Goal: Task Accomplishment & Management: Manage account settings

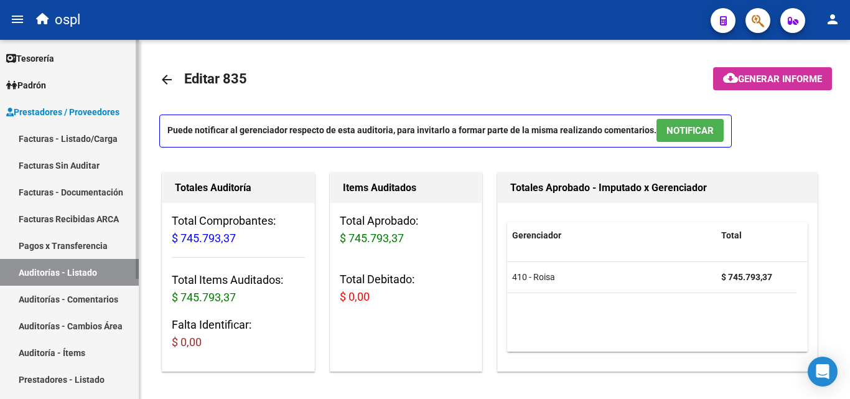
scroll to position [0, 14]
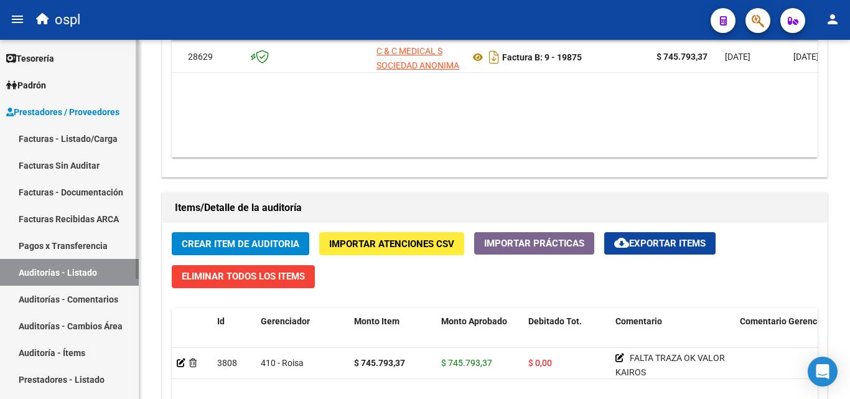
click at [119, 277] on link "Auditorías - Listado" at bounding box center [69, 272] width 139 height 27
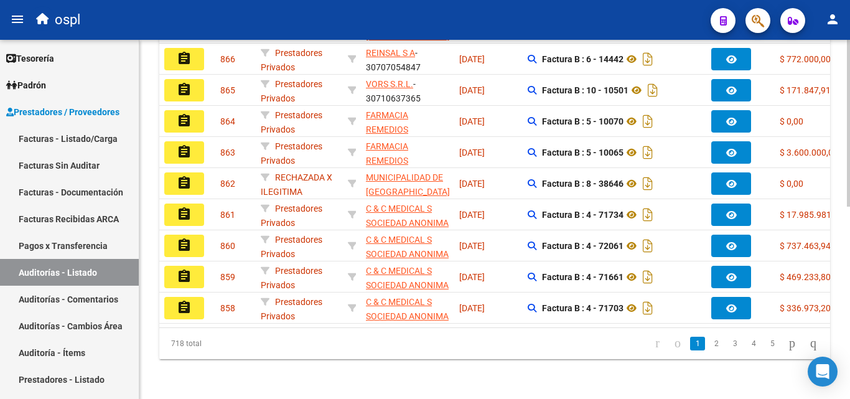
scroll to position [101, 0]
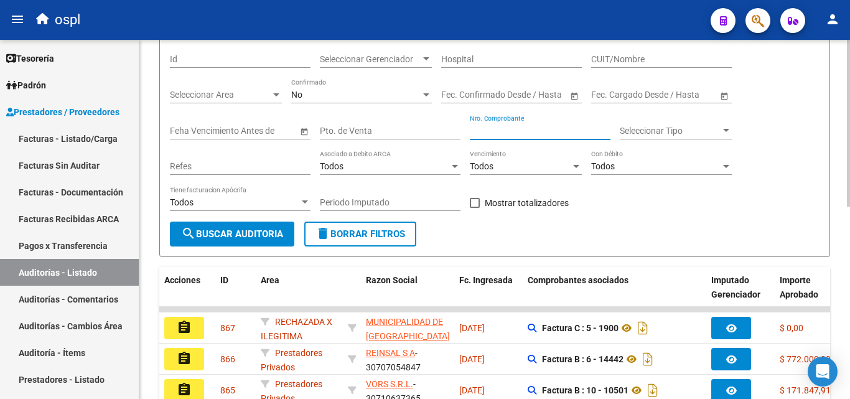
click at [512, 129] on input "Nro. Comprobante" at bounding box center [540, 131] width 141 height 11
type input "72917"
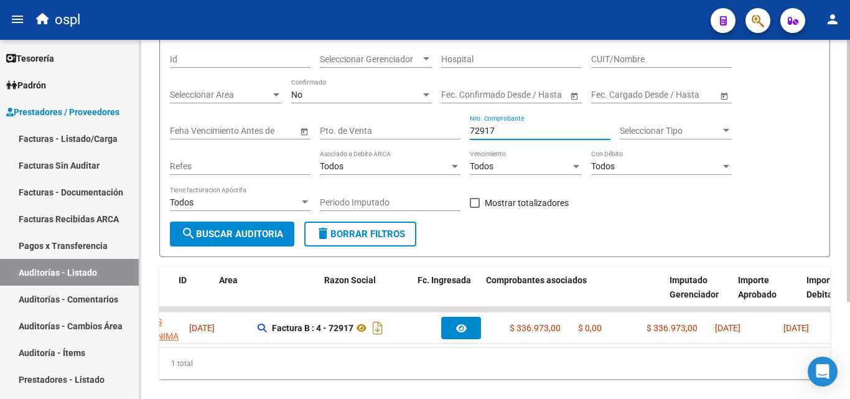
scroll to position [0, 0]
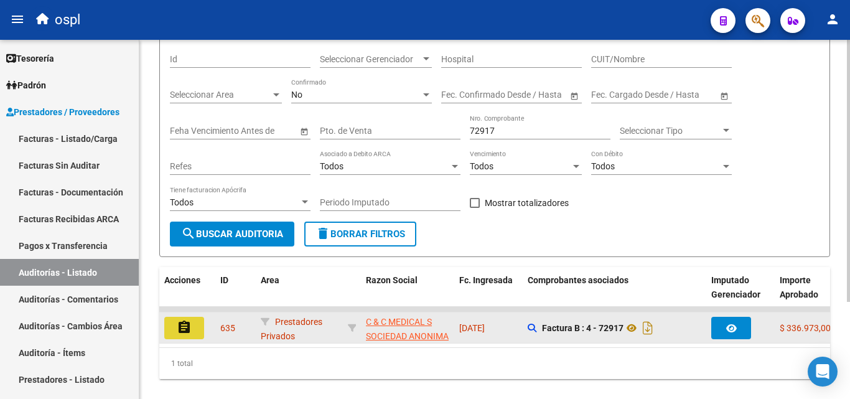
click at [194, 326] on button "assignment" at bounding box center [184, 328] width 40 height 22
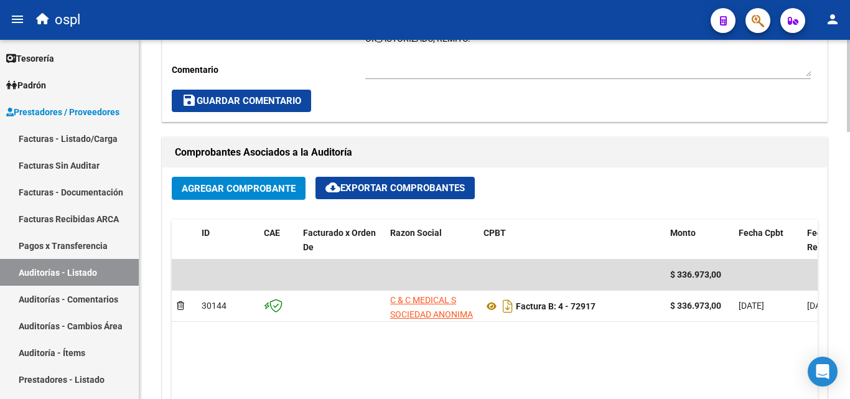
scroll to position [622, 0]
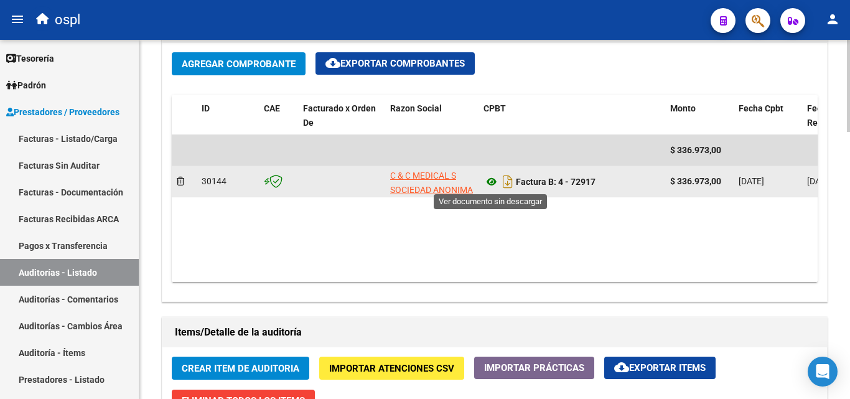
click at [491, 185] on icon at bounding box center [492, 181] width 16 height 15
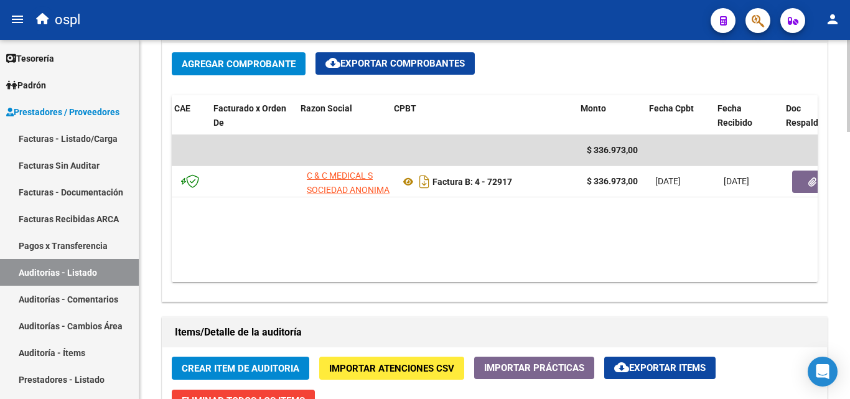
scroll to position [0, 199]
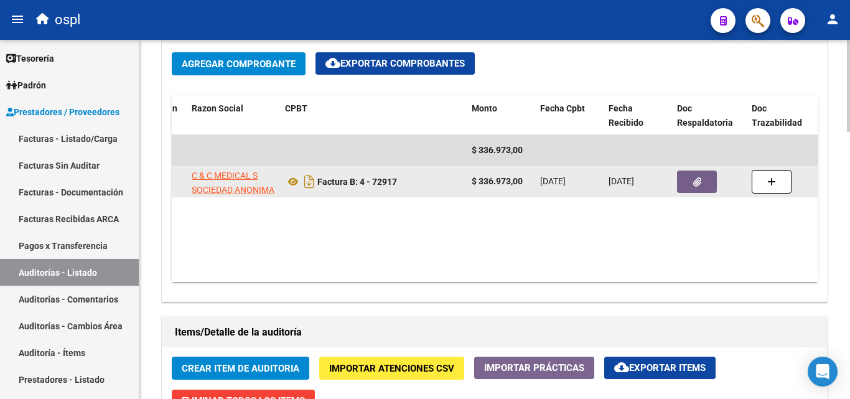
click at [695, 182] on icon "button" at bounding box center [697, 181] width 8 height 9
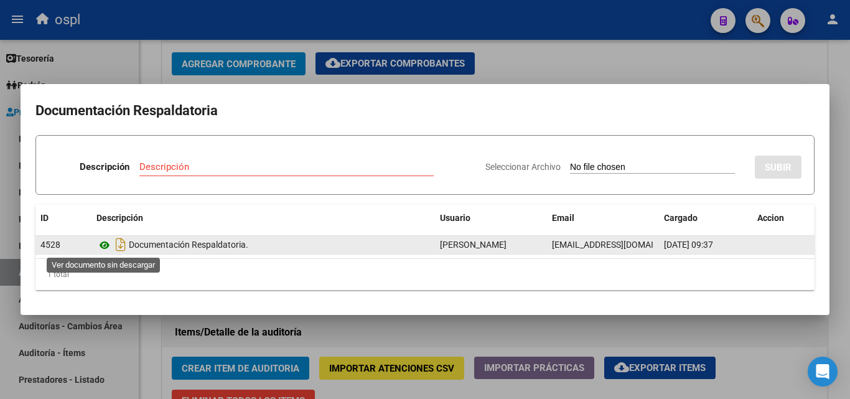
click at [106, 246] on icon at bounding box center [104, 245] width 16 height 15
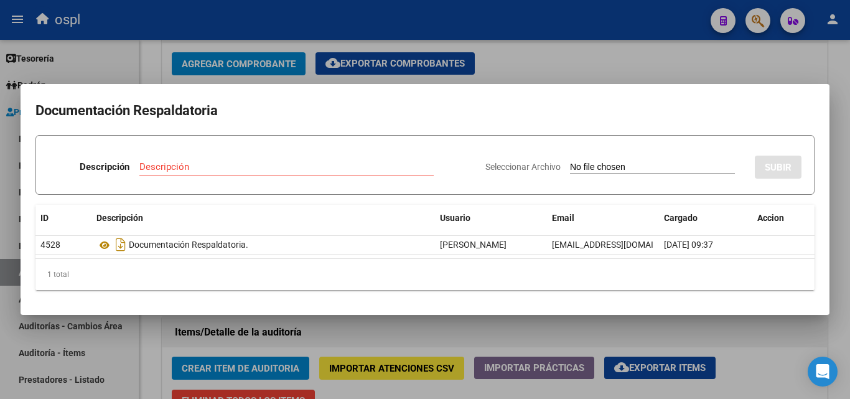
click at [593, 167] on input "Seleccionar Archivo" at bounding box center [652, 168] width 165 height 12
type input "C:\fakepath\49255 - WhatsApp Image 2025-07-02 at 09.38.33.jpeg"
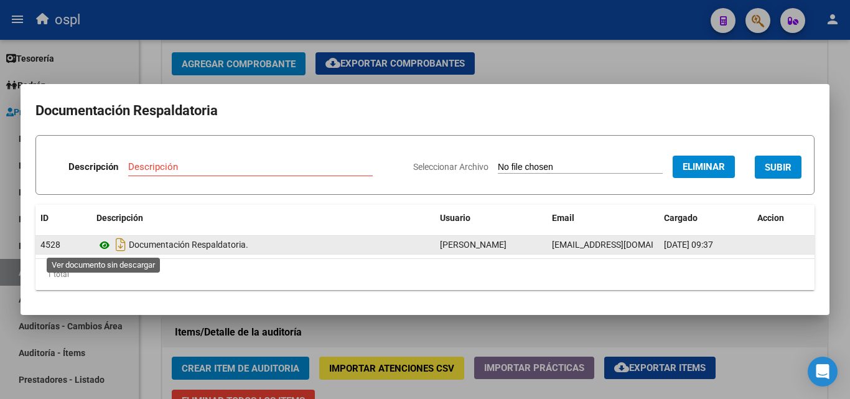
click at [106, 246] on icon at bounding box center [104, 245] width 16 height 15
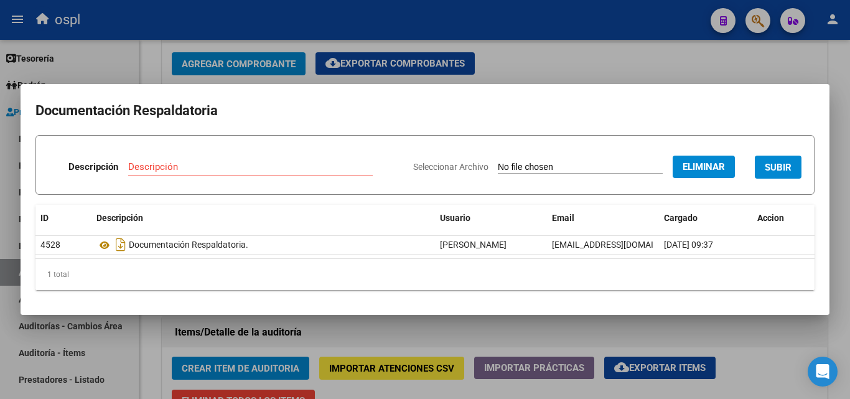
click at [686, 162] on span "Eliminar" at bounding box center [704, 166] width 42 height 11
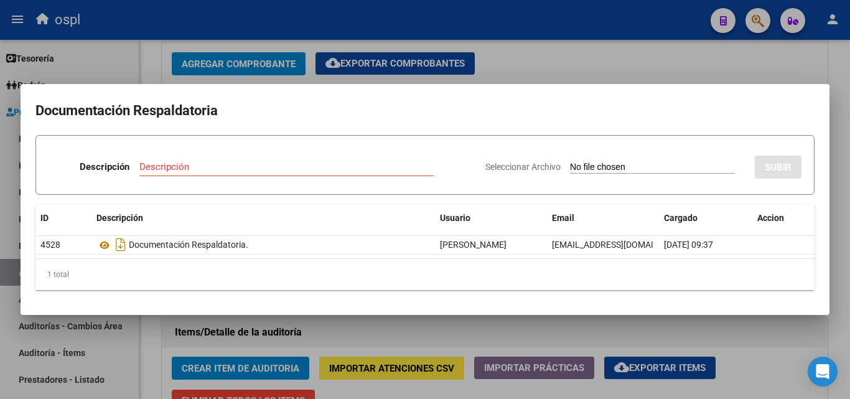
click at [591, 166] on input "Seleccionar Archivo" at bounding box center [652, 168] width 165 height 12
type input "C:\fakepath\49255 - WhatsApp Image 2025-07-02 at 09.38.33.jpeg"
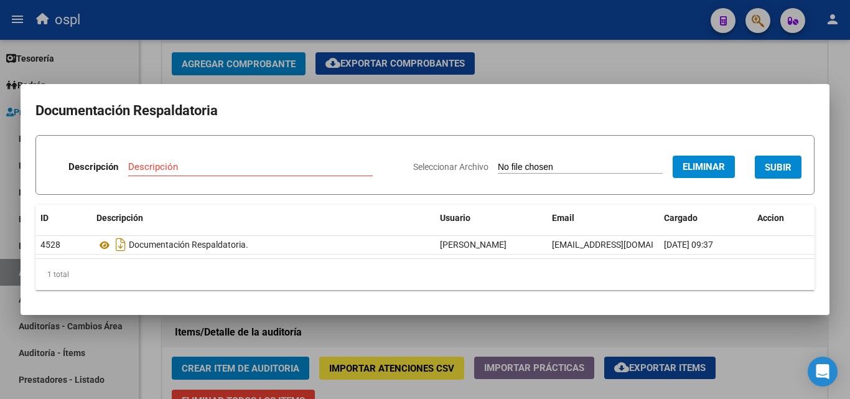
click at [177, 166] on input "Descripción" at bounding box center [250, 166] width 245 height 11
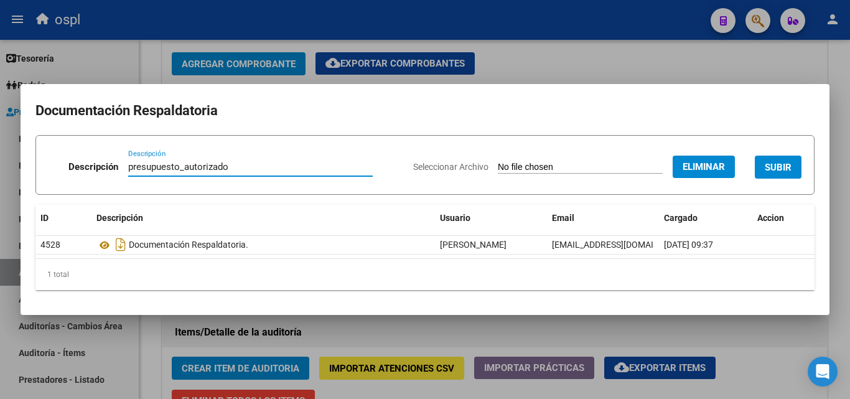
type input "presupuesto_autorizado"
click at [789, 169] on span "SUBIR" at bounding box center [778, 167] width 27 height 11
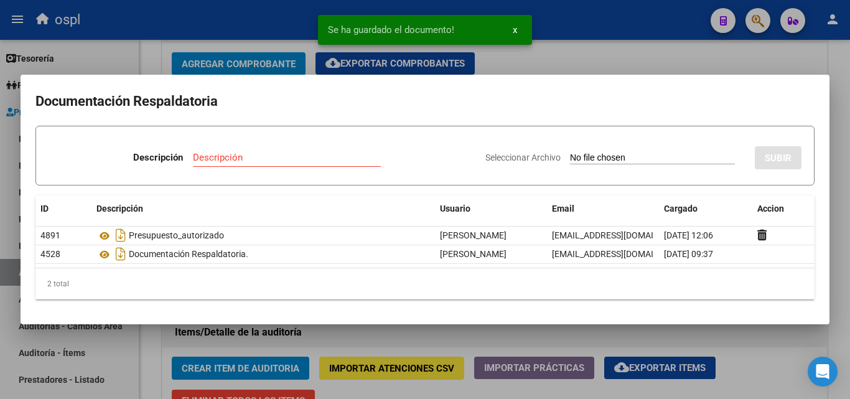
click at [612, 157] on input "Seleccionar Archivo" at bounding box center [652, 158] width 165 height 12
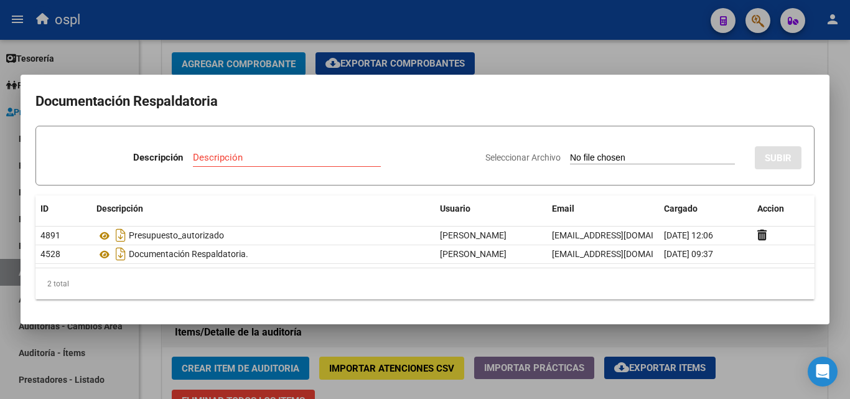
type input "C:\fakepath\49255 - WhatsApp Image 2025-07-02 at 09.38.22.jpeg"
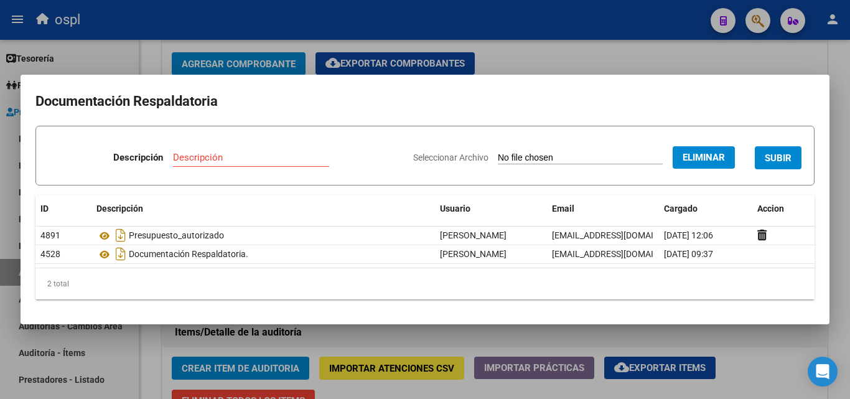
click at [210, 163] on div "Descripción" at bounding box center [251, 157] width 156 height 19
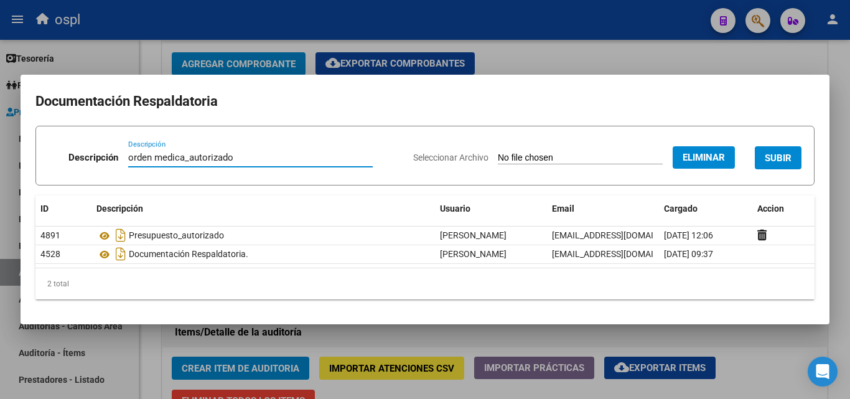
type input "orden medica_autorizado"
click at [784, 159] on span "SUBIR" at bounding box center [778, 157] width 27 height 11
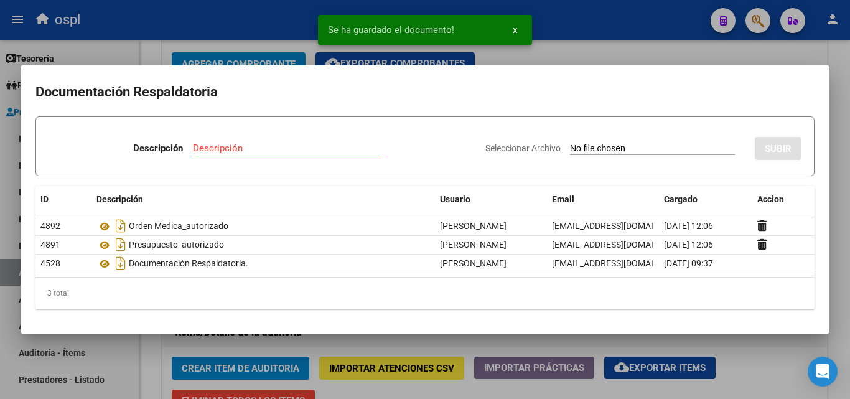
click at [601, 43] on div at bounding box center [425, 199] width 850 height 399
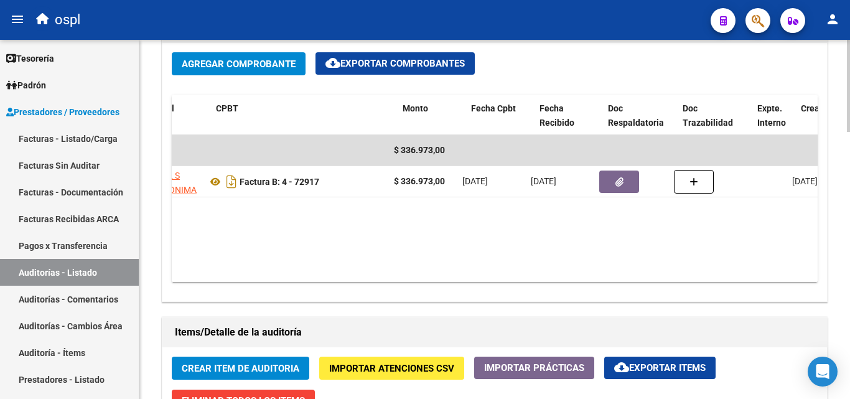
scroll to position [0, 268]
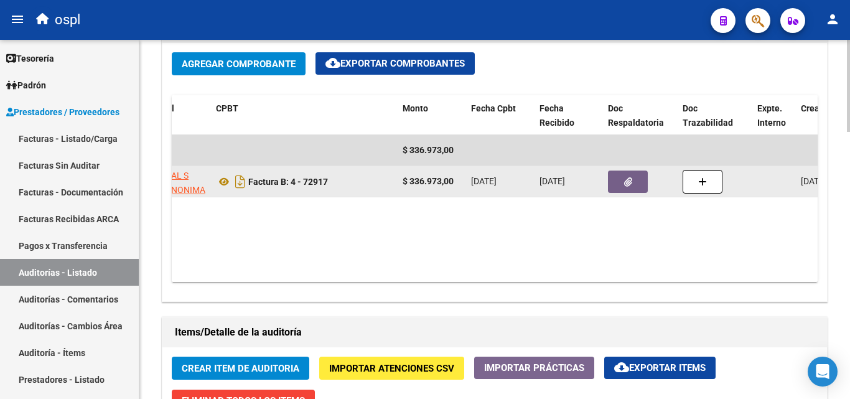
click at [643, 180] on button "button" at bounding box center [628, 182] width 40 height 22
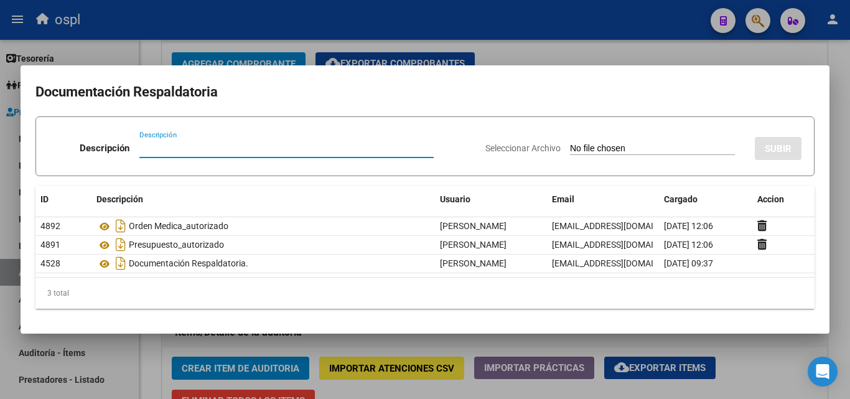
click at [635, 40] on div at bounding box center [425, 199] width 850 height 399
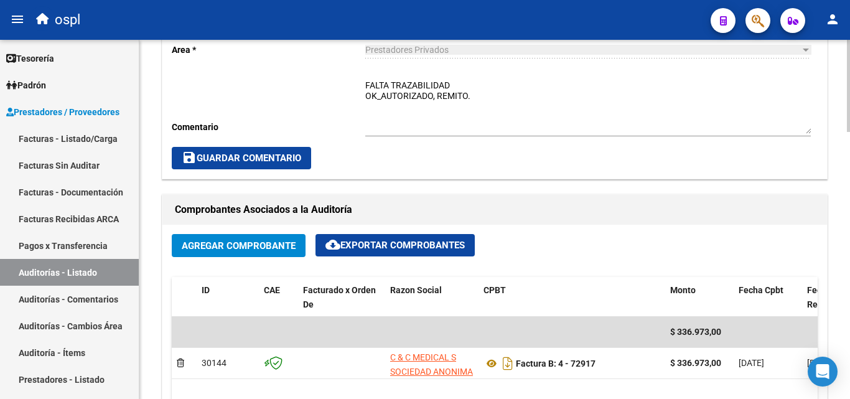
scroll to position [436, 0]
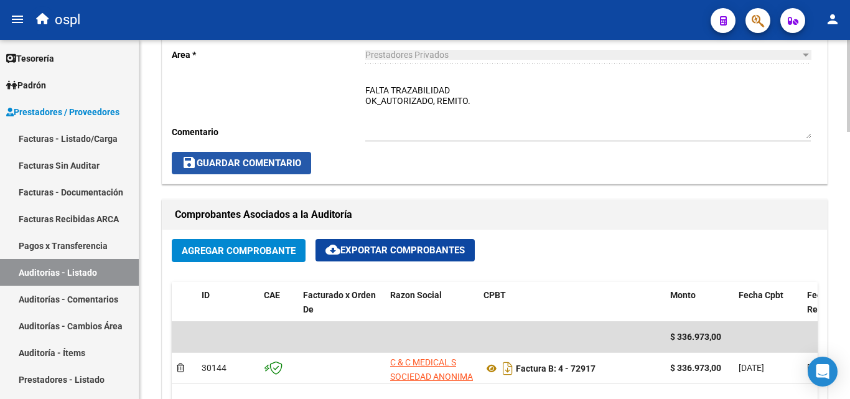
click at [259, 159] on span "save Guardar Comentario" at bounding box center [241, 162] width 119 height 11
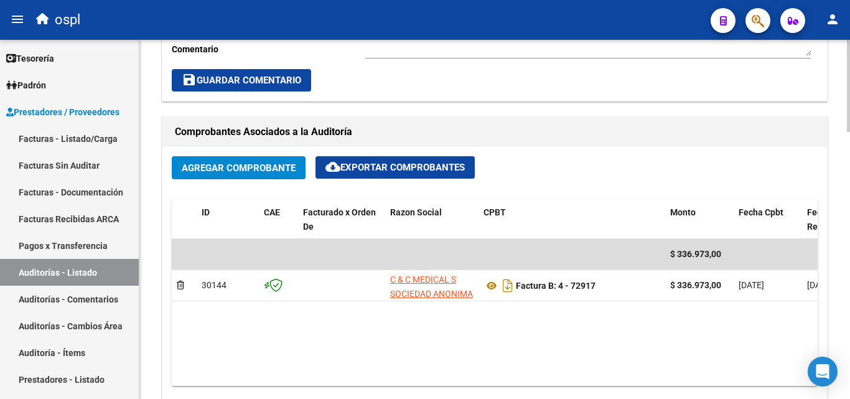
scroll to position [498, 0]
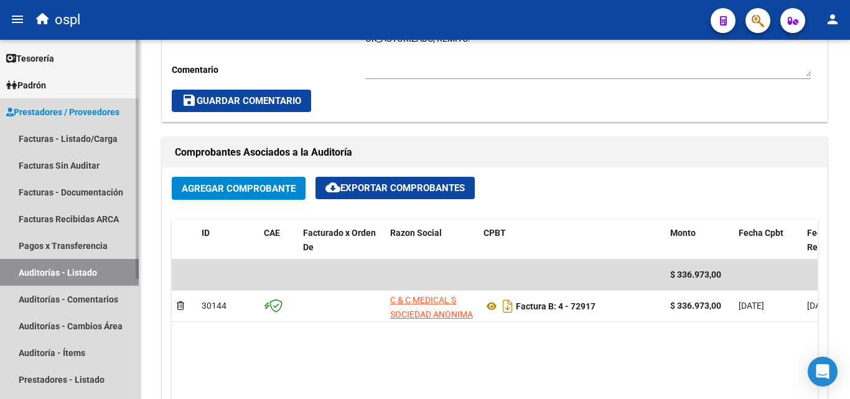
click at [112, 278] on link "Auditorías - Listado" at bounding box center [69, 272] width 139 height 27
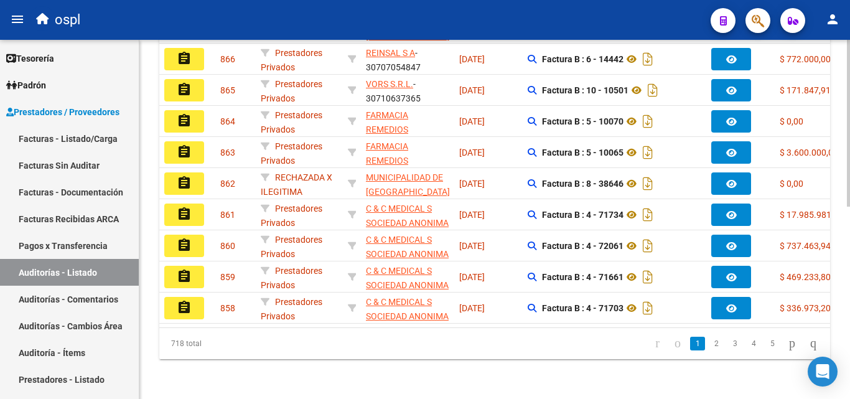
scroll to position [164, 0]
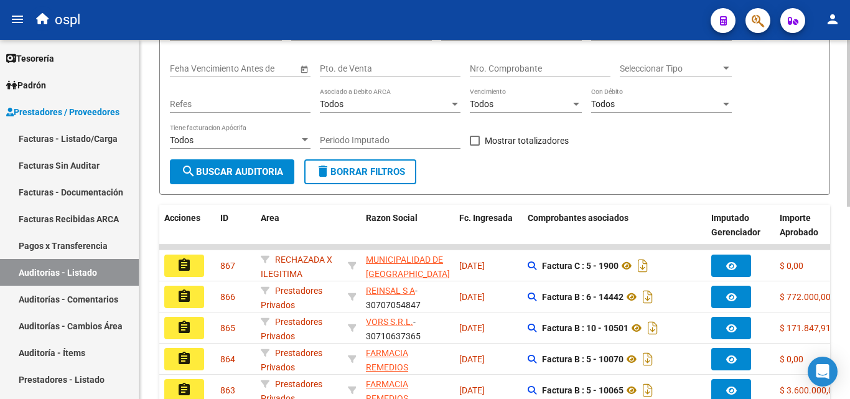
click at [517, 62] on div "Nro. Comprobante" at bounding box center [540, 64] width 141 height 25
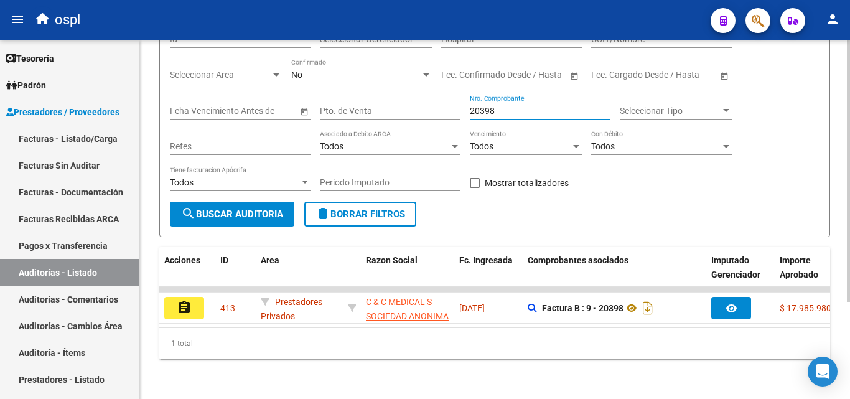
scroll to position [133, 0]
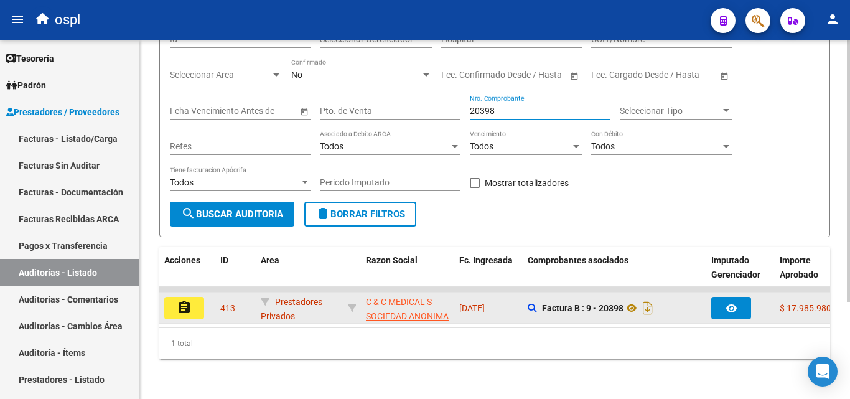
type input "20398"
click at [198, 299] on button "assignment" at bounding box center [184, 308] width 40 height 22
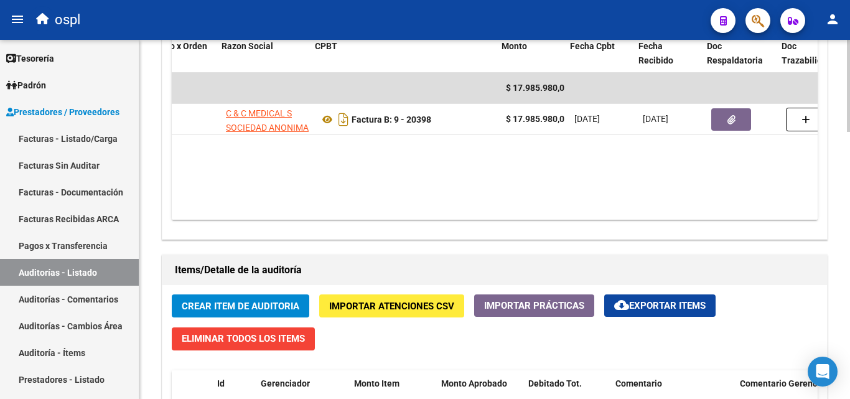
scroll to position [0, 191]
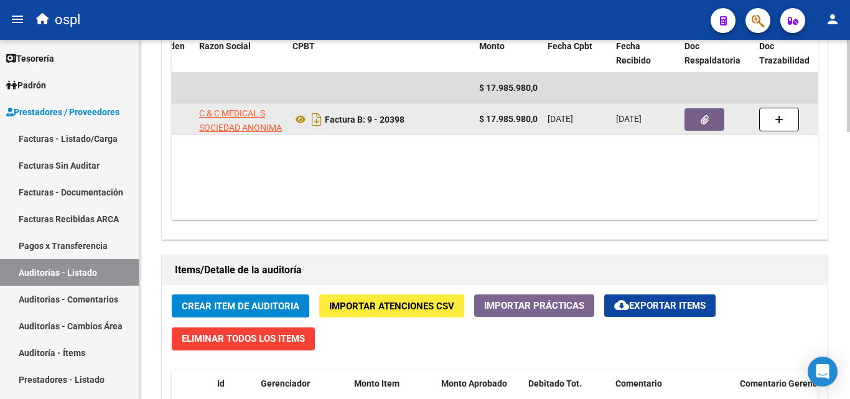
click at [697, 130] on button "button" at bounding box center [705, 119] width 40 height 22
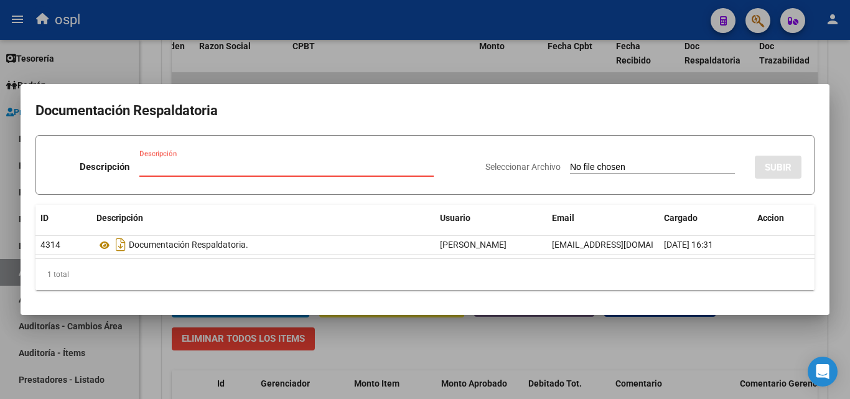
click at [599, 164] on input "Seleccionar Archivo" at bounding box center [652, 168] width 165 height 12
type input "C:\fakepath\49253 - WhatsApp Image 2025-07-01 at 16.40.57.jpeg"
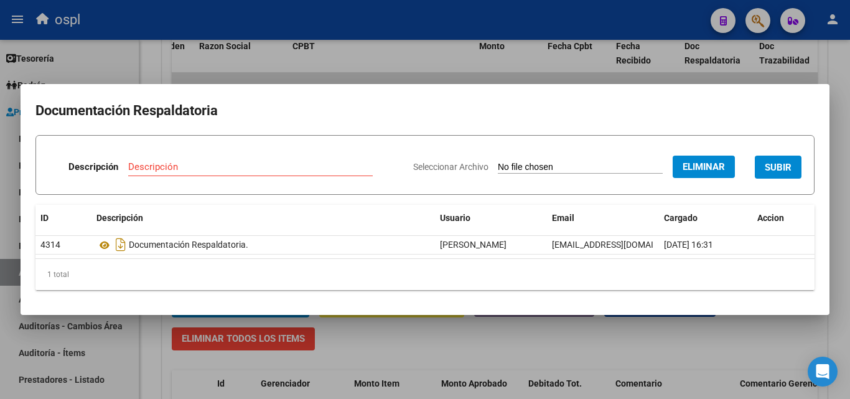
click at [707, 159] on button "Eliminar" at bounding box center [704, 167] width 62 height 22
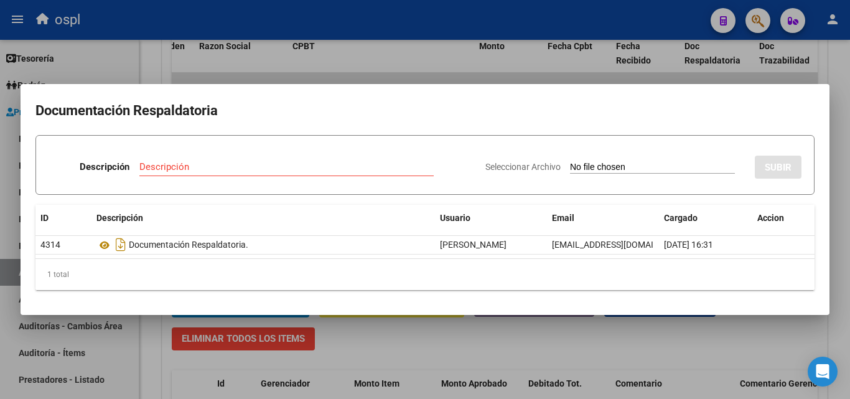
click at [599, 169] on input "Seleccionar Archivo" at bounding box center [652, 168] width 165 height 12
type input "C:\fakepath\49253 - WhatsApp Image 2025-07-01 at 16.40.57.jpeg"
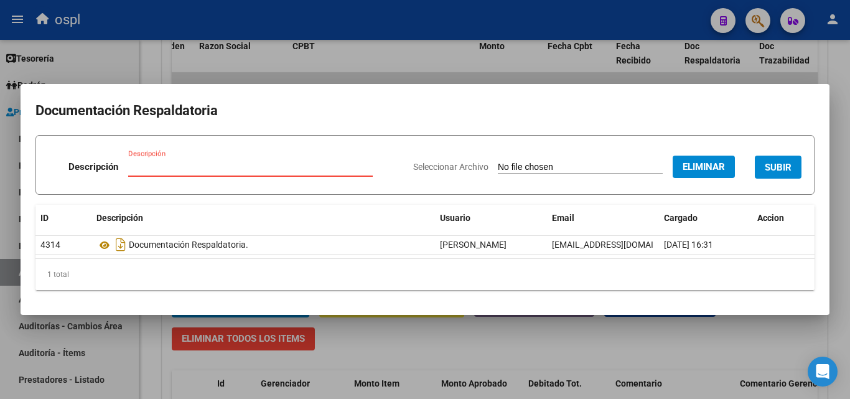
click at [284, 164] on input "Descripción" at bounding box center [250, 166] width 245 height 11
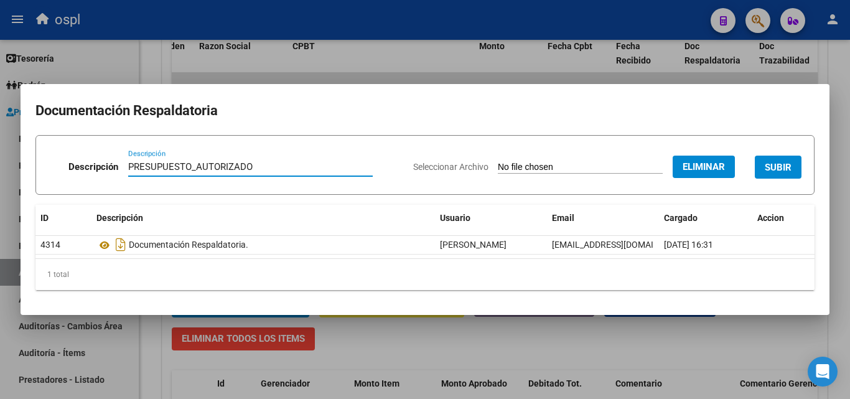
type input "PRESUPUESTO_AUTORIZADO"
click at [786, 168] on span "SUBIR" at bounding box center [778, 167] width 27 height 11
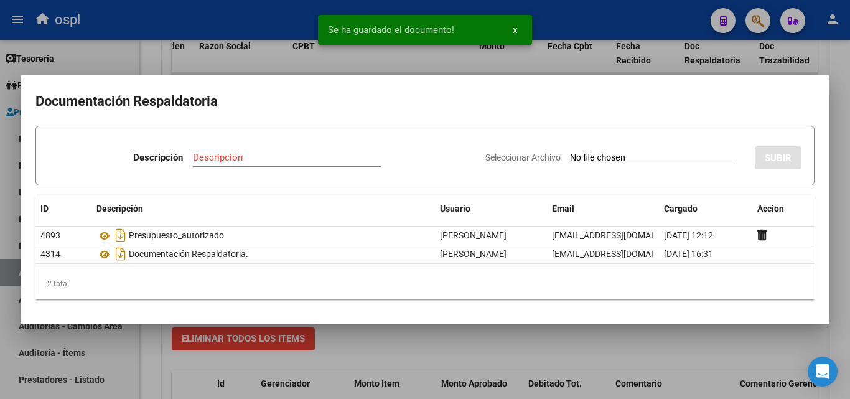
click at [591, 156] on input "Seleccionar Archivo" at bounding box center [652, 158] width 165 height 12
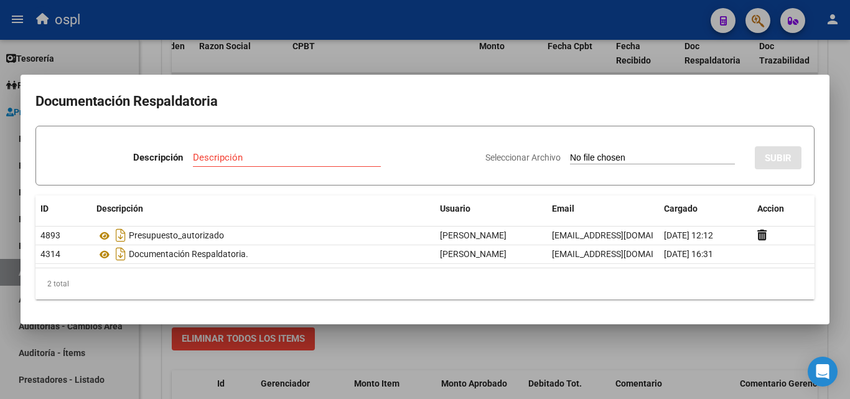
type input "C:\fakepath\49253 - WhatsApp Image 2025-07-01 at 16.40.40.jpeg"
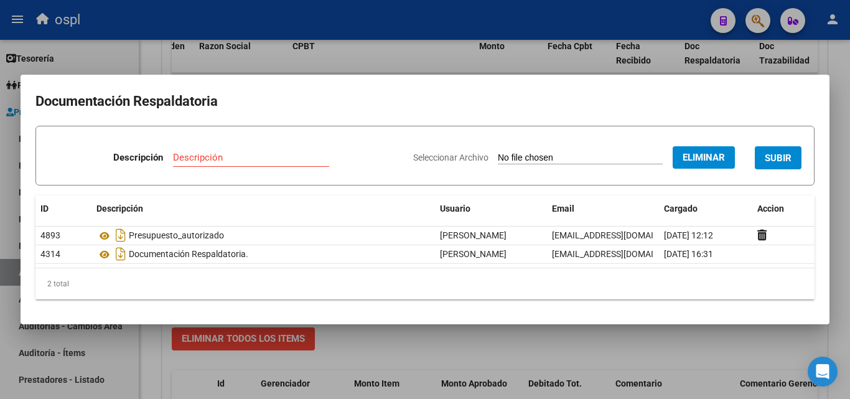
click at [236, 160] on input "Descripción" at bounding box center [251, 157] width 156 height 11
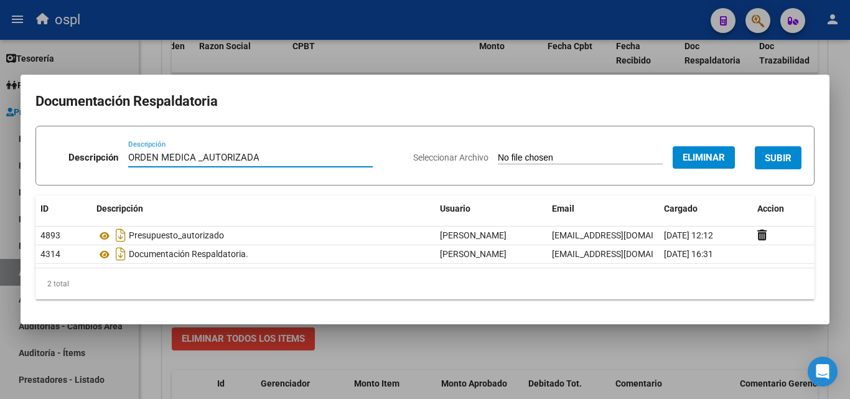
type input "ORDEN MEDICA _AUTORIZADA"
click at [780, 165] on button "SUBIR" at bounding box center [778, 157] width 47 height 23
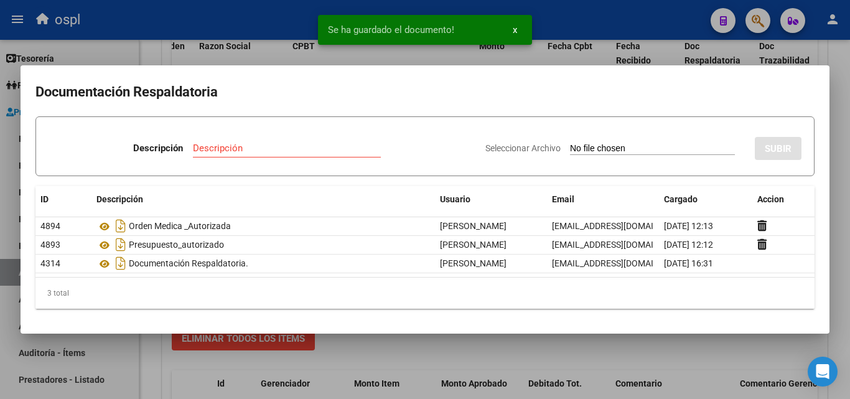
click at [530, 58] on div "Se ha guardado el documento! x" at bounding box center [425, 30] width 244 height 60
click at [373, 55] on div "Se ha guardado el documento! x" at bounding box center [425, 30] width 244 height 60
click at [491, 60] on div at bounding box center [425, 199] width 850 height 399
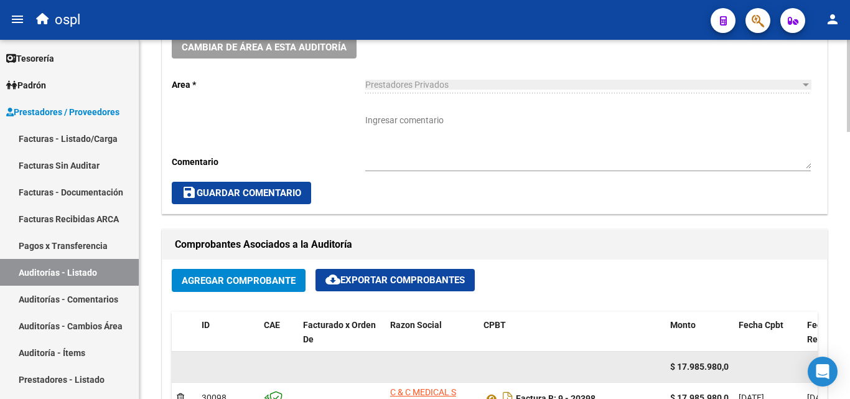
scroll to position [235, 0]
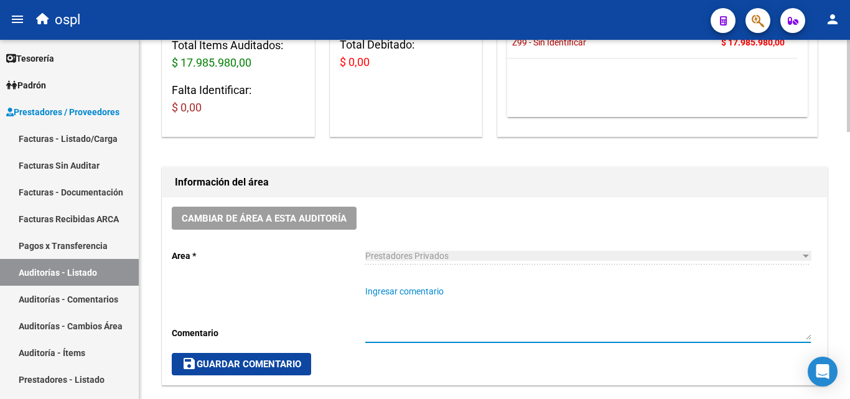
click at [396, 295] on textarea "Ingresar comentario" at bounding box center [588, 312] width 446 height 55
click at [451, 293] on textarea "FALTA TRAZA OPDIVO100, OPDIVO" at bounding box center [588, 312] width 446 height 55
click at [515, 291] on textarea "FALTA TRAZA OPDIVO 100, OPDIVO" at bounding box center [588, 312] width 446 height 55
click at [469, 294] on textarea "FALTA TRAZA OPDIVO 100, OPDIVO 40MG" at bounding box center [588, 312] width 446 height 55
click at [571, 288] on textarea "FALTA TRAZA OPDIVO 100MG, OPDIVO 40MG" at bounding box center [588, 312] width 446 height 55
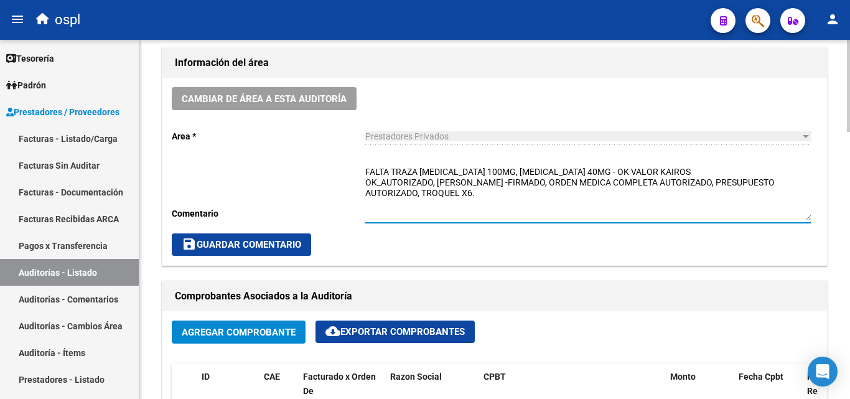
scroll to position [359, 0]
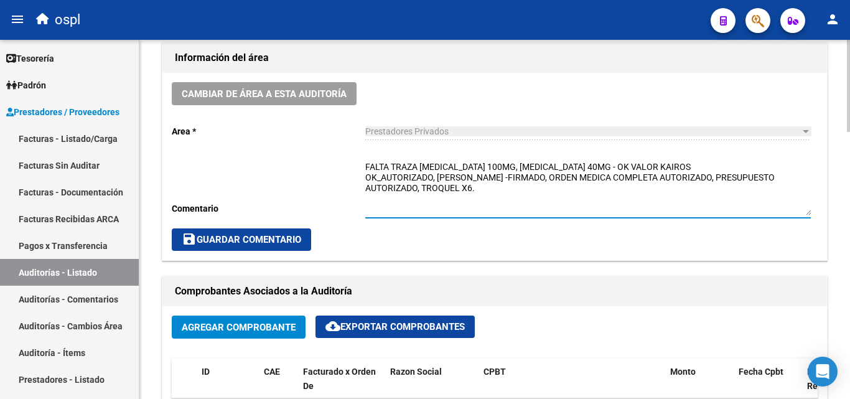
type textarea "FALTA TRAZA OPDIVO 100MG, OPDIVO 40MG - OK VALOR KAIROS OK_AUTORIZADO, REMITO S…"
click at [292, 241] on span "save Guardar Comentario" at bounding box center [241, 239] width 119 height 11
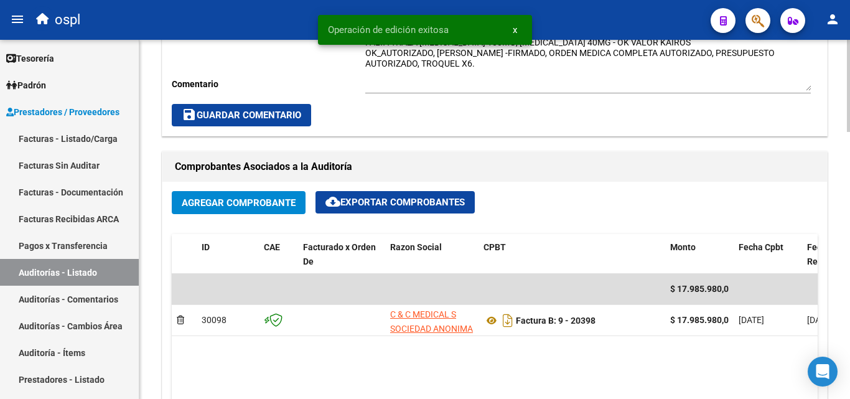
scroll to position [546, 0]
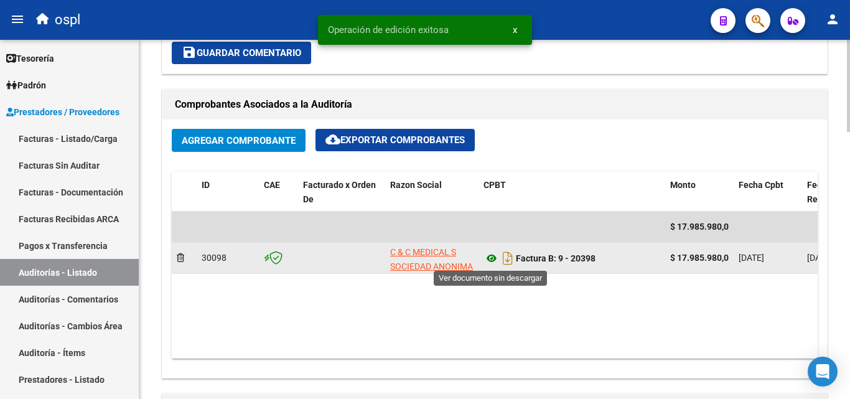
click at [490, 263] on icon at bounding box center [492, 258] width 16 height 15
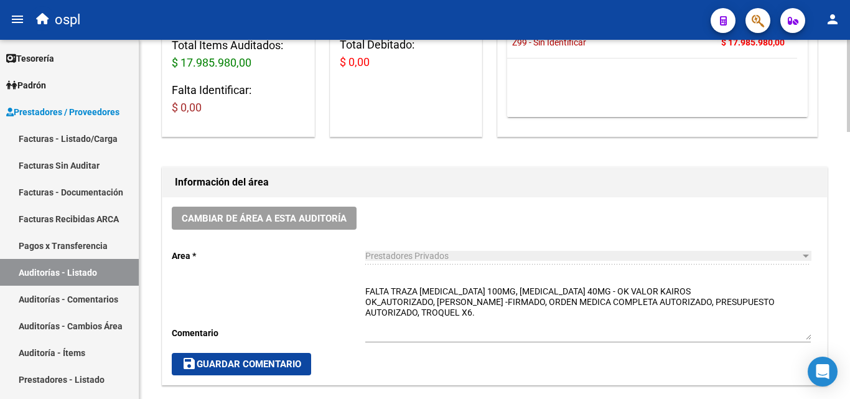
scroll to position [297, 0]
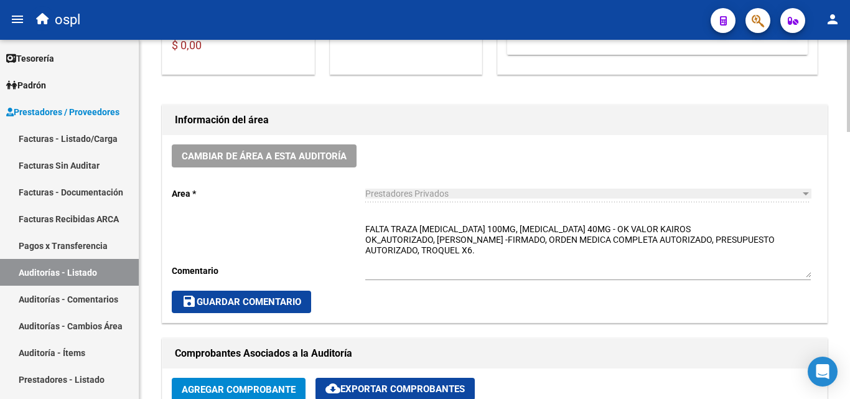
click at [253, 302] on span "save Guardar Comentario" at bounding box center [241, 301] width 119 height 11
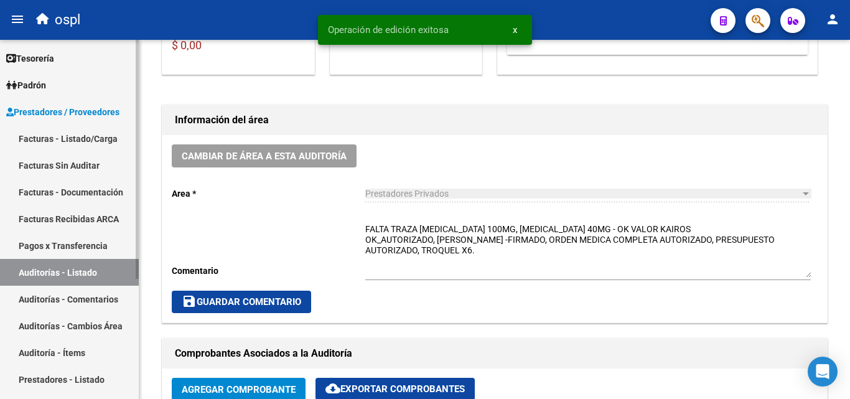
click at [113, 273] on link "Auditorías - Listado" at bounding box center [69, 272] width 139 height 27
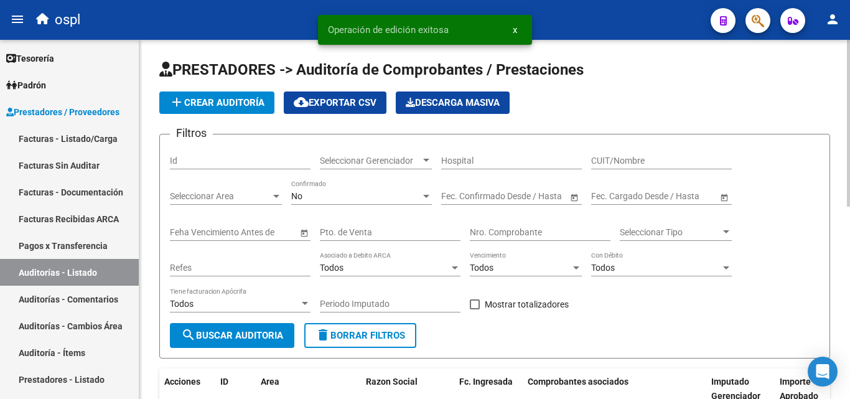
click at [519, 230] on input "Nro. Comprobante" at bounding box center [540, 232] width 141 height 11
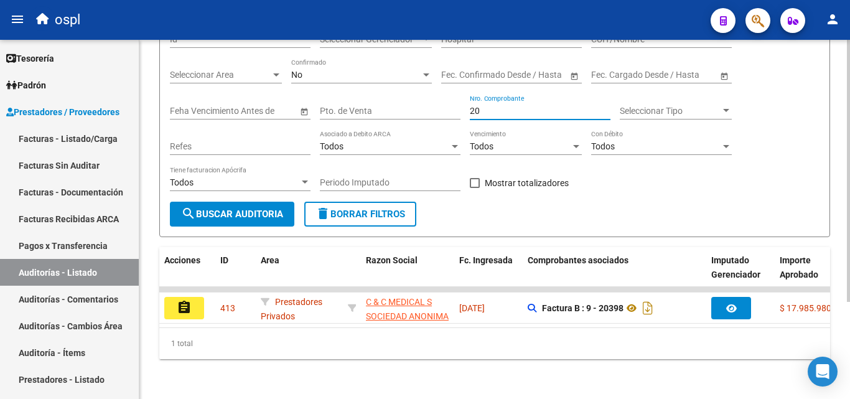
type input "2"
type input "72775"
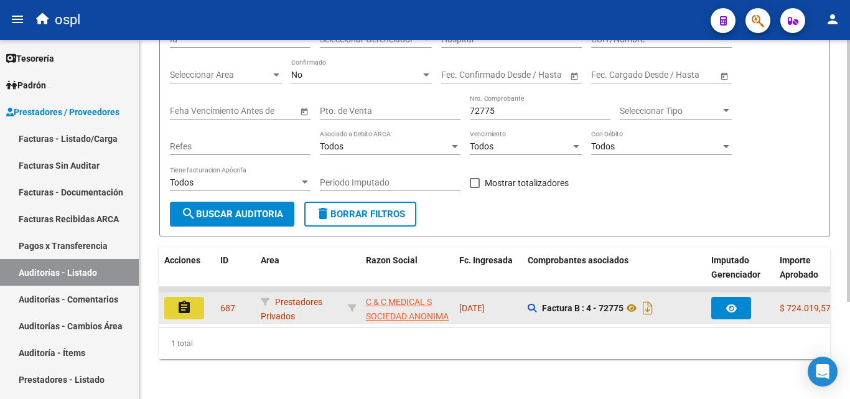
click at [197, 303] on button "assignment" at bounding box center [184, 308] width 40 height 22
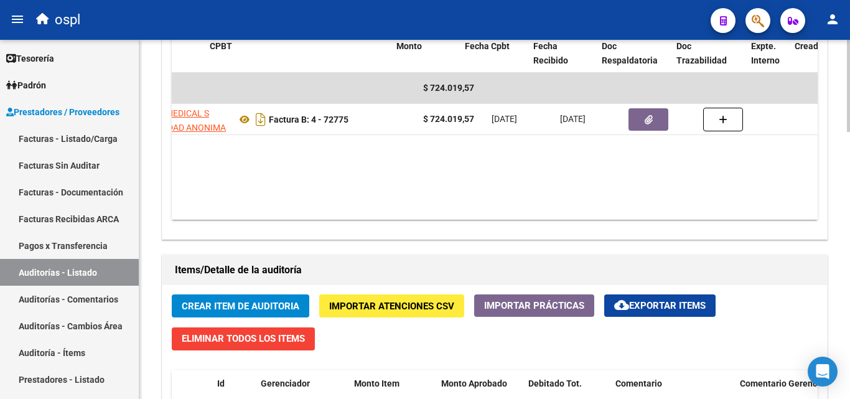
scroll to position [0, 279]
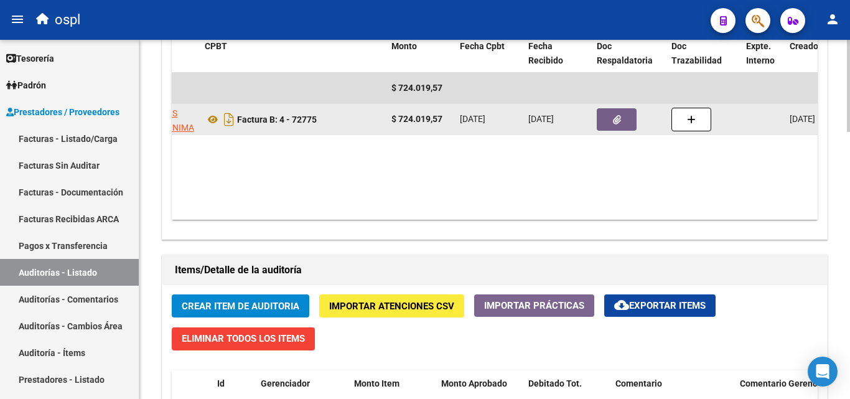
click at [607, 119] on button "button" at bounding box center [617, 119] width 40 height 22
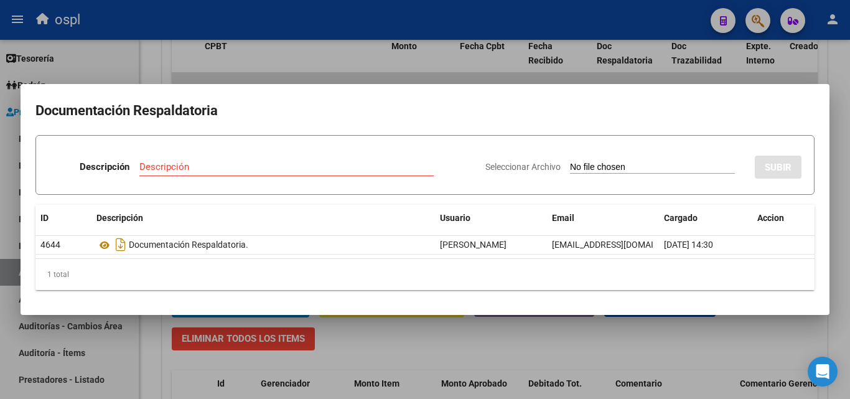
click at [457, 68] on div at bounding box center [425, 199] width 850 height 399
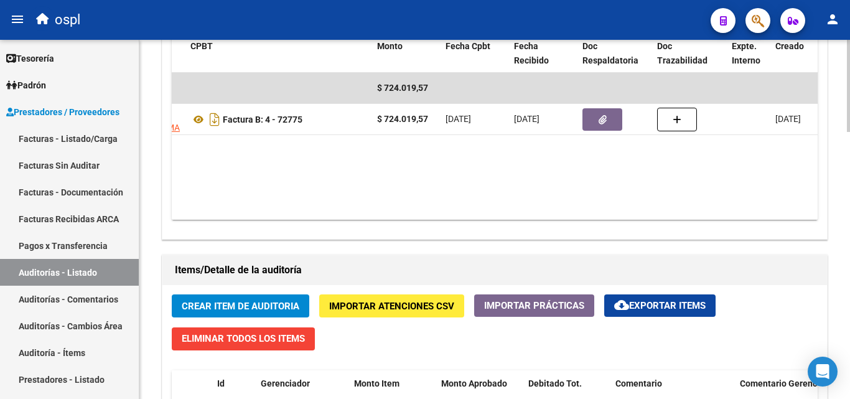
scroll to position [0, 273]
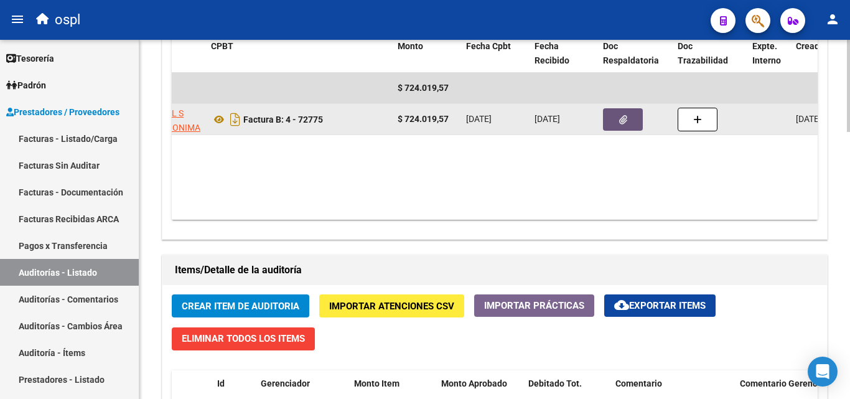
click at [618, 117] on button "button" at bounding box center [623, 119] width 40 height 22
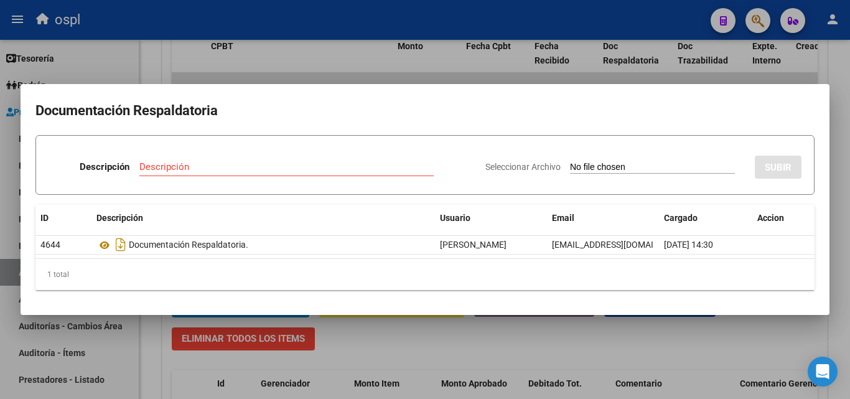
click at [606, 167] on input "Seleccionar Archivo" at bounding box center [652, 168] width 165 height 12
type input "C:\fakepath\49258 - WhatsApp Image 2025-07-02 at 10.54.14.jpeg"
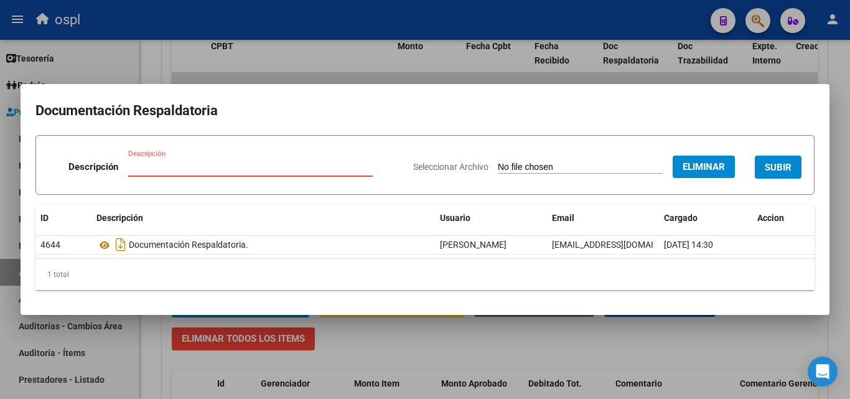
click at [271, 166] on input "Descripción" at bounding box center [250, 166] width 245 height 11
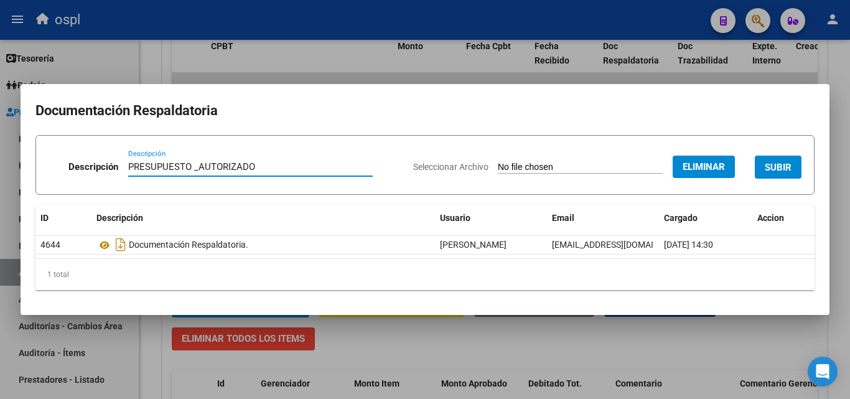
type input "PRESUPUESTO _AUTORIZADO"
click at [780, 169] on span "SUBIR" at bounding box center [778, 167] width 27 height 11
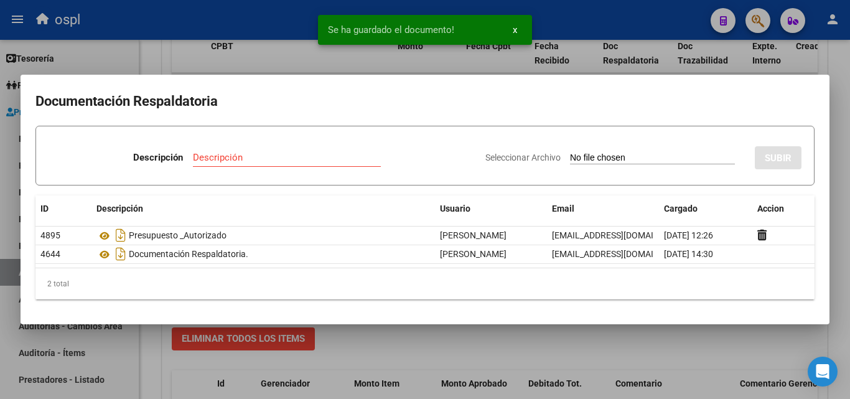
click at [594, 156] on input "Seleccionar Archivo" at bounding box center [652, 158] width 165 height 12
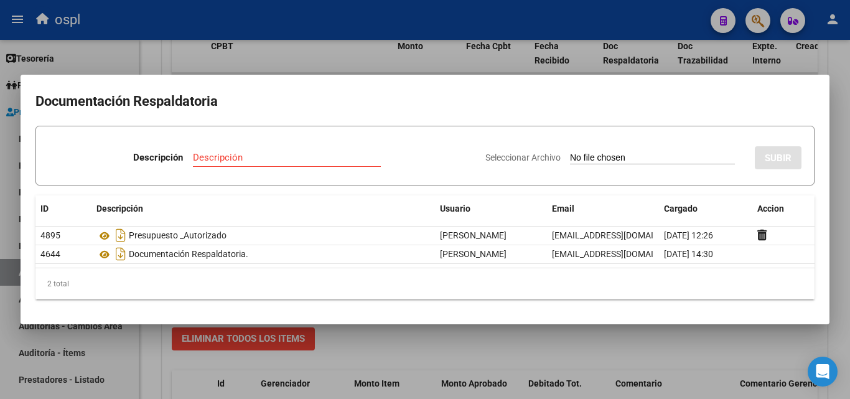
type input "C:\fakepath\49258 - WhatsApp Image 2025-07-02 at 10.53.59.jpeg"
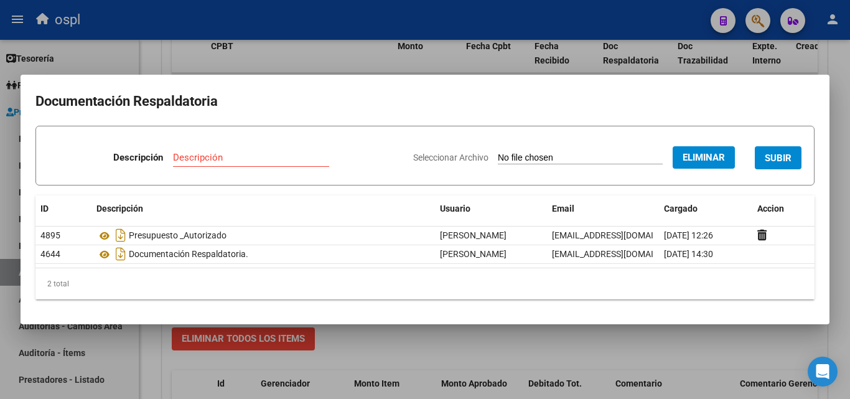
click at [222, 154] on input "Descripción" at bounding box center [251, 157] width 156 height 11
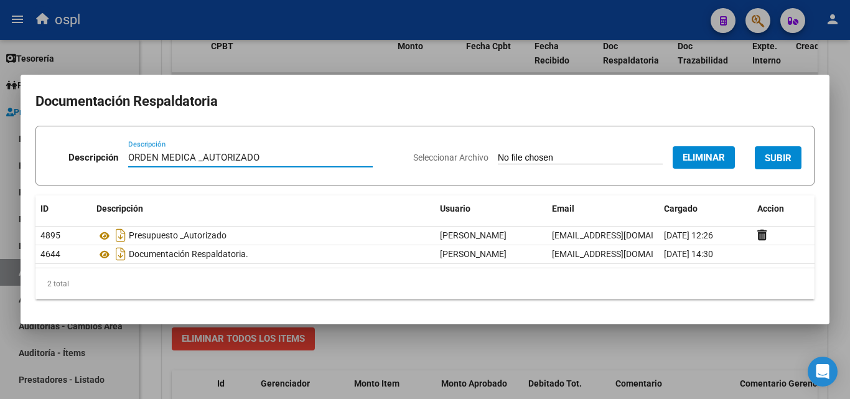
type input "ORDEN MEDICA _AUTORIZADO"
click at [771, 162] on span "SUBIR" at bounding box center [778, 157] width 27 height 11
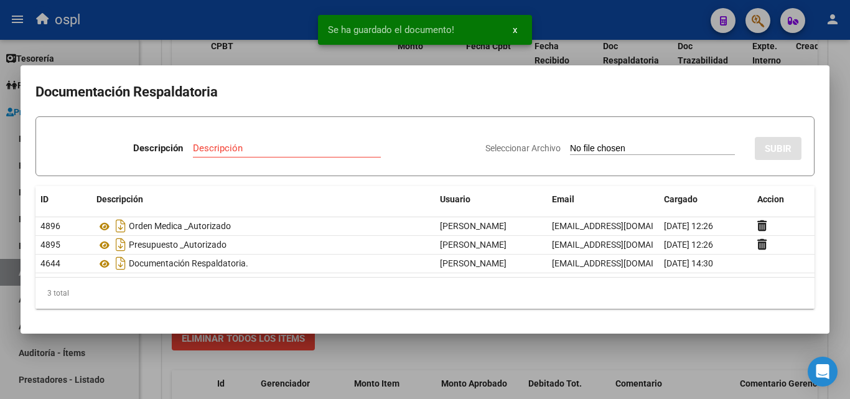
click at [660, 352] on div at bounding box center [425, 199] width 850 height 399
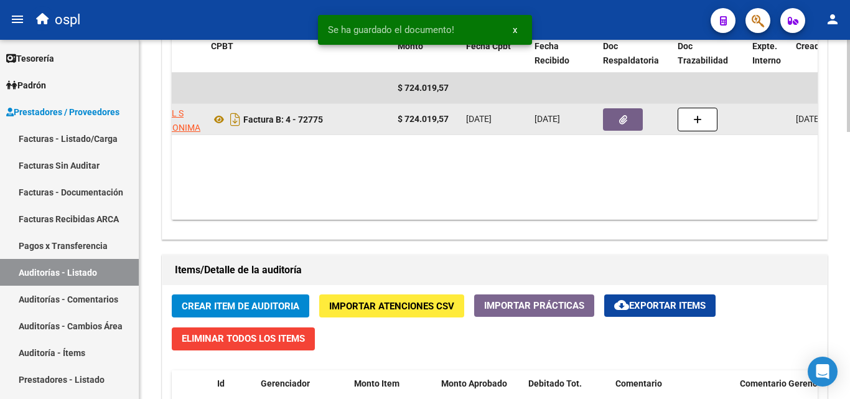
click at [617, 120] on button "button" at bounding box center [623, 119] width 40 height 22
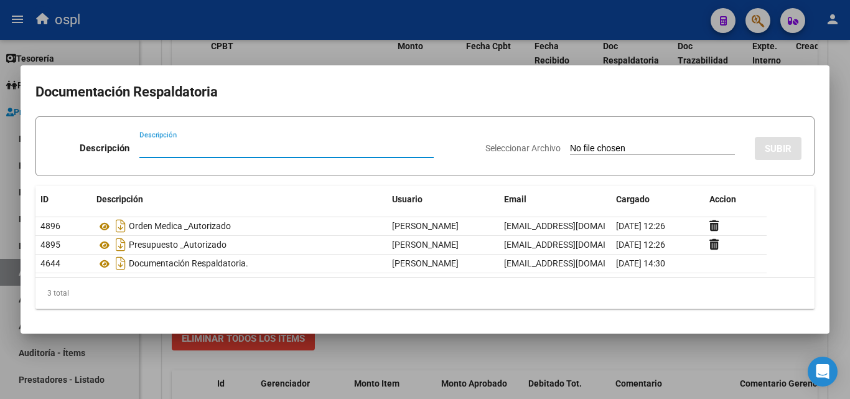
click at [680, 356] on div at bounding box center [425, 199] width 850 height 399
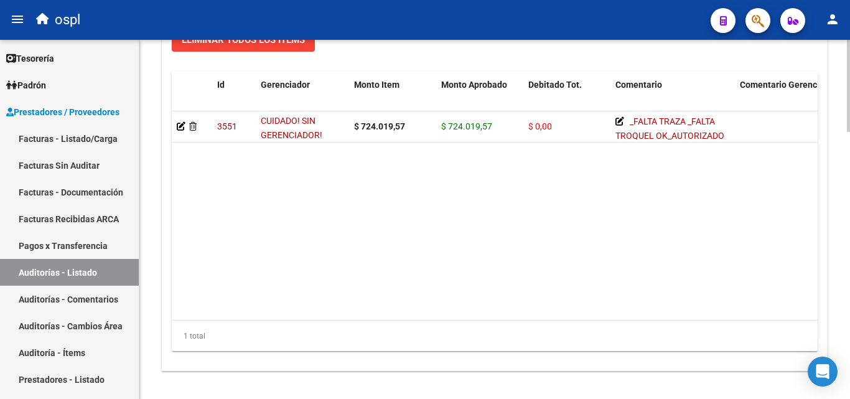
scroll to position [996, 0]
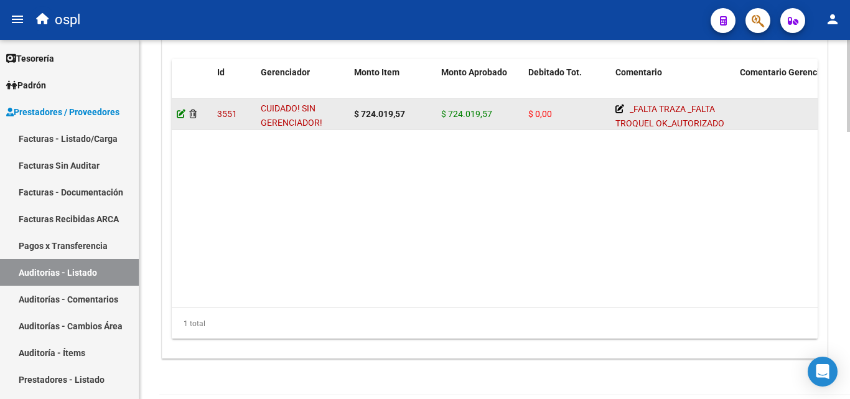
click at [177, 116] on icon at bounding box center [181, 114] width 9 height 9
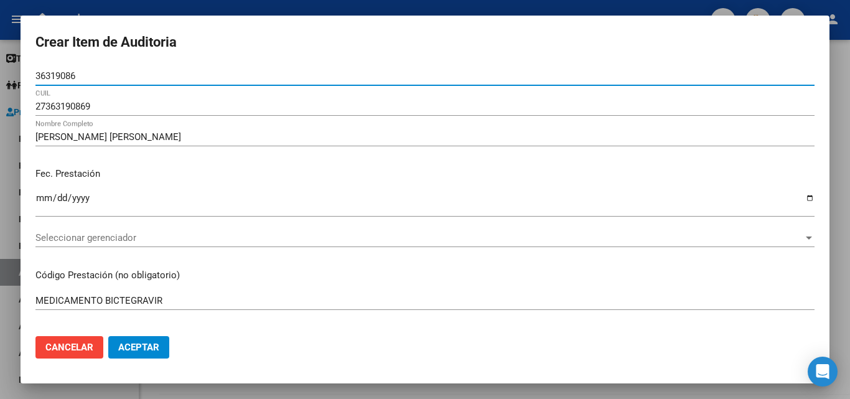
click at [162, 237] on span "Seleccionar gerenciador" at bounding box center [419, 237] width 768 height 11
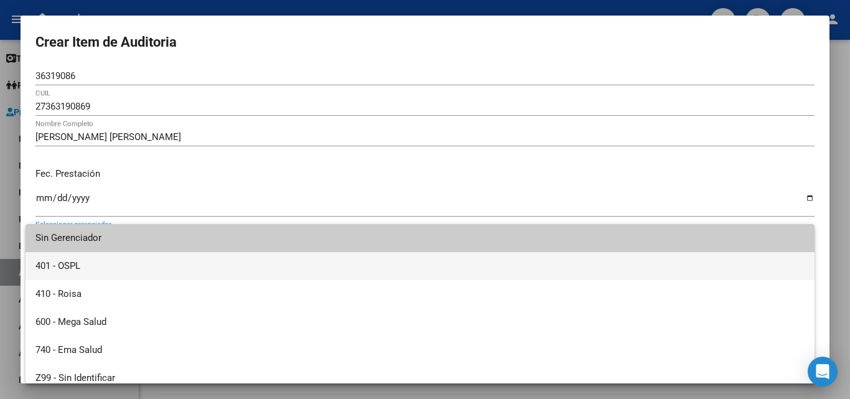
scroll to position [9, 0]
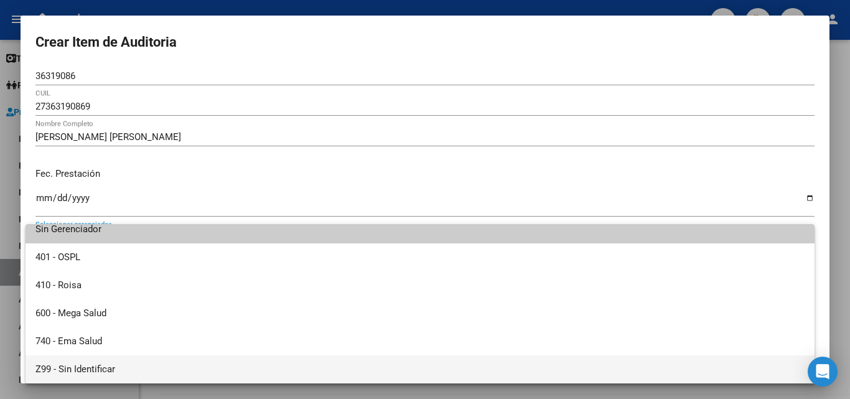
click at [138, 372] on span "Z99 - Sin Identificar" at bounding box center [419, 369] width 769 height 28
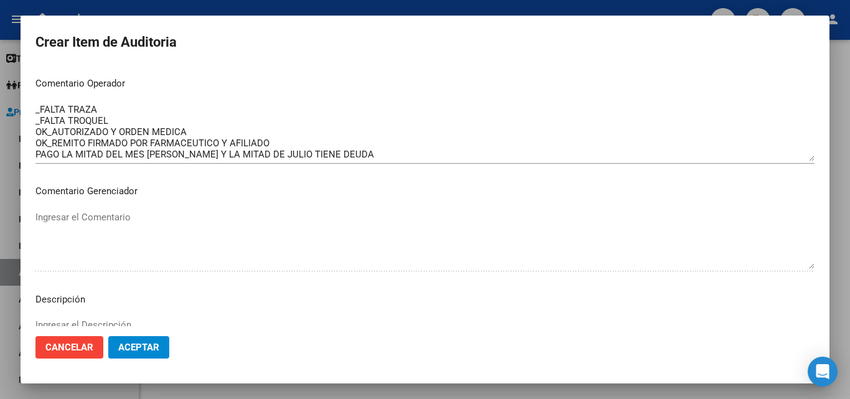
scroll to position [436, 0]
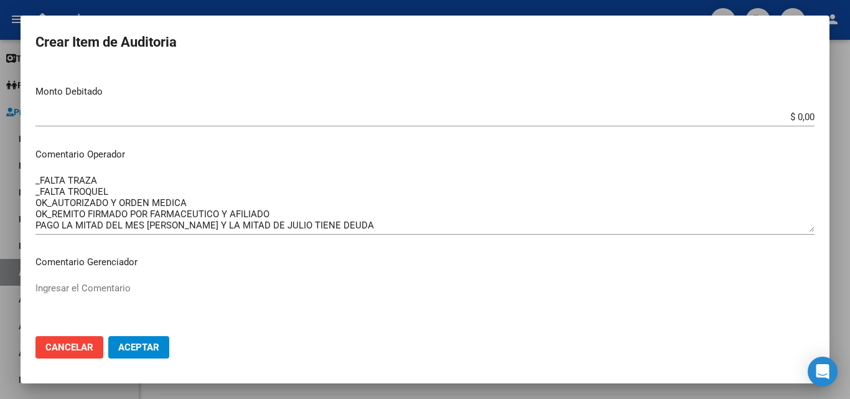
click at [230, 212] on textarea "_FALTA TRAZA _FALTA TROQUEL OK_AUTORIZADO Y ORDEN MEDICA OK_REMITO FIRMADO POR …" at bounding box center [424, 203] width 779 height 58
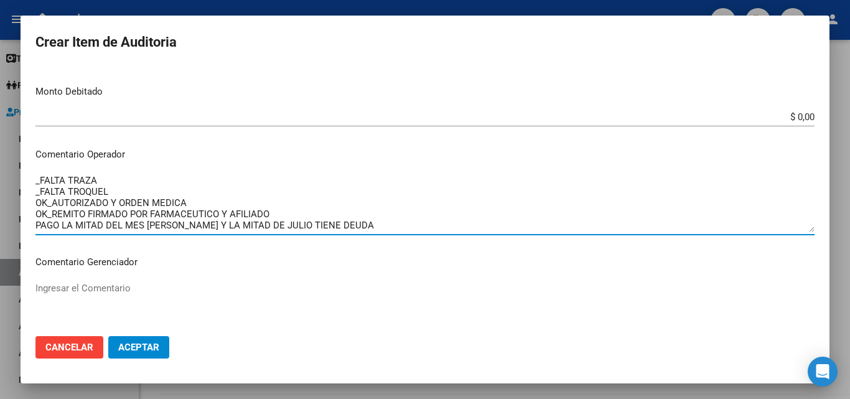
drag, startPoint x: 362, startPoint y: 224, endPoint x: 29, endPoint y: 167, distance: 337.2
click at [29, 167] on mat-dialog-content "36319086 Nro Documento 27363190869 CUIL NUÑEZ KAREN PAOLA Nombre Completo Fec. …" at bounding box center [425, 197] width 809 height 260
click at [336, 214] on textarea "_FALTA TRAZA _FALTA TROQUEL OK_AUTORIZADO Y ORDEN MEDICA OK_REMITO FIRMADO POR …" at bounding box center [424, 203] width 779 height 58
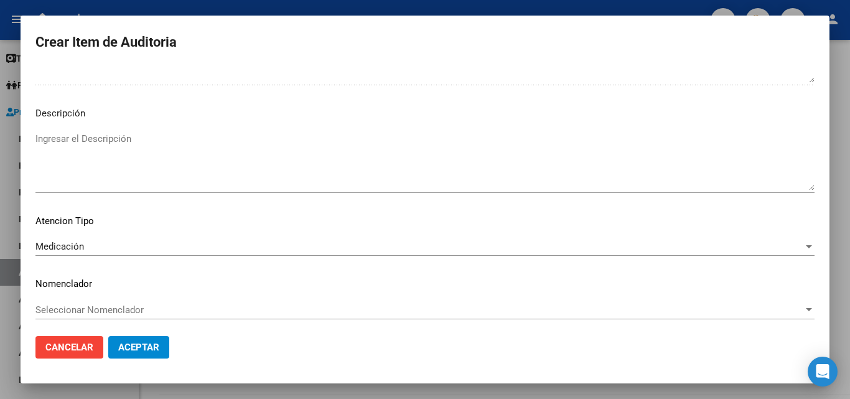
scroll to position [697, 0]
click at [144, 350] on span "Aceptar" at bounding box center [138, 347] width 41 height 11
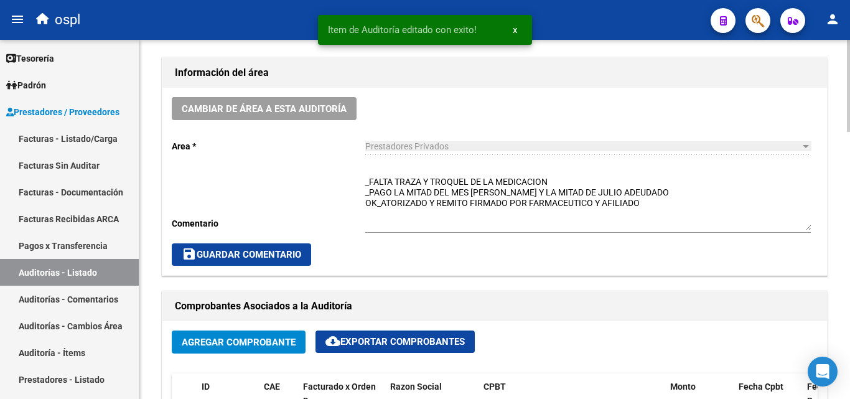
scroll to position [373, 0]
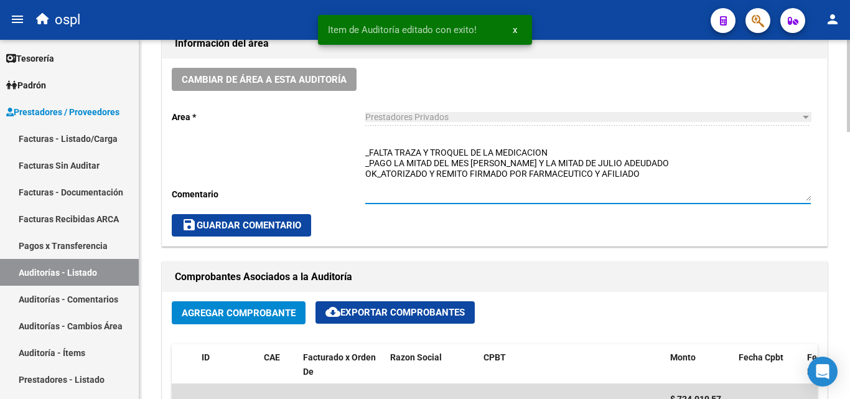
click at [457, 179] on textarea "_FALTA TRAZA Y TROQUEL DE LA MEDICACION _PAGO LA MITAD DEL MES DE JUNIO Y LA MI…" at bounding box center [588, 173] width 446 height 55
click at [386, 159] on textarea "_FALTA TRAZA Y TROQUEL DE LA MEDICACION _PAGO LA MITAD DEL MES DE JUNIO Y LA MI…" at bounding box center [588, 173] width 446 height 55
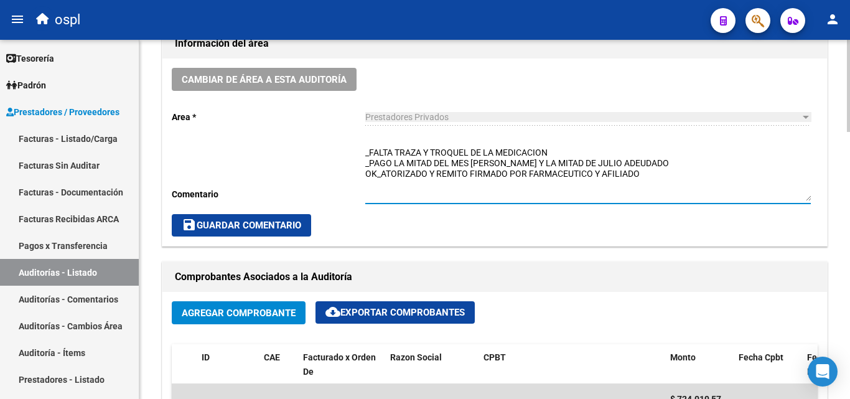
click at [552, 152] on textarea "_FALTA TRAZA Y TROQUEL DE LA MEDICACION _PAGO LA MITAD DEL MES DE JUNIO Y LA MI…" at bounding box center [588, 173] width 446 height 55
click at [457, 156] on textarea "_FALTA TRAZA Y TROQUEL DE LA MEDICACION _PAGO LA MITAD DEL MES DE JUNIO Y LA MI…" at bounding box center [588, 173] width 446 height 55
click at [513, 184] on textarea "_FALTA TRAZA Y TROQUEL DE LA MEDICACION _PAGO LA MITAD DEL MES DE JUNIO Y LA MI…" at bounding box center [588, 173] width 446 height 55
click at [658, 169] on textarea "_FALTA TRAZA Y TROQUEL DE LA MEDICACION _PAGO LA MITAD DEL MES DE JUNIO Y LA MI…" at bounding box center [588, 173] width 446 height 55
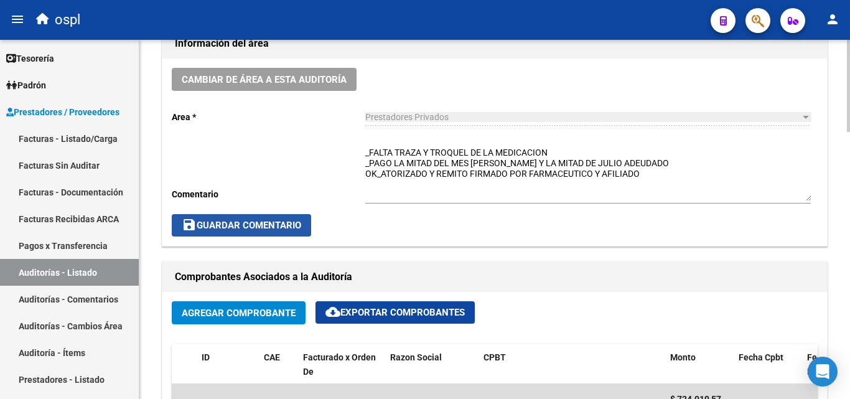
click at [299, 220] on span "save Guardar Comentario" at bounding box center [241, 225] width 119 height 11
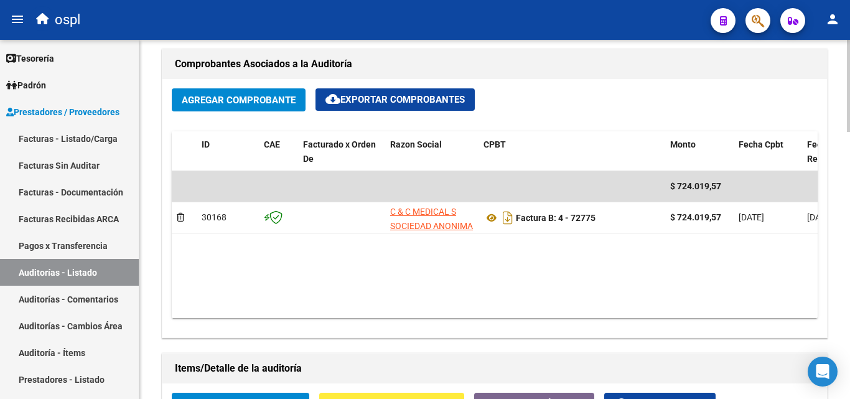
scroll to position [436, 0]
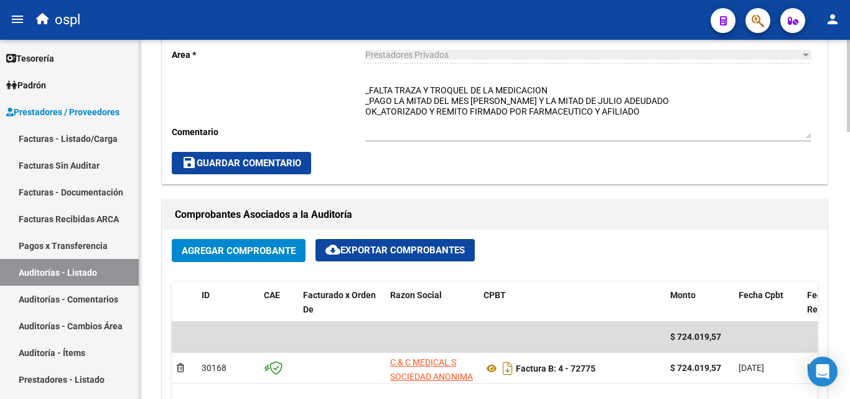
click at [541, 137] on textarea "_FALTA TRAZA Y TROQUEL DE LA MEDICACION _PAGO LA MITAD DEL MES DE JUNIO Y LA MI…" at bounding box center [588, 111] width 446 height 55
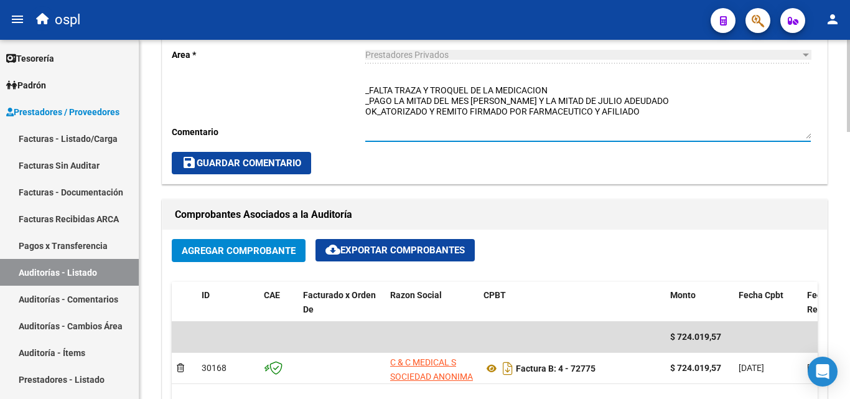
drag, startPoint x: 366, startPoint y: 99, endPoint x: 653, endPoint y: 103, distance: 286.9
click at [653, 103] on textarea "_FALTA TRAZA Y TROQUEL DE LA MEDICACION _PAGO LA MITAD DEL MES DE JUNIO Y LA MI…" at bounding box center [588, 111] width 446 height 55
click at [366, 106] on textarea "_FALTA TRAZA Y TROQUEL DE LA MEDICACION OK_ATORIZADO Y REMITO FIRMADO POR FARMA…" at bounding box center [588, 111] width 446 height 55
click at [367, 90] on textarea "_FALTA TRAZA Y TROQUEL DE LA MEDICACION OK_ATORIZADO Y REMITO FIRMADO POR FARMA…" at bounding box center [588, 111] width 446 height 55
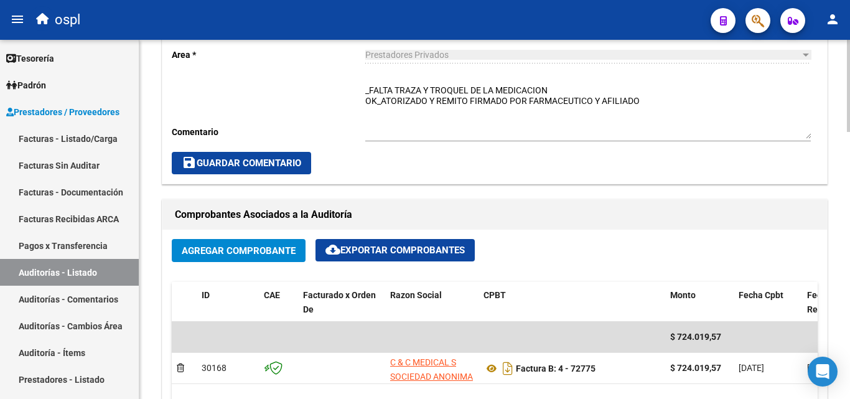
click at [394, 81] on div "_FALTA TRAZA Y TROQUEL DE LA MEDICACION OK_ATORIZADO Y REMITO FIRMADO POR FARMA…" at bounding box center [588, 108] width 446 height 67
click at [375, 83] on div "_FALTA TRAZA Y TROQUEL DE LA MEDICACION OK_ATORIZADO Y REMITO FIRMADO POR FARMA…" at bounding box center [588, 108] width 446 height 67
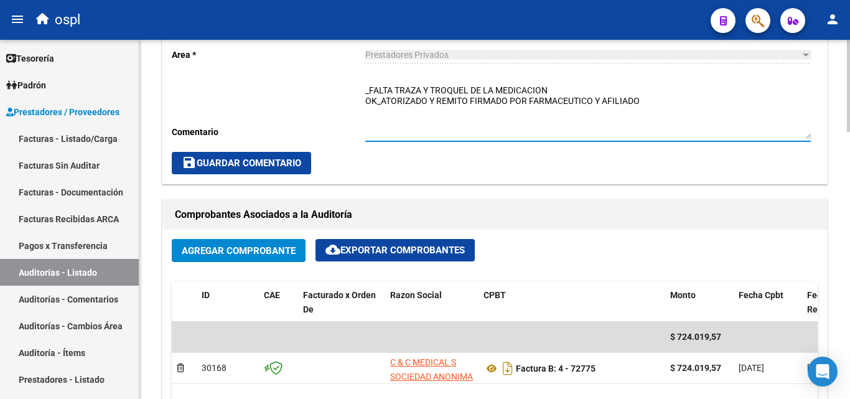
click at [367, 86] on textarea "_FALTA TRAZA Y TROQUEL DE LA MEDICACION OK_ATORIZADO Y REMITO FIRMADO POR FARMA…" at bounding box center [588, 111] width 446 height 55
paste textarea "_PAGO LA MITAD DEL MES DE JUNIO Y LA MITAD DE JULIO ADEUDADO"
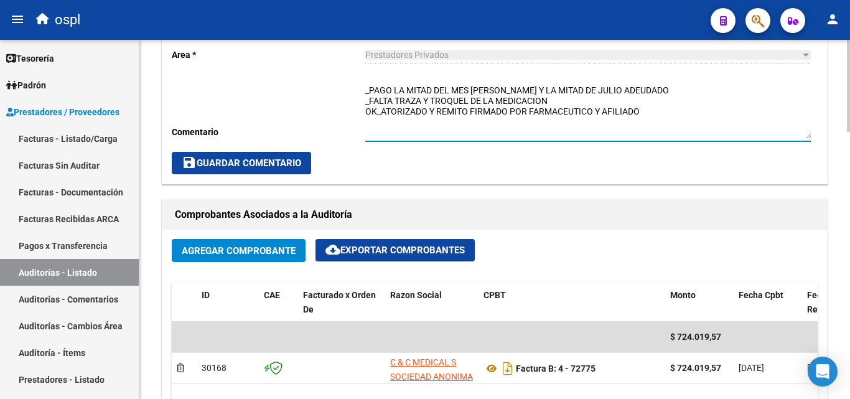
type textarea "_PAGO LA MITAD DEL MES DE JUNIO Y LA MITAD DE JULIO ADEUDADO _FALTA TRAZA Y TRO…"
click at [294, 161] on span "save Guardar Comentario" at bounding box center [241, 162] width 119 height 11
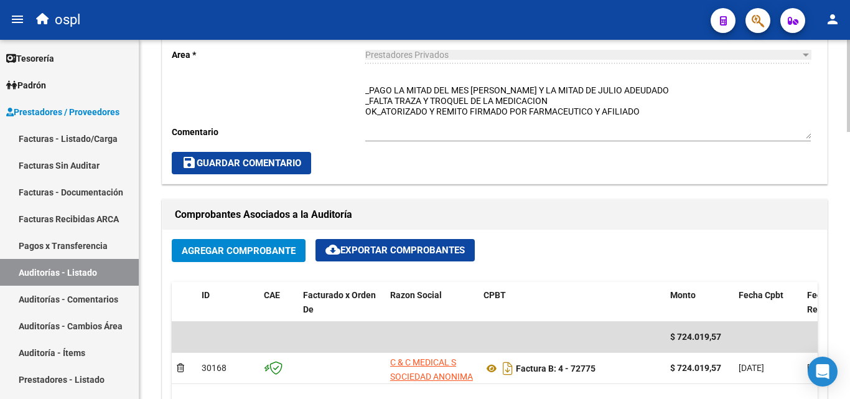
click at [311, 157] on button "save Guardar Comentario" at bounding box center [241, 163] width 139 height 22
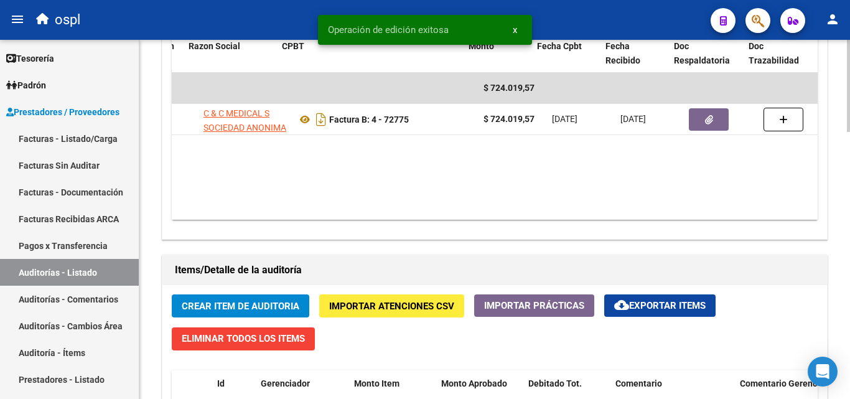
scroll to position [0, 220]
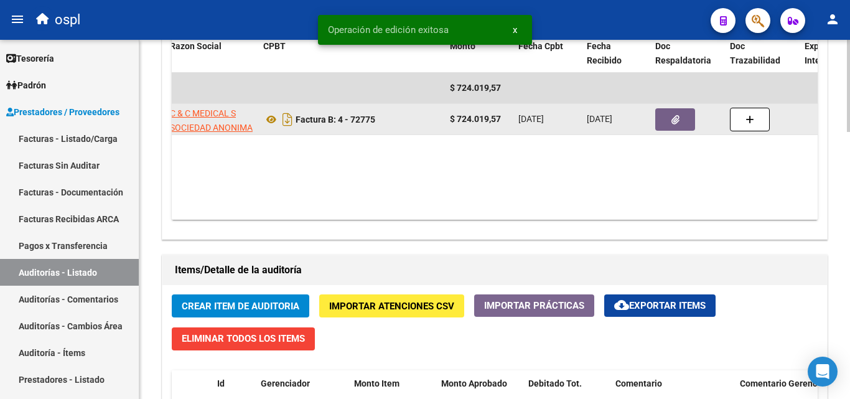
click at [684, 115] on button "button" at bounding box center [675, 119] width 40 height 22
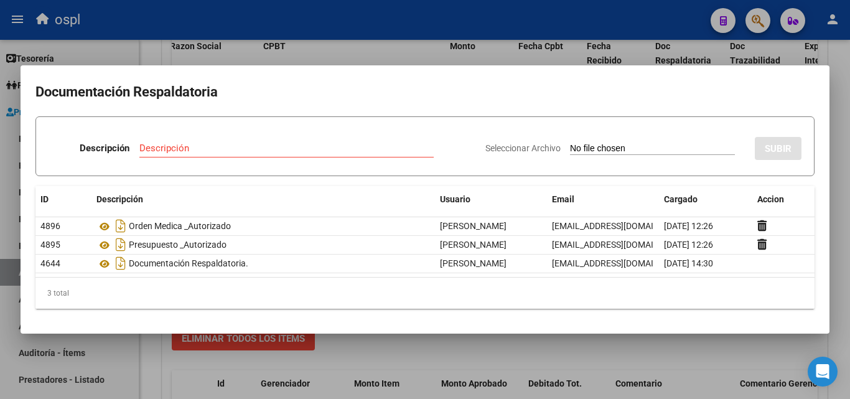
click at [507, 53] on div at bounding box center [425, 199] width 850 height 399
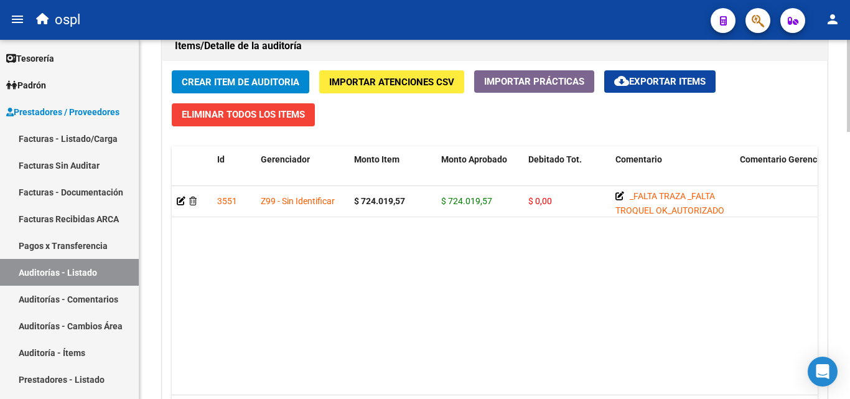
scroll to position [871, 0]
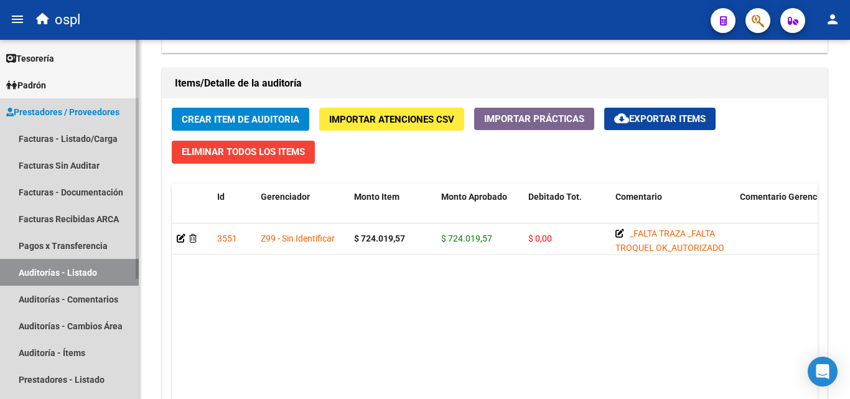
click at [117, 274] on link "Auditorías - Listado" at bounding box center [69, 272] width 139 height 27
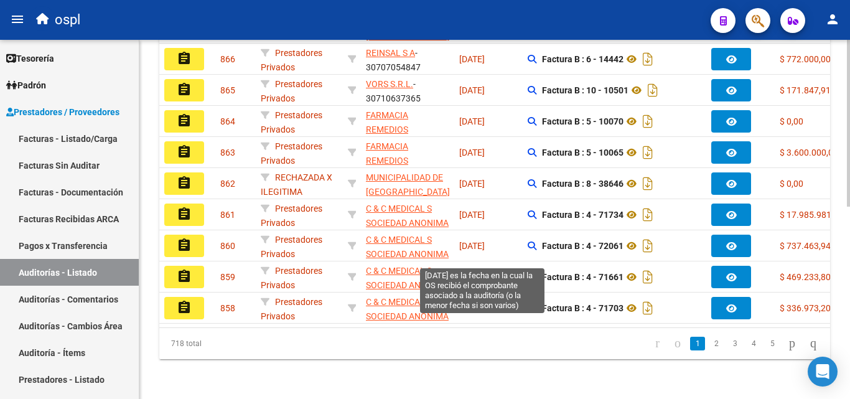
scroll to position [101, 0]
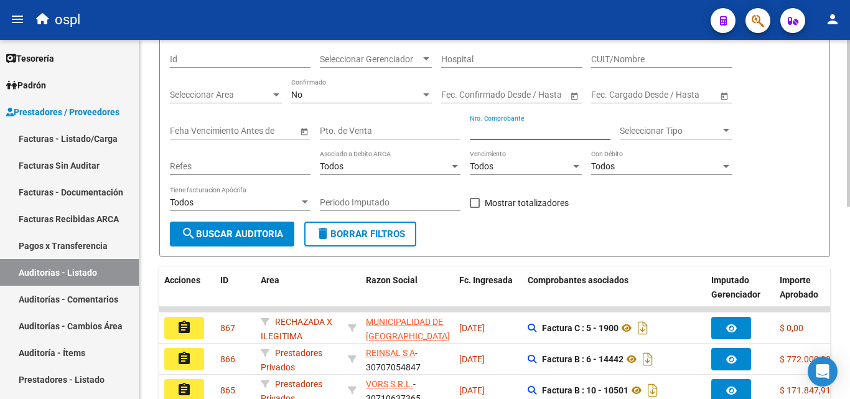
click at [519, 127] on input "Nro. Comprobante" at bounding box center [540, 131] width 141 height 11
type input "10501"
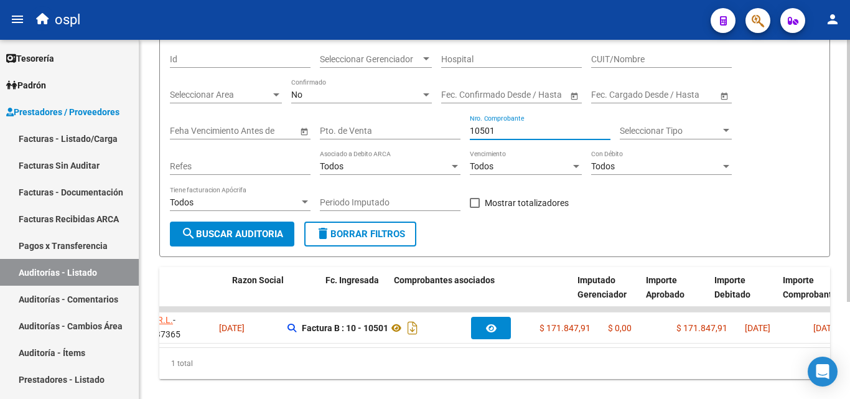
scroll to position [0, 0]
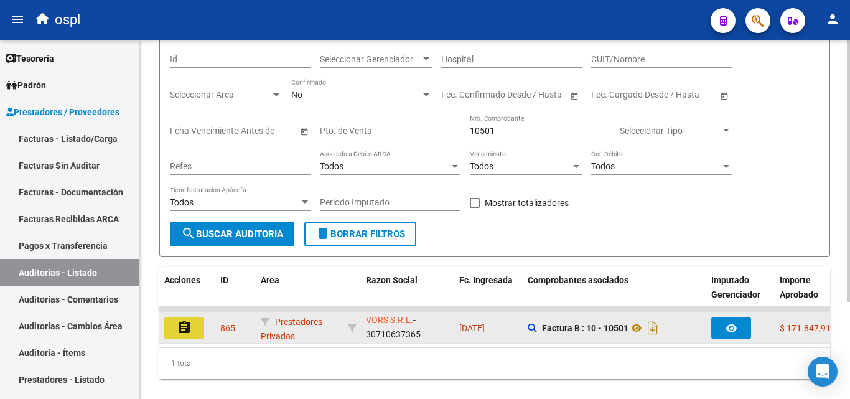
click at [200, 329] on button "assignment" at bounding box center [184, 328] width 40 height 22
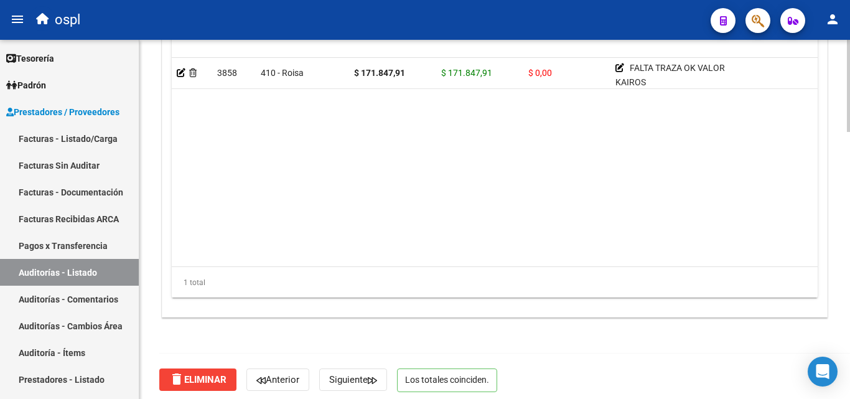
scroll to position [1044, 0]
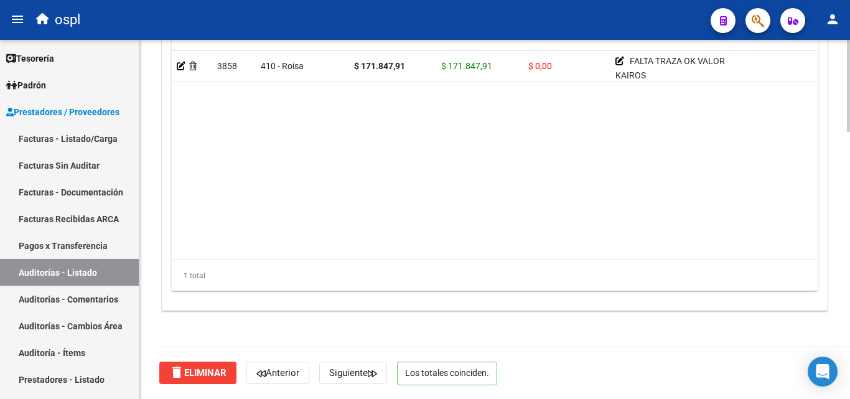
drag, startPoint x: 401, startPoint y: 247, endPoint x: 424, endPoint y: 247, distance: 22.4
click at [424, 247] on datatable-body "3858 410 - Roisa $ 171.847,91 $ 171.847,91 $ 0,00 FALTA TRAZA OK VALOR KAIROS 2…" at bounding box center [495, 155] width 646 height 208
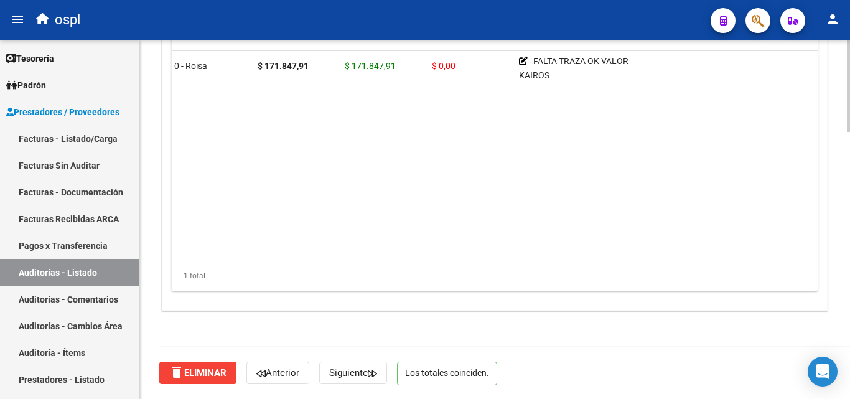
scroll to position [0, 0]
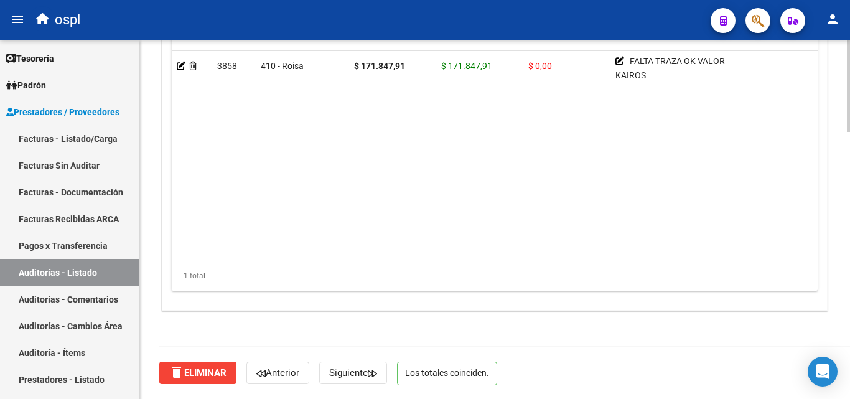
click at [393, 258] on div "Id Gerenciador Monto Item Monto Aprobado Debitado Tot. Comentario Comentario Ge…" at bounding box center [495, 151] width 646 height 280
click at [381, 245] on datatable-body "3858 410 - Roisa $ 171.847,91 $ 171.847,91 $ 0,00 FALTA TRAZA OK VALOR KAIROS 2…" at bounding box center [495, 155] width 646 height 208
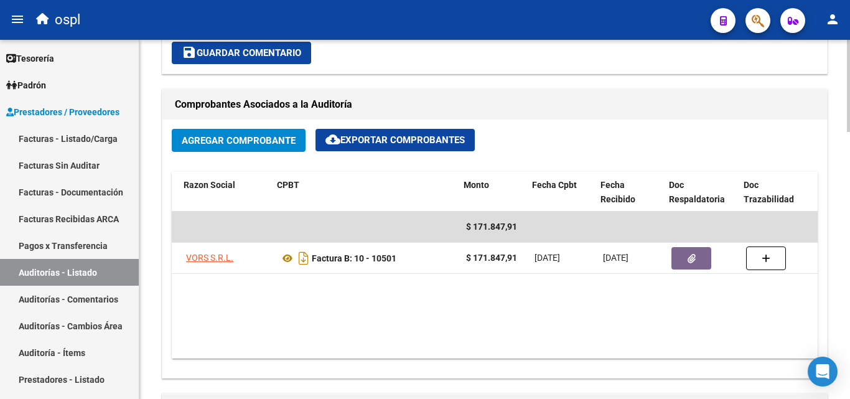
scroll to position [0, 207]
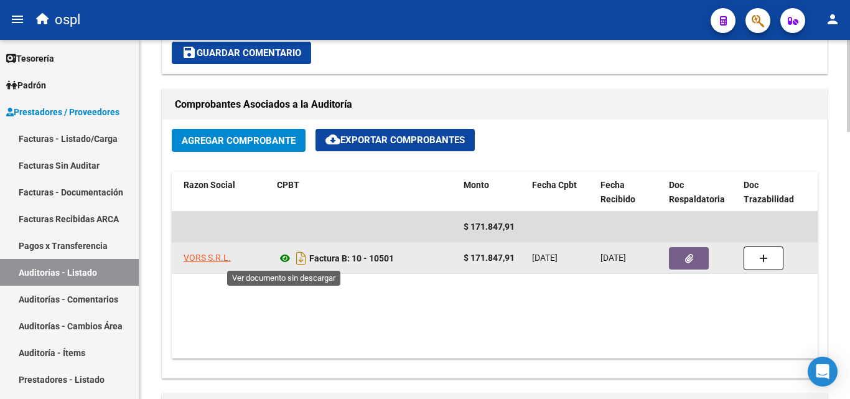
click at [286, 256] on icon at bounding box center [285, 258] width 16 height 15
click at [698, 258] on button "button" at bounding box center [689, 258] width 40 height 22
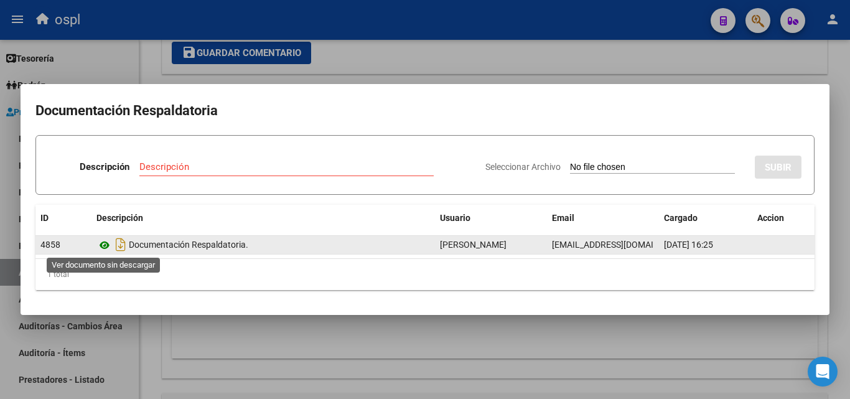
click at [105, 245] on icon at bounding box center [104, 245] width 16 height 15
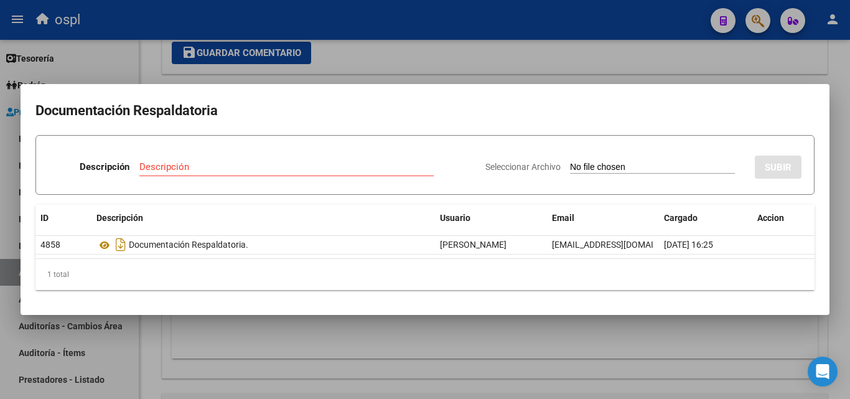
click at [541, 57] on div at bounding box center [425, 199] width 850 height 399
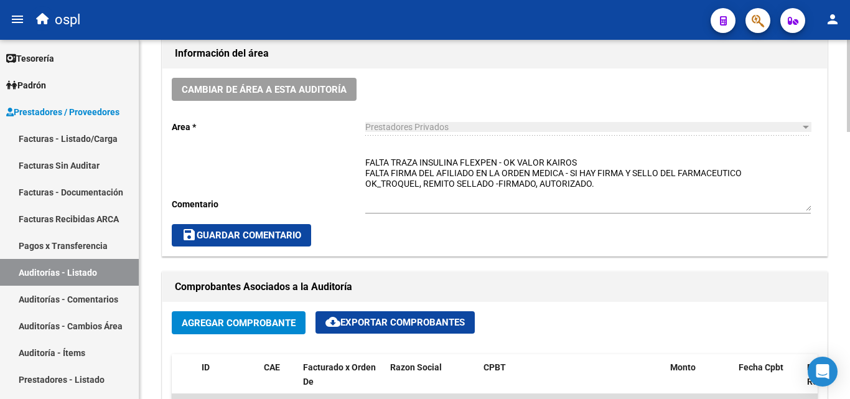
scroll to position [359, 0]
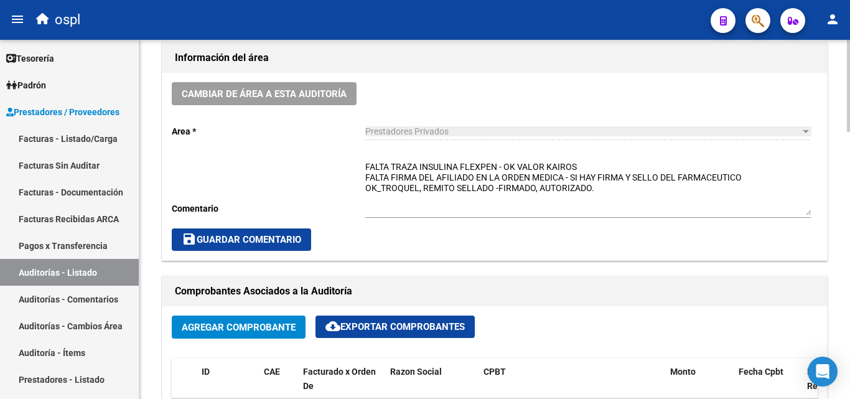
click at [463, 179] on textarea "FALTA TRAZA INSULINA FLEXPEN - OK VALOR KAIROS FALTA FIRMA DEL AFILIADO EN LA O…" at bounding box center [588, 188] width 446 height 55
click at [601, 186] on textarea "FALTA TRAZA INSULINA FLEXPEN - OK VALOR KAIROS FALTA FIRMA DEL AFILIADO EN LA O…" at bounding box center [588, 188] width 446 height 55
drag, startPoint x: 599, startPoint y: 189, endPoint x: 535, endPoint y: 190, distance: 64.1
click at [535, 190] on textarea "FALTA TRAZA INSULINA FLEXPEN - OK VALOR KAIROS FALTA FIRMA DEL AFILIADO EN LA O…" at bounding box center [588, 188] width 446 height 55
click at [464, 167] on textarea "FALTA TRAZA INSULINA FLEXPEN - OK VALOR KAIROS FALTA FIRMA DEL AFILIADO EN LA O…" at bounding box center [588, 188] width 446 height 55
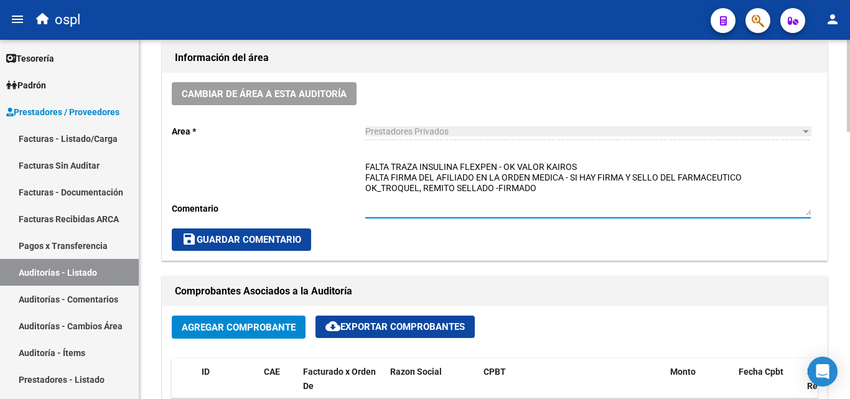
click at [587, 162] on textarea "FALTA TRAZA INSULINA FLEXPEN - OK VALOR KAIROS FALTA FIRMA DEL AFILIADO EN LA O…" at bounding box center [588, 188] width 446 height 55
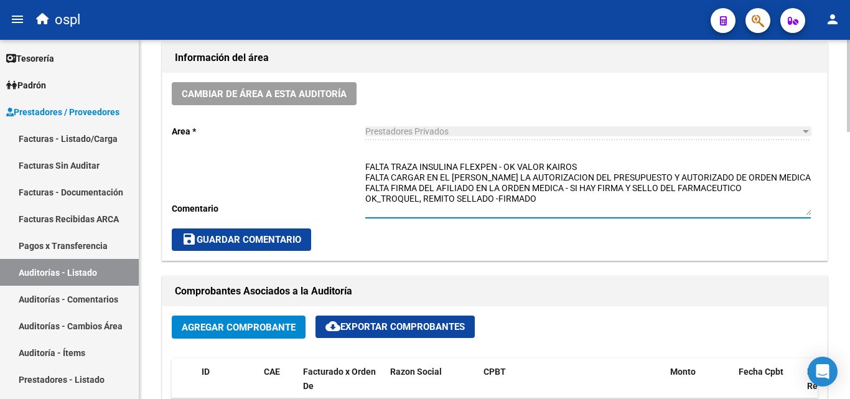
click at [509, 189] on textarea "FALTA TRAZA INSULINA FLEXPEN - OK VALOR KAIROS FALTA CARGAR EN EL ZENDA LA AUTO…" at bounding box center [588, 188] width 446 height 55
click at [583, 174] on textarea "FALTA TRAZA INSULINA FLEXPEN - OK VALOR KAIROS FALTA CARGAR EN EL ZENDA LA AUTO…" at bounding box center [588, 188] width 446 height 55
click at [584, 167] on textarea "FALTA TRAZA INSULINA FLEXPEN - OK VALOR KAIROS FALTA CARGAR EN EL ZENDA LA AUTO…" at bounding box center [588, 188] width 446 height 55
click at [547, 167] on textarea "FALTA TRAZA INSULINA FLEXPEN - OK VALOR KAIROS FALTA CARGAR EN EL ZENDA LA AUTO…" at bounding box center [588, 188] width 446 height 55
click at [571, 169] on textarea "FALTA TRAZA INSULINA FLEXPEN - OK VALOR KAIROS FALTA CARGAR EN EL ZENDA LA AUTO…" at bounding box center [588, 188] width 446 height 55
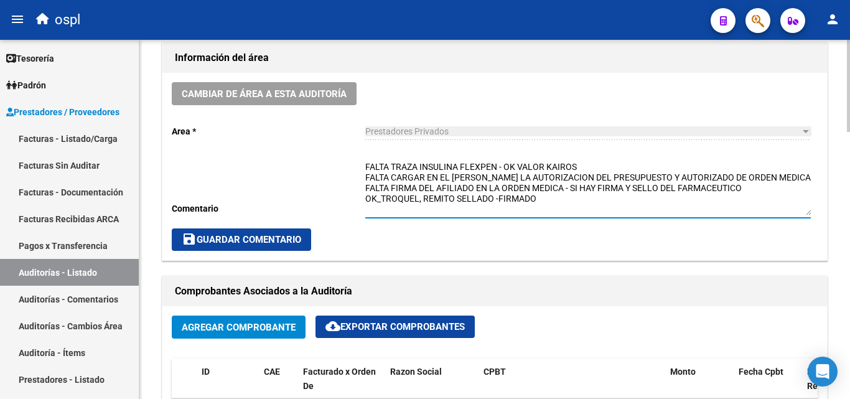
click at [570, 202] on textarea "FALTA TRAZA INSULINA FLEXPEN - OK VALOR KAIROS FALTA CARGAR EN EL ZENDA LA AUTO…" at bounding box center [588, 188] width 446 height 55
click at [569, 202] on textarea "FALTA TRAZA INSULINA FLEXPEN - OK VALOR KAIROS FALTA CARGAR EN EL ZENDA LA AUTO…" at bounding box center [588, 188] width 446 height 55
type textarea "FALTA TRAZA INSULINA FLEXPEN - OK VALOR KAIROS FALTA CARGAR EN EL ZENDA LA AUTO…"
click at [256, 242] on span "save Guardar Comentario" at bounding box center [241, 239] width 119 height 11
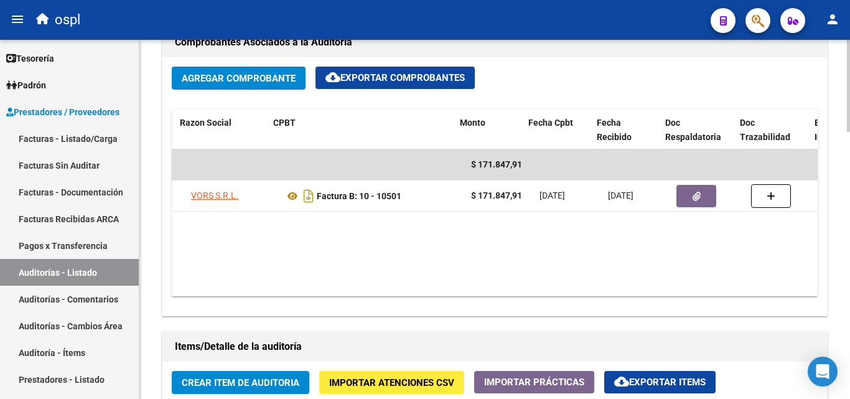
scroll to position [0, 220]
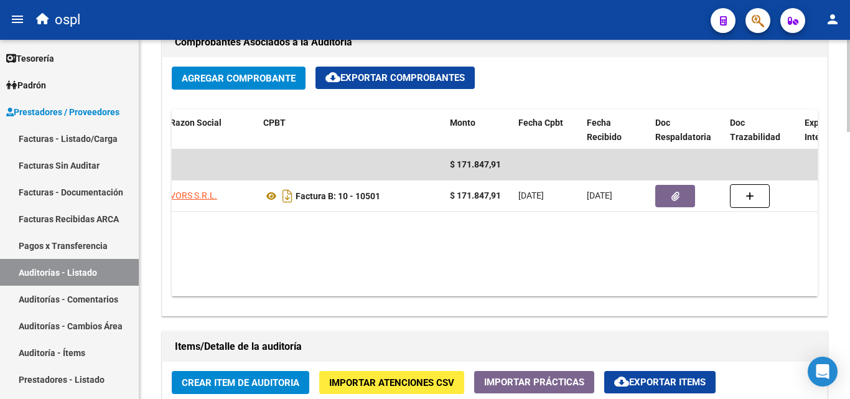
drag, startPoint x: 539, startPoint y: 284, endPoint x: 596, endPoint y: 280, distance: 57.4
click at [596, 280] on datatable-body "$ 171.847,91 30255 VORS S.R.L. Factura B: 10 - 10501 $ 171.847,91 23/07/2025 11…" at bounding box center [495, 222] width 646 height 147
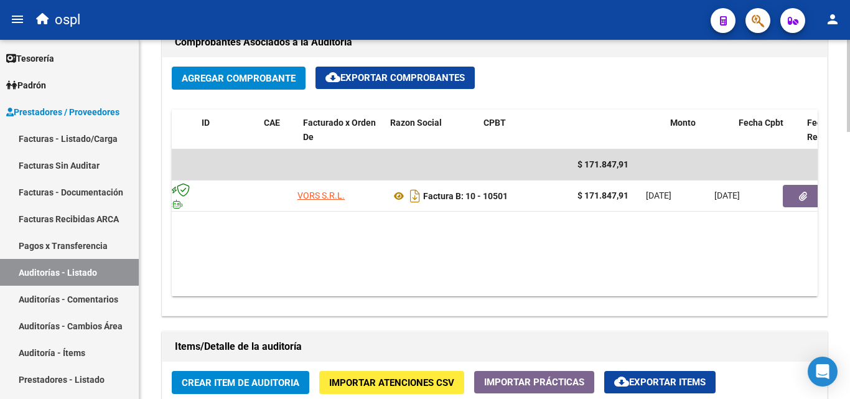
scroll to position [0, 0]
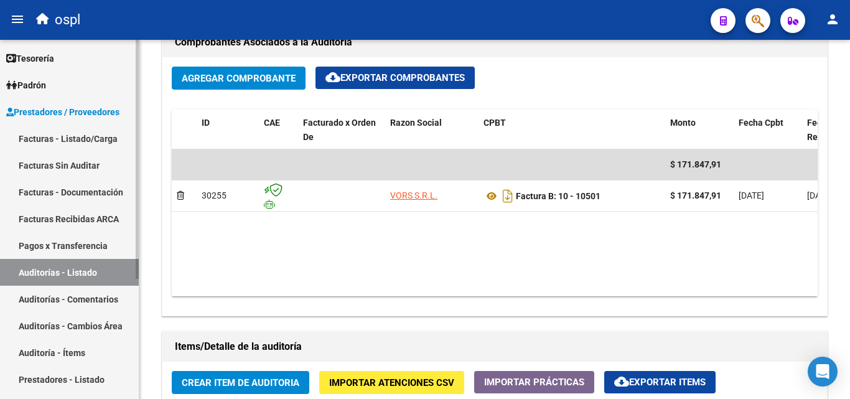
click at [111, 256] on link "Pagos x Transferencia" at bounding box center [69, 245] width 139 height 27
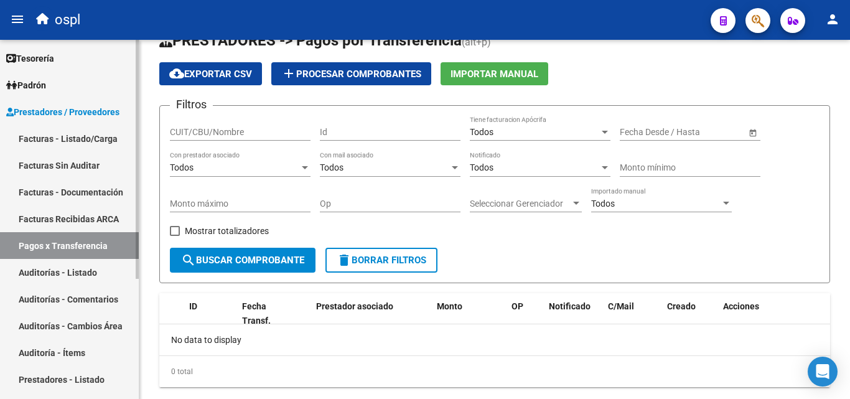
scroll to position [57, 0]
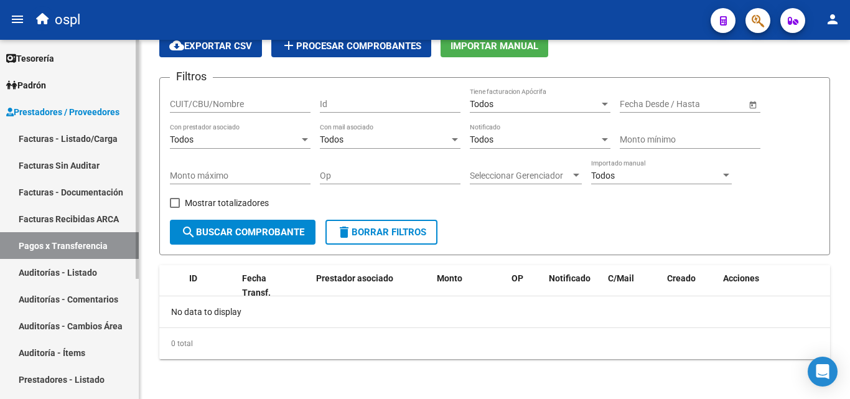
click at [114, 268] on link "Auditorías - Listado" at bounding box center [69, 272] width 139 height 27
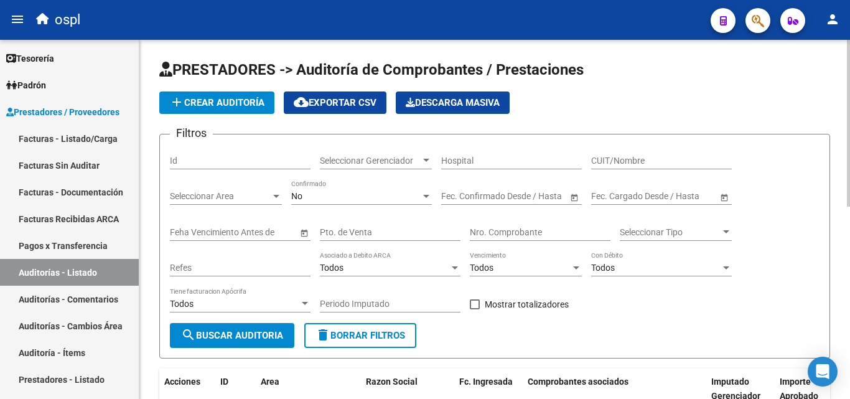
click at [502, 235] on input "Nro. Comprobante" at bounding box center [540, 232] width 141 height 11
type input "7"
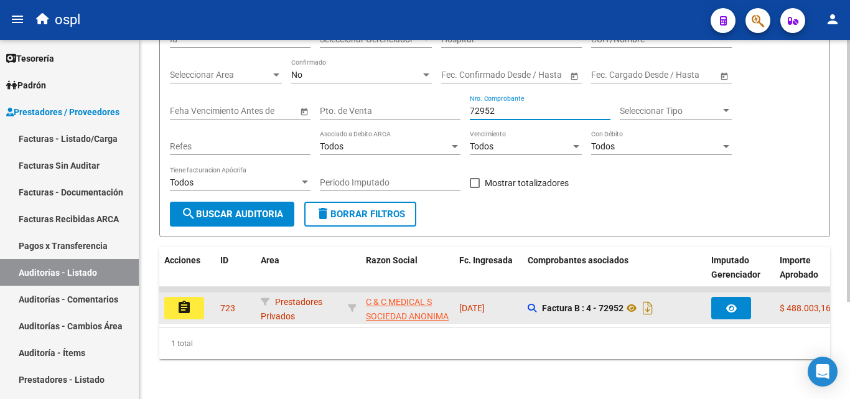
type input "72952"
click at [192, 305] on button "assignment" at bounding box center [184, 308] width 40 height 22
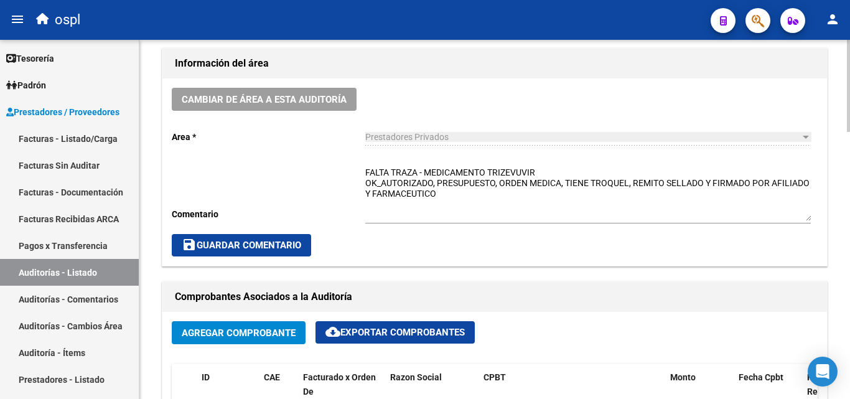
scroll to position [373, 0]
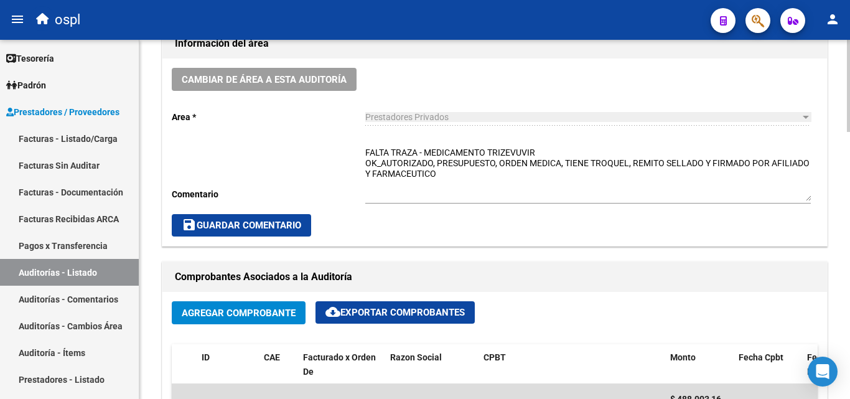
click at [454, 194] on textarea "FALTA TRAZA - MEDICAMENTO TRIZEVUVIR OK_AUTORIZADO, PRESUPUESTO, ORDEN MEDICA, …" at bounding box center [588, 173] width 446 height 55
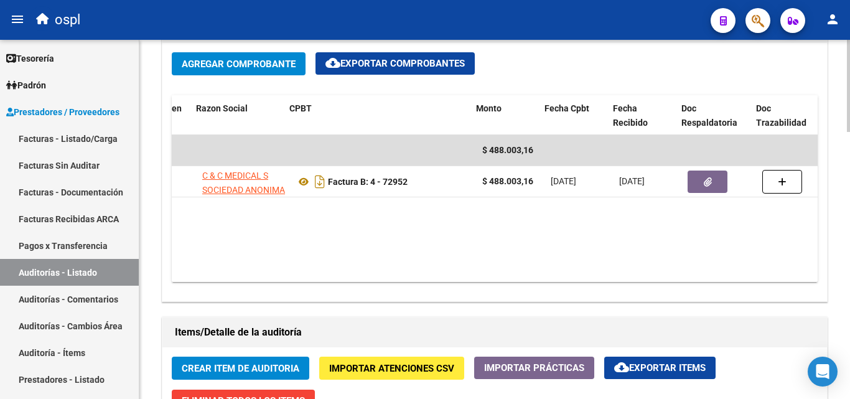
scroll to position [0, 194]
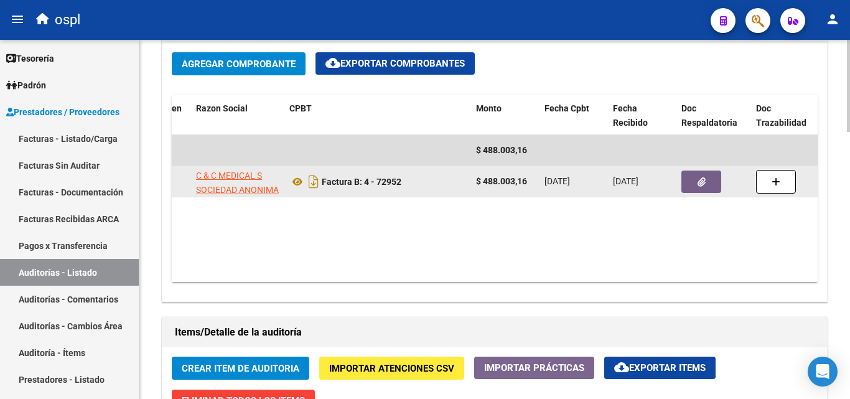
click at [704, 189] on button "button" at bounding box center [701, 182] width 40 height 22
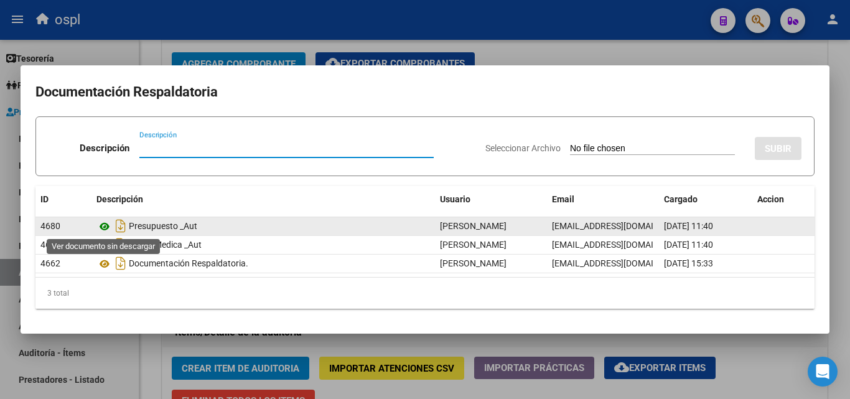
click at [100, 228] on icon at bounding box center [104, 226] width 16 height 15
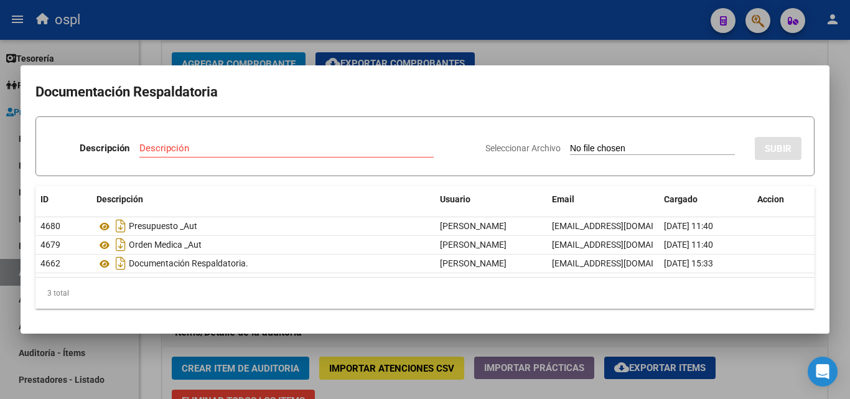
click at [523, 41] on div at bounding box center [425, 199] width 850 height 399
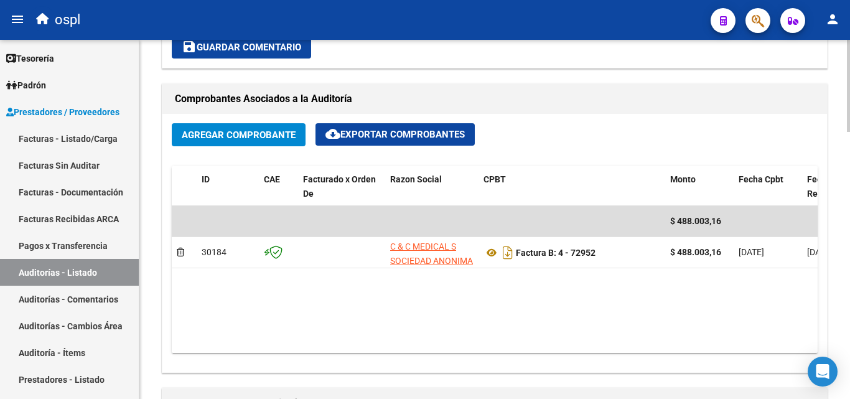
scroll to position [311, 0]
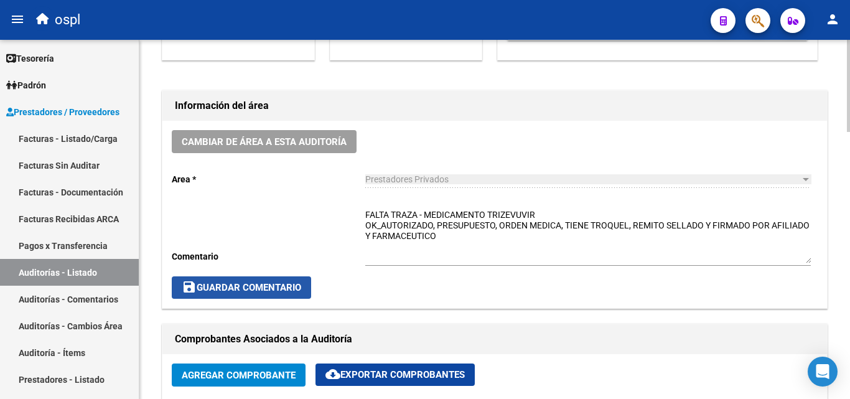
click at [268, 276] on button "save Guardar Comentario" at bounding box center [241, 287] width 139 height 22
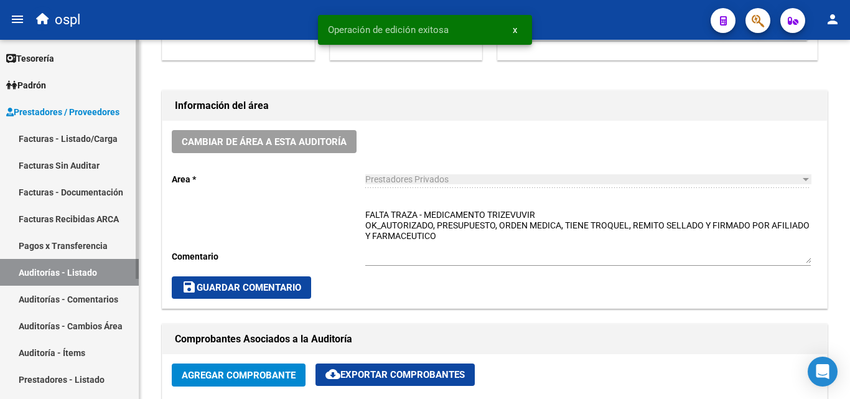
click at [78, 276] on link "Auditorías - Listado" at bounding box center [69, 272] width 139 height 27
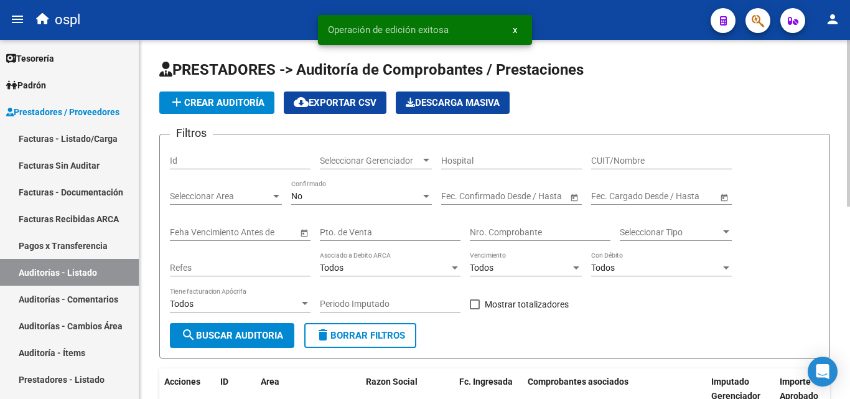
click at [490, 234] on input "Nro. Comprobante" at bounding box center [540, 232] width 141 height 11
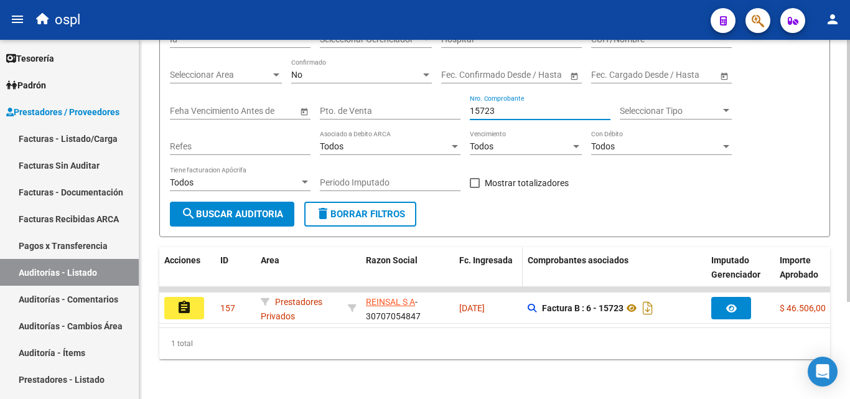
scroll to position [133, 0]
type input "15723"
drag, startPoint x: 393, startPoint y: 327, endPoint x: 406, endPoint y: 327, distance: 13.7
click at [406, 327] on datatable-body "assignment 157 Prestadores Privados REINSAL S A - 30707054847 28/05/2025 Factur…" at bounding box center [494, 307] width 671 height 40
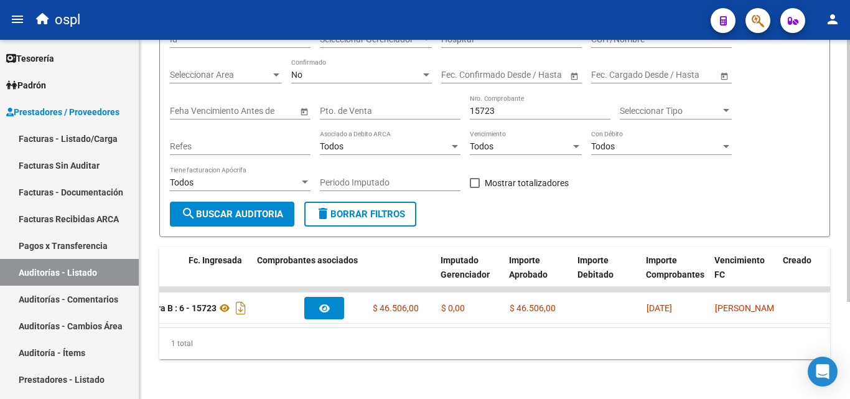
scroll to position [0, 0]
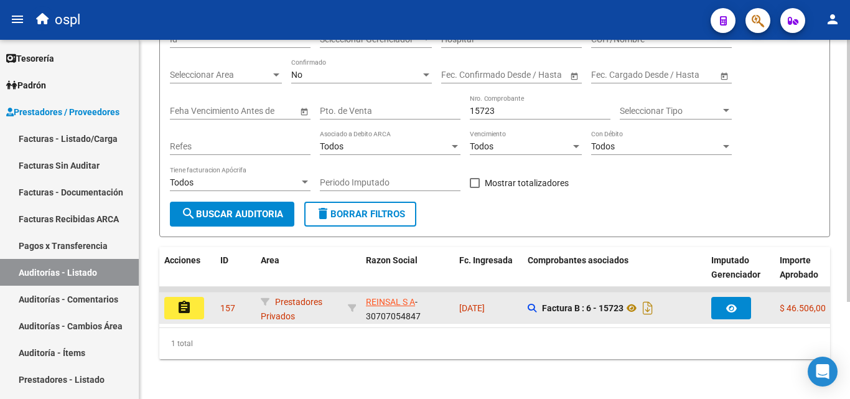
click at [199, 297] on button "assignment" at bounding box center [184, 308] width 40 height 22
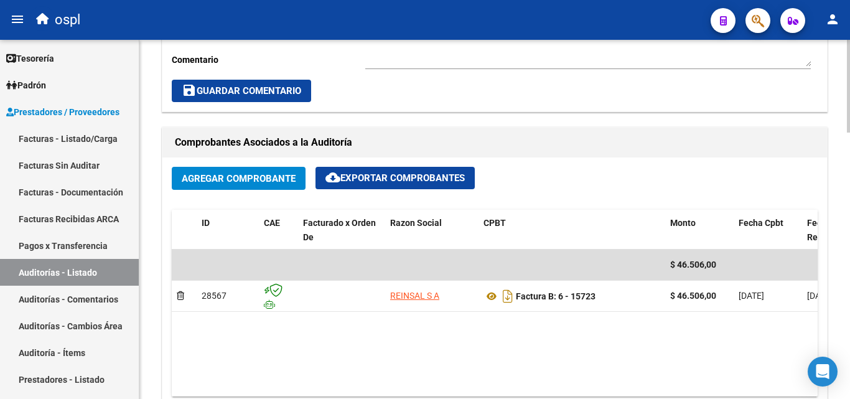
scroll to position [560, 0]
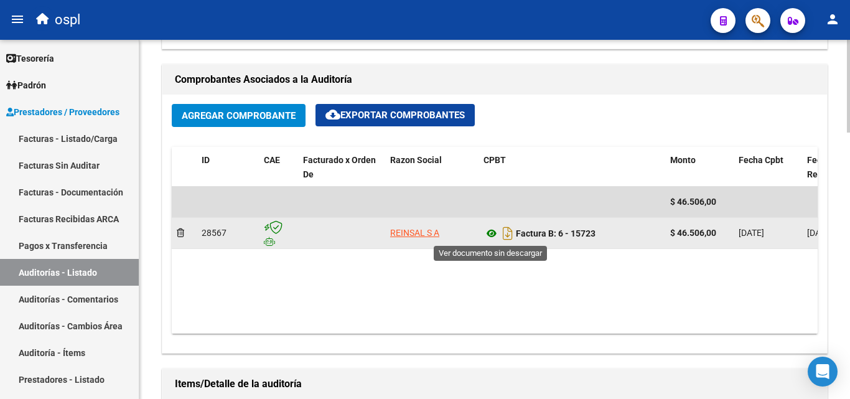
click at [491, 233] on icon at bounding box center [492, 233] width 16 height 15
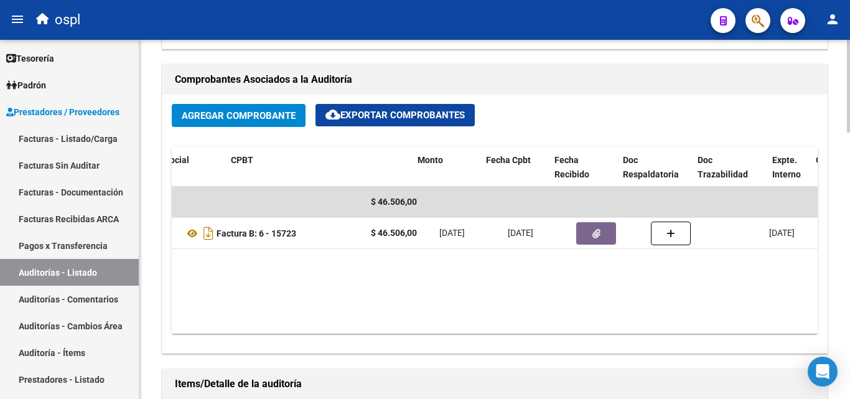
scroll to position [0, 321]
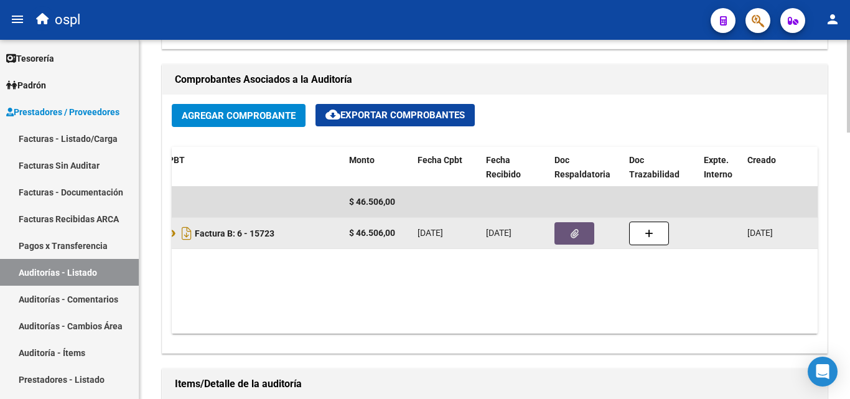
click at [578, 243] on button "button" at bounding box center [575, 233] width 40 height 22
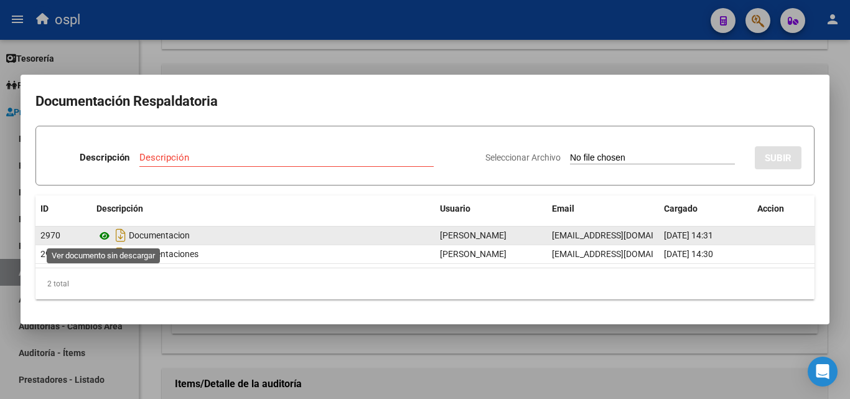
click at [102, 236] on icon at bounding box center [104, 235] width 16 height 15
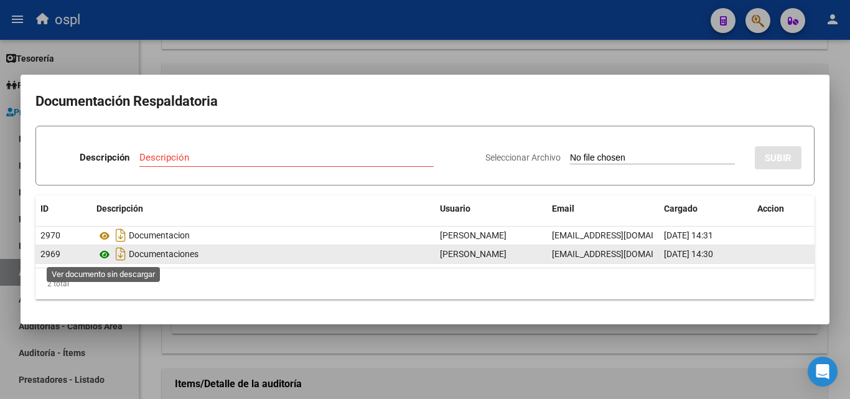
click at [103, 252] on icon at bounding box center [104, 254] width 16 height 15
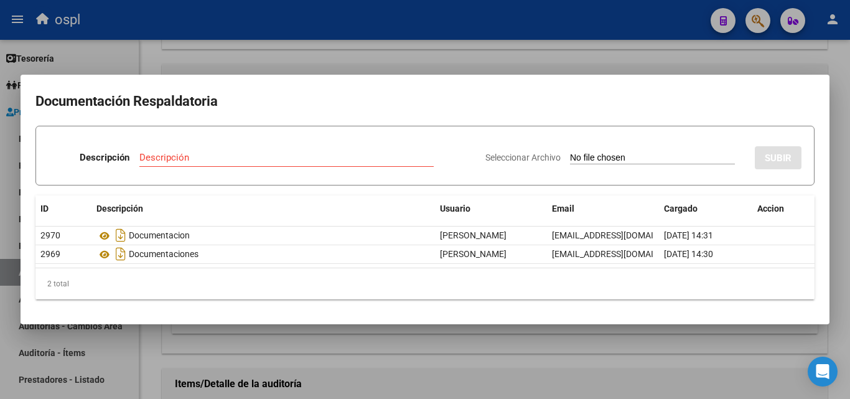
click at [647, 61] on div at bounding box center [425, 199] width 850 height 399
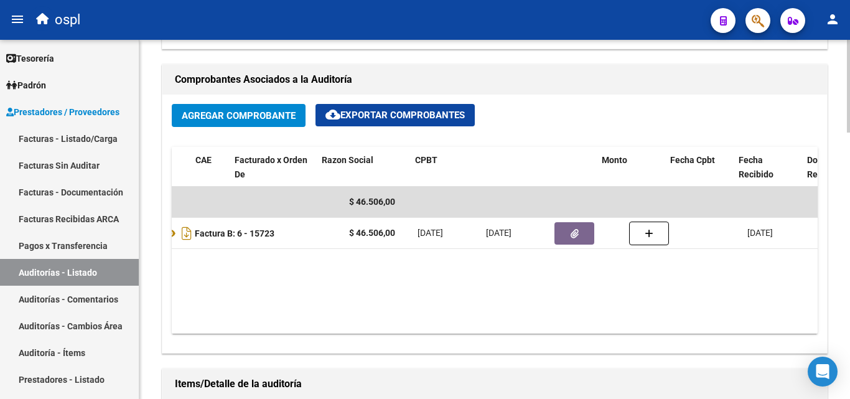
scroll to position [0, 0]
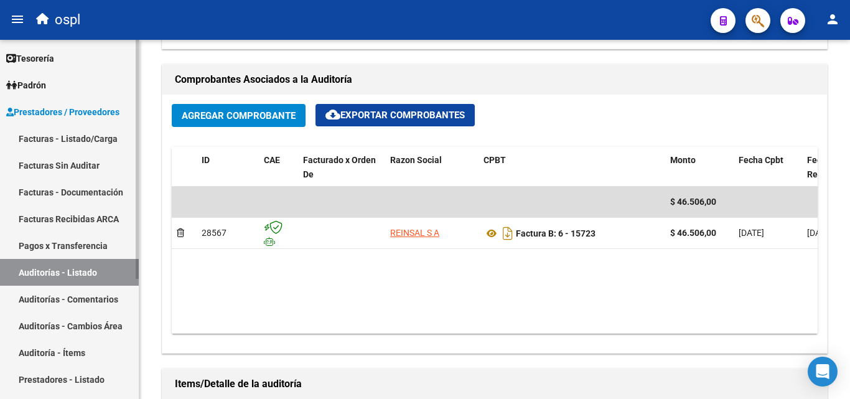
click at [96, 271] on link "Auditorías - Listado" at bounding box center [69, 272] width 139 height 27
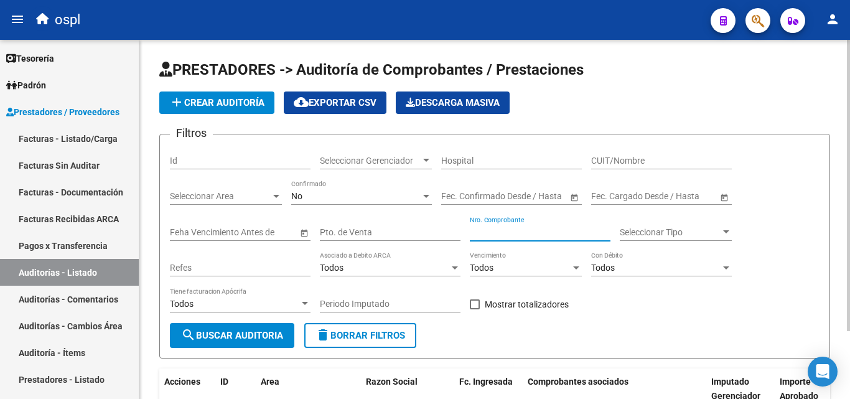
click at [503, 232] on input "Nro. Comprobante" at bounding box center [540, 232] width 141 height 11
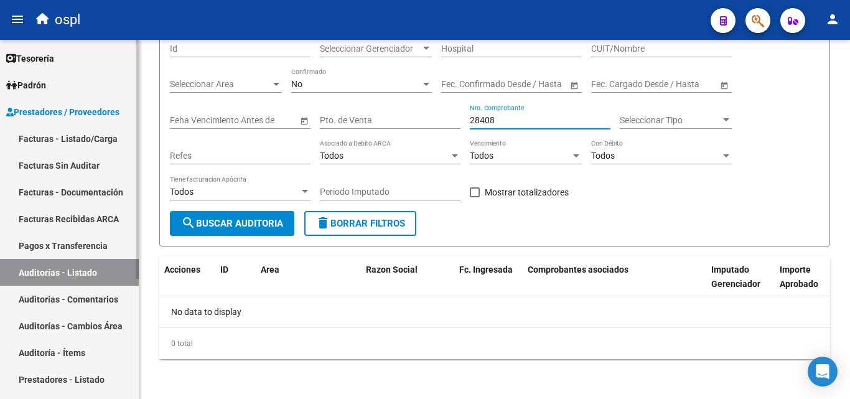
type input "28408"
click at [96, 135] on link "Facturas - Listado/Carga" at bounding box center [69, 138] width 139 height 27
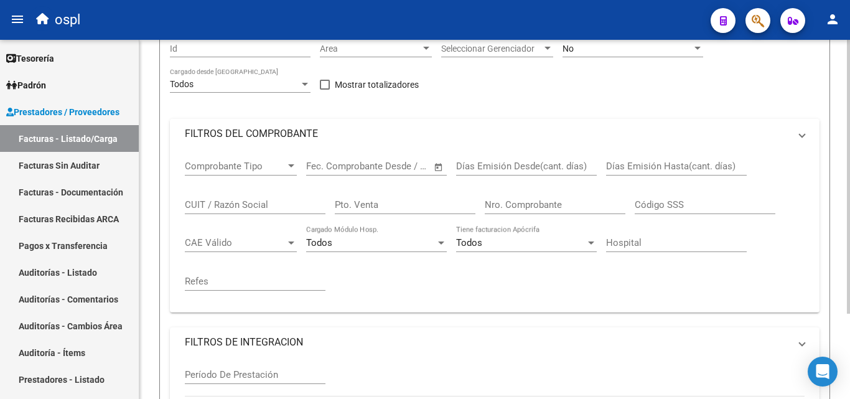
click at [279, 141] on mat-panel-title "FILTROS DEL COMPROBANTE" at bounding box center [487, 134] width 605 height 14
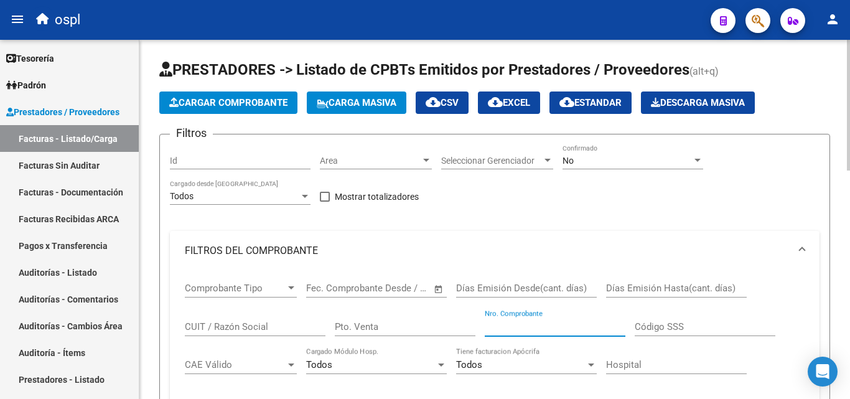
click at [518, 326] on input "Nro. Comprobante" at bounding box center [555, 326] width 141 height 11
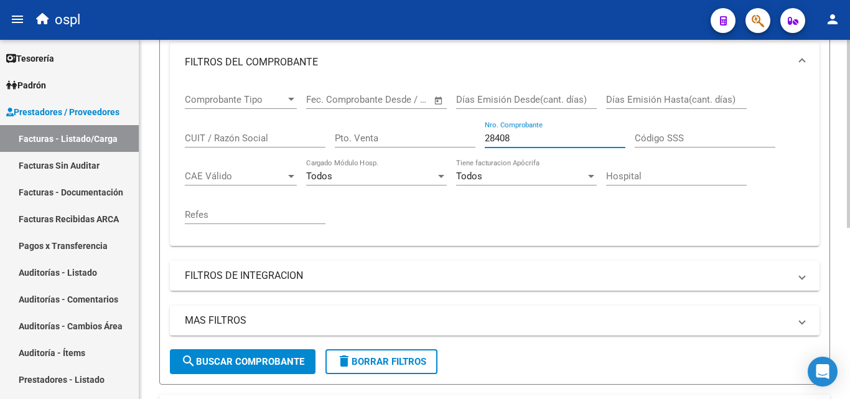
scroll to position [187, 0]
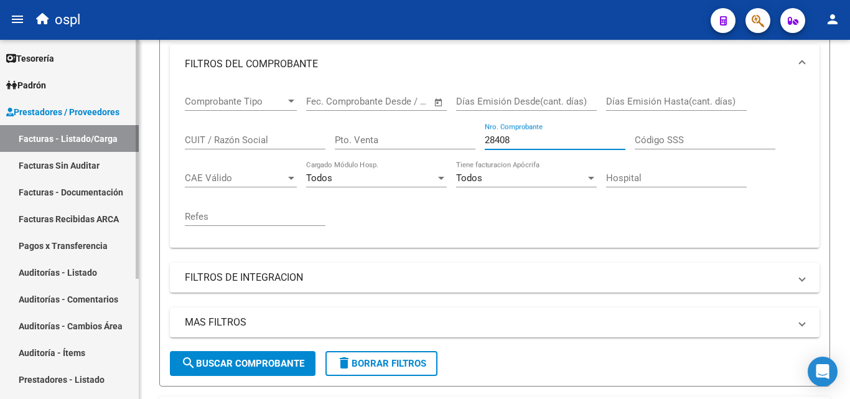
type input "28408"
click at [93, 165] on link "Facturas Sin Auditar" at bounding box center [69, 165] width 139 height 27
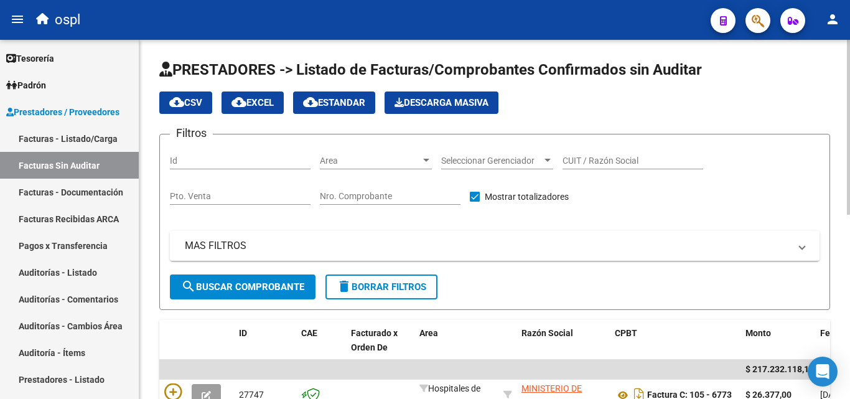
click at [357, 189] on div "Nro. Comprobante" at bounding box center [390, 192] width 141 height 25
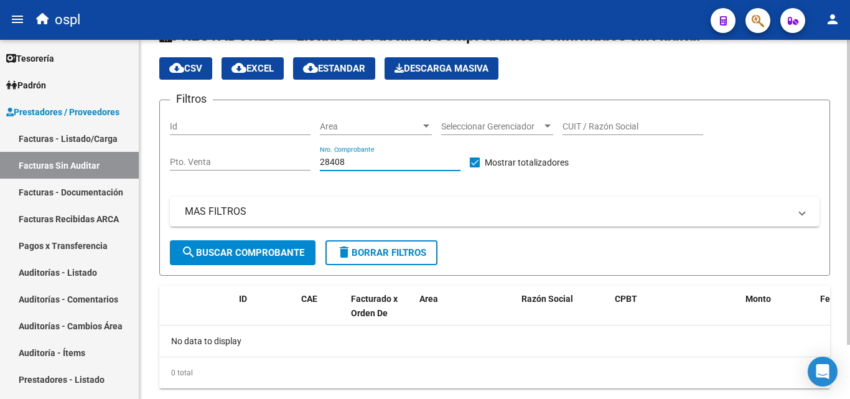
scroll to position [63, 0]
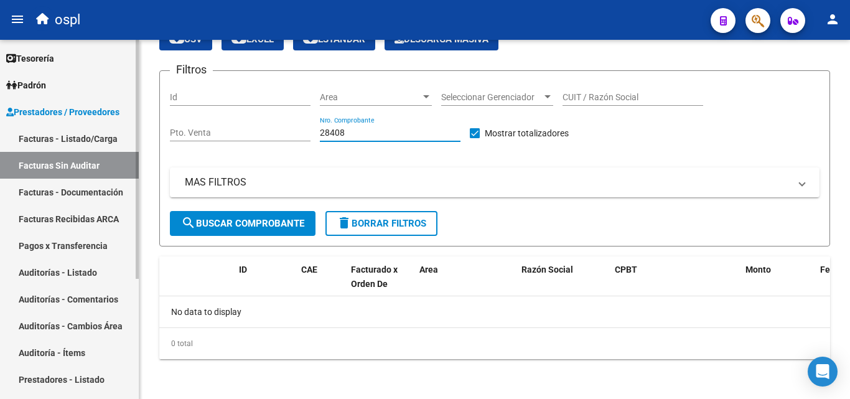
type input "28408"
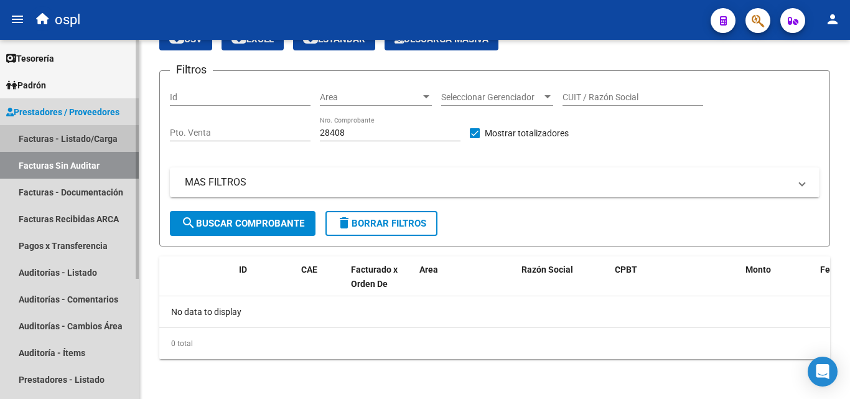
click at [90, 134] on link "Facturas - Listado/Carga" at bounding box center [69, 138] width 139 height 27
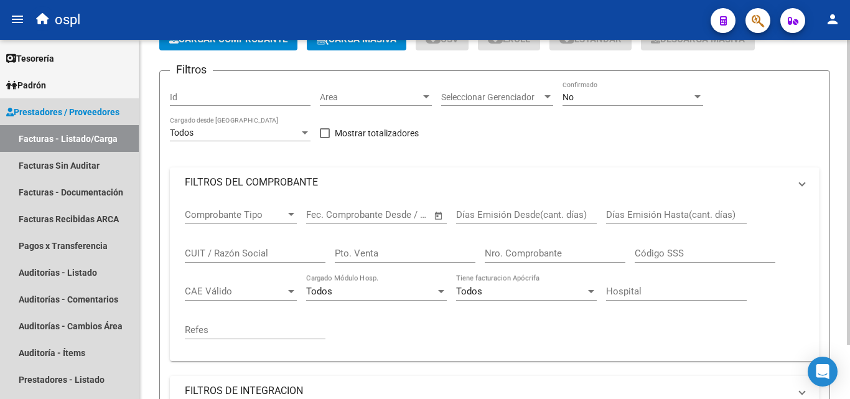
click at [583, 103] on div "No" at bounding box center [627, 97] width 129 height 11
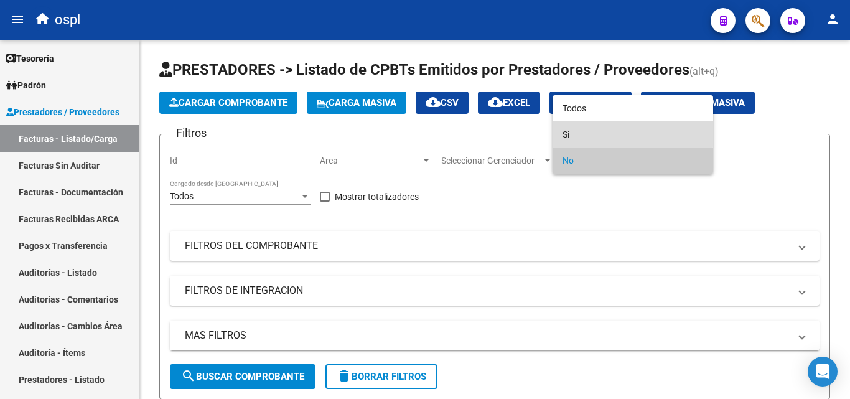
click at [593, 129] on span "Si" at bounding box center [633, 134] width 141 height 26
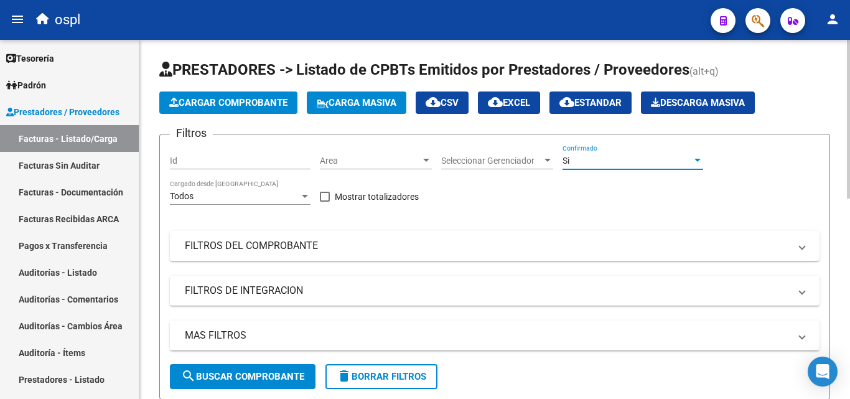
click at [276, 246] on mat-panel-title "FILTROS DEL COMPROBANTE" at bounding box center [487, 246] width 605 height 14
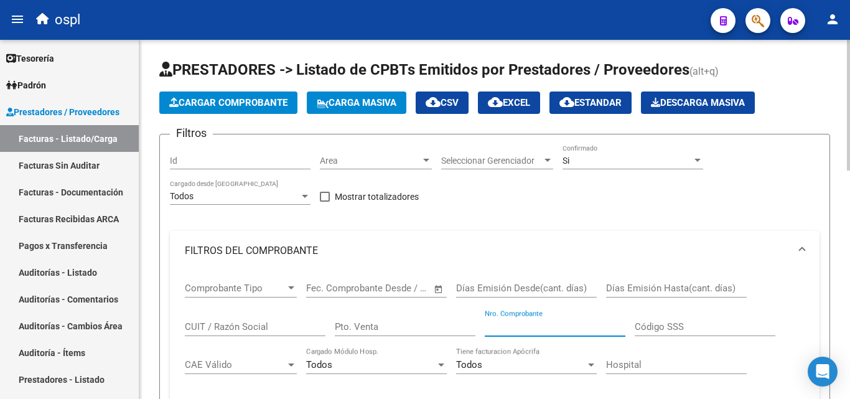
click at [520, 331] on input "Nro. Comprobante" at bounding box center [555, 326] width 141 height 11
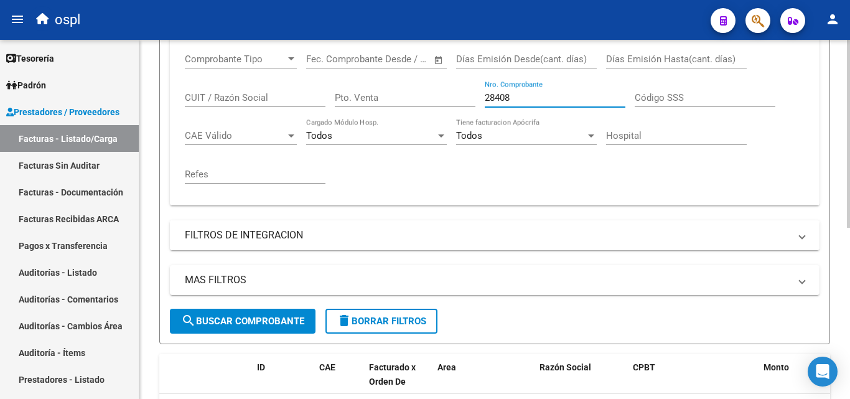
scroll to position [249, 0]
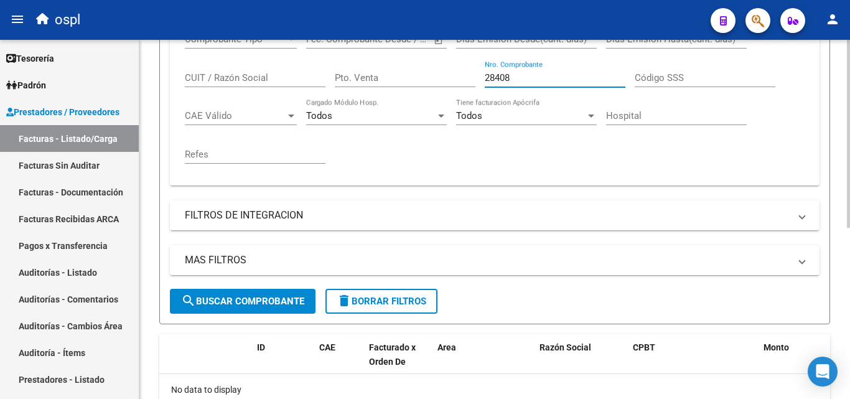
type input "28408"
click at [257, 297] on span "search Buscar Comprobante" at bounding box center [242, 301] width 123 height 11
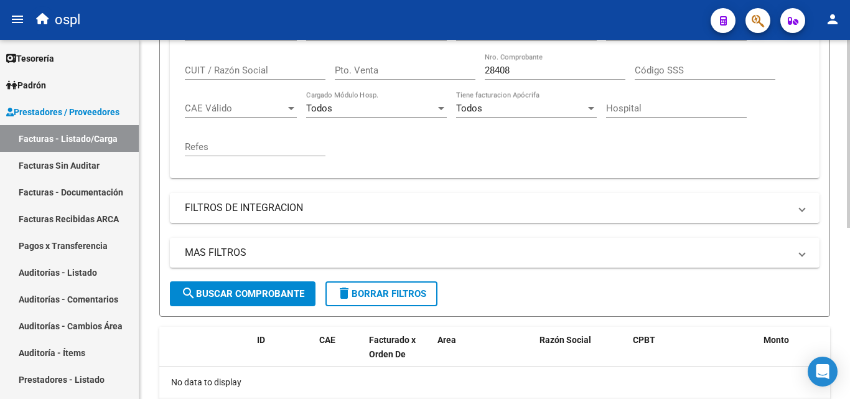
scroll to position [202, 0]
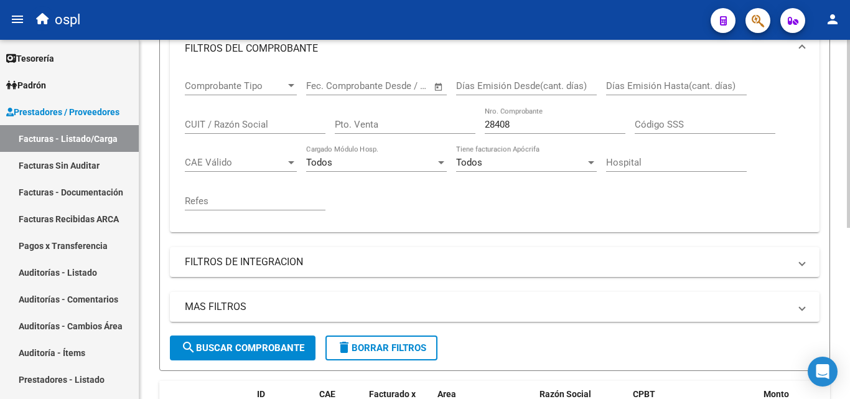
click at [530, 129] on input "28408" at bounding box center [555, 124] width 141 height 11
click at [262, 342] on span "search Buscar Comprobante" at bounding box center [242, 347] width 123 height 11
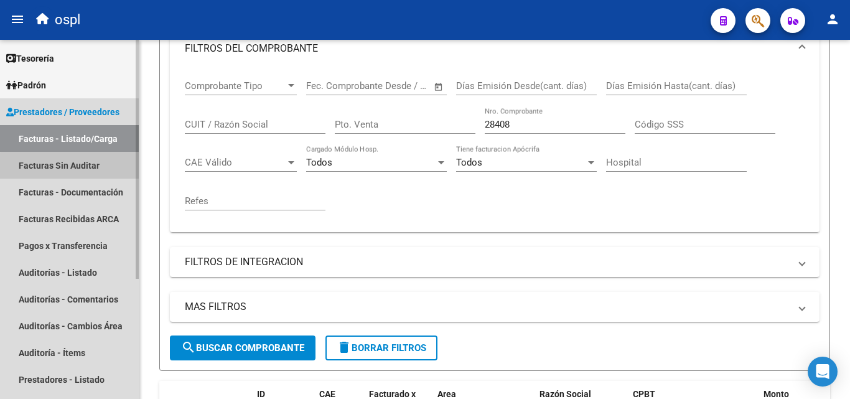
click at [81, 170] on link "Facturas Sin Auditar" at bounding box center [69, 165] width 139 height 27
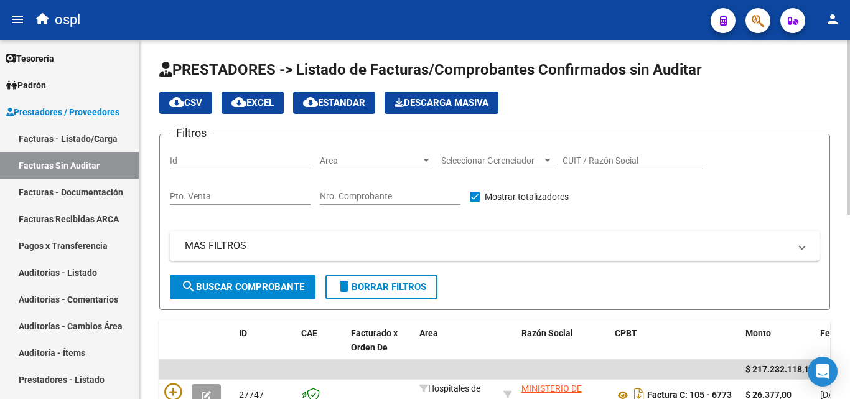
click at [372, 189] on div "Nro. Comprobante" at bounding box center [390, 192] width 141 height 25
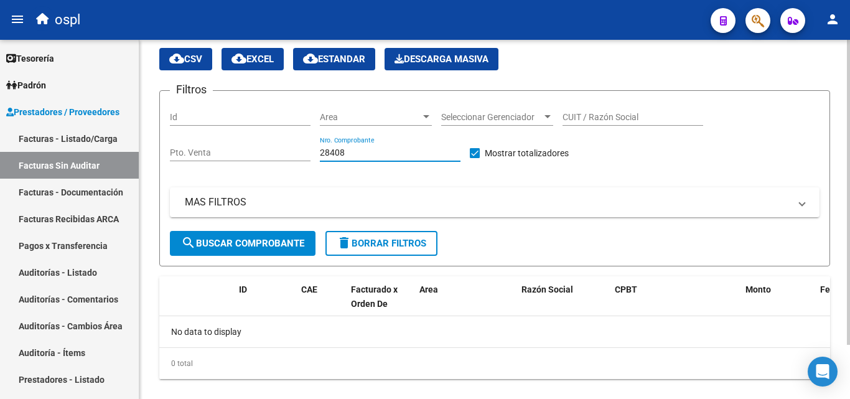
scroll to position [62, 0]
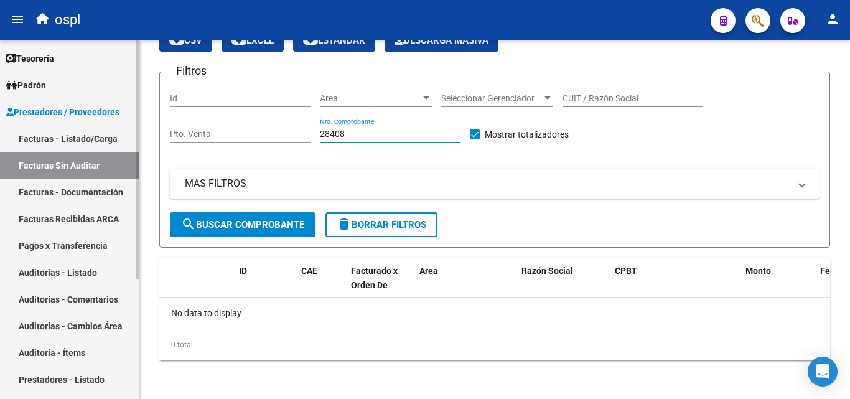
type input "28408"
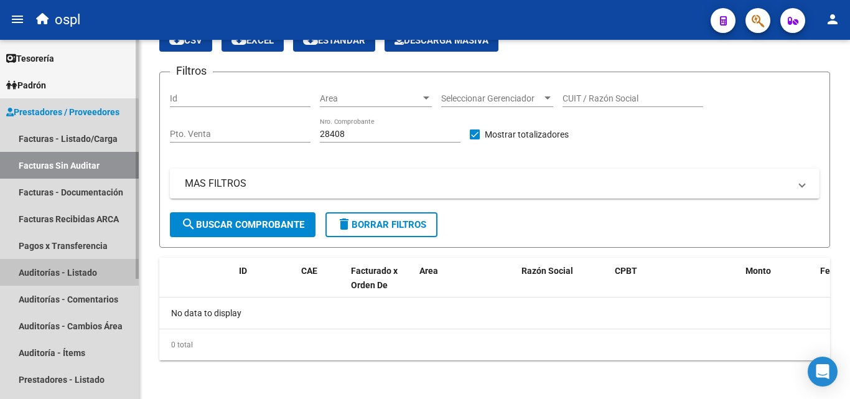
click at [66, 273] on link "Auditorías - Listado" at bounding box center [69, 272] width 139 height 27
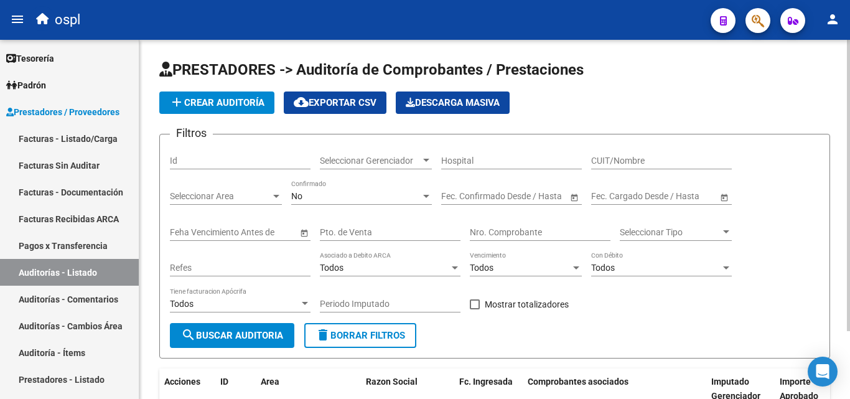
click at [505, 228] on input "Nro. Comprobante" at bounding box center [540, 232] width 141 height 11
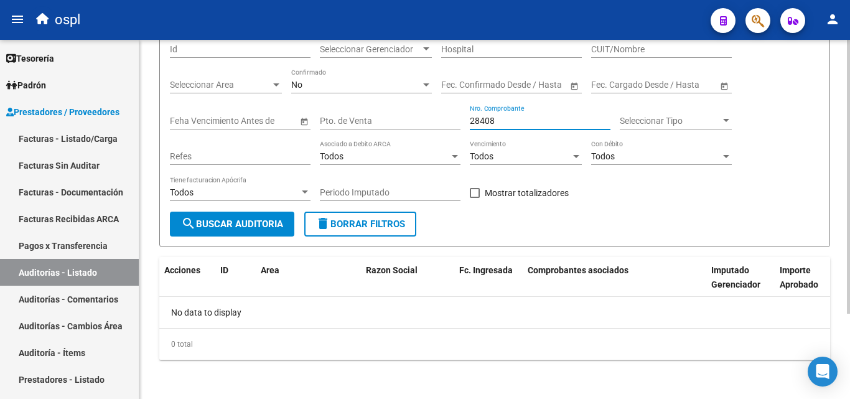
scroll to position [112, 0]
type input "28408"
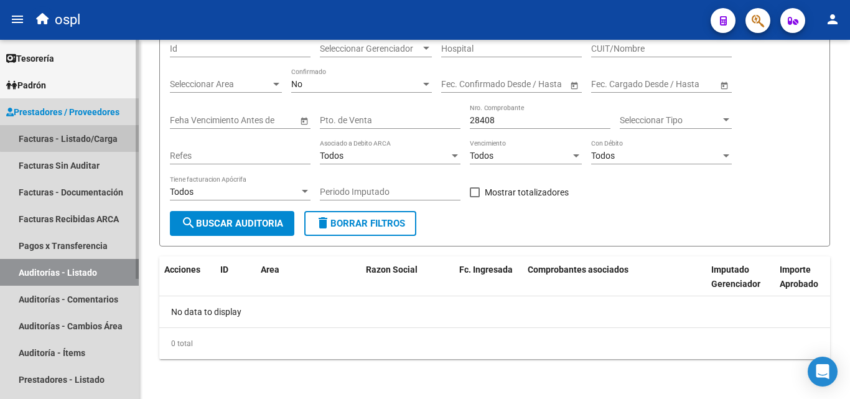
click at [105, 136] on link "Facturas - Listado/Carga" at bounding box center [69, 138] width 139 height 27
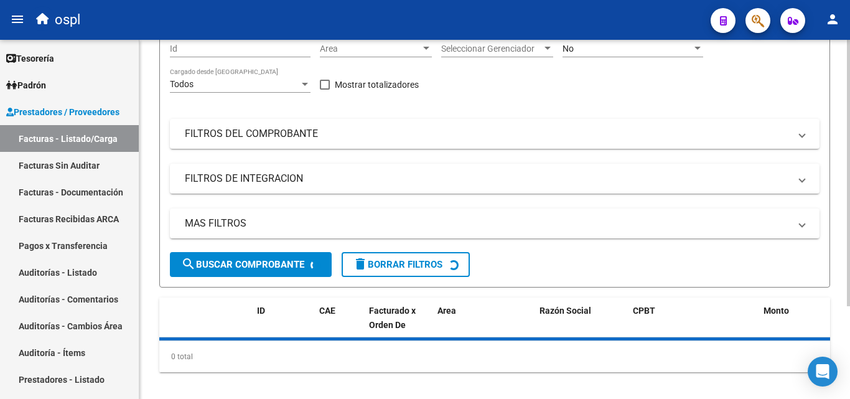
click at [375, 57] on div "Area Area" at bounding box center [376, 44] width 112 height 25
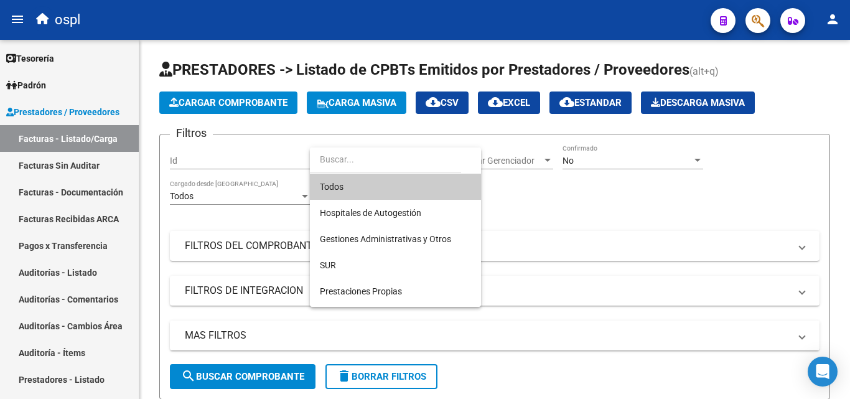
click at [413, 159] on input "dropdown search" at bounding box center [385, 159] width 151 height 26
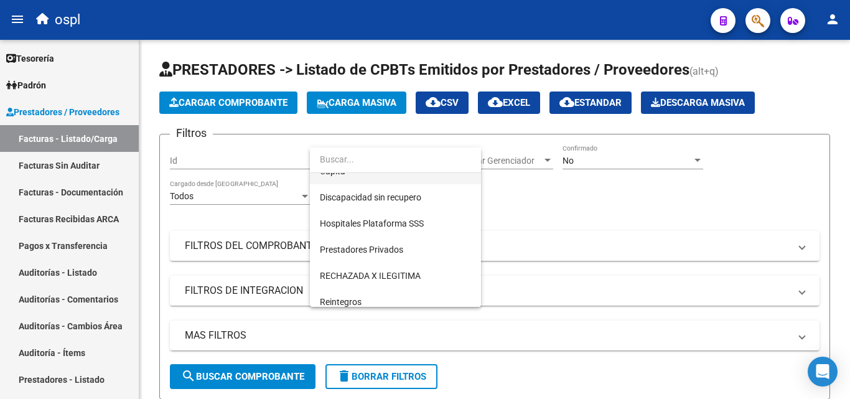
scroll to position [180, 0]
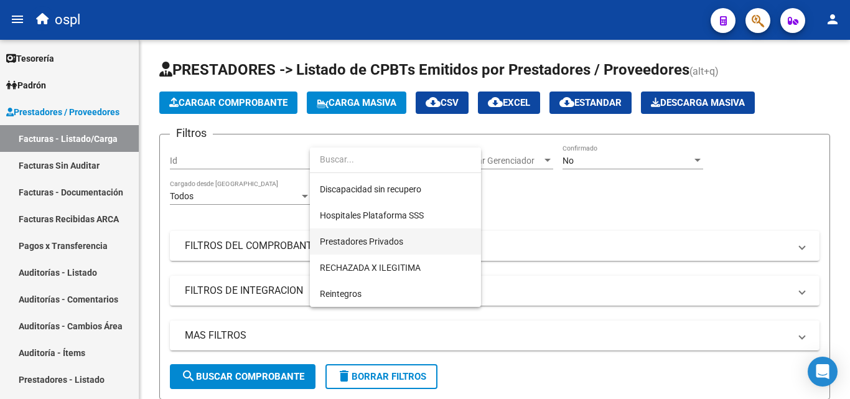
click at [395, 242] on span "Prestadores Privados" at bounding box center [361, 241] width 83 height 10
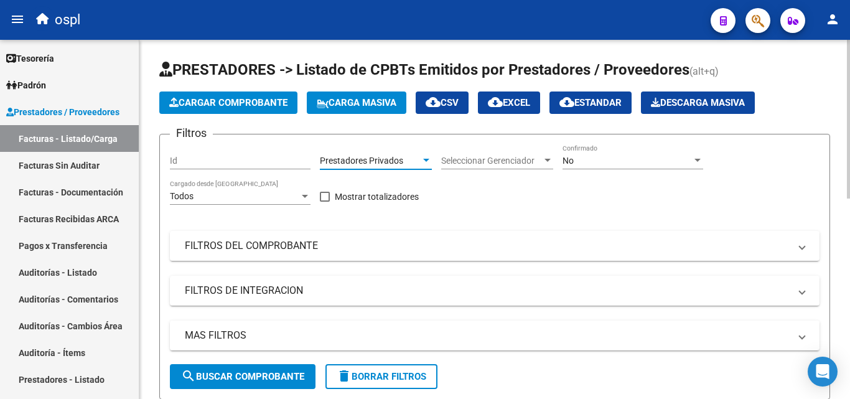
click at [281, 378] on span "search Buscar Comprobante" at bounding box center [242, 376] width 123 height 11
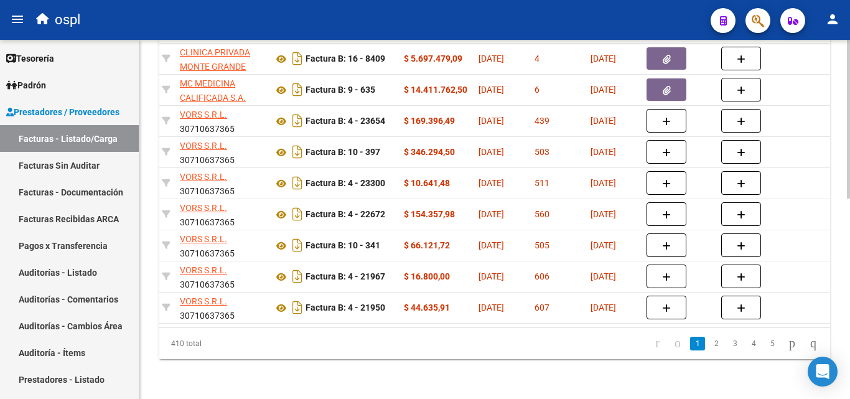
scroll to position [0, 0]
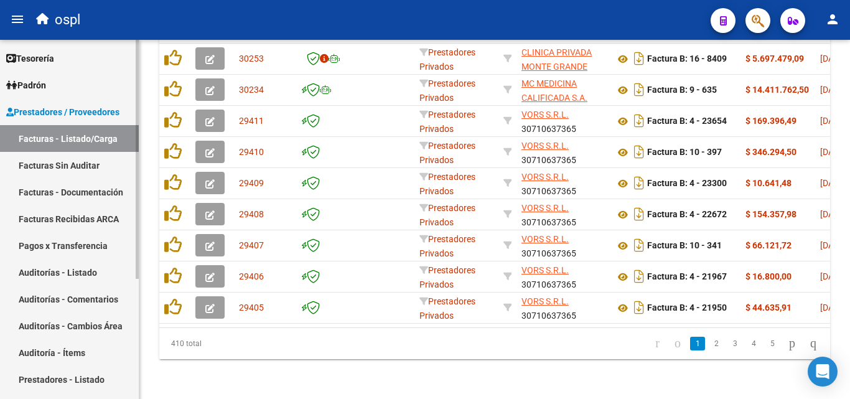
click at [73, 169] on link "Facturas Sin Auditar" at bounding box center [69, 165] width 139 height 27
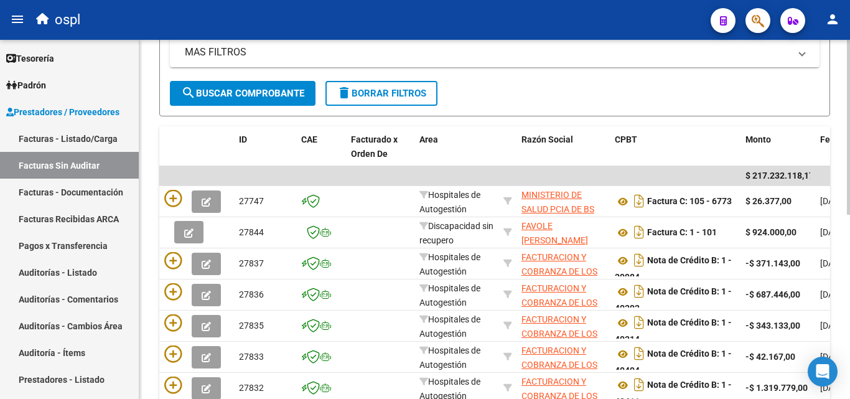
scroll to position [35, 0]
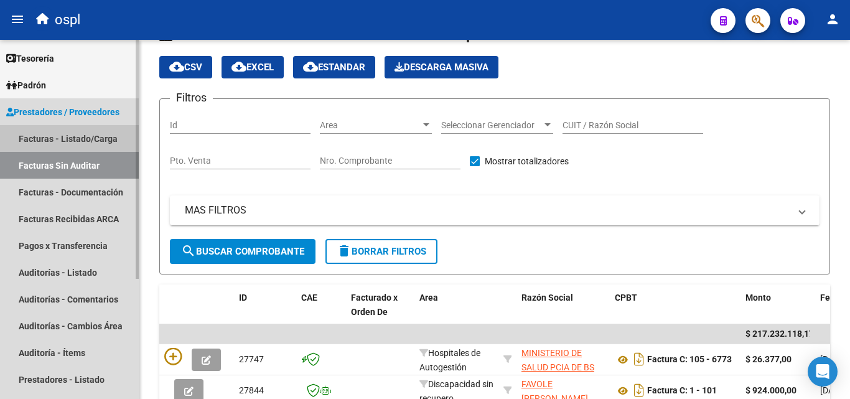
click at [113, 132] on link "Facturas - Listado/Carga" at bounding box center [69, 138] width 139 height 27
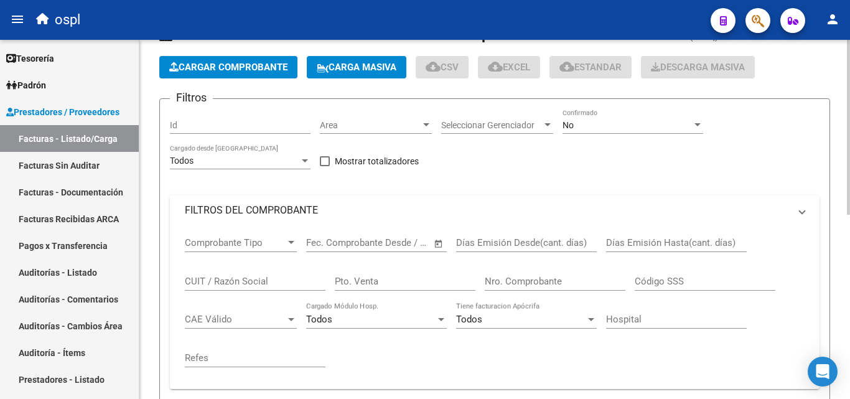
click at [304, 215] on mat-panel-title "FILTROS DEL COMPROBANTE" at bounding box center [487, 211] width 605 height 14
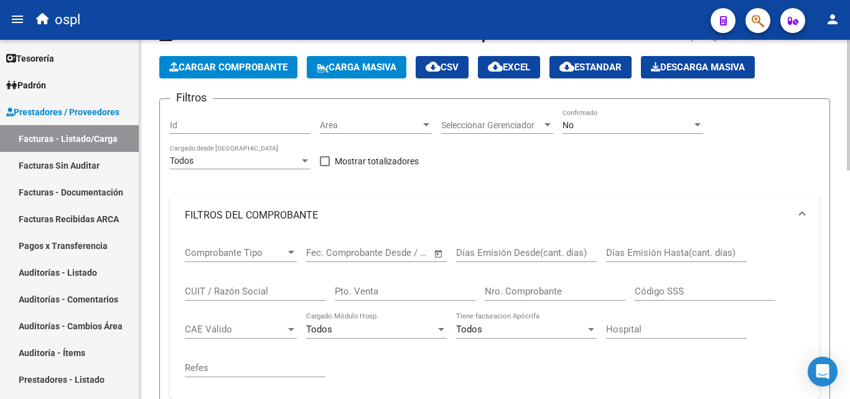
click at [507, 289] on input "Nro. Comprobante" at bounding box center [555, 291] width 141 height 11
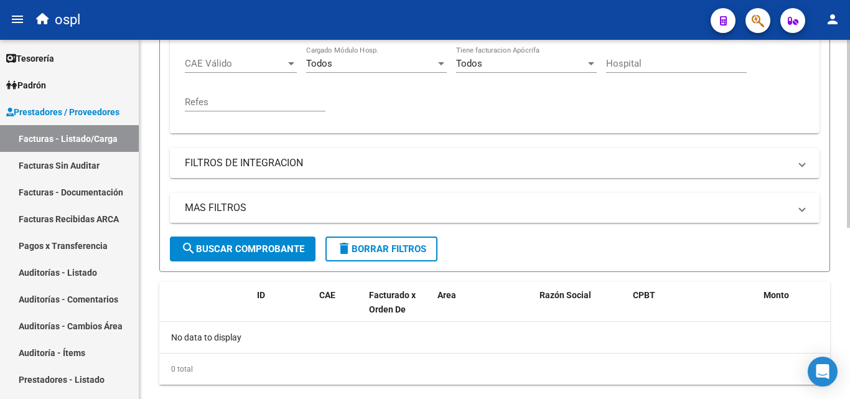
scroll to position [327, 0]
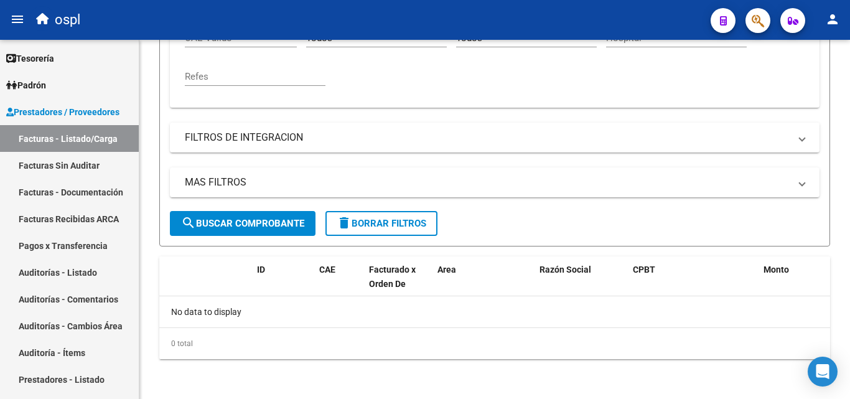
type input "33276"
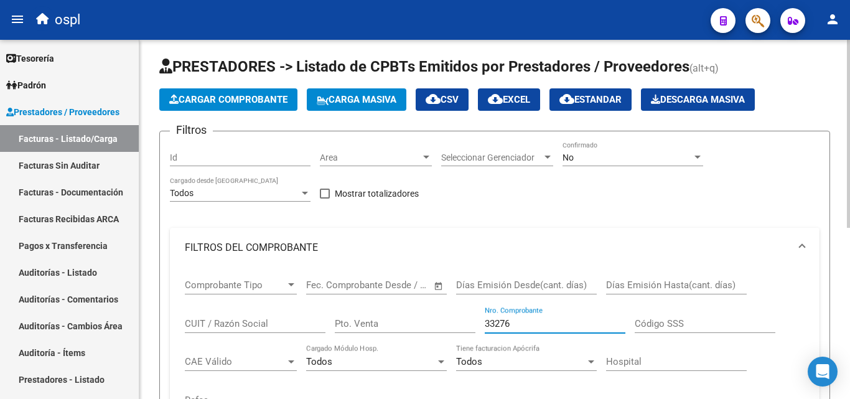
scroll to position [0, 0]
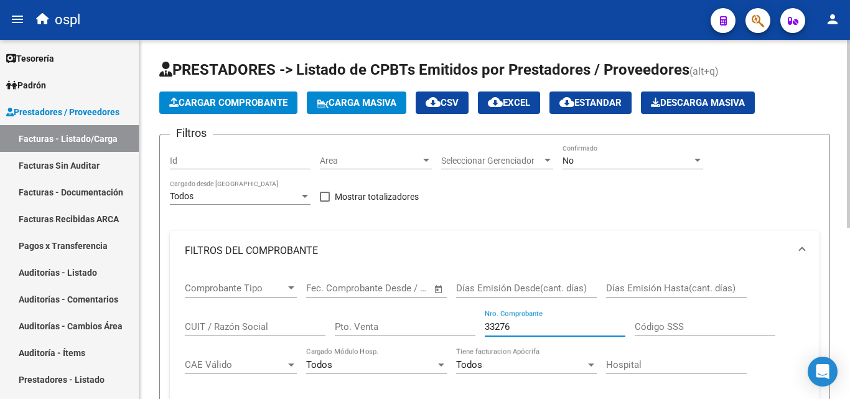
click at [381, 163] on span "Area" at bounding box center [370, 161] width 101 height 11
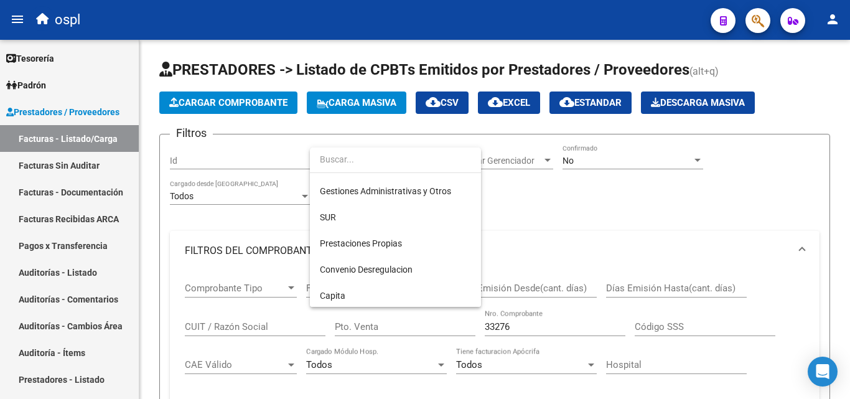
scroll to position [180, 0]
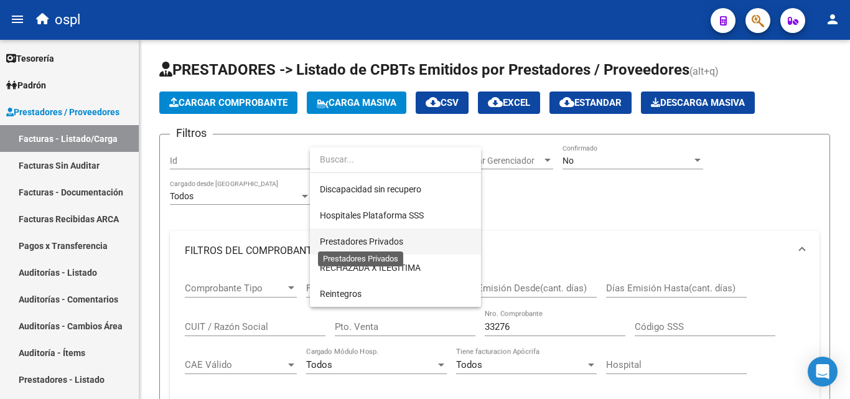
click at [393, 237] on span "Prestadores Privados" at bounding box center [361, 241] width 83 height 10
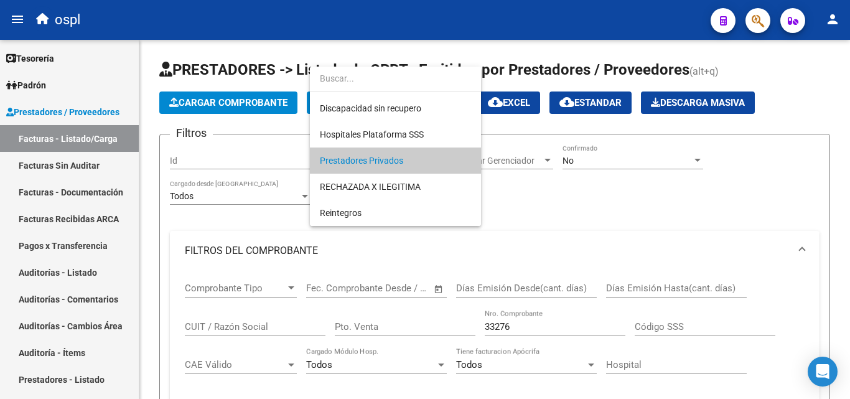
click at [479, 245] on div at bounding box center [425, 199] width 850 height 399
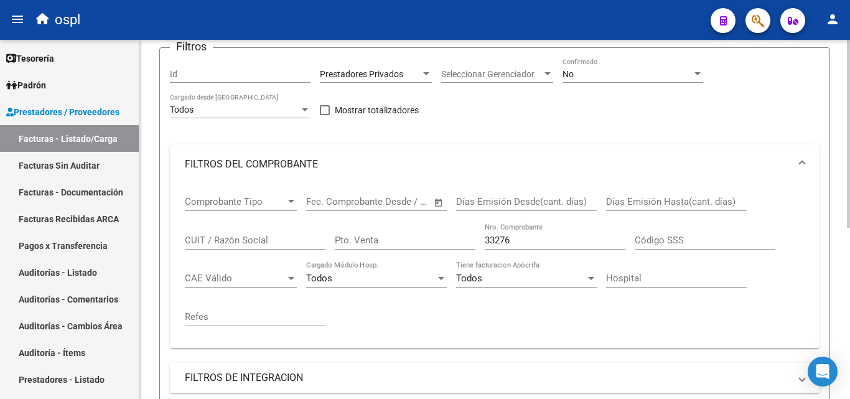
scroll to position [187, 0]
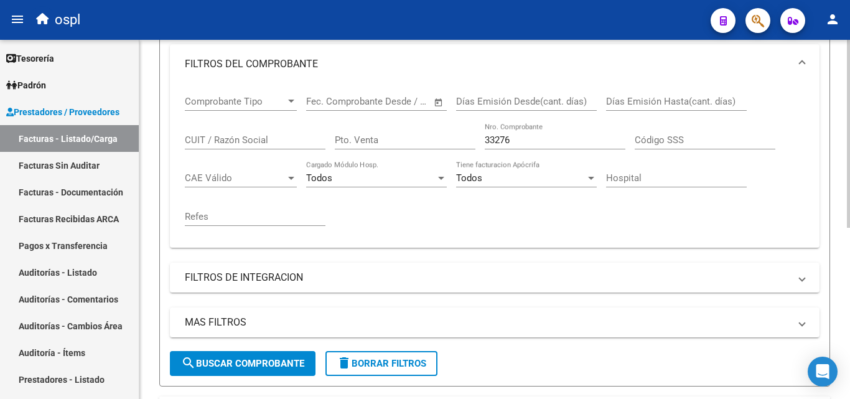
click at [253, 370] on button "search Buscar Comprobante" at bounding box center [243, 363] width 146 height 25
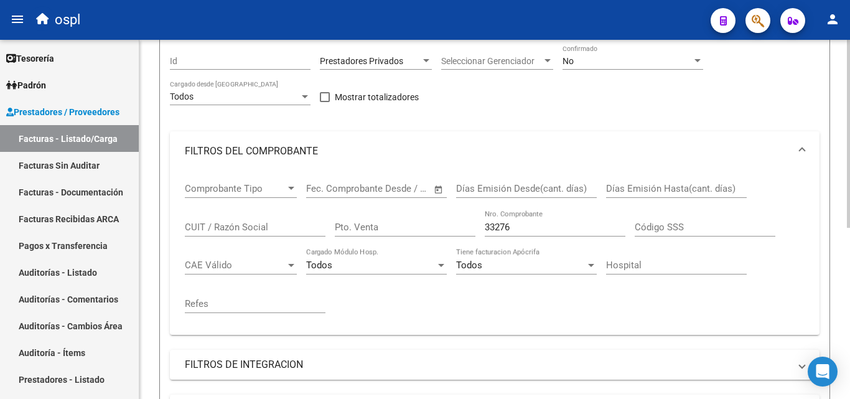
scroll to position [78, 0]
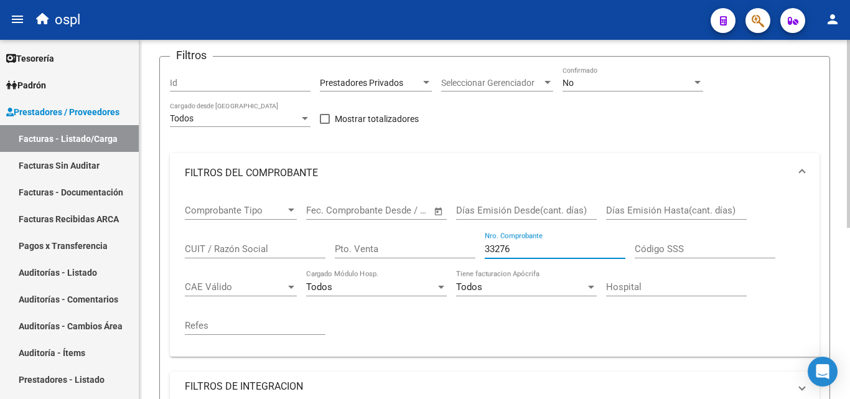
drag, startPoint x: 525, startPoint y: 248, endPoint x: 459, endPoint y: 241, distance: 65.7
click at [463, 246] on div "Comprobante Tipo Comprobante Tipo Start date – End date Fec. Comprobante Desde …" at bounding box center [495, 270] width 620 height 154
click at [592, 76] on div "No Confirmado" at bounding box center [633, 79] width 141 height 25
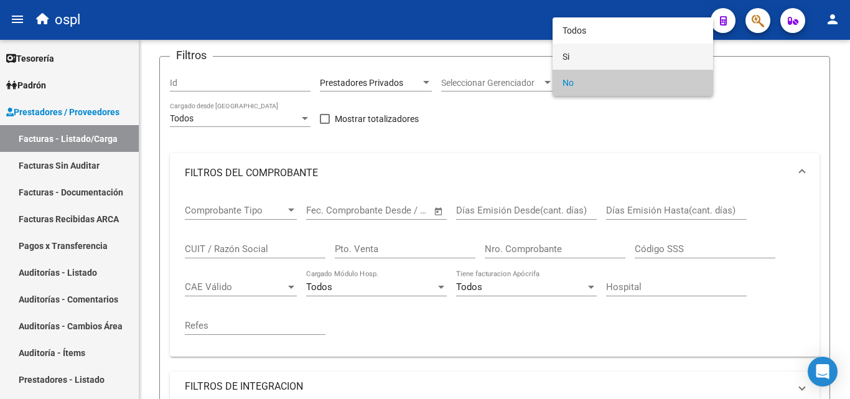
click at [595, 50] on span "Si" at bounding box center [633, 57] width 141 height 26
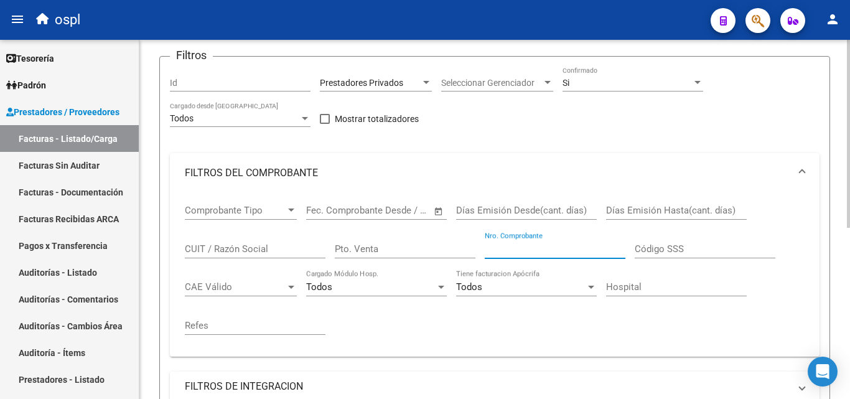
click at [502, 243] on input "Nro. Comprobante" at bounding box center [555, 248] width 141 height 11
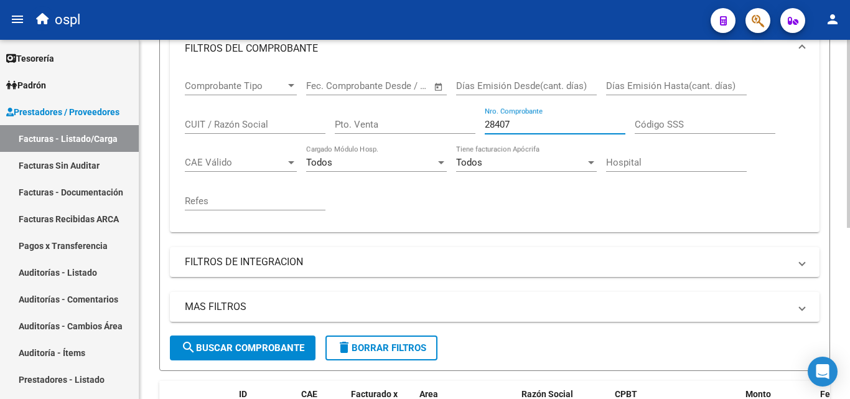
type input "28407"
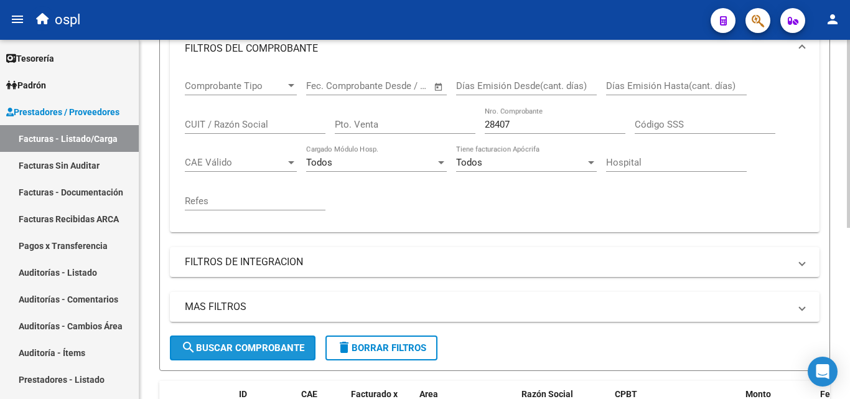
click at [256, 336] on button "search Buscar Comprobante" at bounding box center [243, 347] width 146 height 25
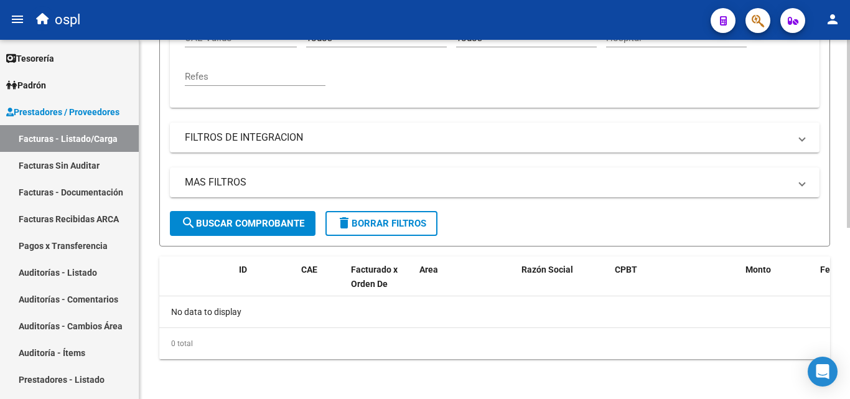
scroll to position [78, 0]
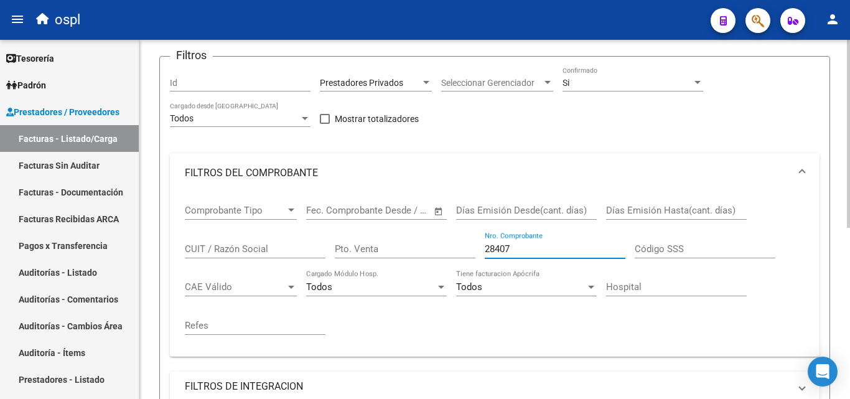
drag, startPoint x: 519, startPoint y: 250, endPoint x: 462, endPoint y: 247, distance: 56.7
click at [462, 247] on div "Comprobante Tipo Comprobante Tipo Start date – End date Fec. Comprobante Desde …" at bounding box center [495, 270] width 620 height 154
click at [418, 324] on div "Comprobante Tipo Comprobante Tipo Start date – End date Fec. Comprobante Desde …" at bounding box center [495, 270] width 620 height 154
click at [517, 248] on input "Nro. Comprobante" at bounding box center [555, 248] width 141 height 11
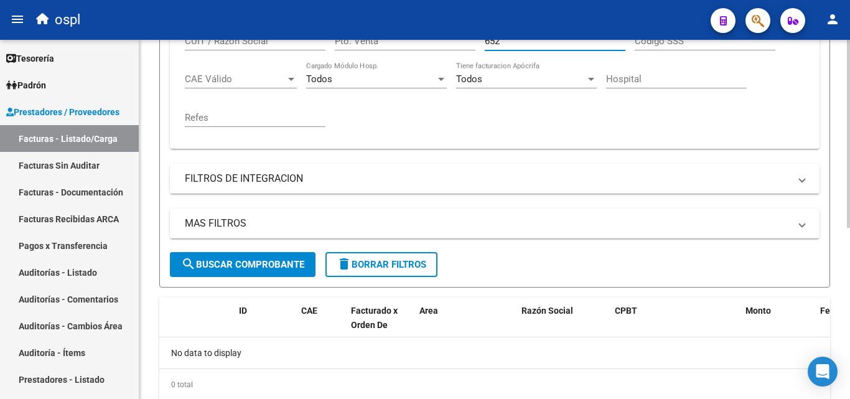
scroll to position [264, 0]
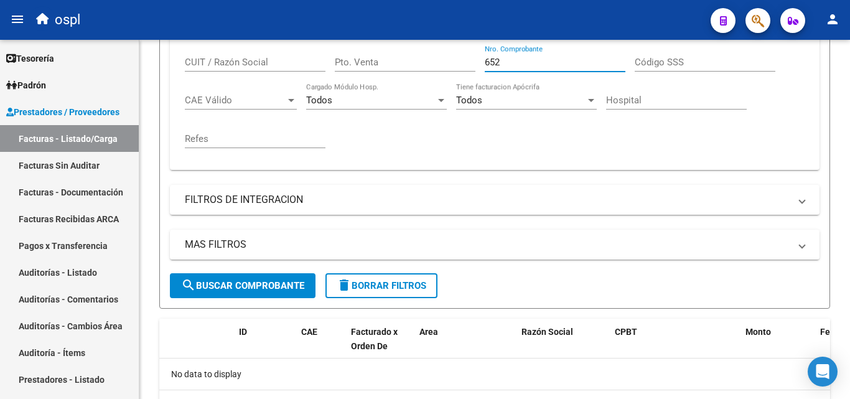
type input "652"
click at [90, 166] on link "Facturas Sin Auditar" at bounding box center [69, 165] width 139 height 27
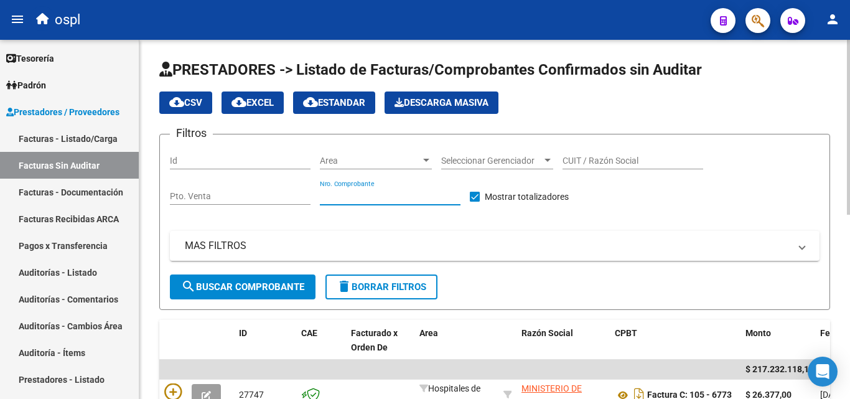
click at [364, 197] on input "Nro. Comprobante" at bounding box center [390, 196] width 141 height 11
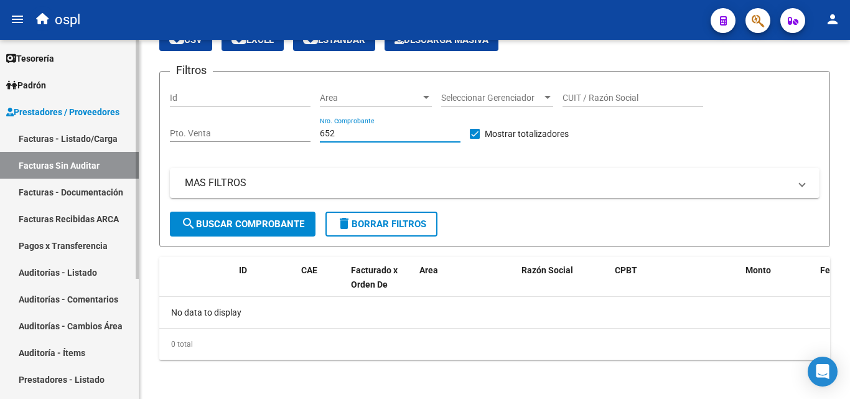
scroll to position [63, 0]
type input "652"
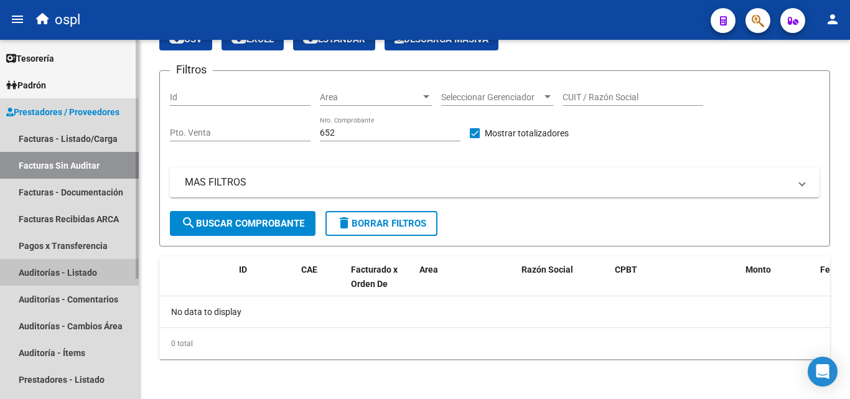
click at [64, 277] on link "Auditorías - Listado" at bounding box center [69, 272] width 139 height 27
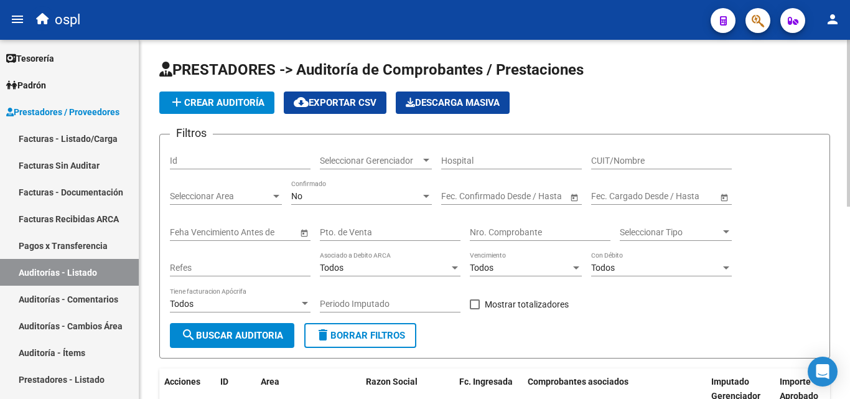
click at [551, 233] on input "Nro. Comprobante" at bounding box center [540, 232] width 141 height 11
type input "652"
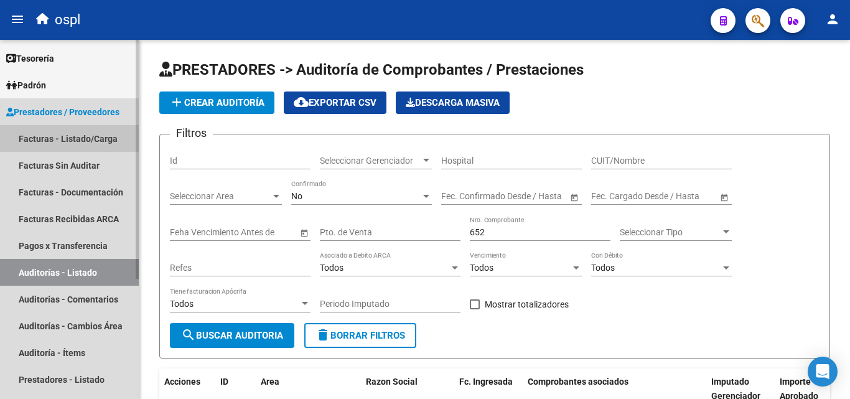
click at [112, 129] on link "Facturas - Listado/Carga" at bounding box center [69, 138] width 139 height 27
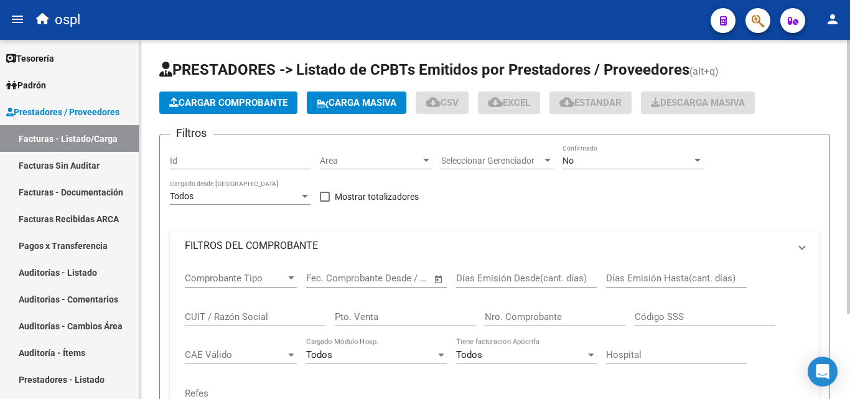
click at [258, 253] on mat-expansion-panel-header "FILTROS DEL COMPROBANTE" at bounding box center [495, 246] width 650 height 30
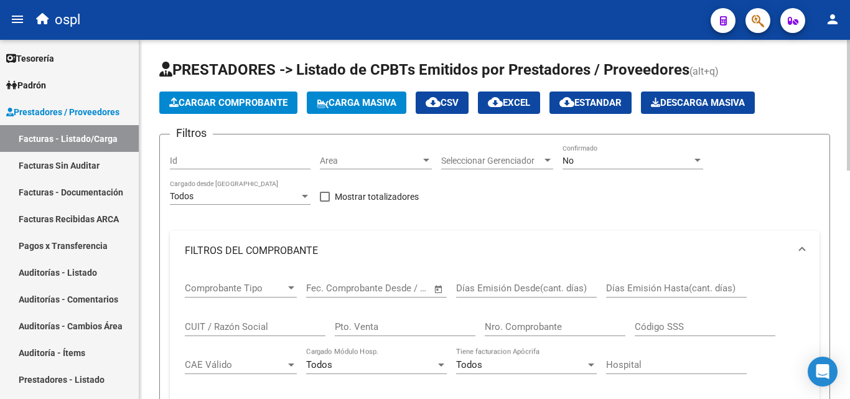
click at [531, 329] on input "Nro. Comprobante" at bounding box center [555, 326] width 141 height 11
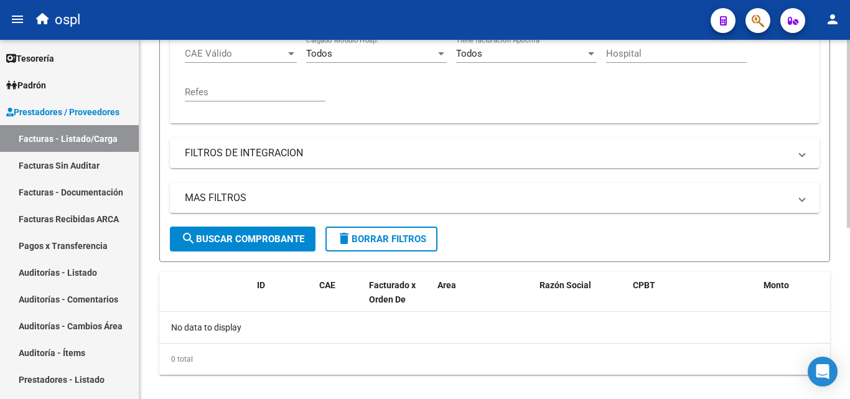
scroll to position [249, 0]
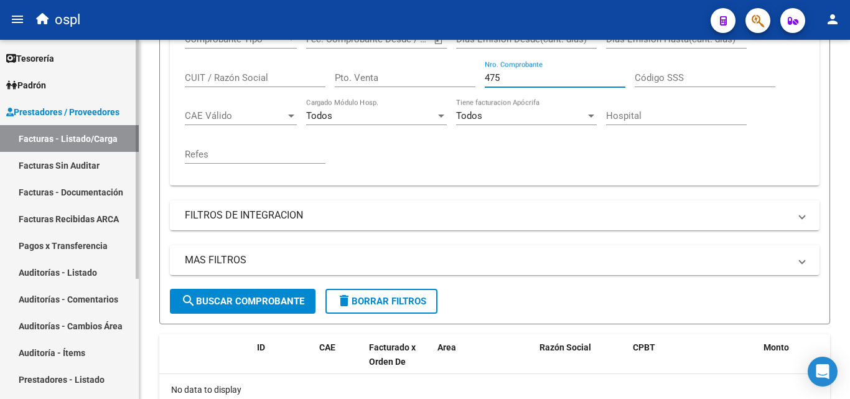
type input "475"
click at [110, 174] on link "Facturas Sin Auditar" at bounding box center [69, 165] width 139 height 27
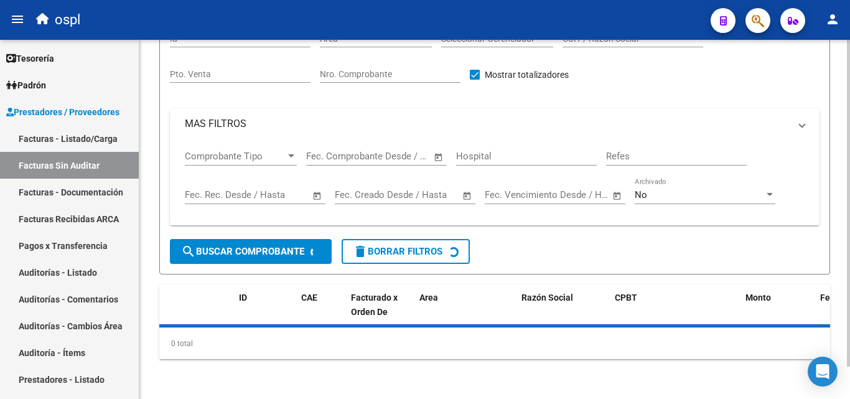
scroll to position [35, 0]
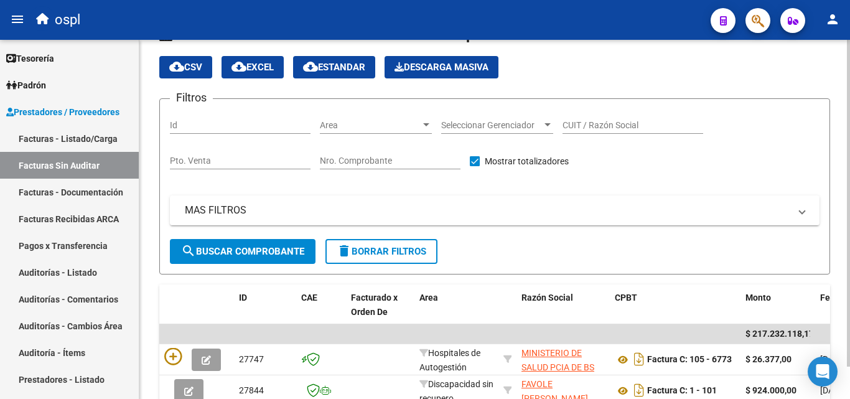
click at [405, 344] on datatable-body-cell at bounding box center [380, 359] width 68 height 30
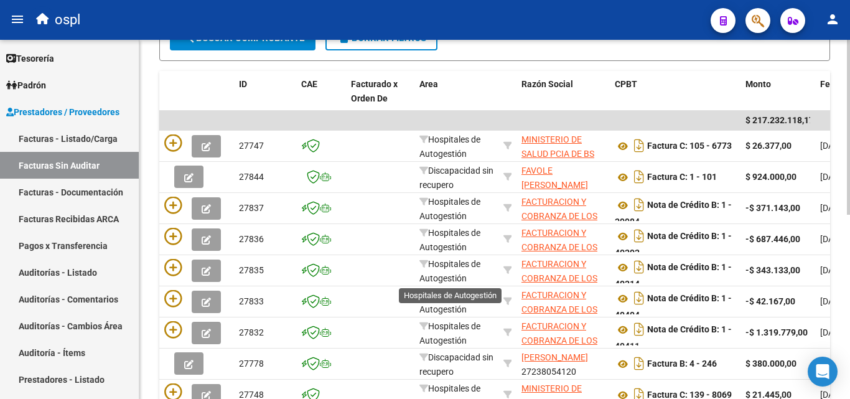
scroll to position [0, 0]
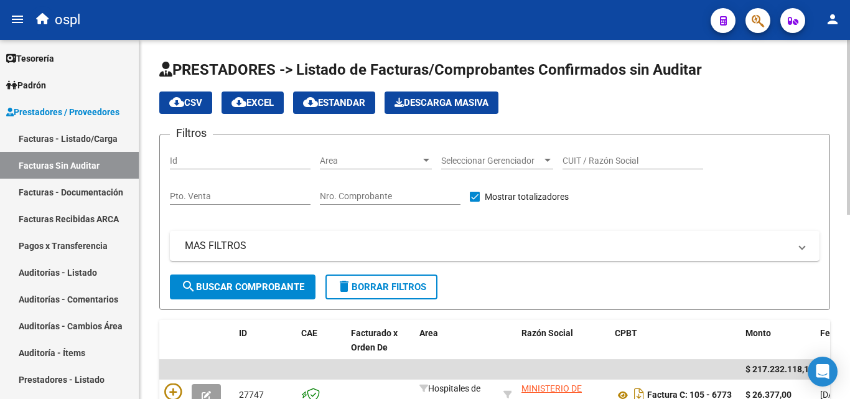
click at [374, 190] on div "Nro. Comprobante" at bounding box center [390, 192] width 141 height 25
type input "7"
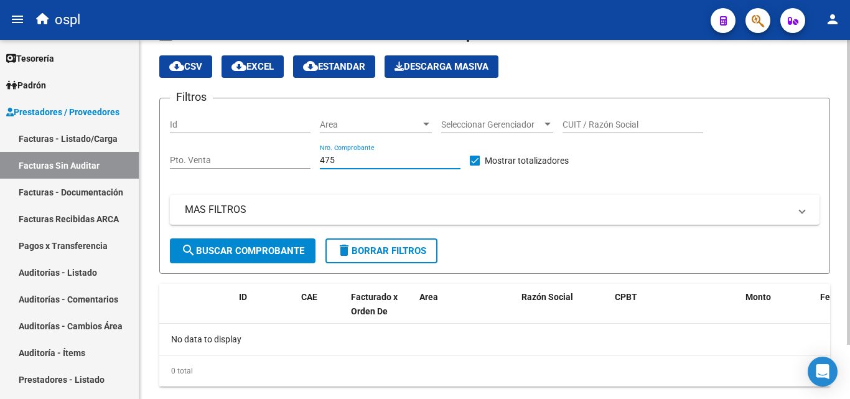
scroll to position [63, 0]
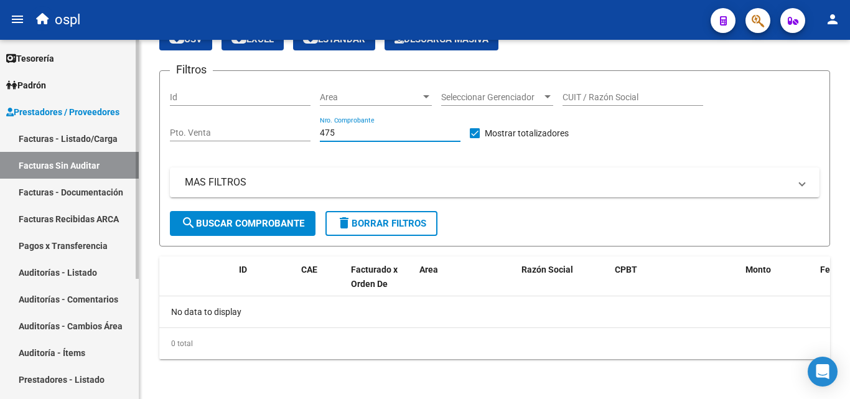
type input "475"
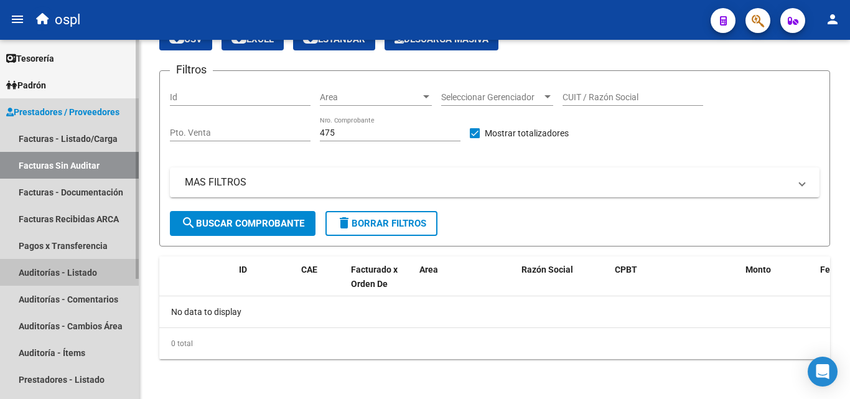
click at [88, 273] on link "Auditorías - Listado" at bounding box center [69, 272] width 139 height 27
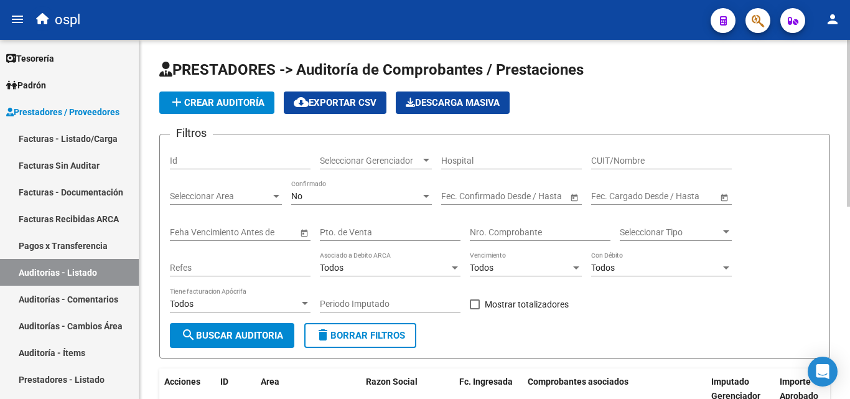
click at [507, 232] on input "Nro. Comprobante" at bounding box center [540, 232] width 141 height 11
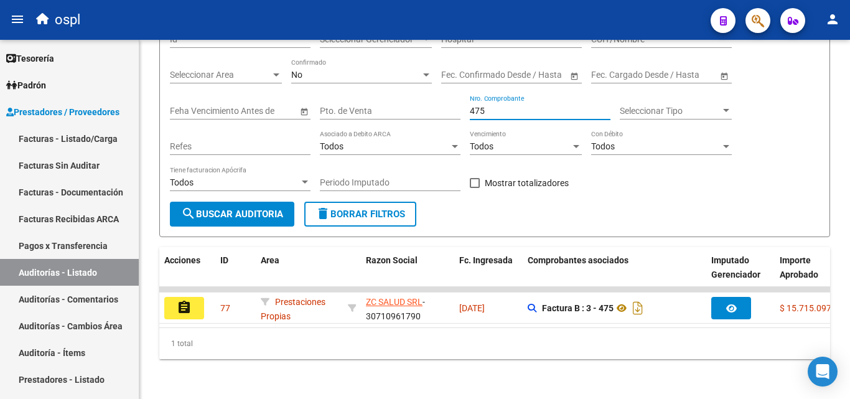
type input "475"
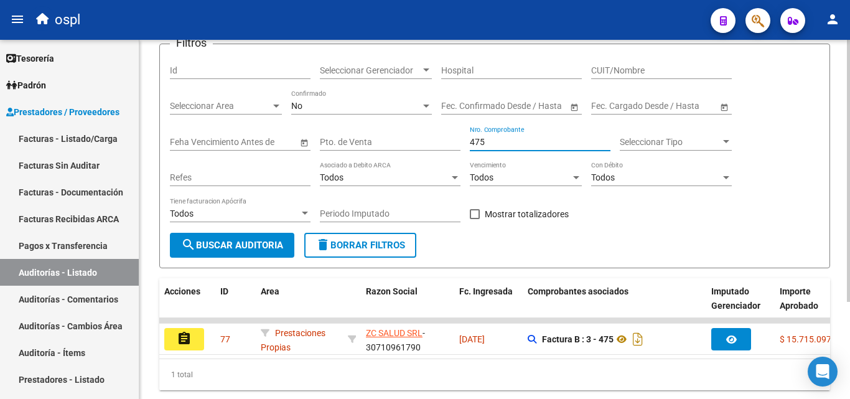
scroll to position [70, 0]
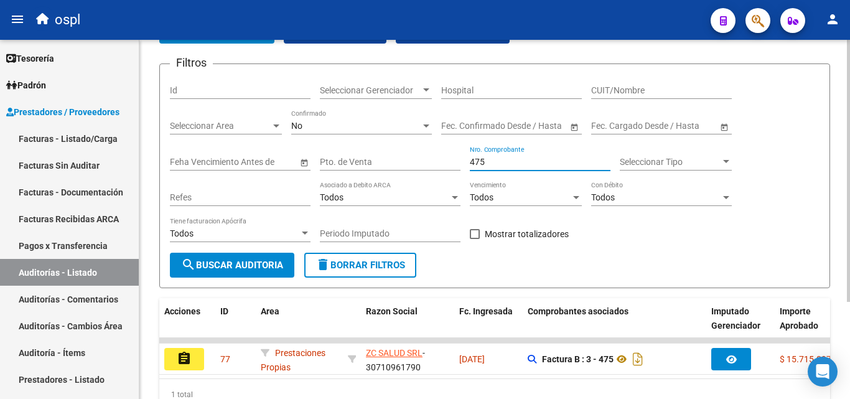
drag, startPoint x: 484, startPoint y: 161, endPoint x: 456, endPoint y: 170, distance: 28.7
click at [456, 170] on div "Filtros Id Seleccionar Gerenciador Seleccionar Gerenciador Hospital CUIT/Nombre…" at bounding box center [495, 163] width 650 height 179
click at [70, 128] on link "Facturas - Listado/Carga" at bounding box center [69, 138] width 139 height 27
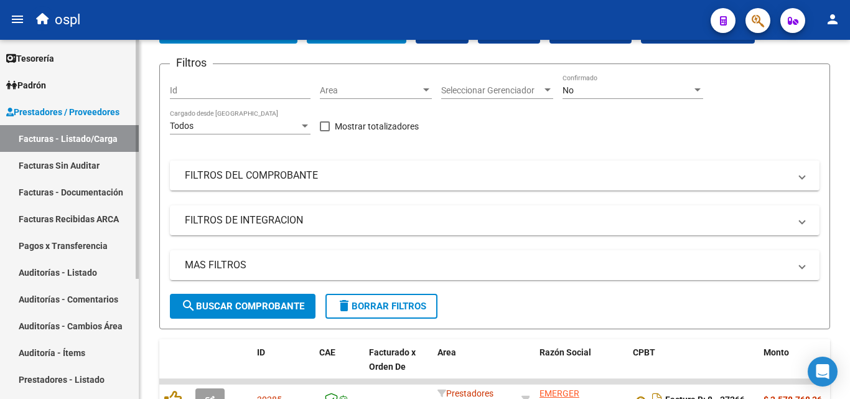
click at [70, 275] on link "Auditorías - Listado" at bounding box center [69, 272] width 139 height 27
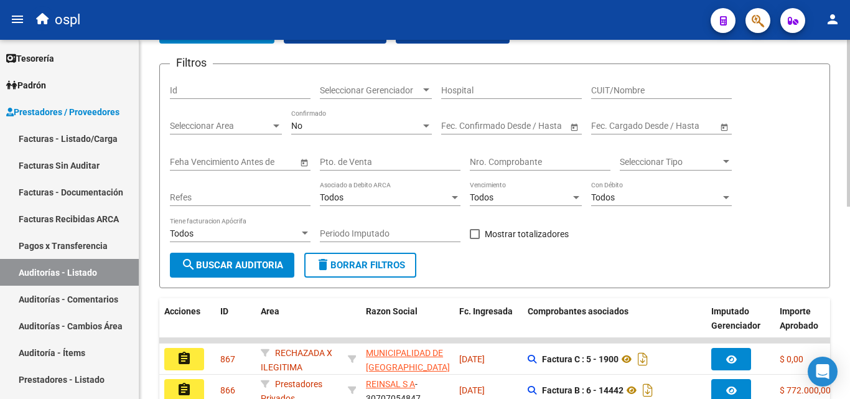
click at [511, 163] on input "Nro. Comprobante" at bounding box center [540, 162] width 141 height 11
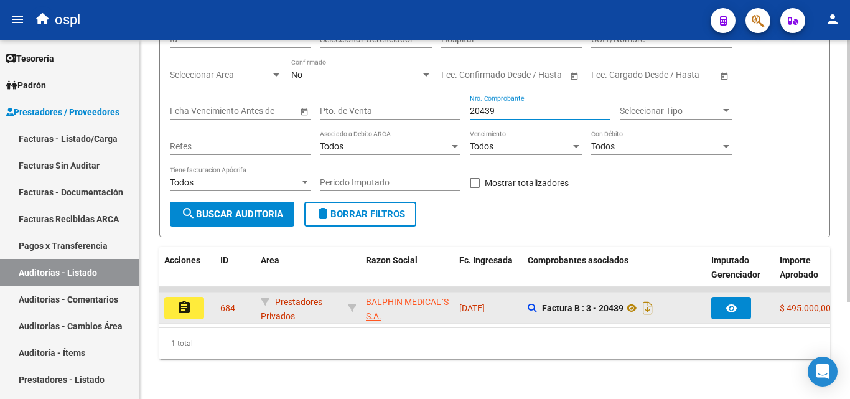
type input "20439"
click at [197, 299] on button "assignment" at bounding box center [184, 308] width 40 height 22
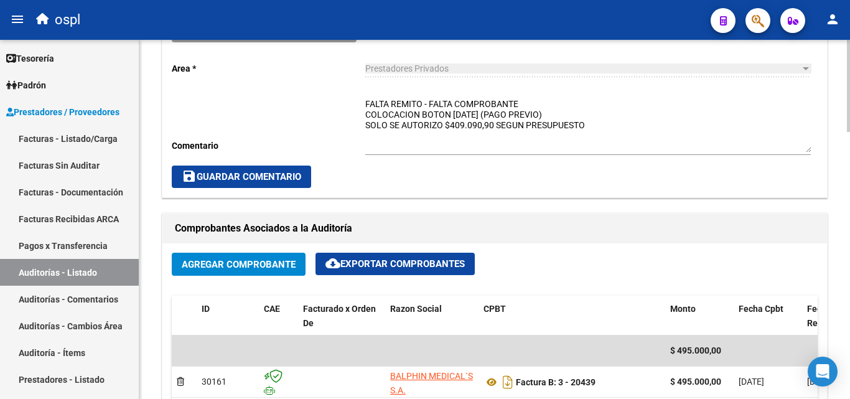
scroll to position [436, 0]
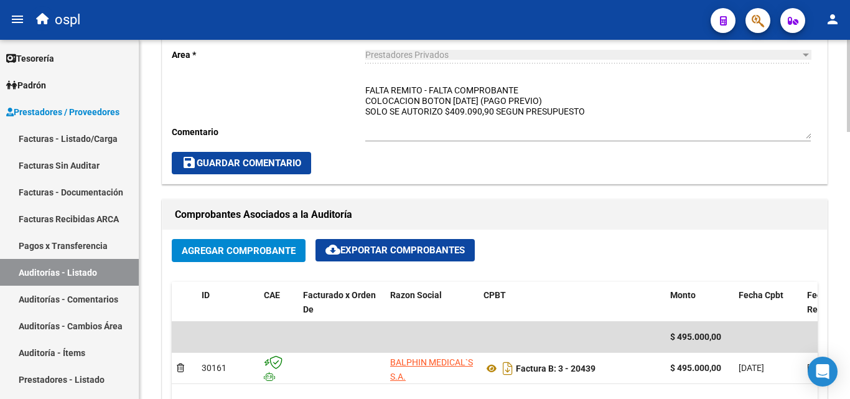
click at [602, 119] on textarea "FALTA REMITO - FALTA COMPROBANTE COLOCACION BOTON 12-08-2025 (PAGO PREVIO) SOLO…" at bounding box center [588, 111] width 446 height 55
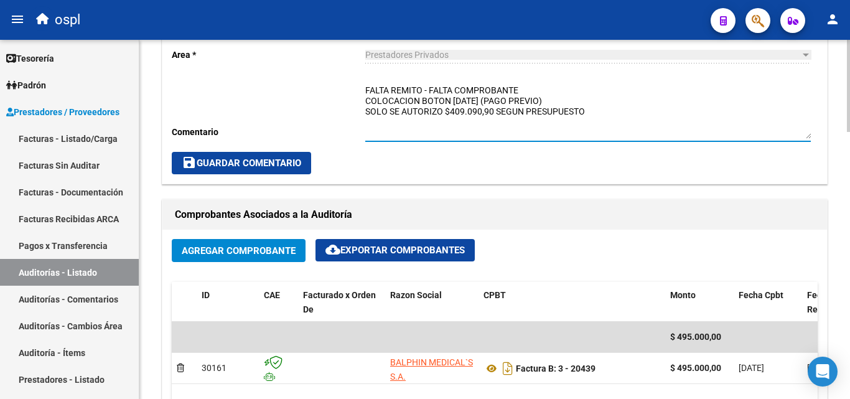
click at [602, 114] on textarea "FALTA REMITO - FALTA COMPROBANTE COLOCACION BOTON 12-08-2025 (PAGO PREVIO) SOLO…" at bounding box center [588, 111] width 446 height 55
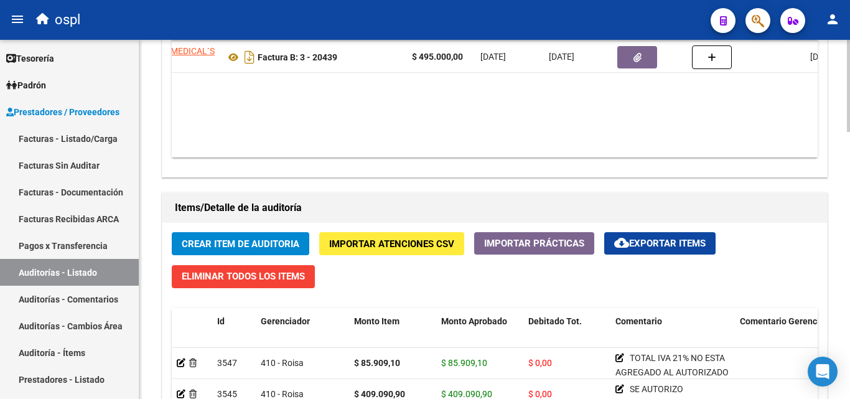
scroll to position [0, 261]
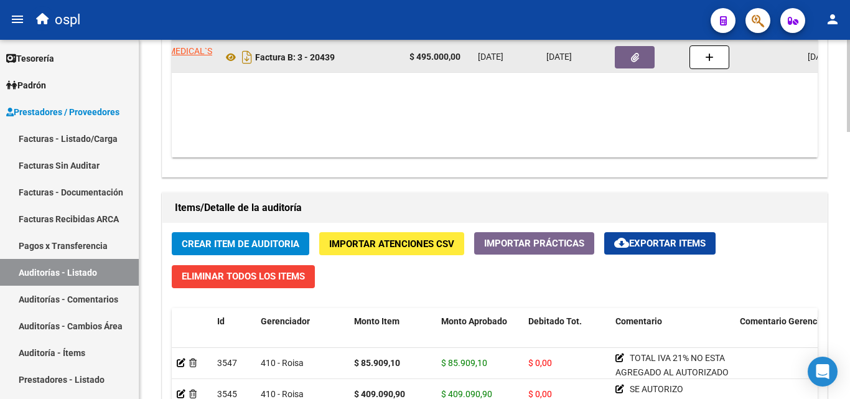
click at [642, 46] on button "button" at bounding box center [635, 57] width 40 height 22
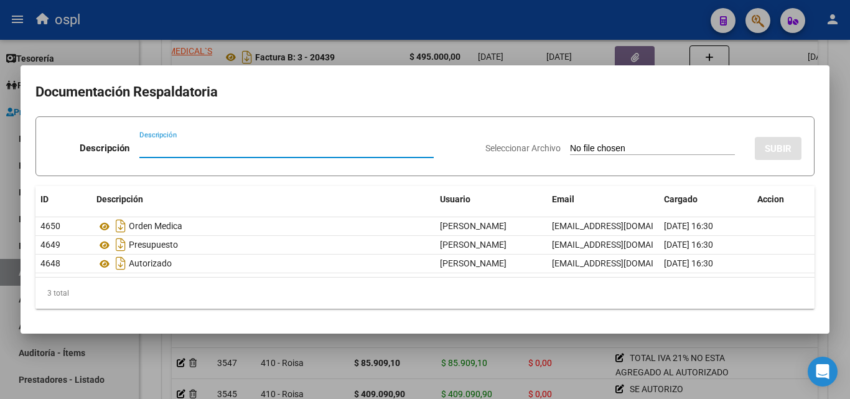
click at [604, 147] on input "Seleccionar Archivo" at bounding box center [652, 149] width 165 height 12
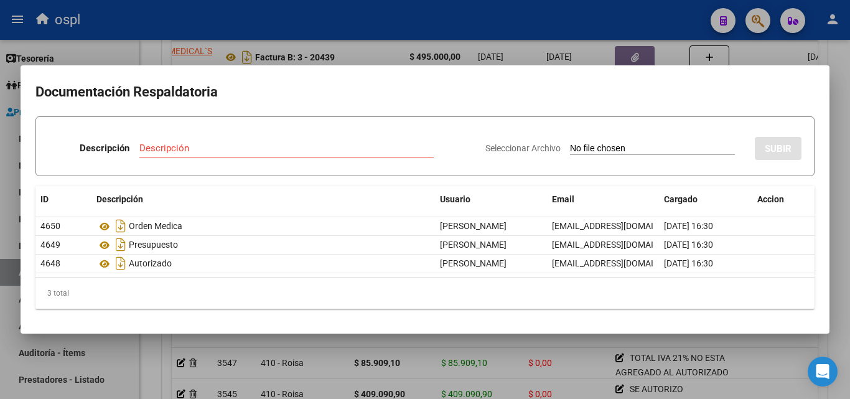
type input "C:\fakepath\20250812_300_Balphin_Remito_PDF13 (1).pdf"
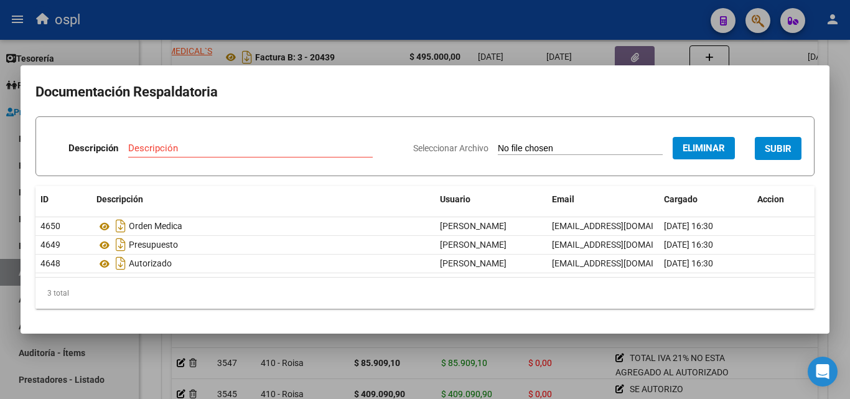
click at [266, 156] on div "Descripción" at bounding box center [250, 148] width 245 height 19
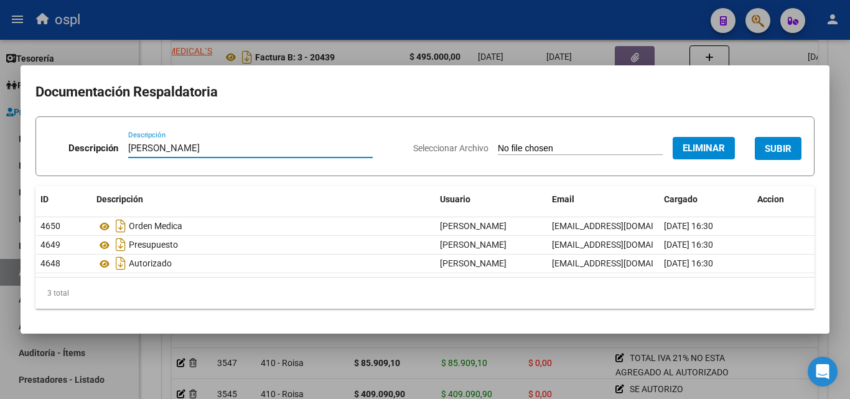
type input "REMITO BOTON - ROSALES NICOLAS"
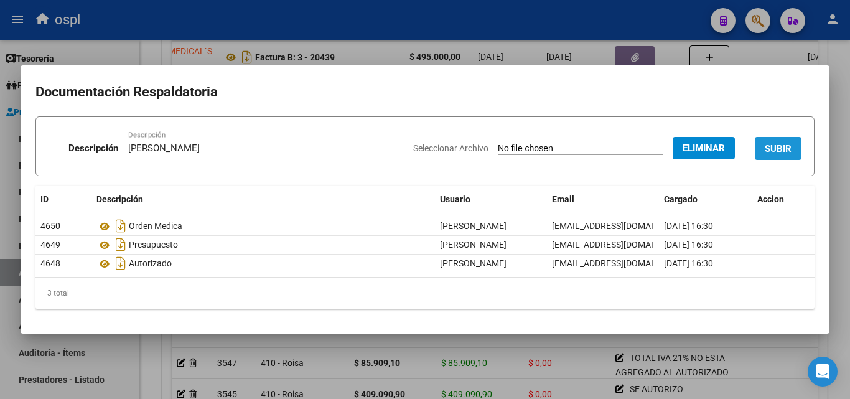
click at [769, 152] on span "SUBIR" at bounding box center [778, 148] width 27 height 11
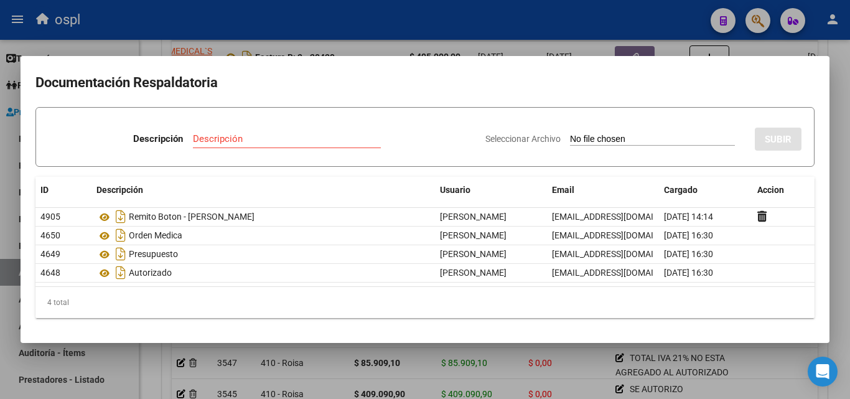
click at [490, 40] on div at bounding box center [425, 199] width 850 height 399
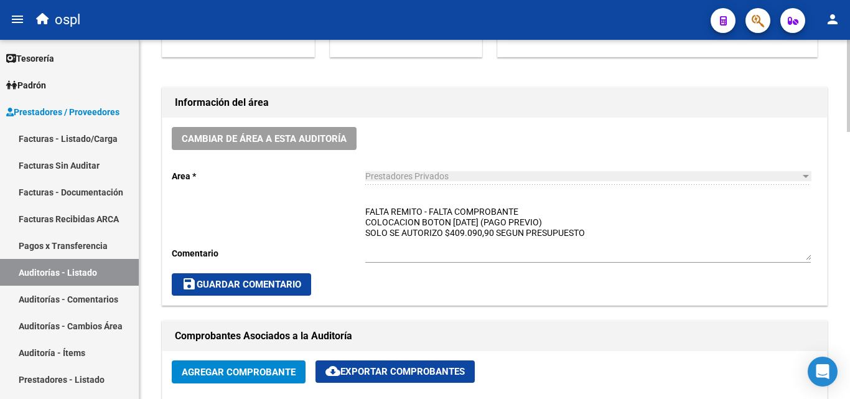
scroll to position [311, 0]
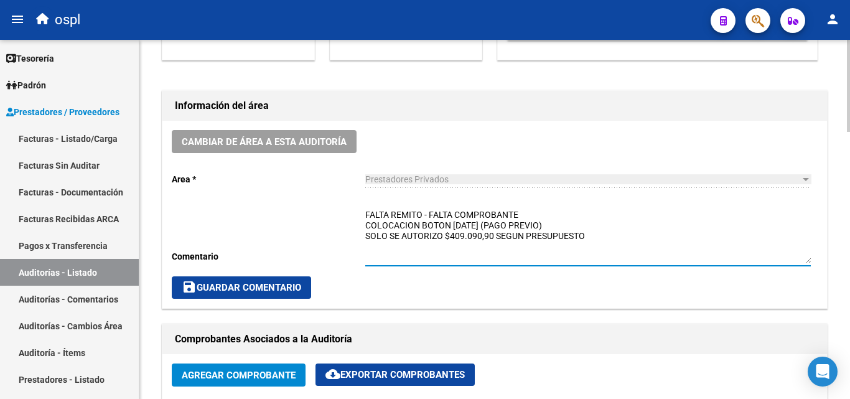
click at [539, 210] on textarea "FALTA REMITO - FALTA COMPROBANTE COLOCACION BOTON 12-08-2025 (PAGO PREVIO) SOLO…" at bounding box center [588, 235] width 446 height 55
drag, startPoint x: 548, startPoint y: 210, endPoint x: 346, endPoint y: 210, distance: 201.6
click at [346, 210] on div "Cambiar de área a esta auditoría Area * Prestadores Privados Seleccionar area C…" at bounding box center [494, 214] width 665 height 187
type textarea "OK_REMITO RECIBIDO 12-08-2025 COLOCACION BOTON 12-08-2025 (PAGO PREVIO) SOLO SE…"
click at [292, 290] on span "save Guardar Comentario" at bounding box center [241, 287] width 119 height 11
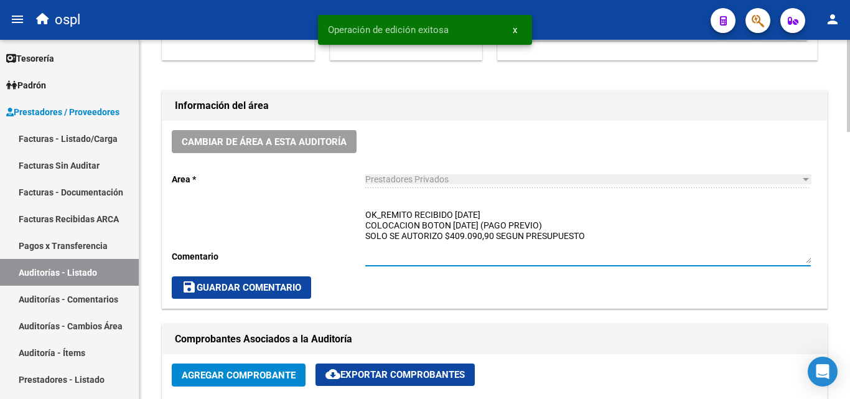
click at [500, 212] on textarea "OK_REMITO RECIBIDO 12-08-2025 COLOCACION BOTON 12-08-2025 (PAGO PREVIO) SOLO SE…" at bounding box center [588, 235] width 446 height 55
click at [236, 288] on span "save Guardar Comentario" at bounding box center [241, 287] width 119 height 11
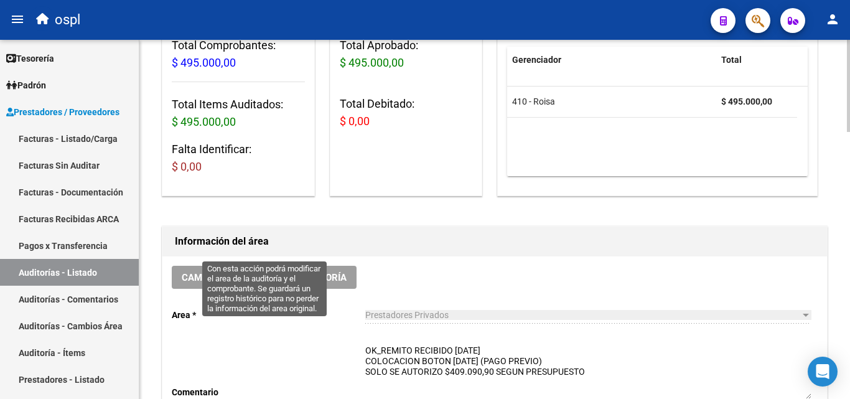
scroll to position [124, 0]
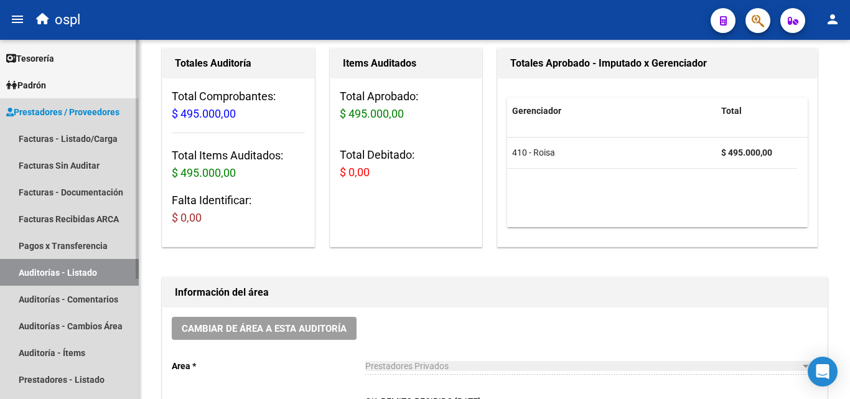
click at [85, 277] on link "Auditorías - Listado" at bounding box center [69, 272] width 139 height 27
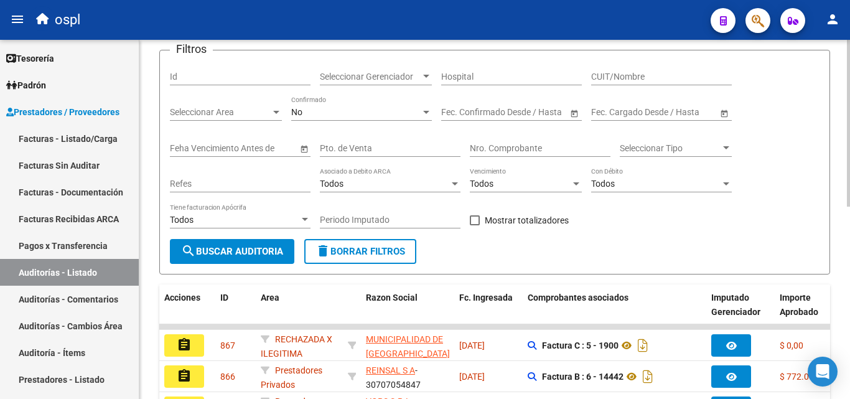
scroll to position [124, 0]
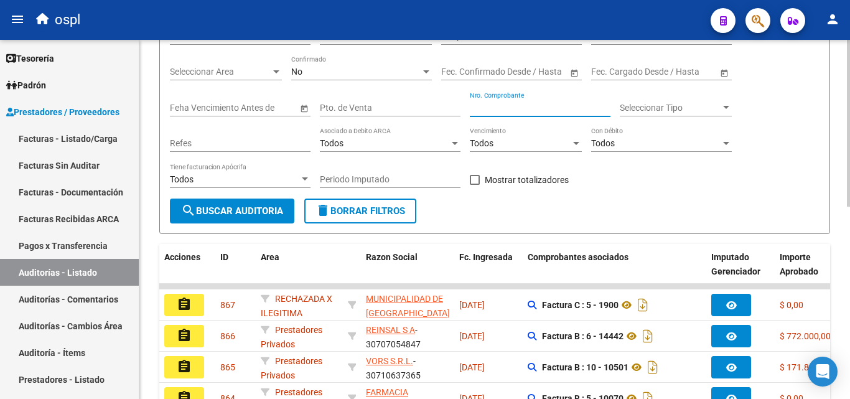
click at [518, 108] on input "Nro. Comprobante" at bounding box center [540, 108] width 141 height 11
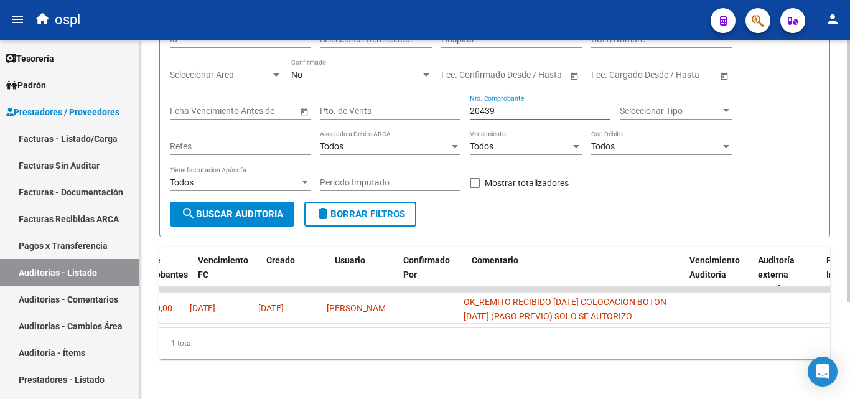
scroll to position [0, 0]
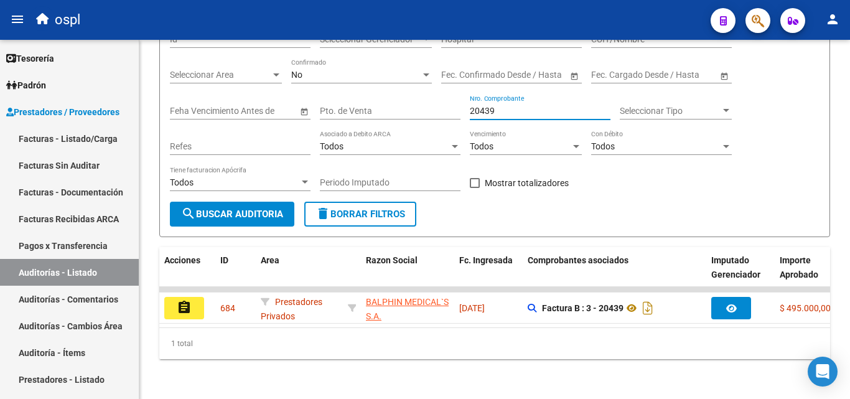
type input "20439"
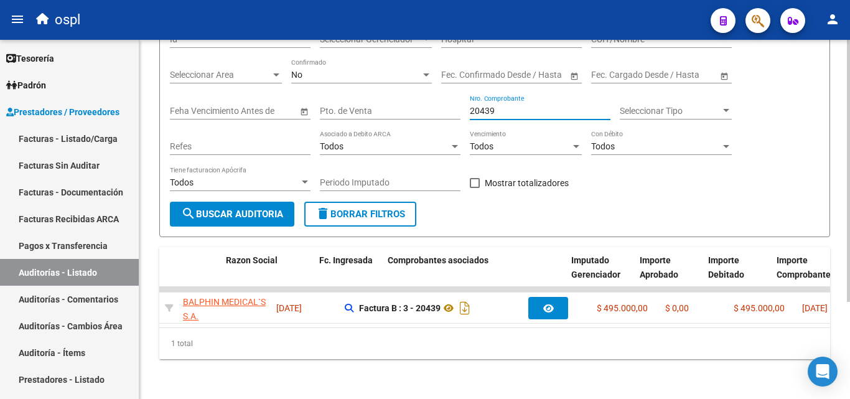
scroll to position [0, 135]
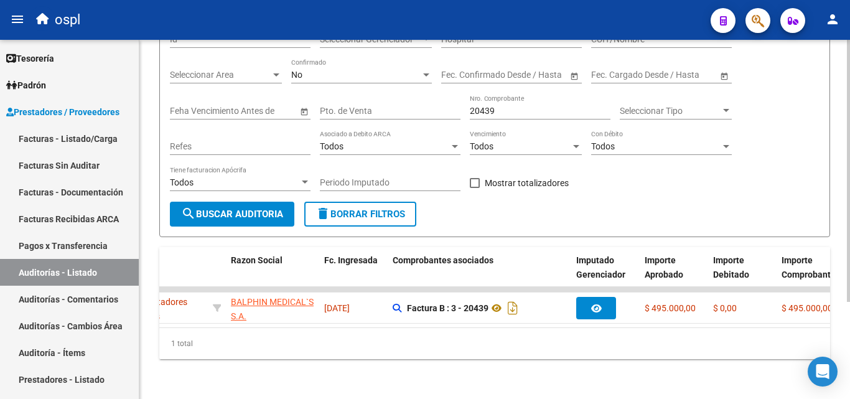
drag, startPoint x: 462, startPoint y: 323, endPoint x: 445, endPoint y: 324, distance: 17.5
click at [445, 324] on datatable-body "assignment 684 Prestadores Privados BALPHIN MEDICAL`S S.A. - 30709126373 04/08/…" at bounding box center [494, 307] width 671 height 40
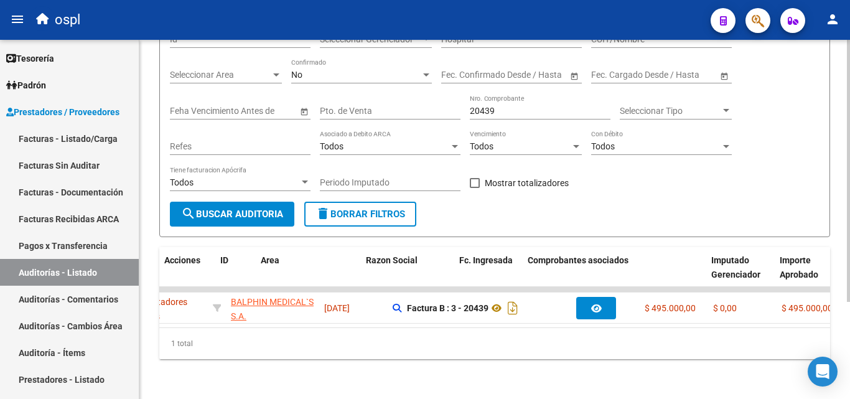
scroll to position [0, 0]
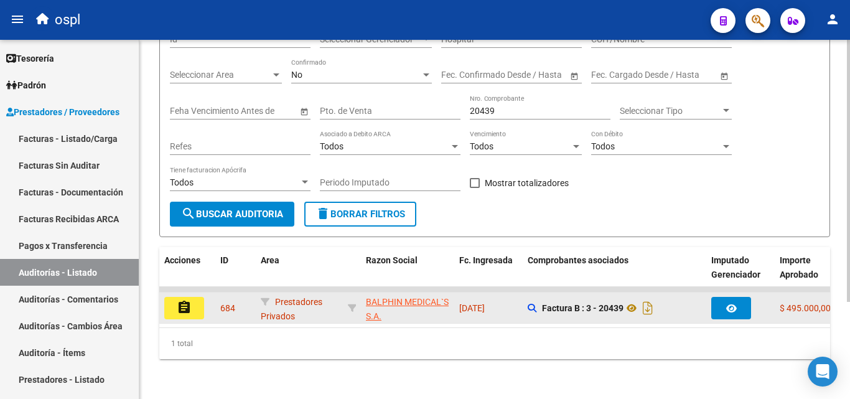
click at [202, 306] on button "assignment" at bounding box center [184, 308] width 40 height 22
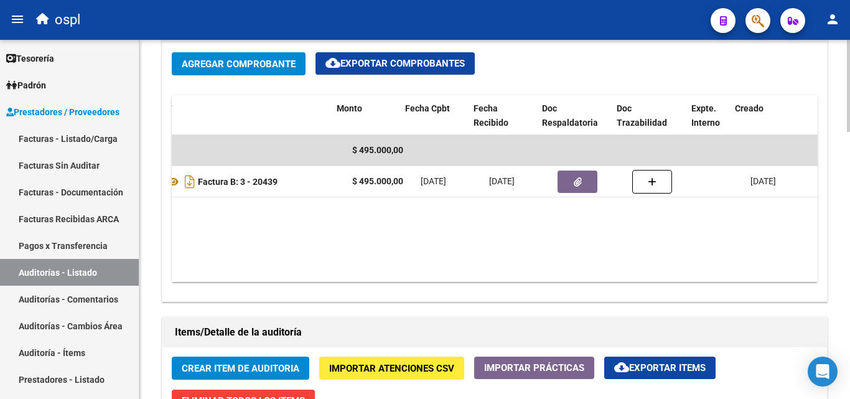
scroll to position [0, 334]
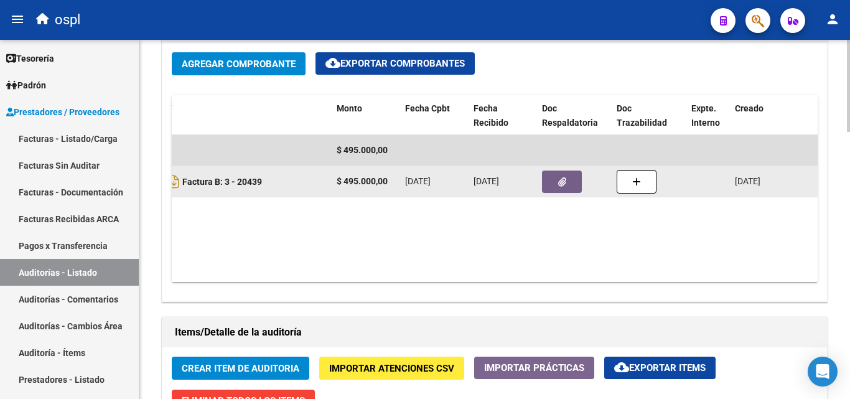
click at [558, 180] on icon "button" at bounding box center [562, 181] width 8 height 9
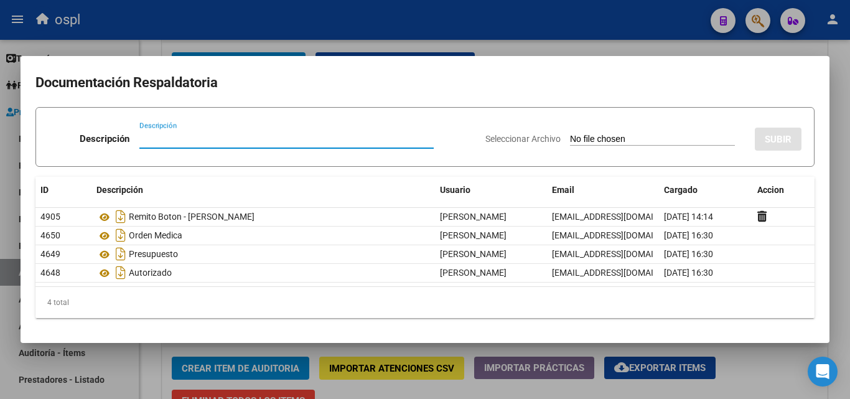
click at [577, 42] on div at bounding box center [425, 199] width 850 height 399
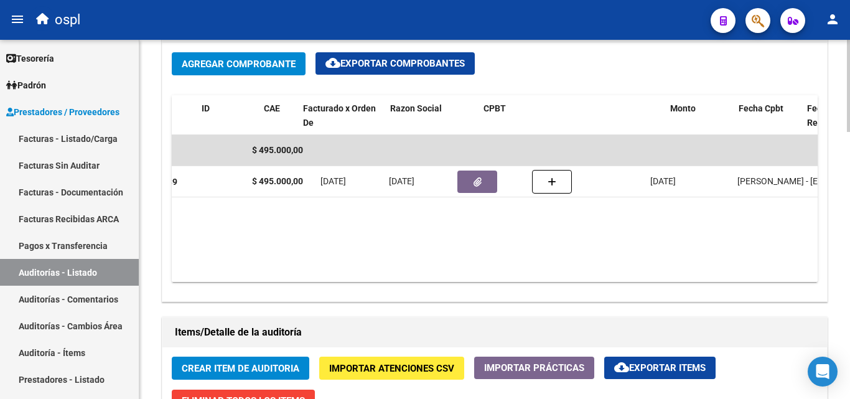
scroll to position [0, 0]
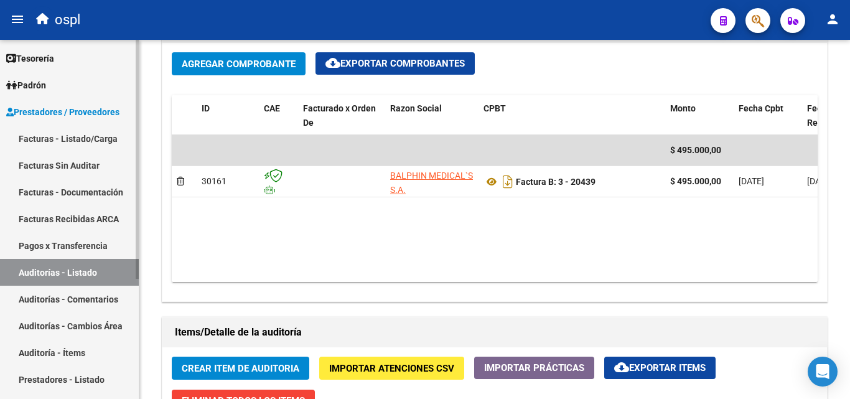
click at [84, 139] on link "Facturas - Listado/Carga" at bounding box center [69, 138] width 139 height 27
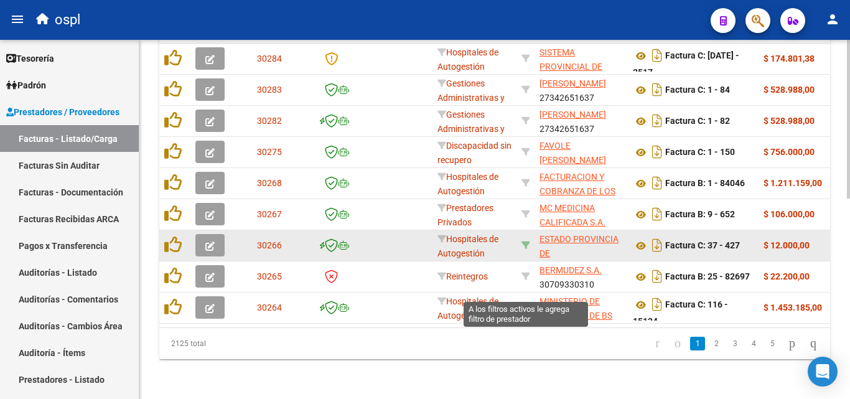
scroll to position [267, 0]
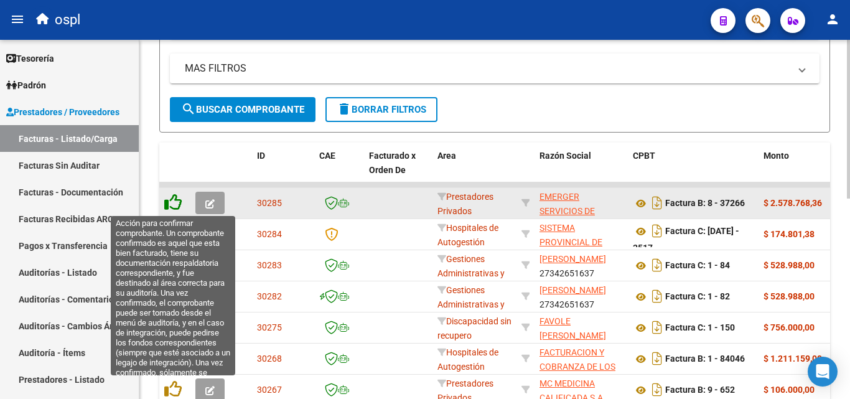
click at [174, 204] on icon at bounding box center [172, 202] width 17 height 17
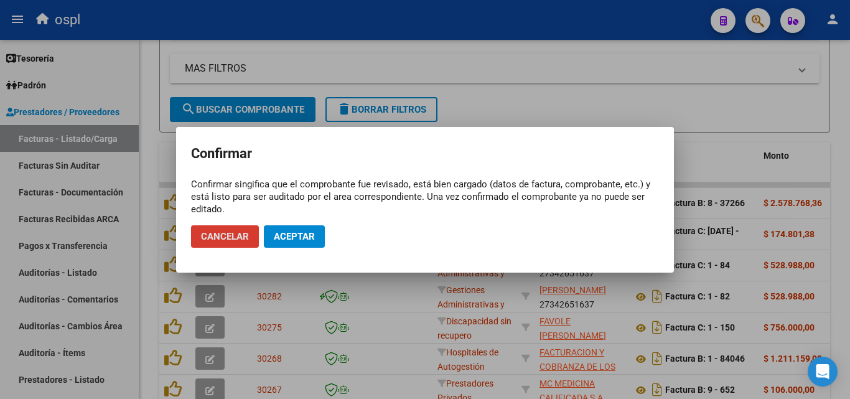
click at [292, 231] on span "Aceptar" at bounding box center [294, 236] width 41 height 11
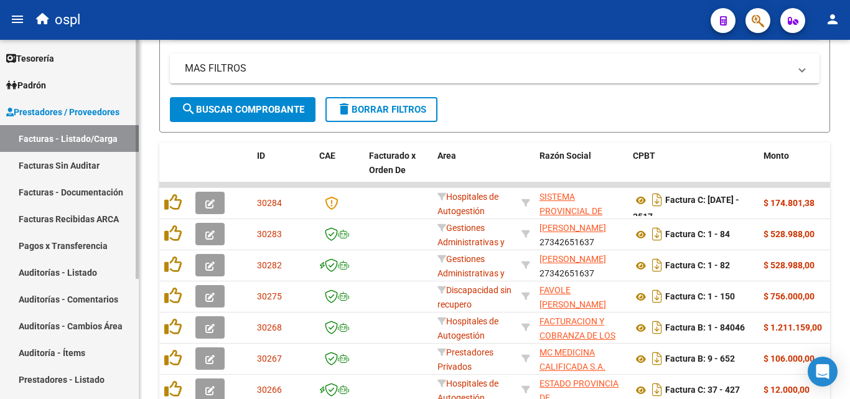
click at [77, 172] on link "Facturas Sin Auditar" at bounding box center [69, 165] width 139 height 27
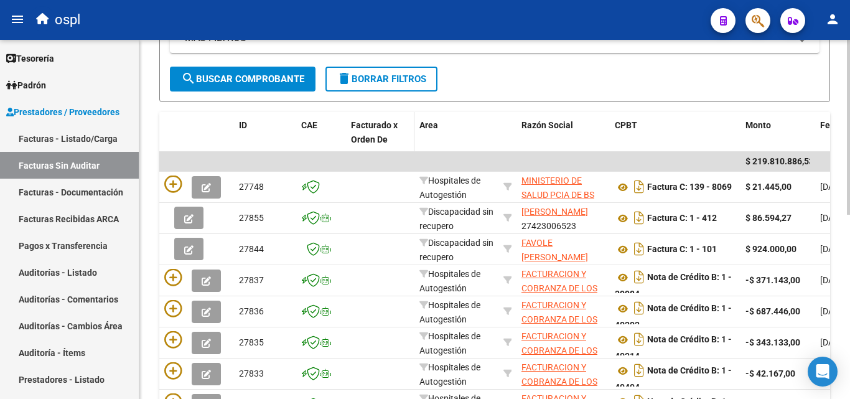
scroll to position [80, 0]
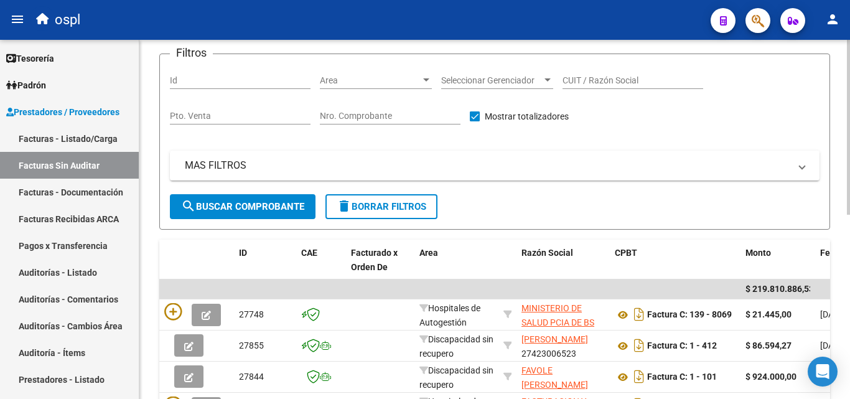
click at [358, 113] on input "Nro. Comprobante" at bounding box center [390, 116] width 141 height 11
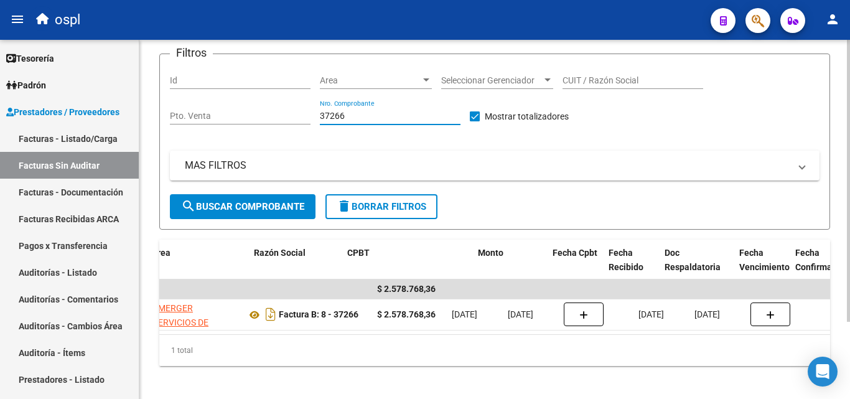
scroll to position [0, 268]
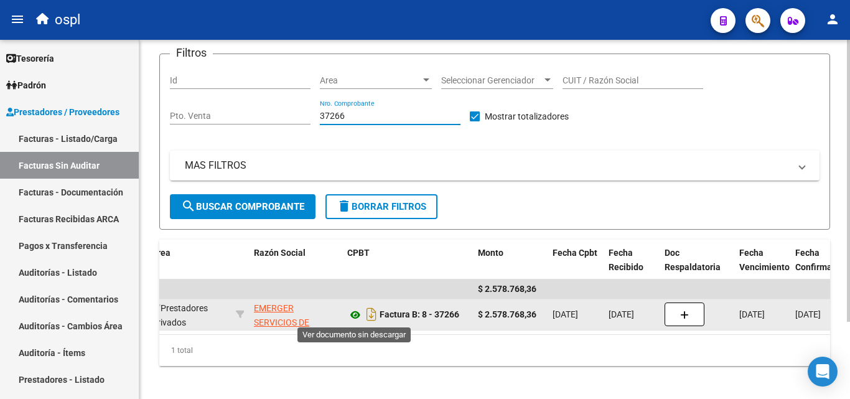
type input "37266"
click at [357, 314] on icon at bounding box center [355, 314] width 16 height 15
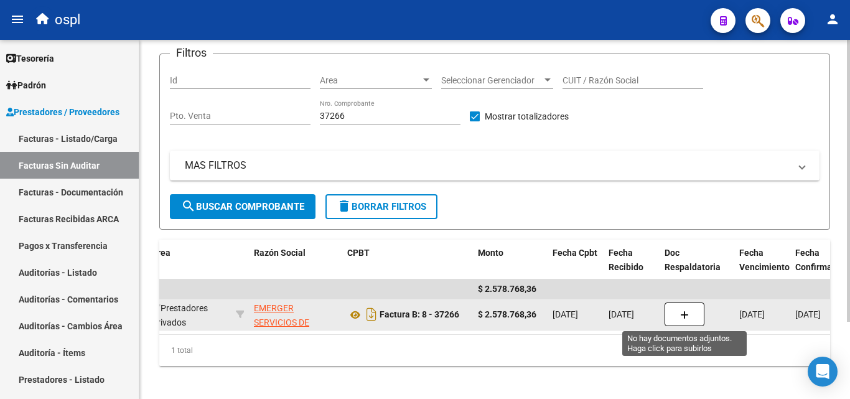
click at [682, 317] on icon "button" at bounding box center [684, 315] width 9 height 9
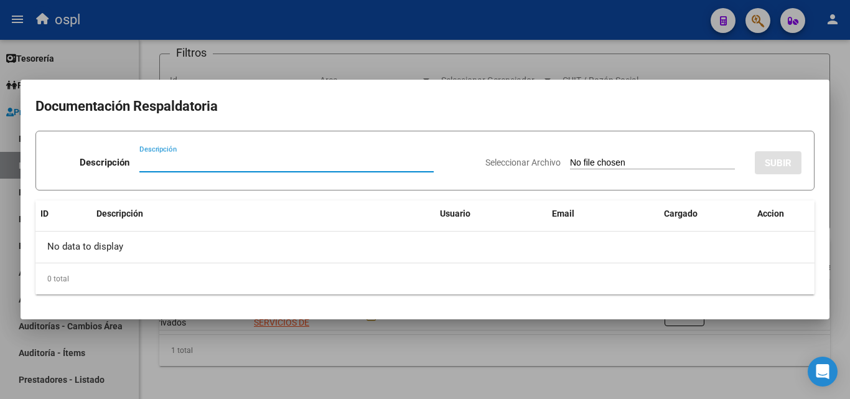
click at [604, 158] on input "Seleccionar Archivo" at bounding box center [652, 163] width 165 height 12
type input "C:\fakepath\pprestEmerger- AGOSTO 2025.XLS"
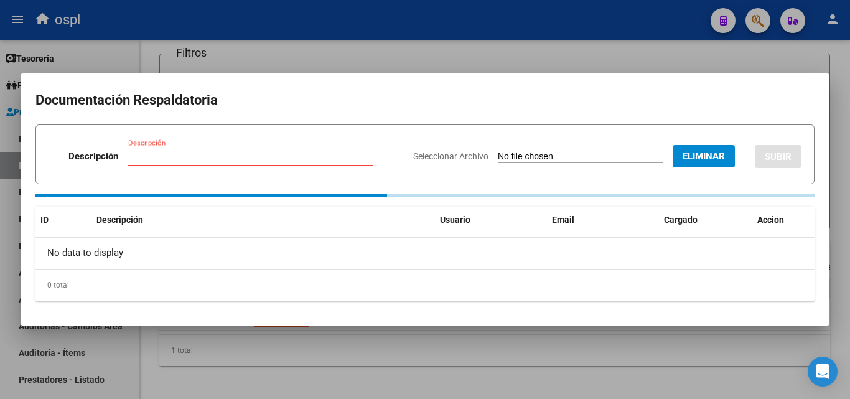
click at [235, 159] on input "Descripción" at bounding box center [250, 156] width 245 height 11
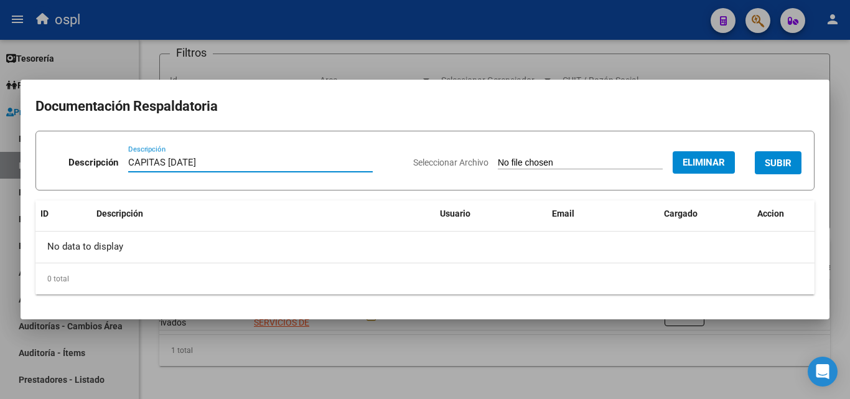
click at [168, 159] on input "CAPITAS AGOSTO/25" at bounding box center [250, 162] width 245 height 11
type input "CAPITAS EMERGER - AGOSTO/25"
click at [787, 163] on span "SUBIR" at bounding box center [778, 162] width 27 height 11
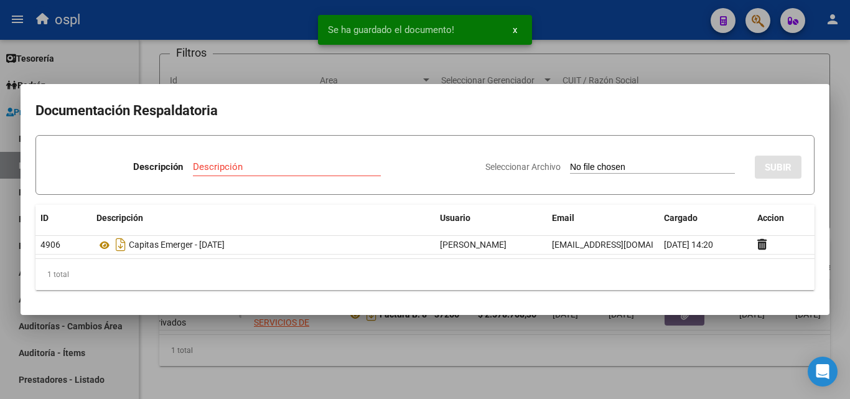
click at [601, 62] on div at bounding box center [425, 199] width 850 height 399
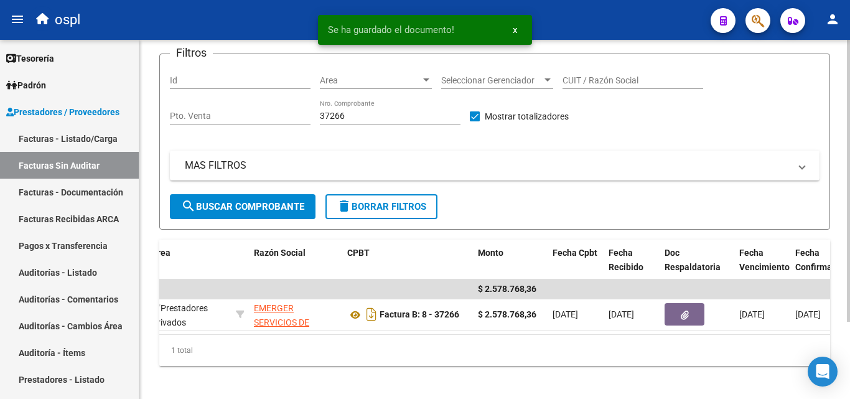
click at [450, 333] on datatable-body "$ 2.578.768,36 30285 Prestadores Privados EMERGER SERVICIOS DE SALUD S.A. 30677…" at bounding box center [494, 306] width 671 height 55
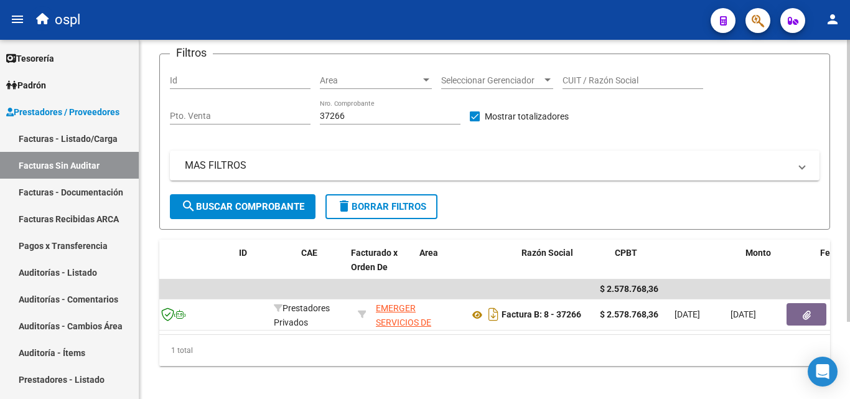
scroll to position [0, 0]
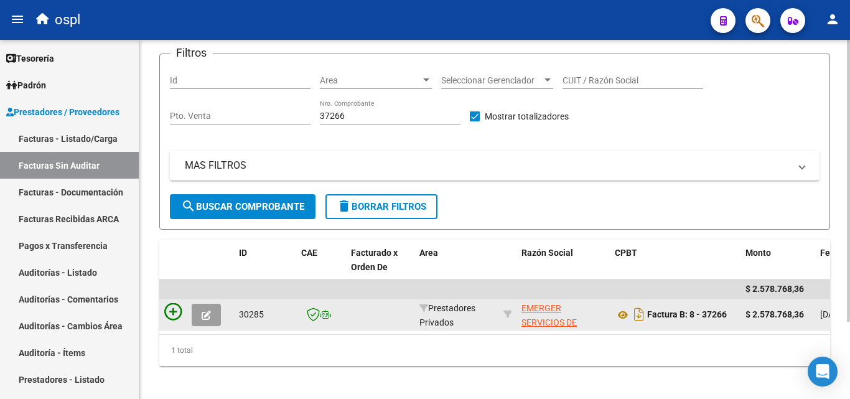
click at [174, 316] on icon at bounding box center [172, 311] width 17 height 17
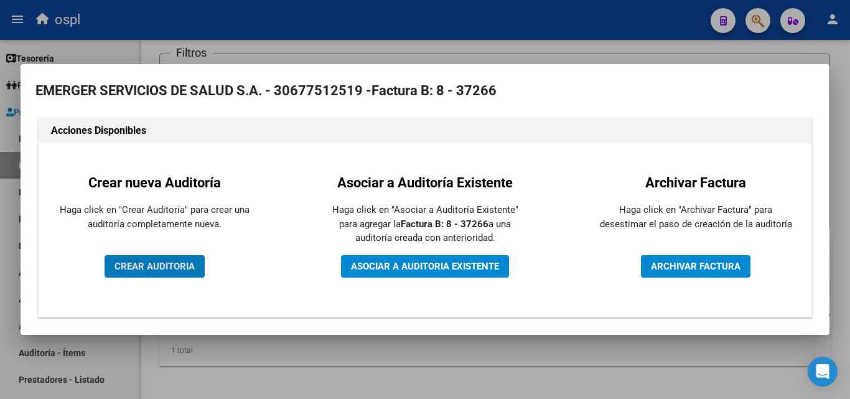
click at [186, 270] on span "CREAR AUDITORIA" at bounding box center [155, 266] width 80 height 11
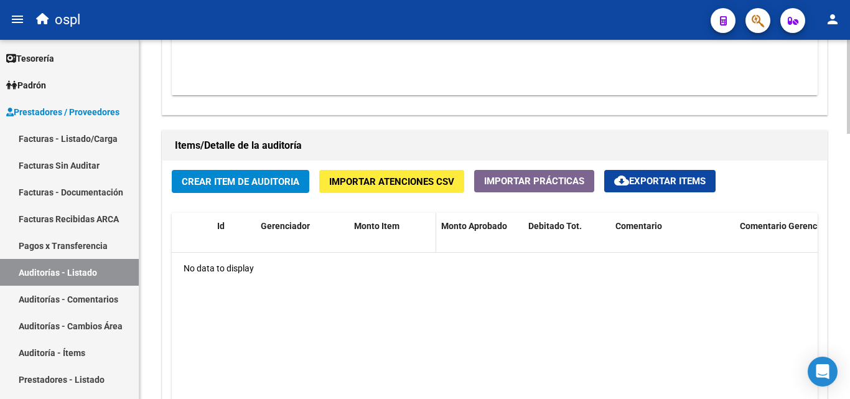
scroll to position [809, 0]
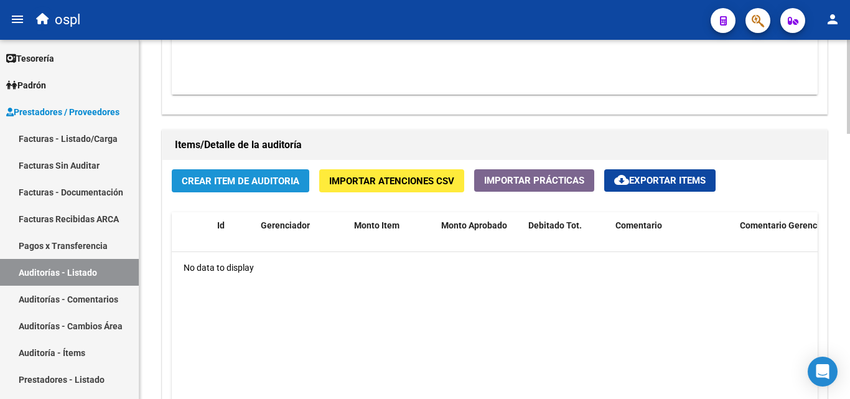
click at [275, 182] on span "Crear Item de Auditoria" at bounding box center [241, 180] width 118 height 11
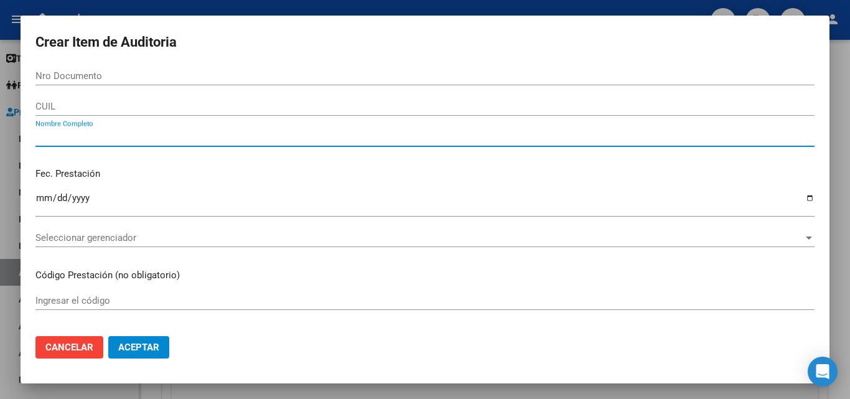
click at [101, 132] on input "Nombre Completo" at bounding box center [424, 136] width 779 height 11
type input "VARIOS"
click at [37, 202] on input "Ingresar la fecha" at bounding box center [424, 203] width 779 height 20
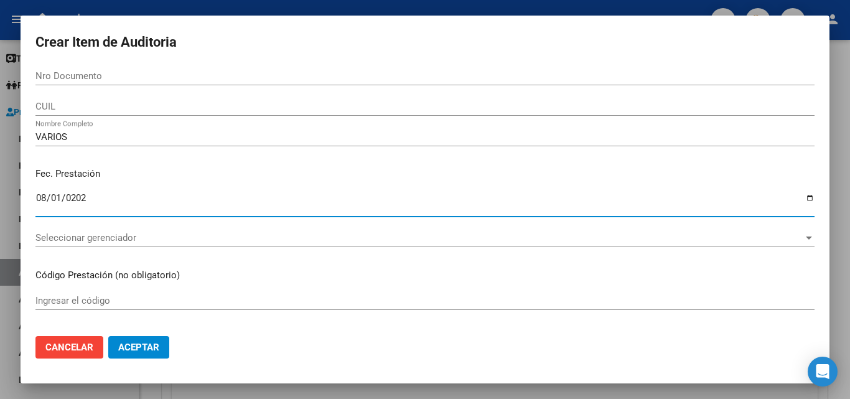
type input "2025-08-01"
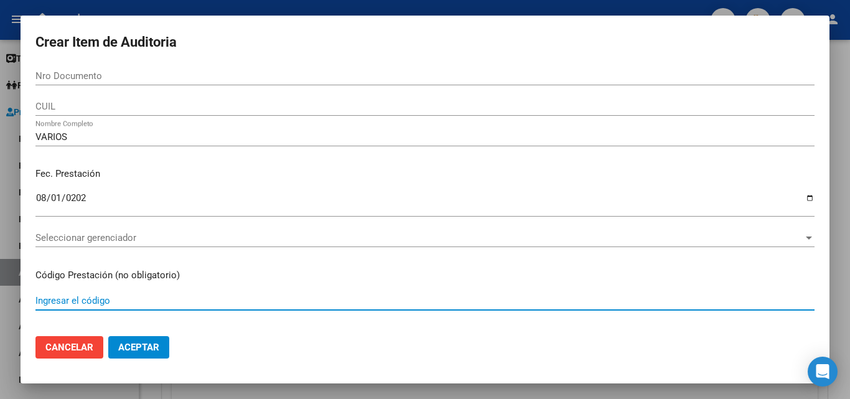
click at [65, 296] on input "Ingresar el código" at bounding box center [424, 300] width 779 height 11
click at [263, 300] on input "CAPITA EXENTA POR COBERTURA DE EMERGENCIAS AGOSTO" at bounding box center [424, 300] width 779 height 11
type input "CAPITA EXENTA POR COBERTURA DE EMERGENCIAS AGOSTO"
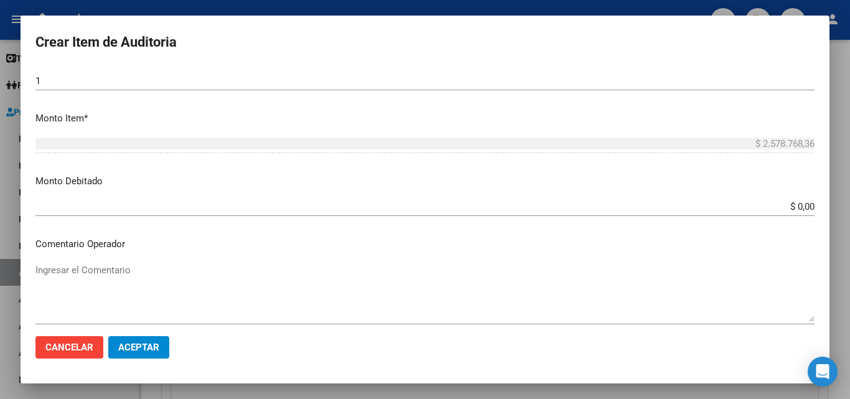
scroll to position [373, 0]
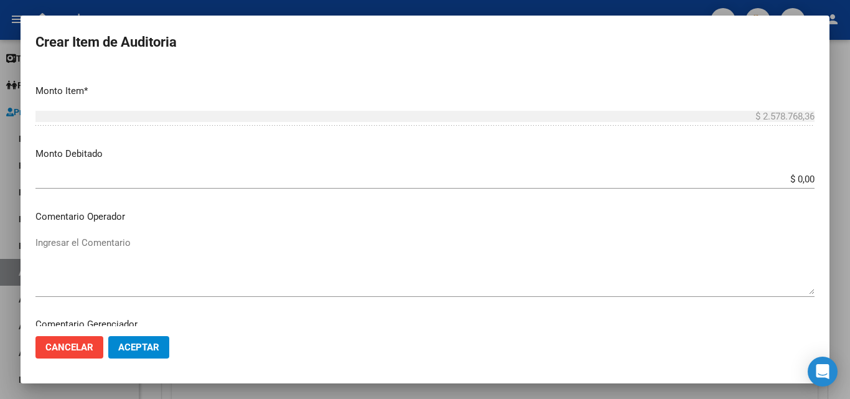
click at [129, 243] on textarea "Ingresar el Comentario" at bounding box center [424, 265] width 779 height 58
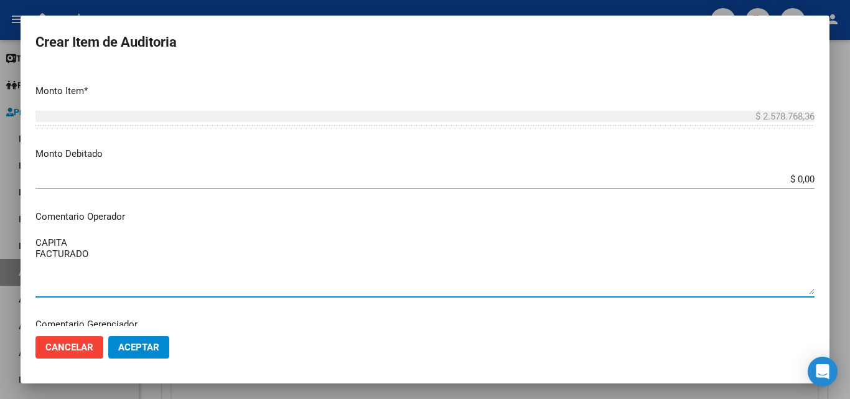
click at [105, 238] on textarea "CAPITA FACTURADO" at bounding box center [424, 265] width 779 height 58
click at [121, 250] on textarea "CAPITA EXENTA FACTURADO" at bounding box center [424, 265] width 779 height 58
click at [68, 243] on textarea "CAPITA EXENTA FACTURADO" at bounding box center [424, 265] width 779 height 58
click at [123, 246] on textarea "CAPITA EXENTA FACTURADO" at bounding box center [424, 265] width 779 height 58
click at [108, 255] on textarea "CAPITA EXENTA AGOSTO/25 FACTURADO" at bounding box center [424, 265] width 779 height 58
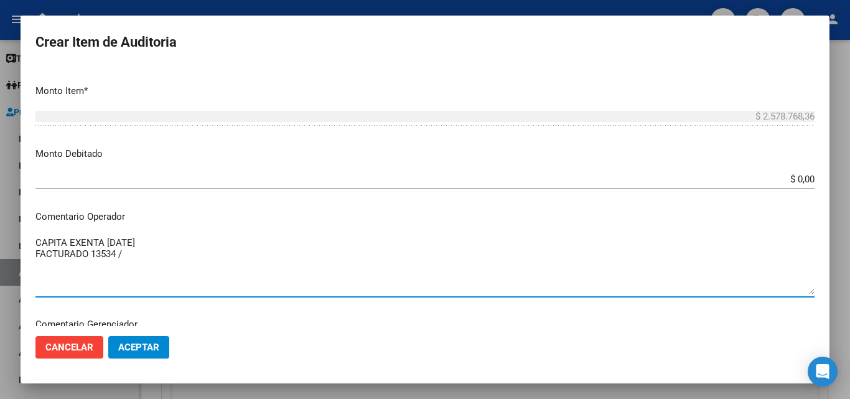
click at [129, 255] on textarea "CAPITA EXENTA AGOSTO/25 FACTURADO 13534 /" at bounding box center [424, 265] width 779 height 58
click at [123, 250] on textarea "CAPITA EXENTA AGOSTO/25 FACTURADO 13534 x 190.54" at bounding box center [424, 265] width 779 height 58
click at [128, 250] on textarea "CAPITA EXENTA AGOSTO/25 FACTURADO 13534 x 190.54" at bounding box center [424, 265] width 779 height 58
click at [177, 247] on textarea "CAPITA EXENTA AGOSTO/25 FACTURADO 13534 x $190.54" at bounding box center [424, 265] width 779 height 58
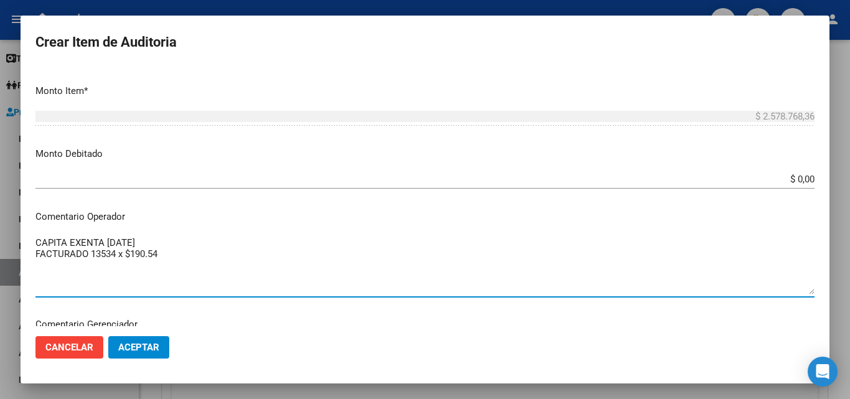
click at [177, 247] on textarea "CAPITA EXENTA AGOSTO/25 FACTURADO 13534 x $190.54" at bounding box center [424, 265] width 779 height 58
click at [171, 249] on textarea "CAPITA EXENTA AGOSTO/25 FACTURADO 13534 x $190.54" at bounding box center [424, 265] width 779 height 58
click at [167, 246] on textarea "CAPITA EXENTA AGOSTO/25 FACTURADO 13534 x $190.54 = 2.578.768,36 PADRON 13537 D…" at bounding box center [424, 265] width 779 height 58
click at [166, 266] on textarea "CAPITA EXENTA AGOSTO/25 FACTURADO 13534 x $190.54 = 2.578.768,36 PADRON 13537 D…" at bounding box center [424, 265] width 779 height 58
click at [138, 270] on textarea "CAPITA EXENTA AGOSTO/25 FACTURADO 13534 x $190.54 = 2.578.768,36 PADRON 13537 x…" at bounding box center [424, 265] width 779 height 58
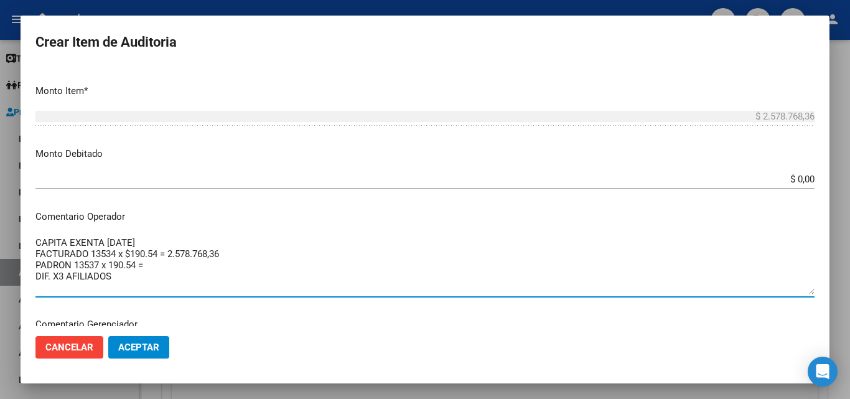
click at [149, 270] on textarea "CAPITA EXENTA AGOSTO/25 FACTURADO 13534 x $190.54 = 2.578.768,36 PADRON 13537 x…" at bounding box center [424, 265] width 779 height 58
click at [151, 270] on textarea "CAPITA EXENTA AGOSTO/25 FACTURADO 13534 x $190.54 = 2.578.768,36 PADRON 13537 x…" at bounding box center [424, 265] width 779 height 58
click at [159, 275] on textarea "CAPITA EXENTA AGOSTO/25 FACTURADO 13534 x $190.54 = 2.578.768,36 PADRON 13537 x…" at bounding box center [424, 265] width 779 height 58
click at [120, 278] on textarea "CAPITA EXENTA AGOSTO/25 FACTURADO 13534 x $190.54 = 2.578.768,36 PADRON 13537 x…" at bounding box center [424, 265] width 779 height 58
click at [124, 280] on textarea "CAPITA EXENTA AGOSTO/25 FACTURADO 13534 x $190.54 = 2.578.768,36 PADRON 13537 x…" at bounding box center [424, 265] width 779 height 58
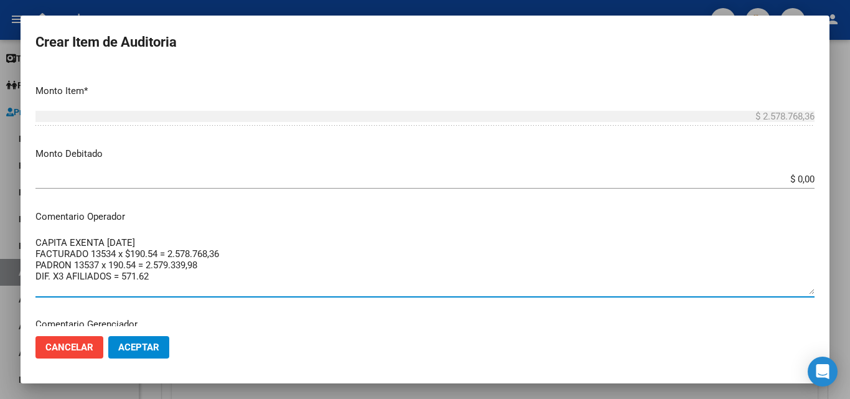
click at [184, 273] on textarea "CAPITA EXENTA AGOSTO/25 FACTURADO 13534 x $190.54 = 2.578.768,36 PADRON 13537 x…" at bounding box center [424, 265] width 779 height 58
drag, startPoint x: 184, startPoint y: 276, endPoint x: 114, endPoint y: 279, distance: 70.4
click at [114, 279] on textarea "CAPITA EXENTA AGOSTO/25 FACTURADO 13534 x $190.54 = 2.578.768,36 PADRON 13537 x…" at bounding box center [424, 265] width 779 height 58
click at [159, 280] on textarea "CAPITA EXENTA AGOSTO/25 FACTURADO 13534 x $190.54 = 2.578.768,36 PADRON 13537 x…" at bounding box center [424, 265] width 779 height 58
click at [167, 280] on textarea "CAPITA EXENTA AGOSTO/25 FACTURADO 13534 x $190.54 = 2.578.768,36 PADRON 13537 x…" at bounding box center [424, 265] width 779 height 58
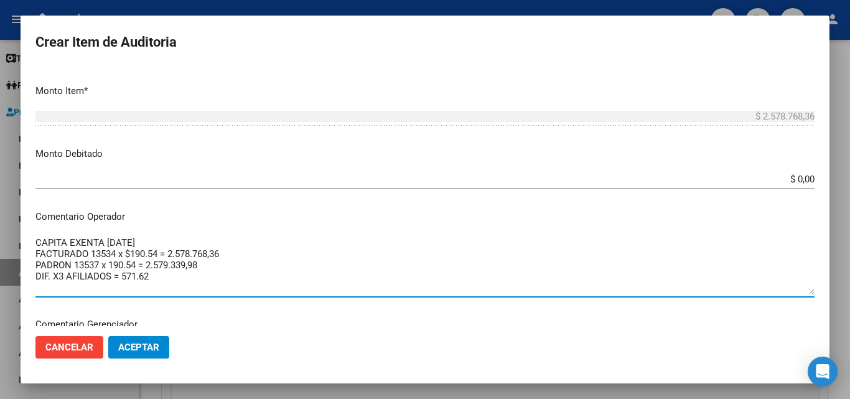
drag, startPoint x: 174, startPoint y: 279, endPoint x: 122, endPoint y: 284, distance: 52.0
click at [122, 284] on textarea "CAPITA EXENTA AGOSTO/25 FACTURADO 13534 x $190.54 = 2.578.768,36 PADRON 13537 x…" at bounding box center [424, 265] width 779 height 58
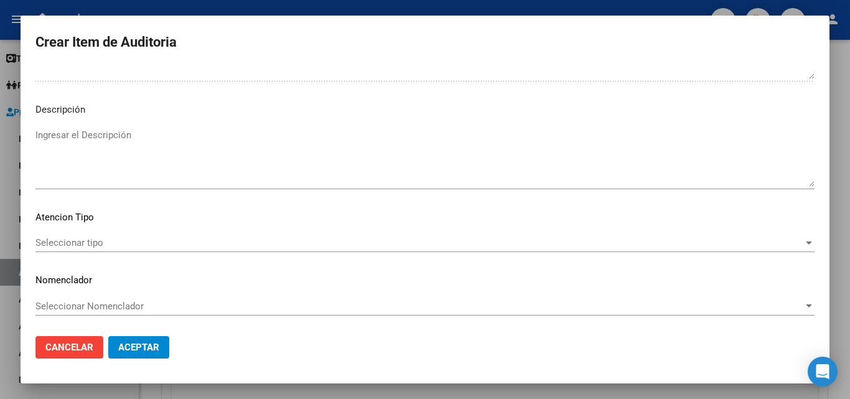
scroll to position [697, 0]
type textarea "CAPITA EXENTA AGOSTO/25 FACTURADO 13534 x $190.54 = 2.578.768,36 PADRON 13537 x…"
click at [93, 242] on span "Seleccionar tipo" at bounding box center [419, 241] width 768 height 11
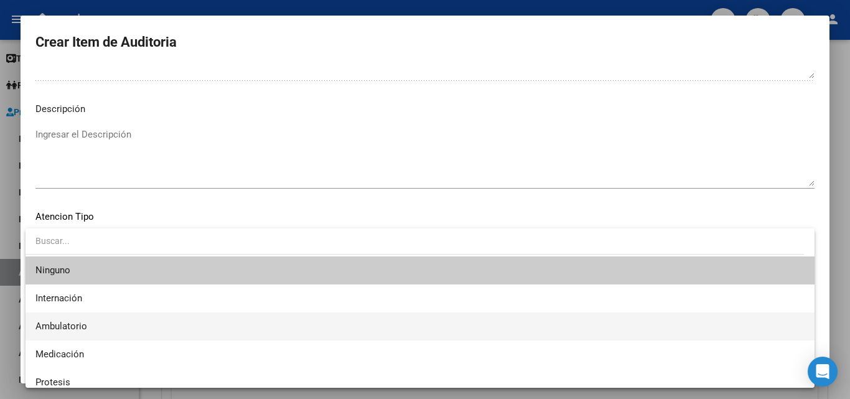
scroll to position [37, 0]
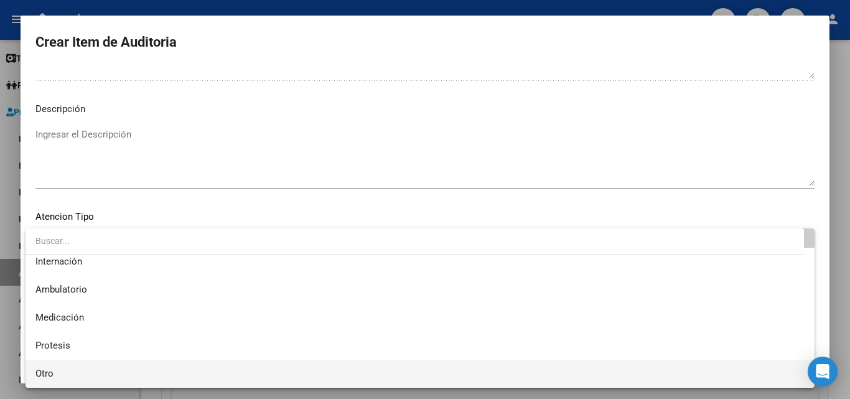
click at [47, 362] on span "Otro" at bounding box center [419, 374] width 769 height 28
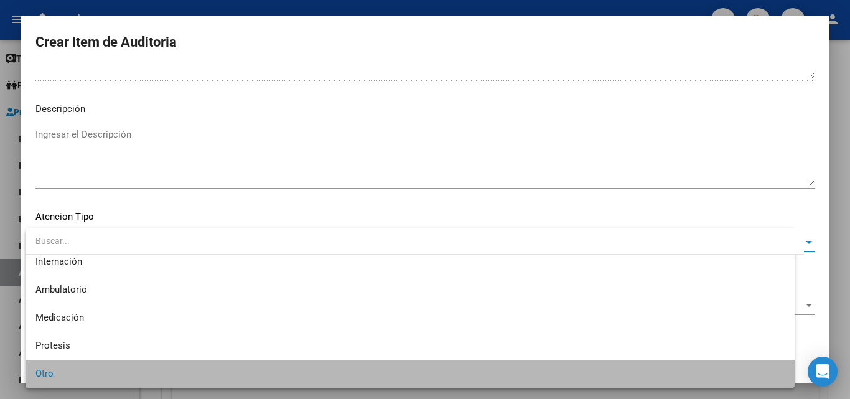
scroll to position [35, 0]
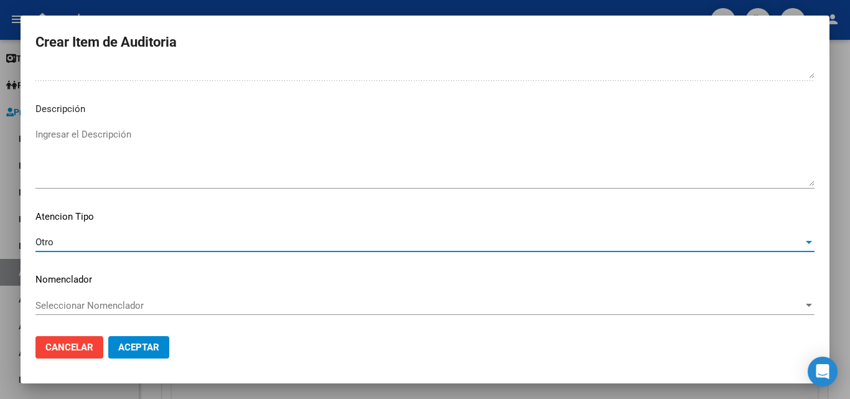
click at [108, 159] on textarea "Ingresar el Descripción" at bounding box center [424, 157] width 779 height 58
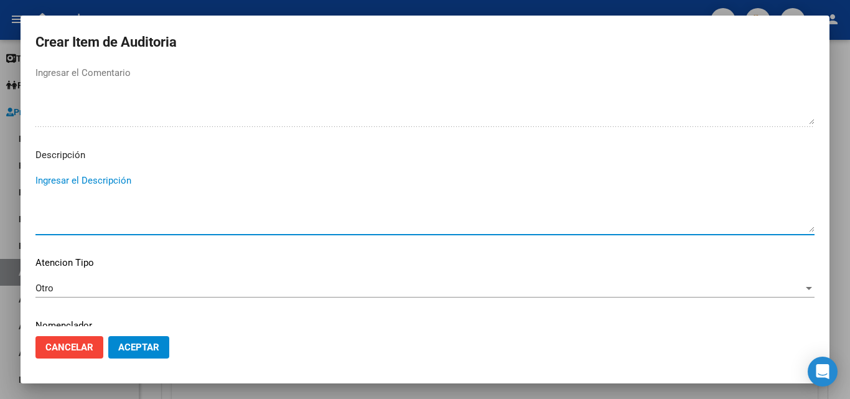
scroll to position [697, 0]
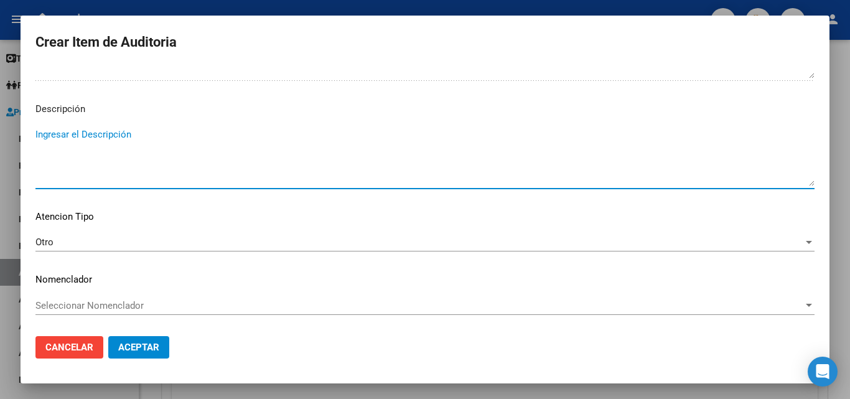
click at [144, 340] on button "Aceptar" at bounding box center [138, 347] width 61 height 22
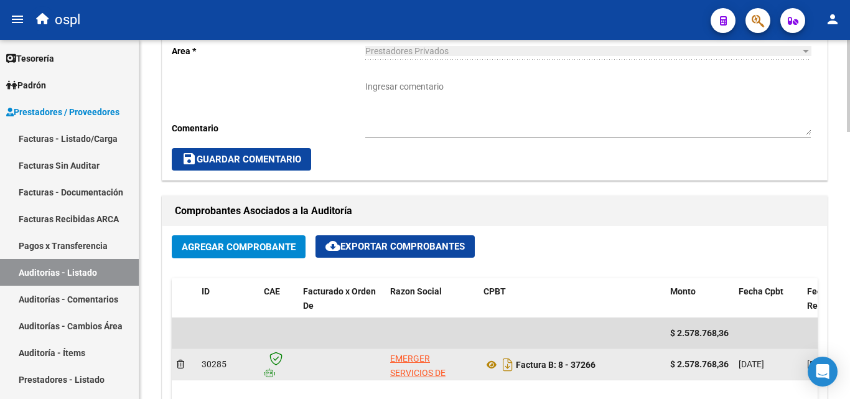
scroll to position [312, 0]
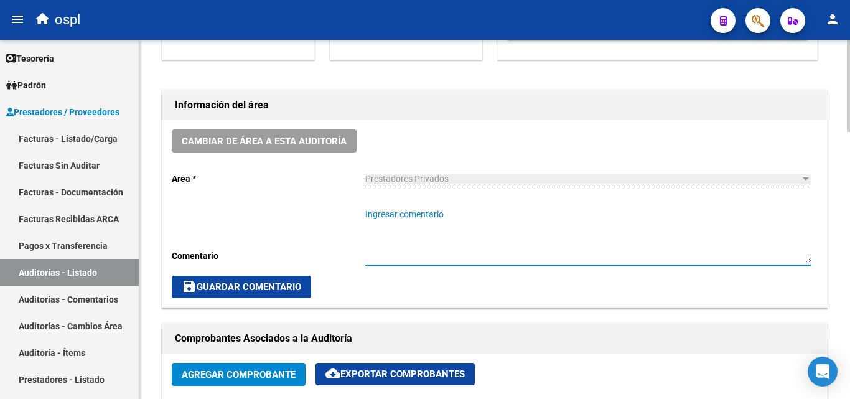
click at [454, 213] on textarea "Ingresar comentario" at bounding box center [588, 235] width 446 height 55
type textarea "c"
click at [452, 208] on textarea "CAPITA EXENTA FACTURADO:" at bounding box center [588, 235] width 446 height 55
click at [433, 235] on textarea "CAPITA EXENTA AGOSTO/25 FACTURADO:" at bounding box center [588, 235] width 446 height 55
click at [449, 222] on textarea "CAPITA EXENTA AGOSTO/25 FACTURADO: 13534x190.54" at bounding box center [588, 235] width 446 height 55
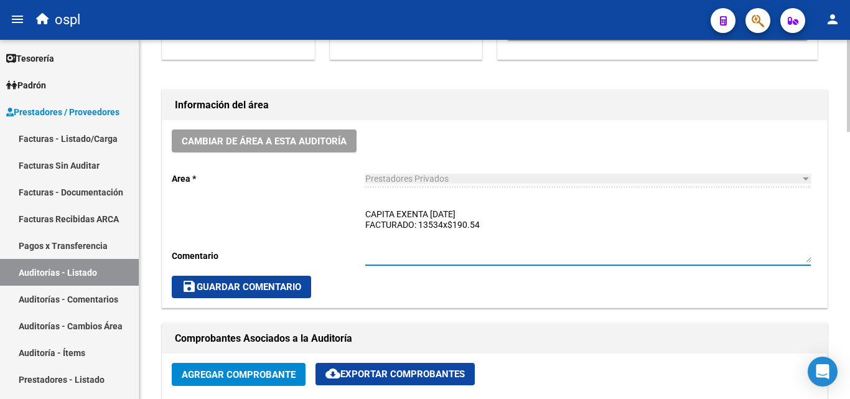
click at [493, 223] on textarea "CAPITA EXENTA AGOSTO/25 FACTURADO: 13534x$190.54" at bounding box center [588, 235] width 446 height 55
click at [449, 226] on textarea "CAPITA EXENTA AGOSTO/25 FACTURADO: 13534x$190.54" at bounding box center [588, 235] width 446 height 55
click at [444, 225] on textarea "CAPITA EXENTA AGOSTO/25 FACTURADO: 13534x $190.54" at bounding box center [588, 235] width 446 height 55
click at [508, 219] on textarea "CAPITA EXENTA AGOSTO/25 FACTURADO: 13534 x $190.54" at bounding box center [588, 235] width 446 height 55
click at [492, 224] on textarea "CAPITA EXENTA AGOSTO/25 FACTURADO: 13534 x $190.54" at bounding box center [588, 235] width 446 height 55
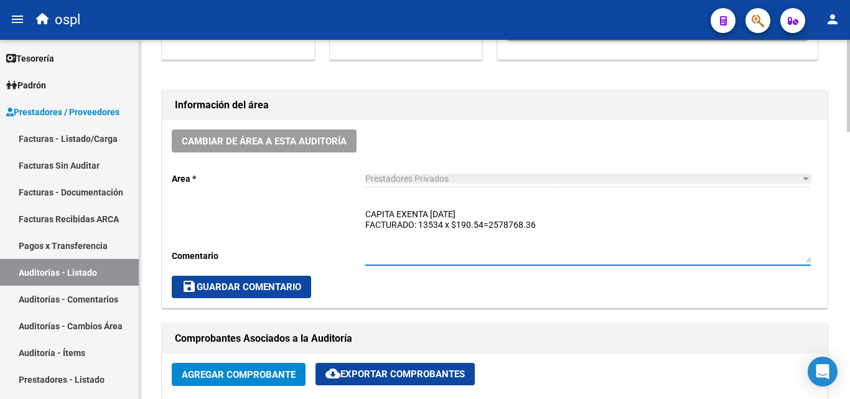
click at [496, 235] on textarea "CAPITA EXENTA AGOSTO/25 FACTURADO: 13534 x $190.54=2578768.36" at bounding box center [588, 235] width 446 height 55
click at [495, 227] on textarea "CAPITA EXENTA AGOSTO/25 FACTURADO: 13534 x $190.54=2578768.36" at bounding box center [588, 235] width 446 height 55
click at [512, 223] on textarea "CAPITA EXENTA AGOSTO/25 FACTURADO: 13534 x $190.54=2.578768.36" at bounding box center [588, 235] width 446 height 55
drag, startPoint x: 494, startPoint y: 251, endPoint x: 443, endPoint y: 248, distance: 50.5
click at [485, 251] on textarea "CAPITA EXENTA AGOSTO/25 FACTURADO: 13534 x $190.54=2.578.768.36" at bounding box center [588, 235] width 446 height 55
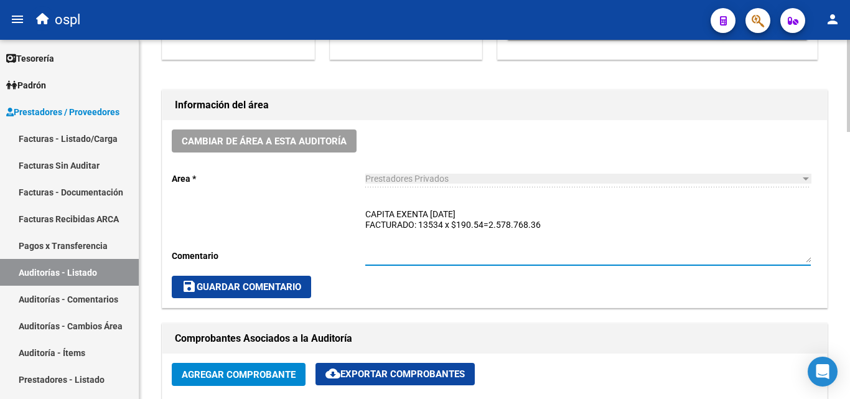
click at [392, 243] on textarea "CAPITA EXENTA AGOSTO/25 FACTURADO: 13534 x $190.54=2.578.768.36" at bounding box center [588, 235] width 446 height 55
click at [373, 245] on textarea "CAPITA EXENTA AGOSTO/25 FACTURADO: 13534 x $190.54=2.578.768.36" at bounding box center [588, 235] width 446 height 55
click at [540, 228] on textarea "CAPITA EXENTA AGOSTO/25 FACTURADO: 13534 x $190.54=2.578.768.36" at bounding box center [588, 235] width 446 height 55
click at [485, 241] on textarea "CAPITA EXENTA AGOSTO/25 FACTURADO: 13534 x $190.54=2.578.768.36 PADRON: 13537 x…" at bounding box center [588, 235] width 446 height 55
click at [484, 240] on textarea "CAPITA EXENTA AGOSTO/25 FACTURADO: 13534 x $190.54=2.578.768.36 PADRON: 13537 x…" at bounding box center [588, 235] width 446 height 55
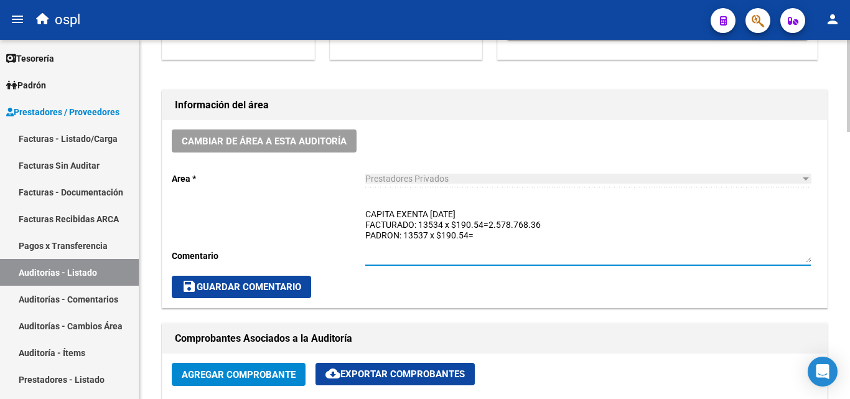
click at [388, 252] on textarea "CAPITA EXENTA AGOSTO/25 FACTURADO: 13534 x $190.54=2.578.768.36 PADRON: 13537 x…" at bounding box center [588, 235] width 446 height 55
click at [479, 232] on textarea "CAPITA EXENTA AGOSTO/25 FACTURADO: 13534 x $190.54=2.578.768.36 PADRON: 13537 x…" at bounding box center [588, 235] width 446 height 55
click at [446, 251] on textarea "CAPITA EXENTA AGOSTO/25 FACTURADO: 13534 x $190.54=2.578.768.36 PADRON: 13537 x…" at bounding box center [588, 235] width 446 height 55
click at [483, 241] on textarea "CAPITA EXENTA AGOSTO/25 FACTURADO: 13534 x $190.54=2.578.768.36 PADRON: 13537 x…" at bounding box center [588, 235] width 446 height 55
click at [486, 236] on textarea "CAPITA EXENTA AGOSTO/25 FACTURADO: 13534 x $190.54=2.578.768.36 PADRON: 13537 x…" at bounding box center [588, 235] width 446 height 55
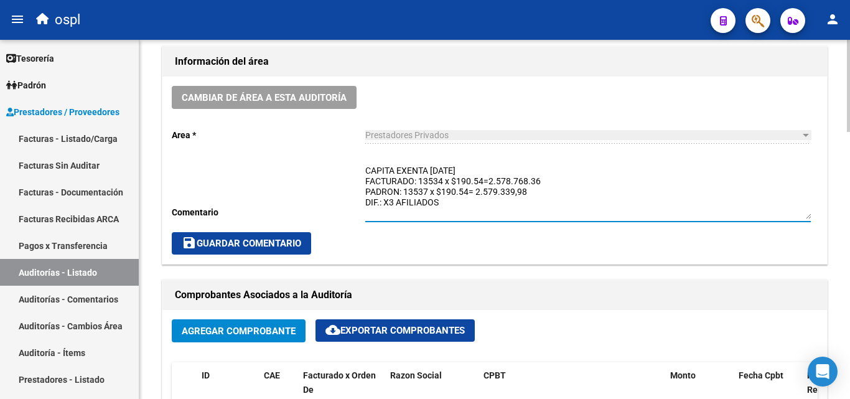
scroll to position [374, 0]
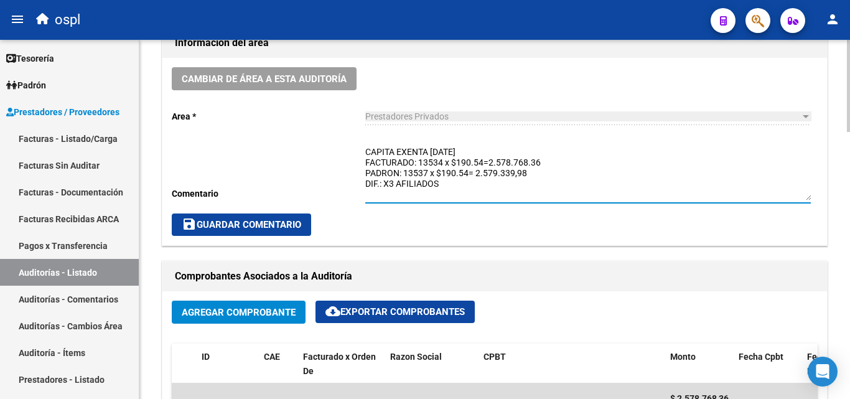
type textarea "CAPITA EXENTA AGOSTO/25 FACTURADO: 13534 x $190.54=2.578.768.36 PADRON: 13537 x…"
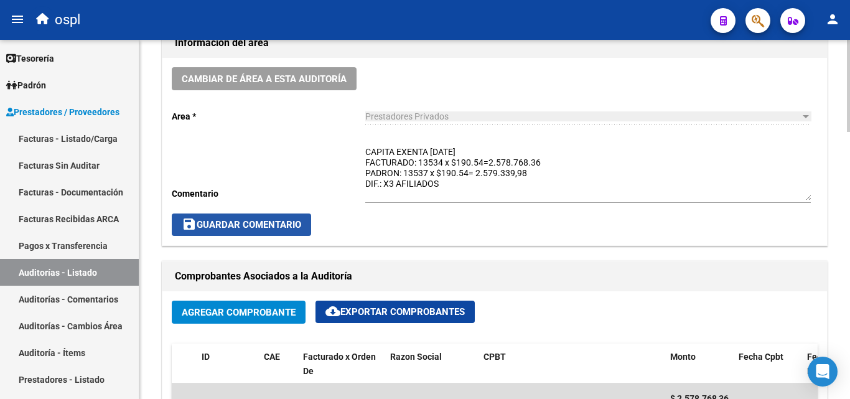
click at [292, 227] on span "save Guardar Comentario" at bounding box center [241, 224] width 119 height 11
click at [287, 230] on span "save Guardar Comentario" at bounding box center [241, 224] width 119 height 11
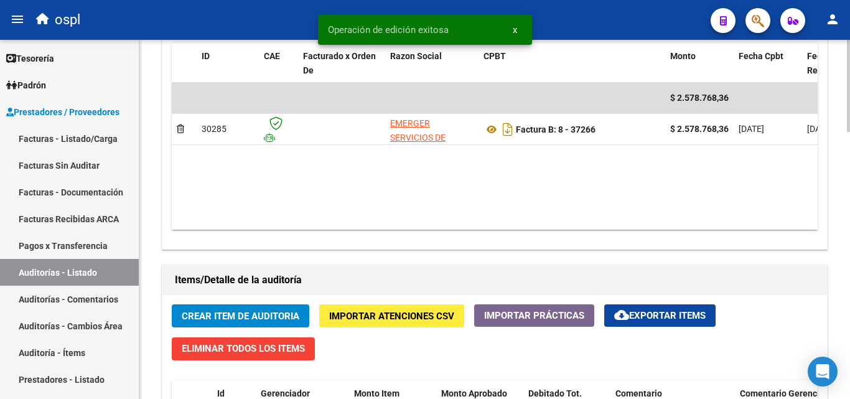
scroll to position [810, 0]
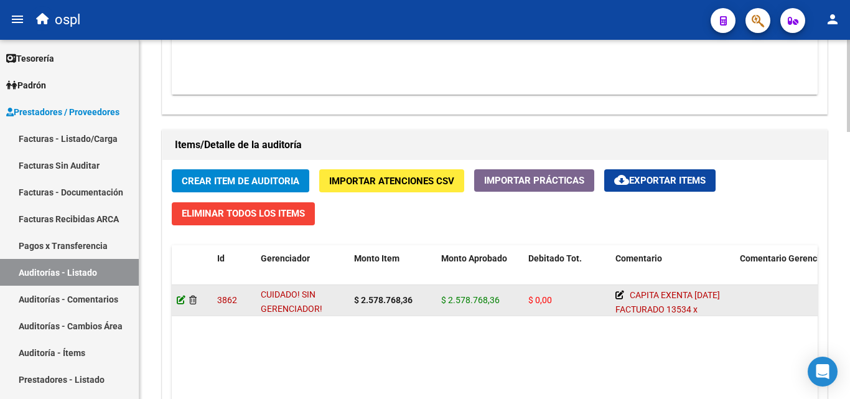
click at [180, 299] on icon at bounding box center [181, 300] width 9 height 9
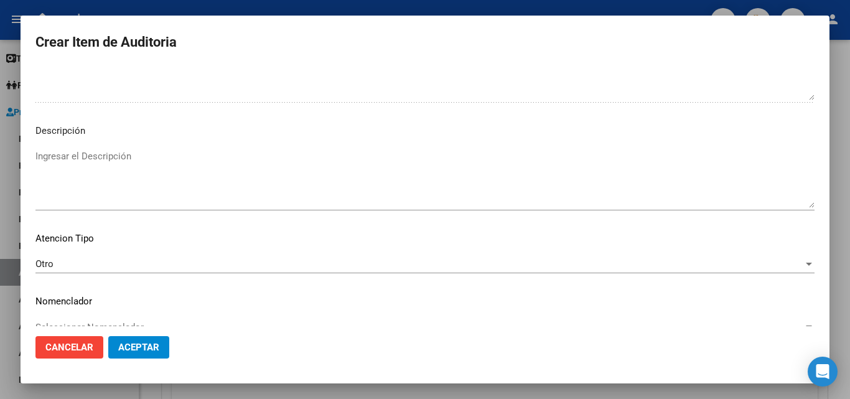
scroll to position [697, 0]
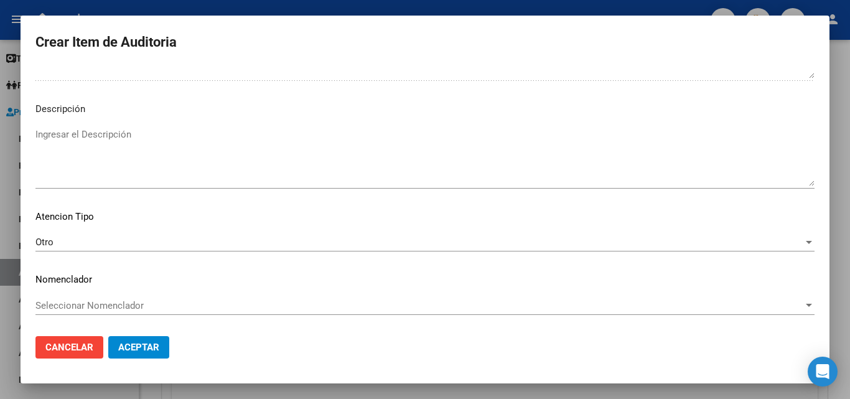
click at [147, 347] on span "Aceptar" at bounding box center [138, 347] width 41 height 11
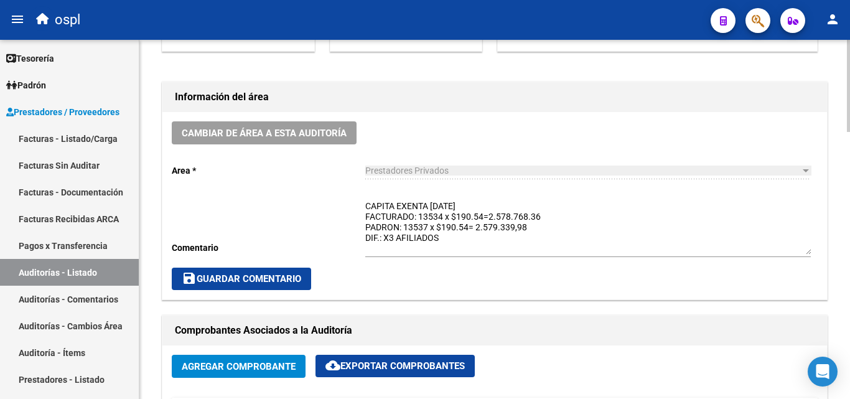
scroll to position [373, 0]
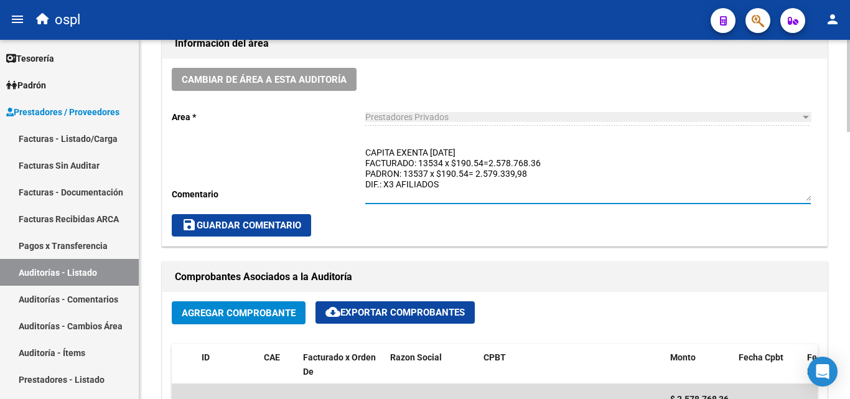
click at [474, 191] on textarea "CAPITA EXENTA AGOSTO/25 FACTURADO: 13534 x $190.54=2.578.768.36 PADRON: 13537 x…" at bounding box center [588, 173] width 446 height 55
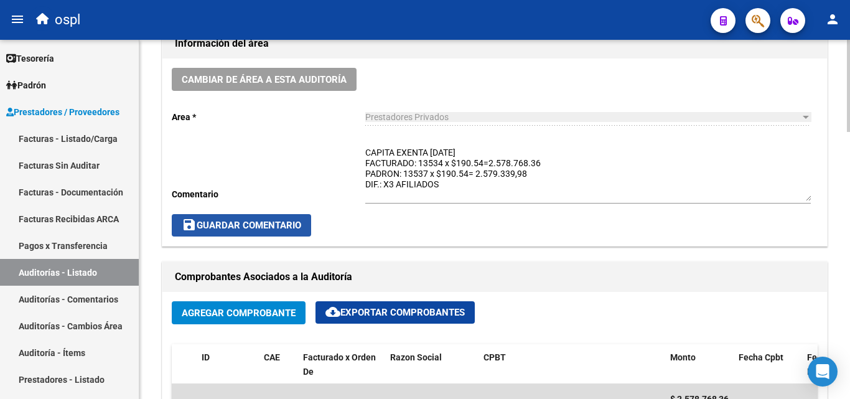
click at [291, 226] on span "save Guardar Comentario" at bounding box center [241, 225] width 119 height 11
click at [297, 218] on button "save Guardar Comentario" at bounding box center [241, 225] width 139 height 22
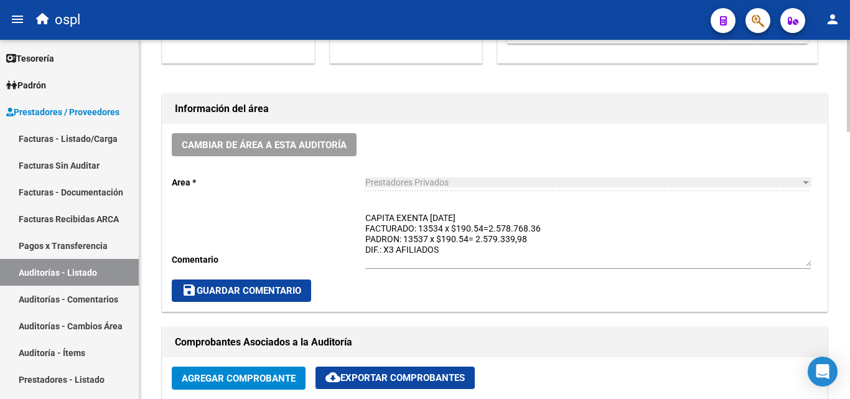
scroll to position [297, 0]
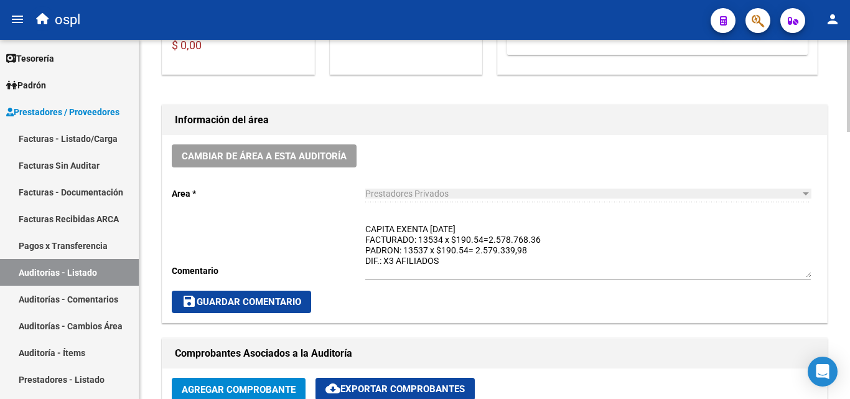
click at [264, 295] on button "save Guardar Comentario" at bounding box center [241, 302] width 139 height 22
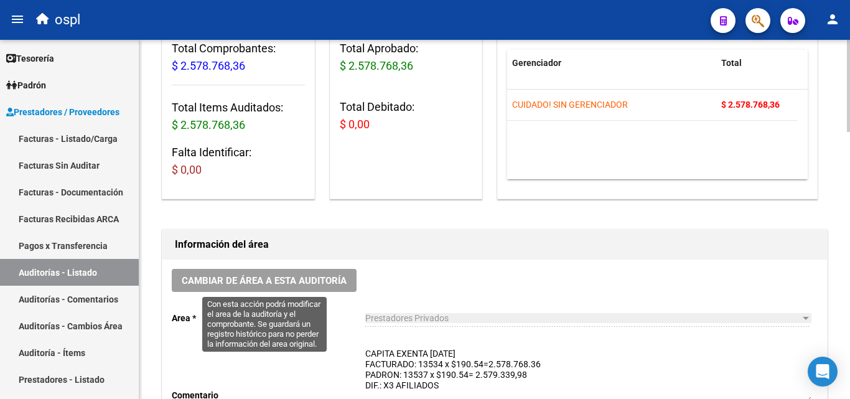
scroll to position [0, 0]
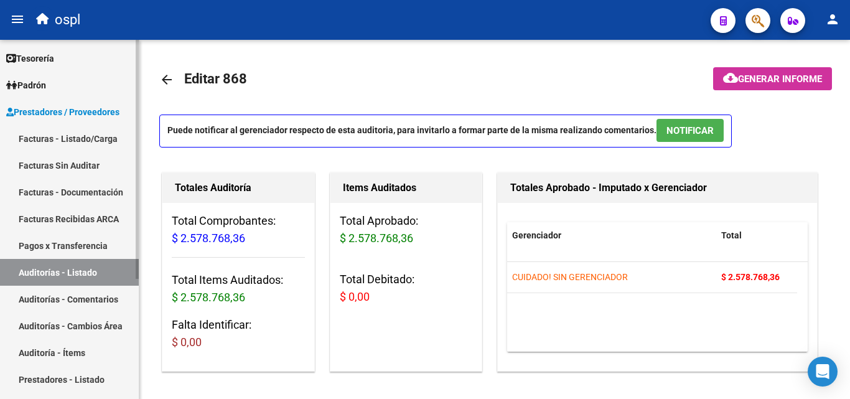
click at [110, 138] on link "Facturas - Listado/Carga" at bounding box center [69, 138] width 139 height 27
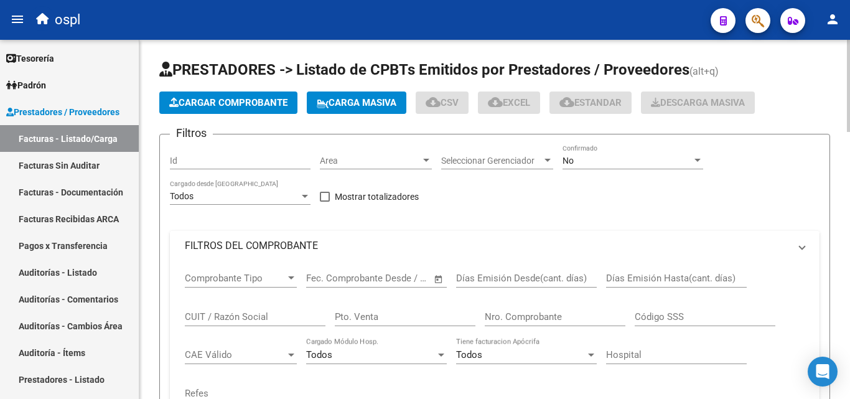
click at [310, 245] on mat-panel-title "FILTROS DEL COMPROBANTE" at bounding box center [487, 246] width 605 height 14
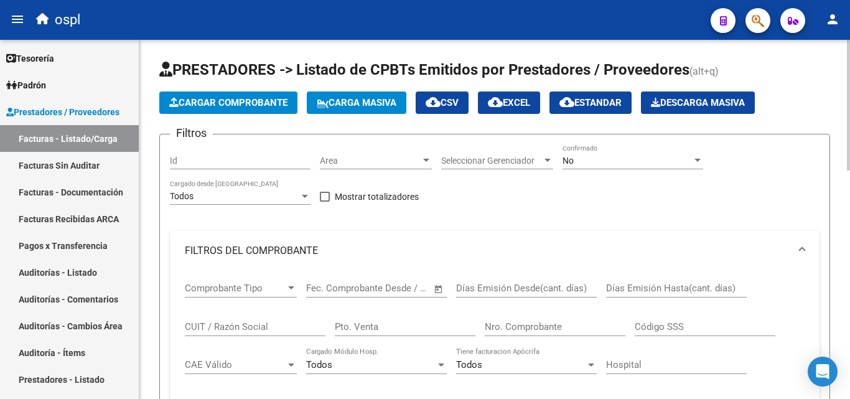
click at [386, 153] on div "Area Area" at bounding box center [376, 156] width 112 height 25
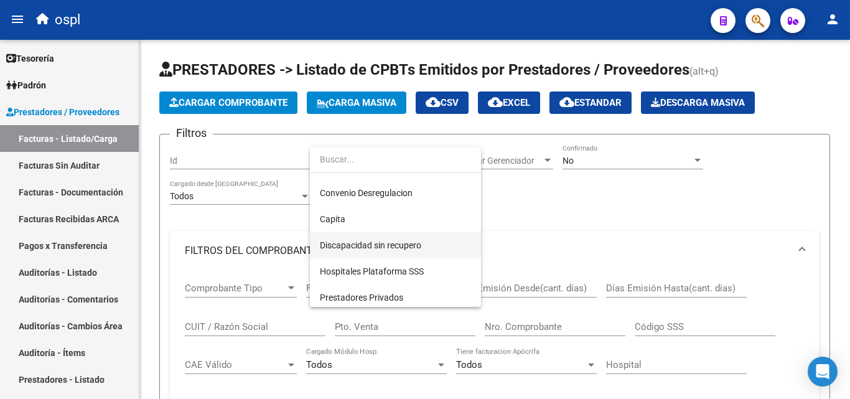
scroll to position [180, 0]
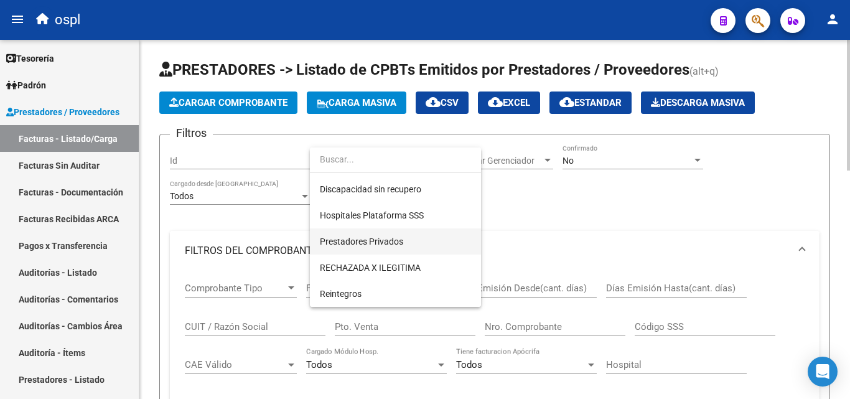
click at [404, 241] on span "Prestadores Privados" at bounding box center [395, 241] width 151 height 26
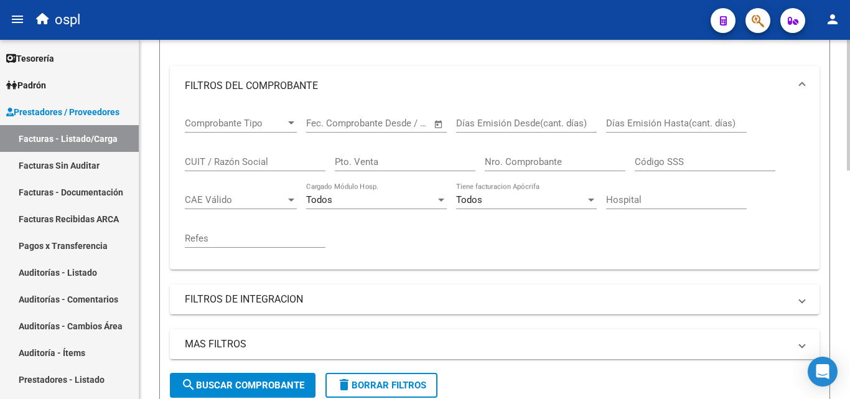
scroll to position [249, 0]
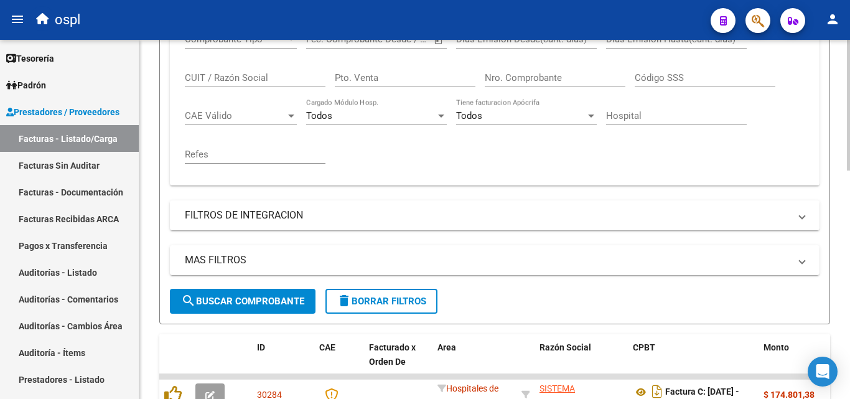
click at [286, 293] on button "search Buscar Comprobante" at bounding box center [243, 301] width 146 height 25
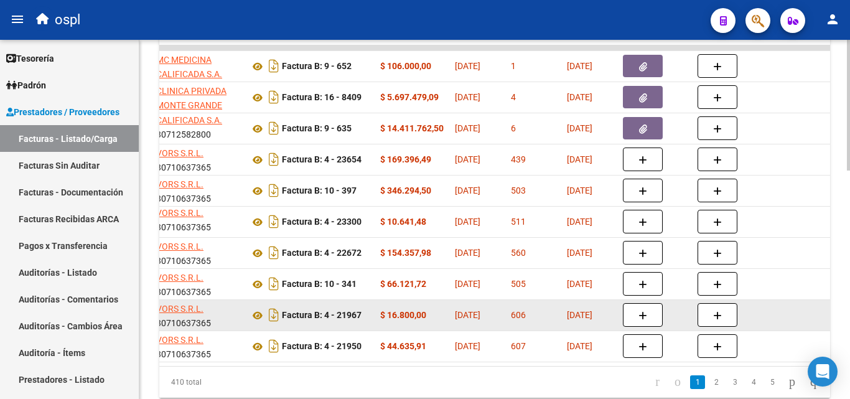
scroll to position [560, 0]
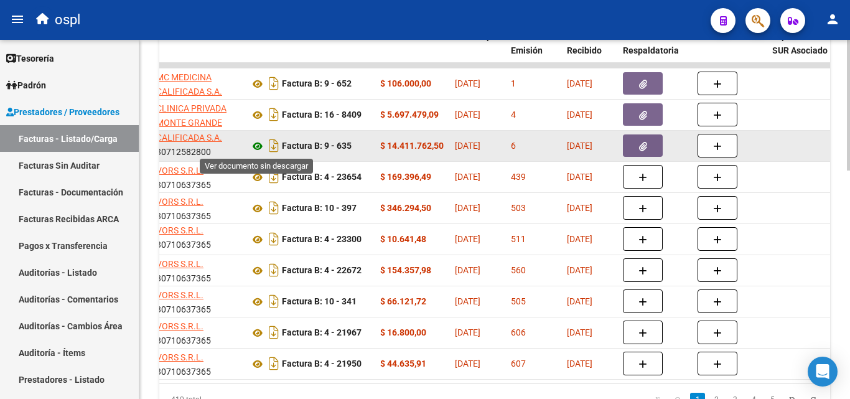
click at [256, 146] on icon at bounding box center [258, 146] width 16 height 15
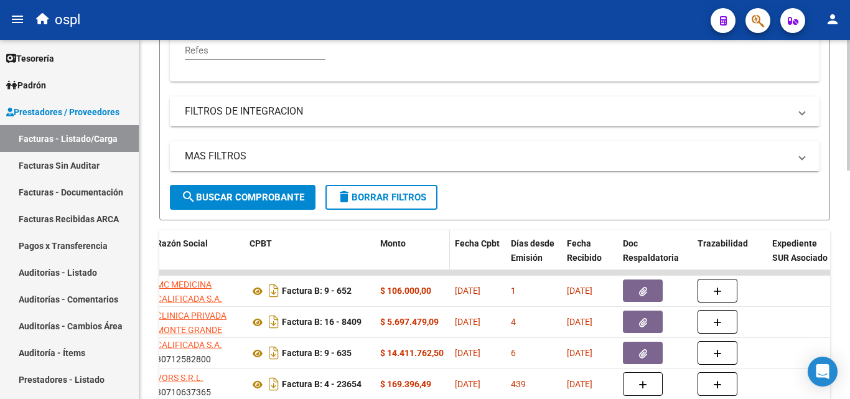
scroll to position [436, 0]
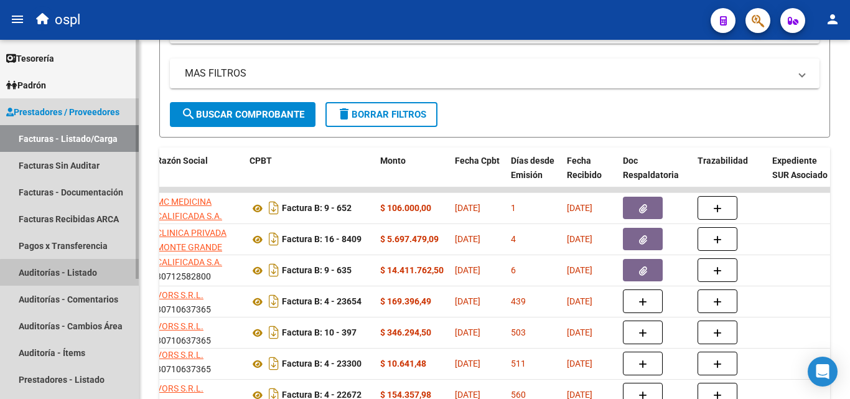
click at [75, 276] on link "Auditorías - Listado" at bounding box center [69, 272] width 139 height 27
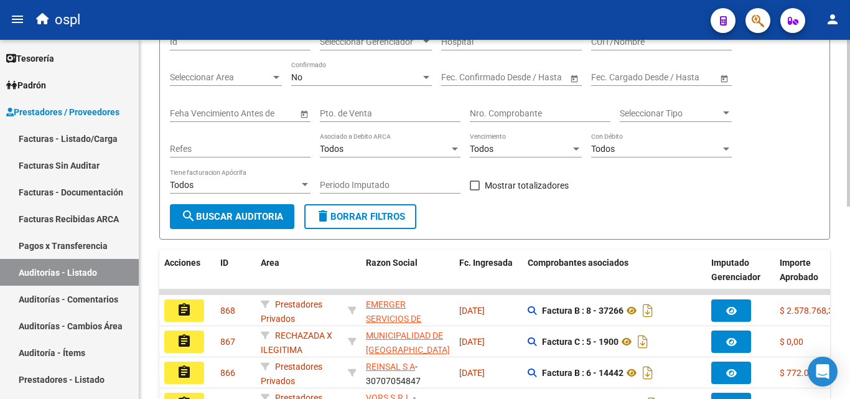
scroll to position [101, 0]
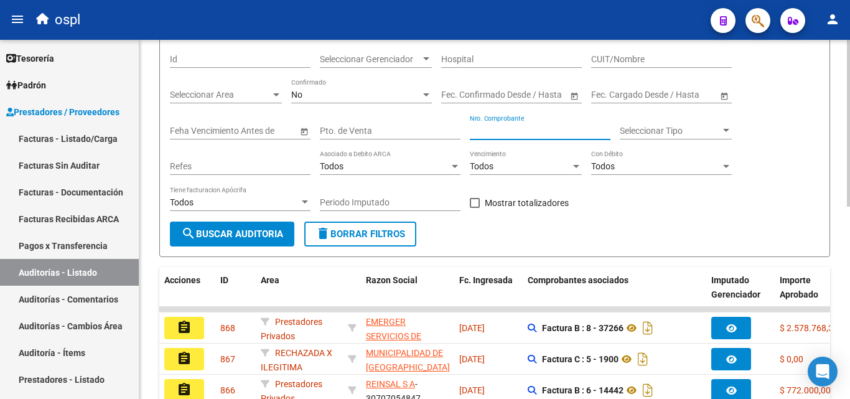
click at [510, 131] on input "Nro. Comprobante" at bounding box center [540, 131] width 141 height 11
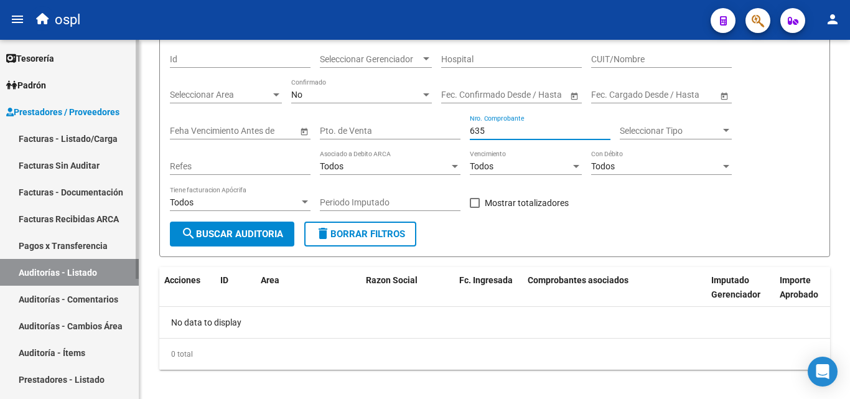
type input "635"
click at [96, 144] on link "Facturas - Listado/Carga" at bounding box center [69, 138] width 139 height 27
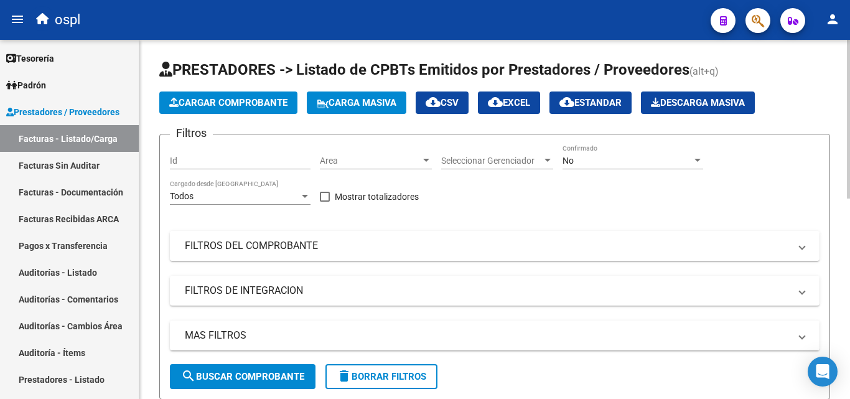
click at [292, 243] on mat-panel-title "FILTROS DEL COMPROBANTE" at bounding box center [487, 246] width 605 height 14
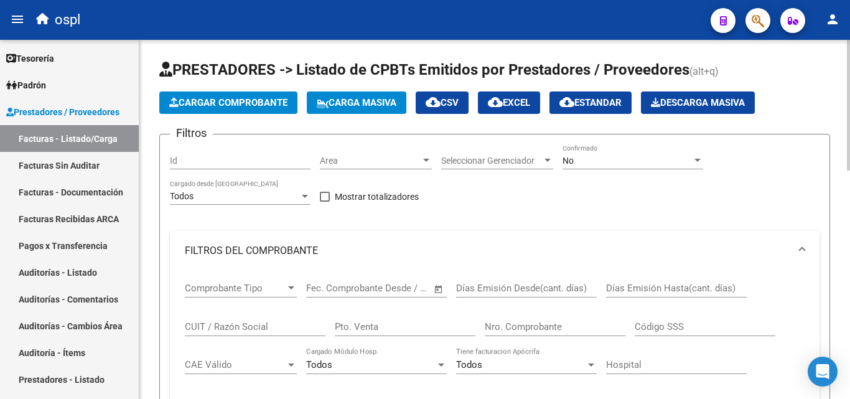
click at [520, 331] on input "Nro. Comprobante" at bounding box center [555, 326] width 141 height 11
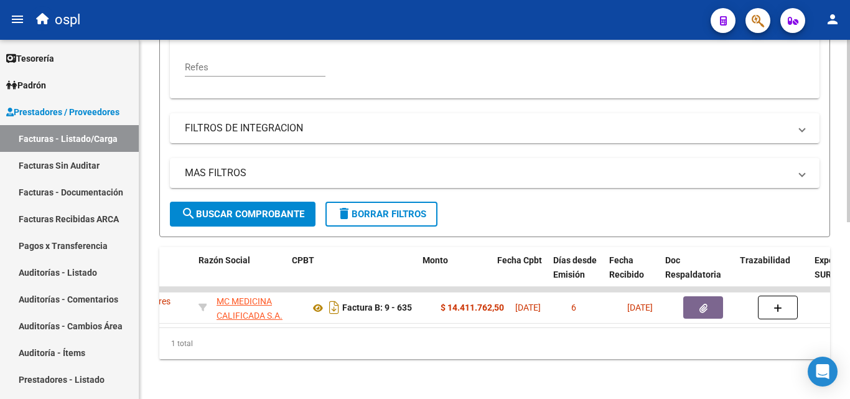
scroll to position [0, 341]
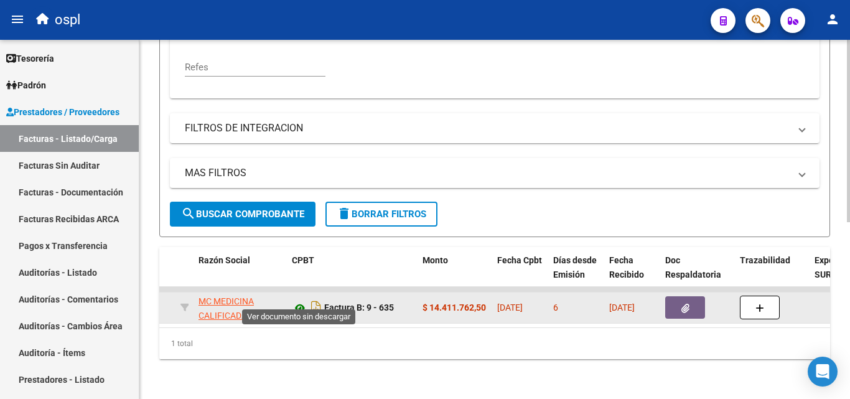
type input "634"
click at [302, 301] on icon at bounding box center [300, 308] width 16 height 15
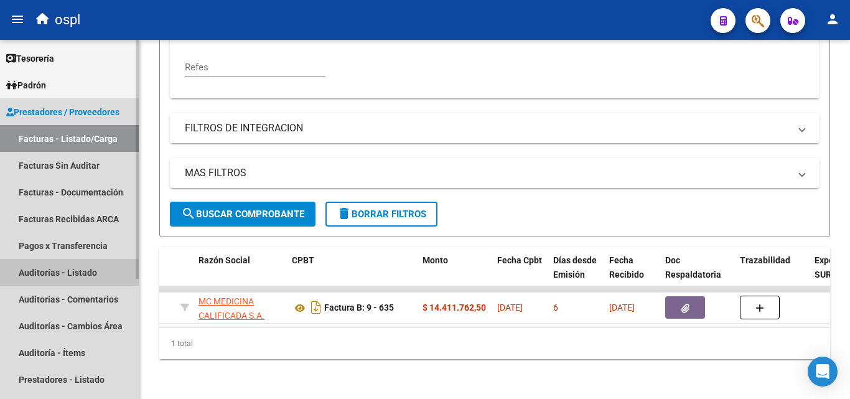
drag, startPoint x: 109, startPoint y: 265, endPoint x: 90, endPoint y: 272, distance: 19.9
click at [108, 265] on link "Auditorías - Listado" at bounding box center [69, 272] width 139 height 27
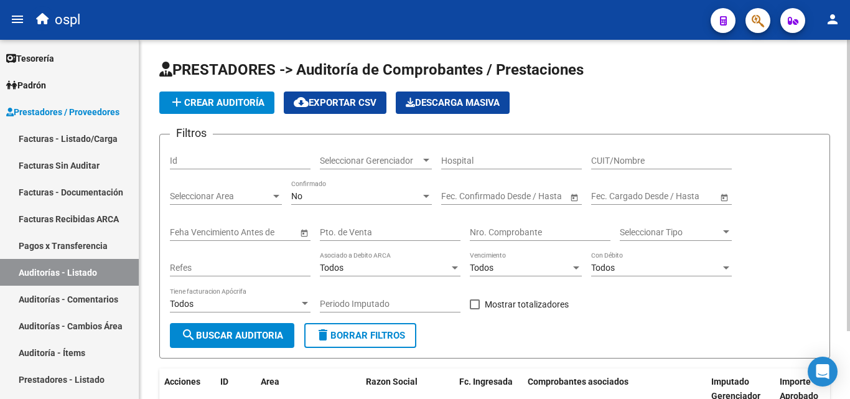
click at [497, 231] on input "Nro. Comprobante" at bounding box center [540, 232] width 141 height 11
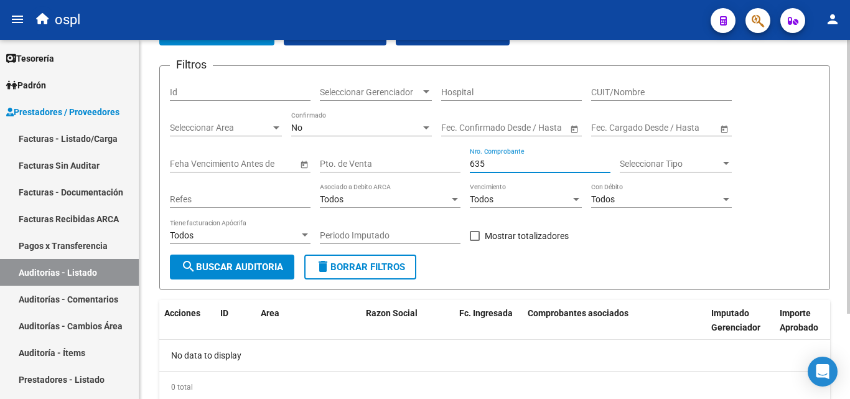
scroll to position [50, 0]
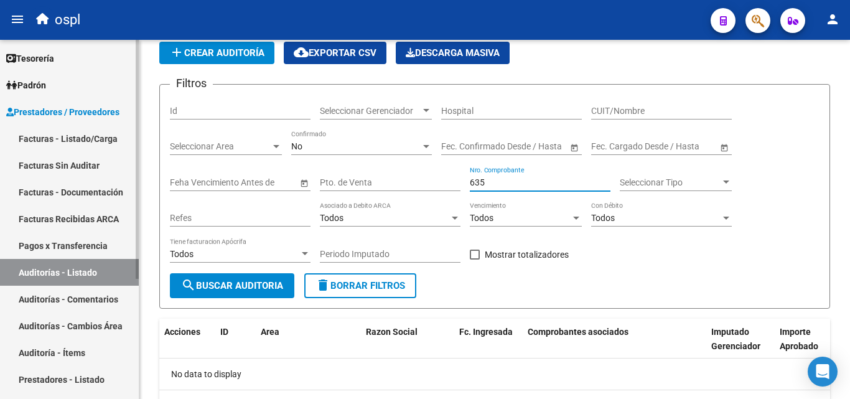
type input "635"
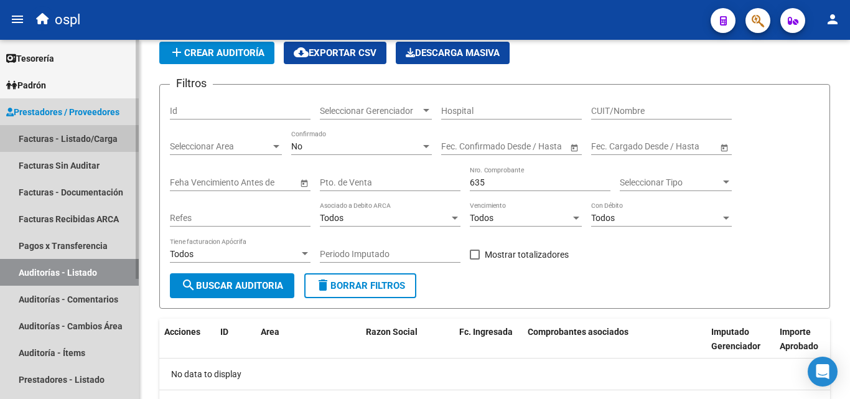
click at [94, 139] on link "Facturas - Listado/Carga" at bounding box center [69, 138] width 139 height 27
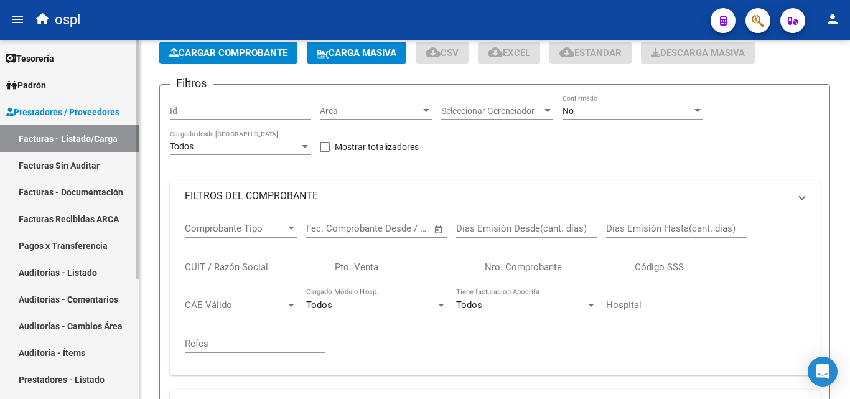
click at [109, 163] on link "Facturas Sin Auditar" at bounding box center [69, 165] width 139 height 27
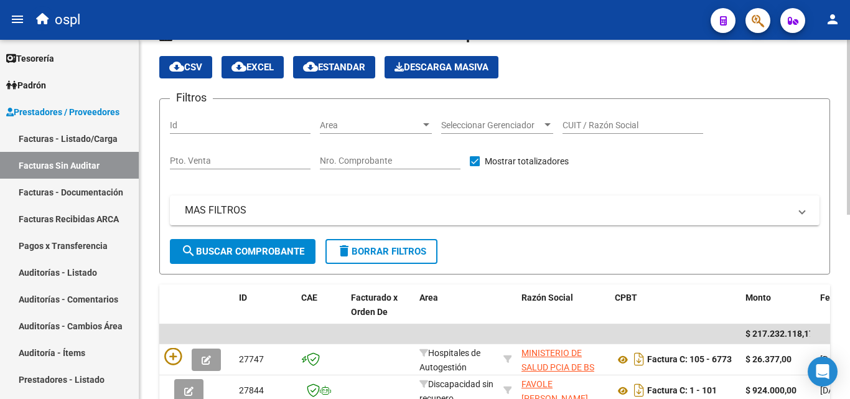
scroll to position [50, 0]
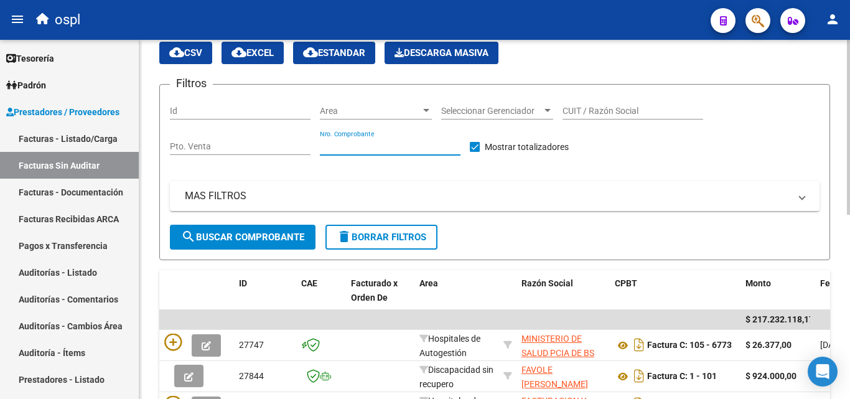
click at [364, 141] on input "Nro. Comprobante" at bounding box center [390, 146] width 141 height 11
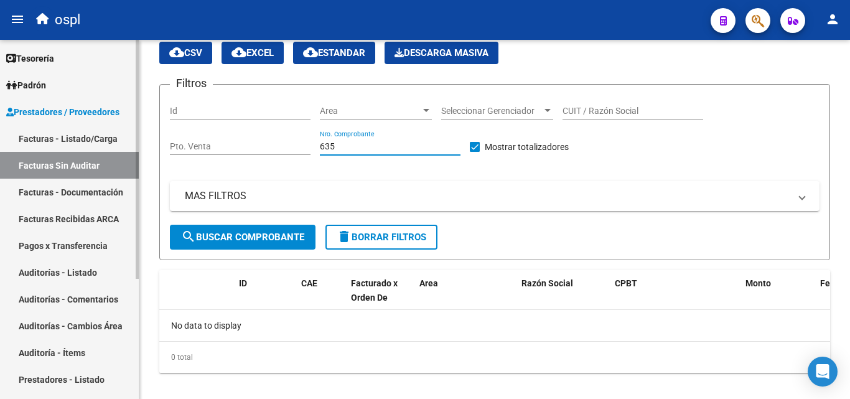
type input "635"
click at [99, 129] on link "Facturas - Listado/Carga" at bounding box center [69, 138] width 139 height 27
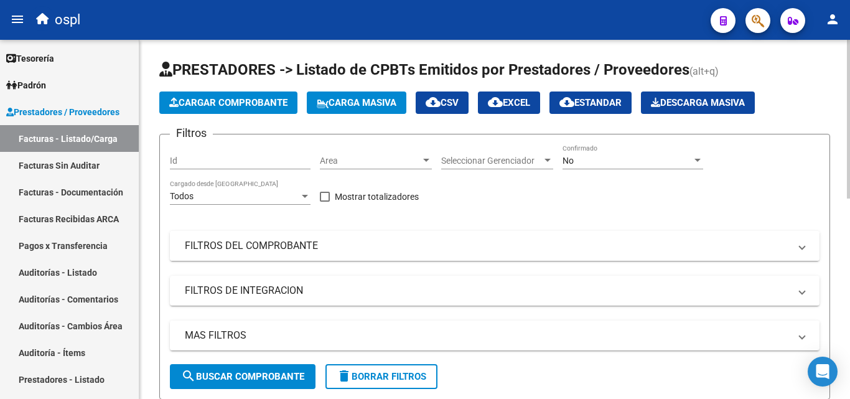
click at [307, 249] on mat-panel-title "FILTROS DEL COMPROBANTE" at bounding box center [487, 246] width 605 height 14
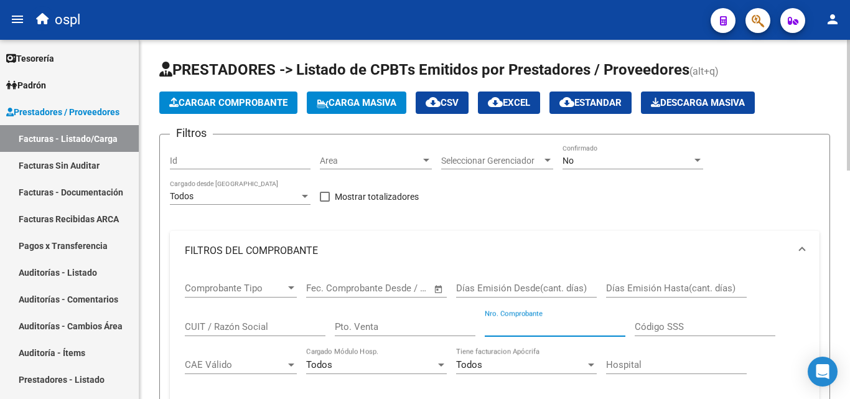
click at [518, 321] on input "Nro. Comprobante" at bounding box center [555, 326] width 141 height 11
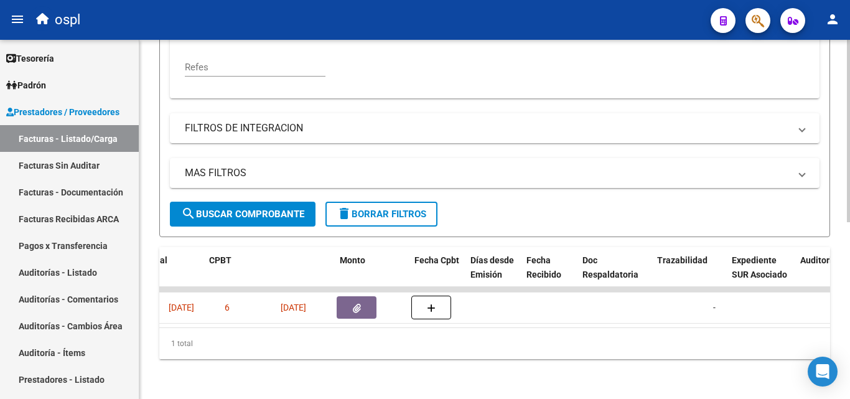
scroll to position [0, 424]
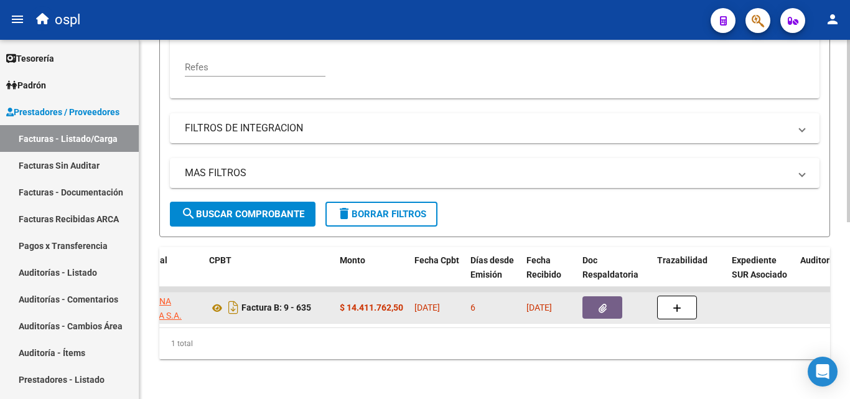
type input "635"
click at [587, 296] on button "button" at bounding box center [603, 307] width 40 height 22
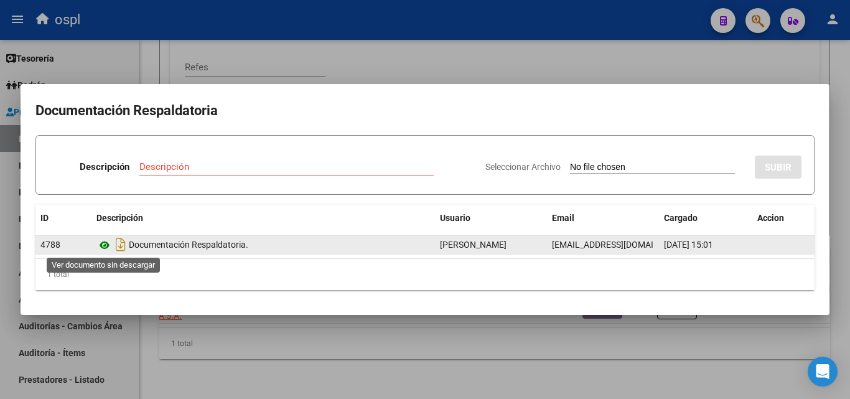
click at [106, 240] on icon at bounding box center [104, 245] width 16 height 15
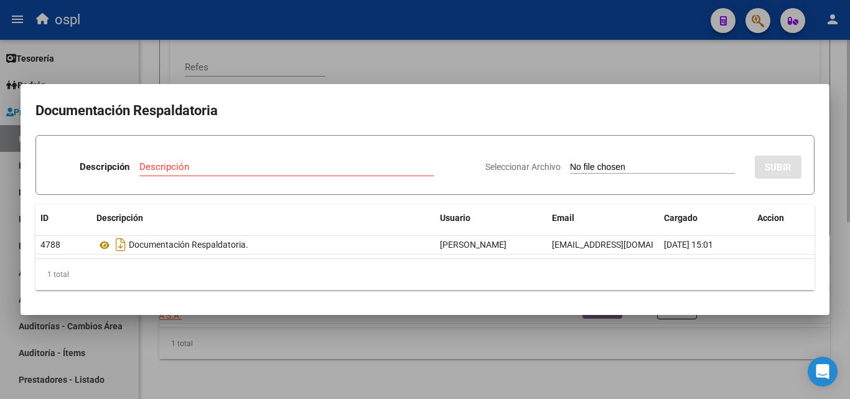
drag, startPoint x: 456, startPoint y: 79, endPoint x: 459, endPoint y: 71, distance: 8.9
click at [456, 77] on div at bounding box center [425, 199] width 850 height 399
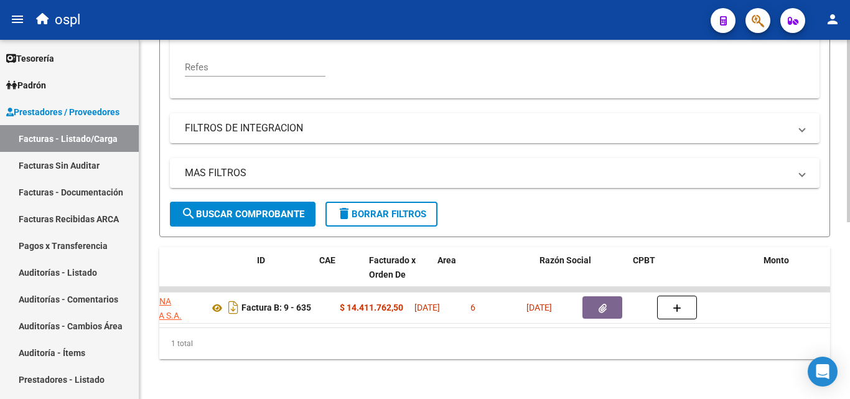
scroll to position [0, 0]
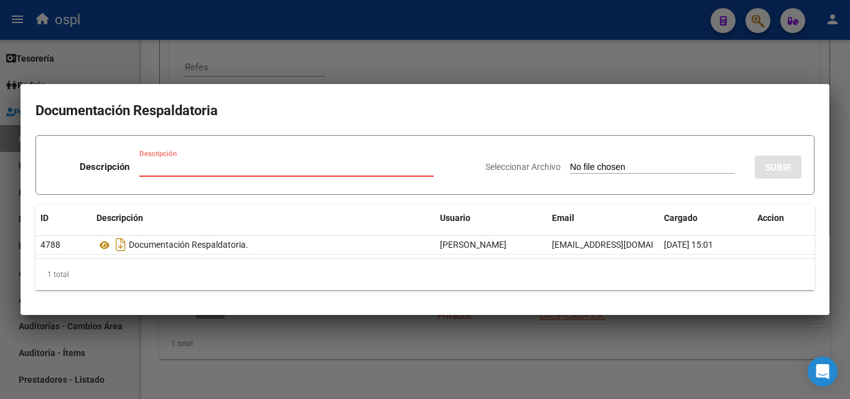
click at [443, 54] on div at bounding box center [425, 199] width 850 height 399
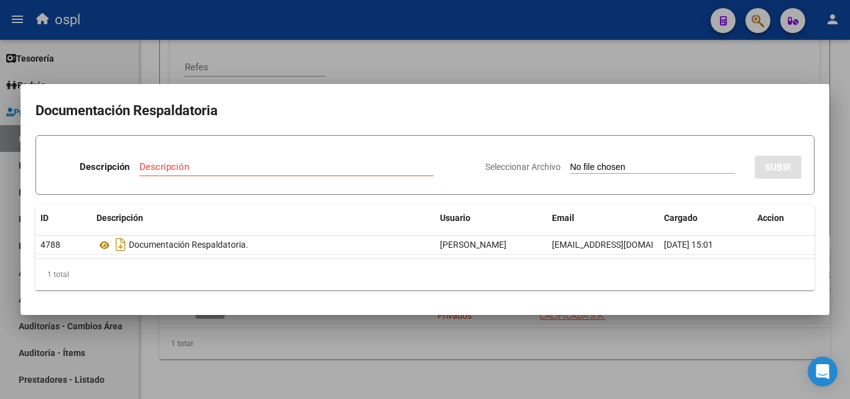
scroll to position [0, 531]
click at [432, 43] on div at bounding box center [425, 199] width 850 height 399
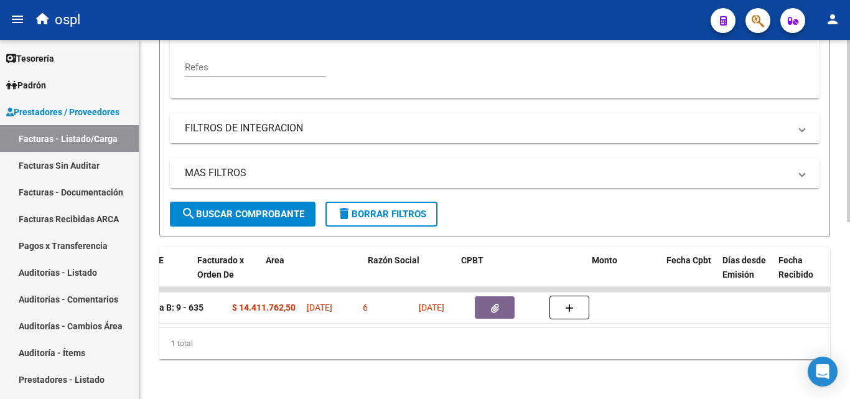
scroll to position [0, 0]
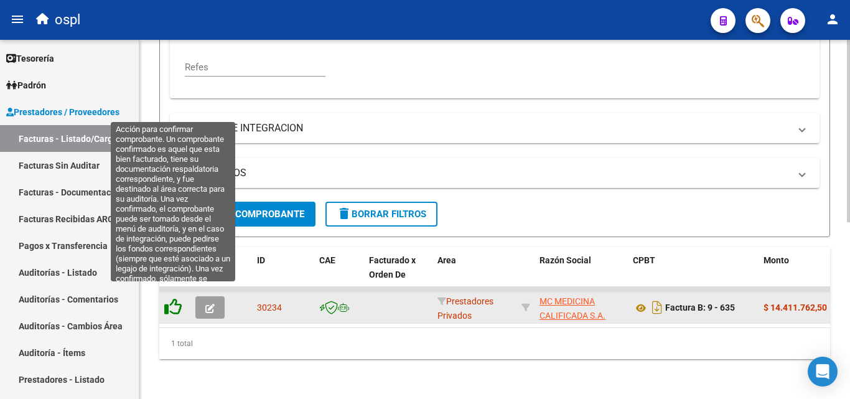
click at [172, 298] on icon at bounding box center [172, 306] width 17 height 17
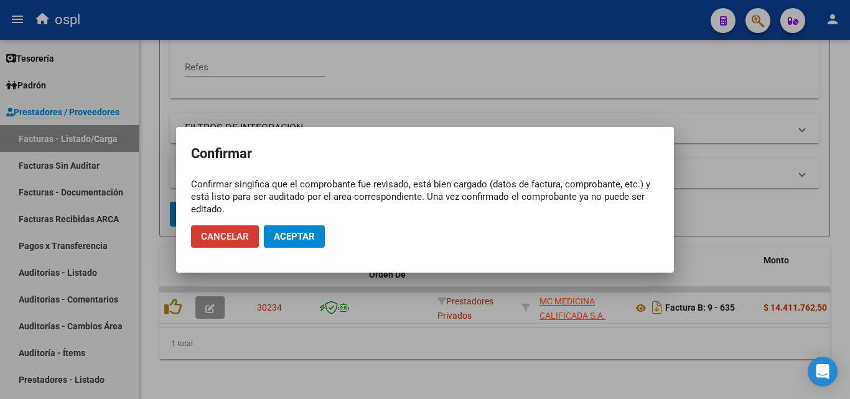
click at [304, 240] on span "Aceptar" at bounding box center [294, 236] width 41 height 11
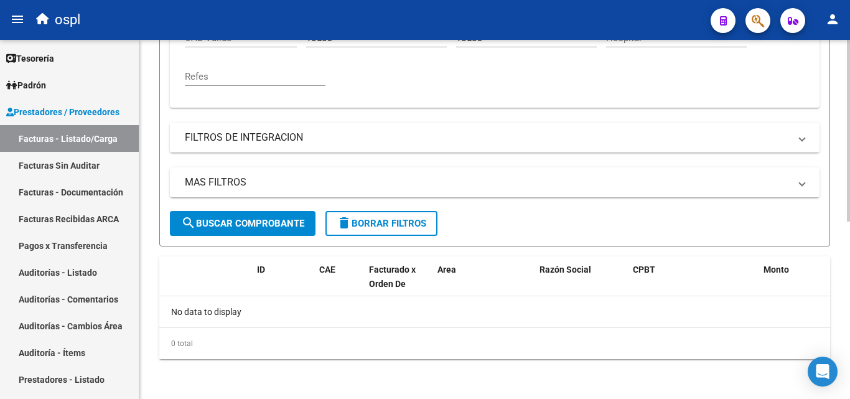
scroll to position [327, 0]
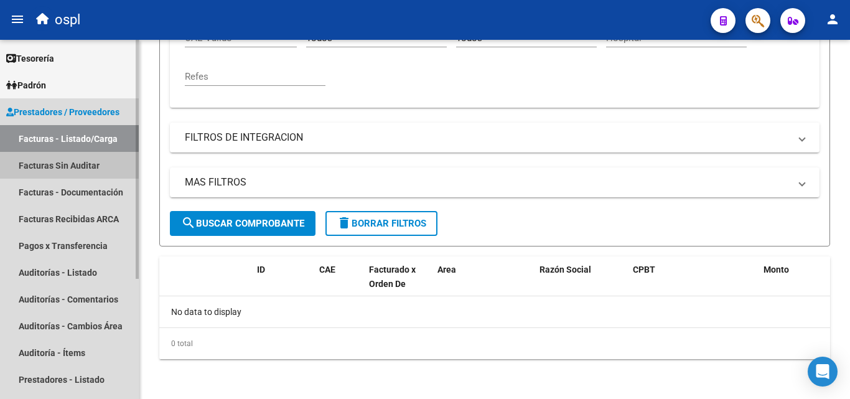
click at [94, 164] on link "Facturas Sin Auditar" at bounding box center [69, 165] width 139 height 27
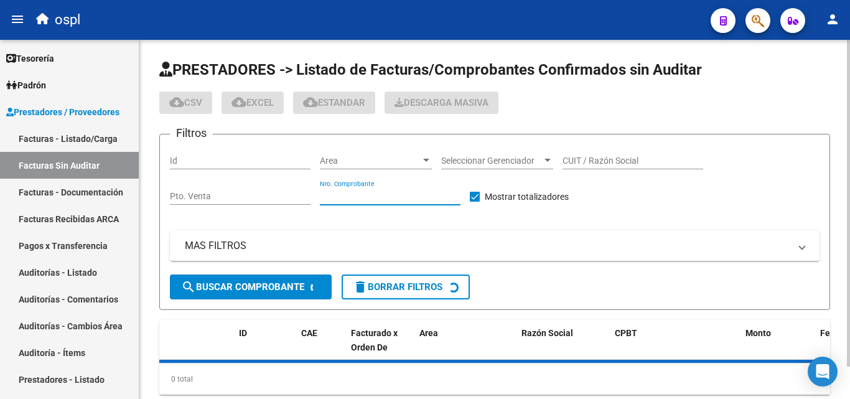
click at [372, 191] on input "Nro. Comprobante" at bounding box center [390, 196] width 141 height 11
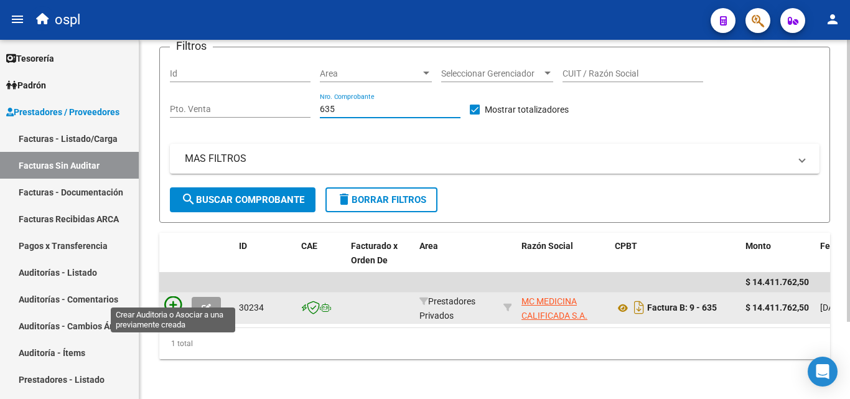
type input "635"
click at [175, 297] on icon at bounding box center [172, 304] width 17 height 17
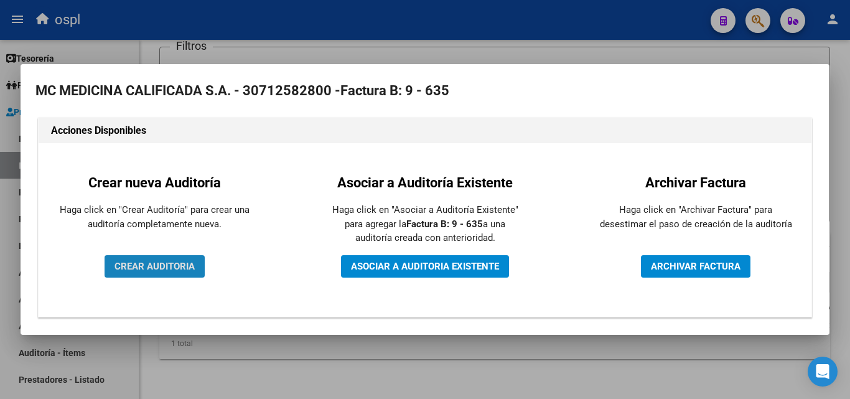
click at [184, 259] on button "CREAR AUDITORIA" at bounding box center [155, 266] width 100 height 22
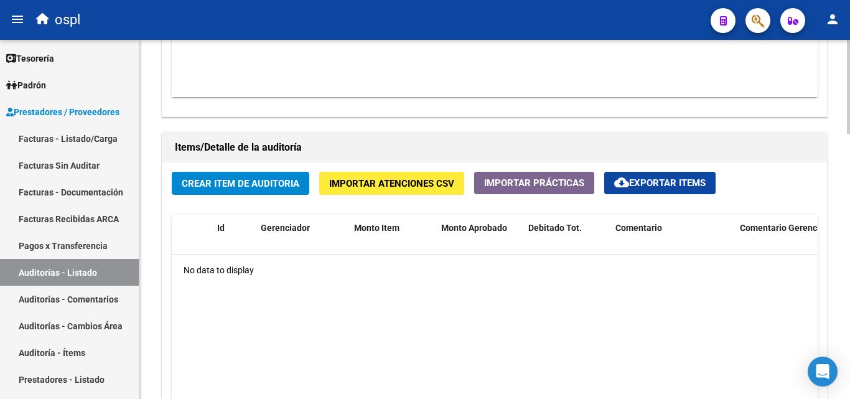
scroll to position [685, 0]
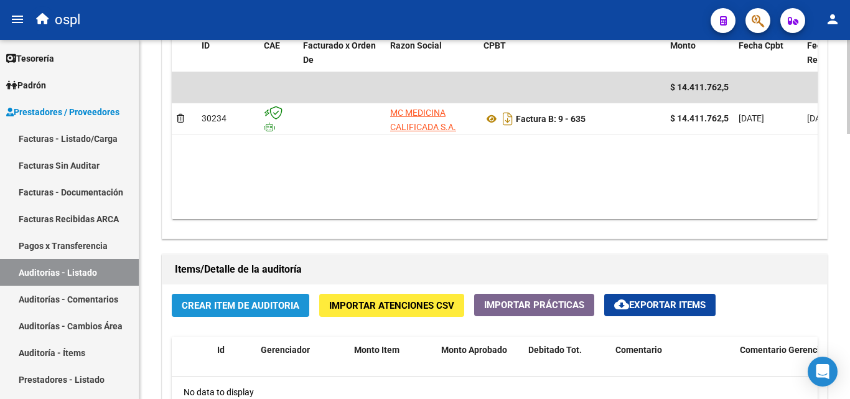
click at [284, 310] on span "Crear Item de Auditoria" at bounding box center [241, 305] width 118 height 11
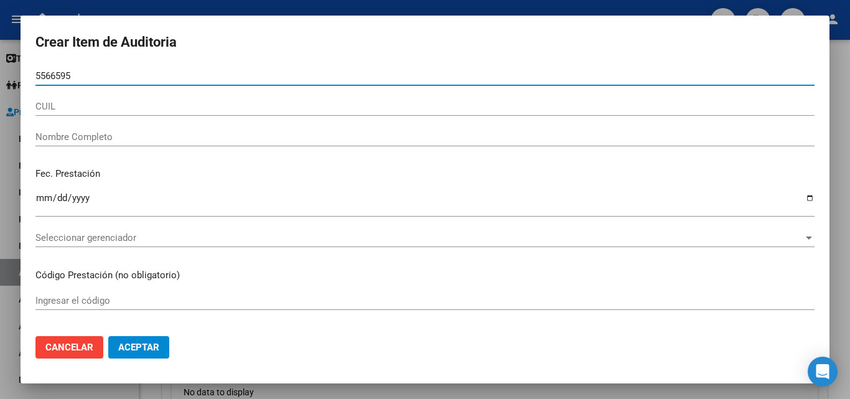
type input "55665951"
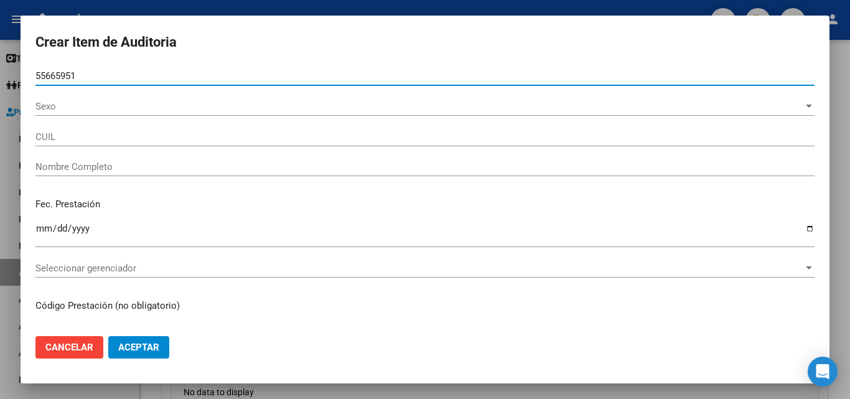
type input "20556659517"
type input "[PERSON_NAME]"
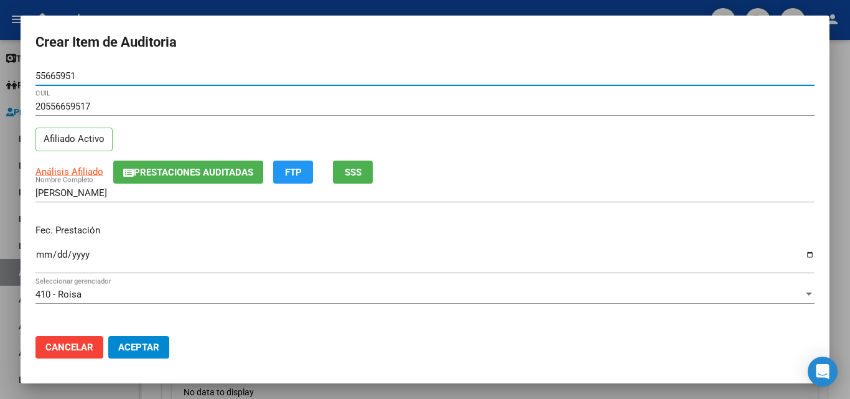
type input "55665951"
click at [44, 254] on input "Ingresar la fecha" at bounding box center [424, 260] width 779 height 20
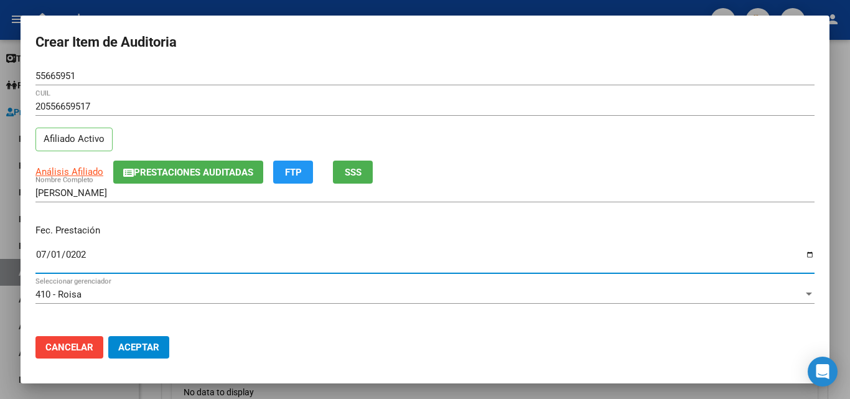
type input "[DATE]"
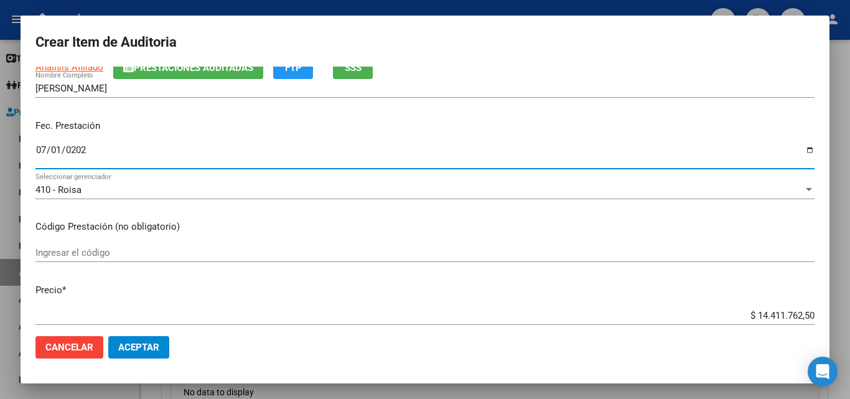
scroll to position [124, 0]
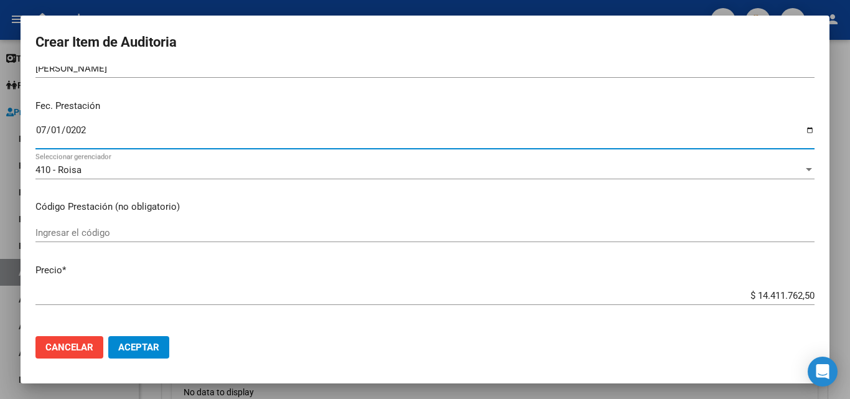
click at [98, 239] on div "Ingresar el código" at bounding box center [424, 232] width 779 height 19
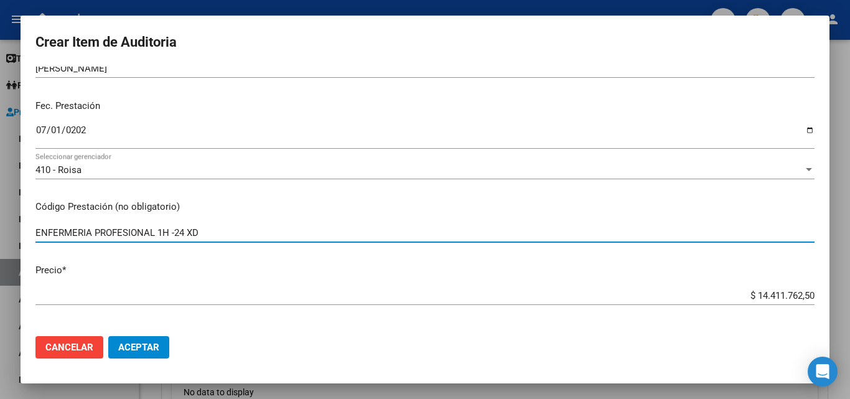
type input "ENFERMERIA PROFESIONAL 1H -24 XD"
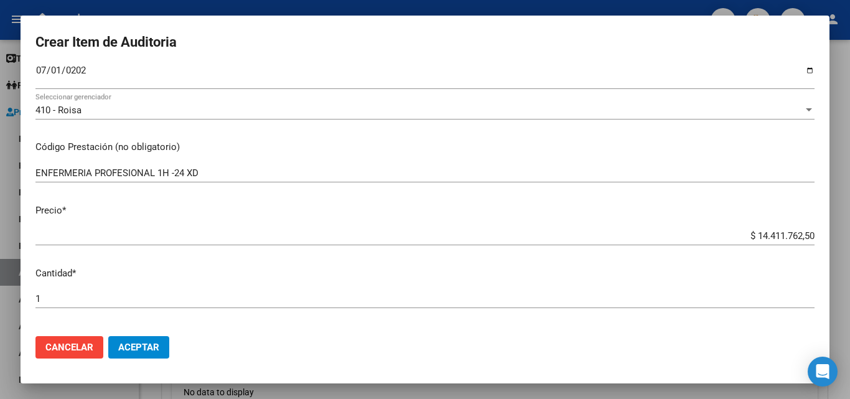
scroll to position [249, 0]
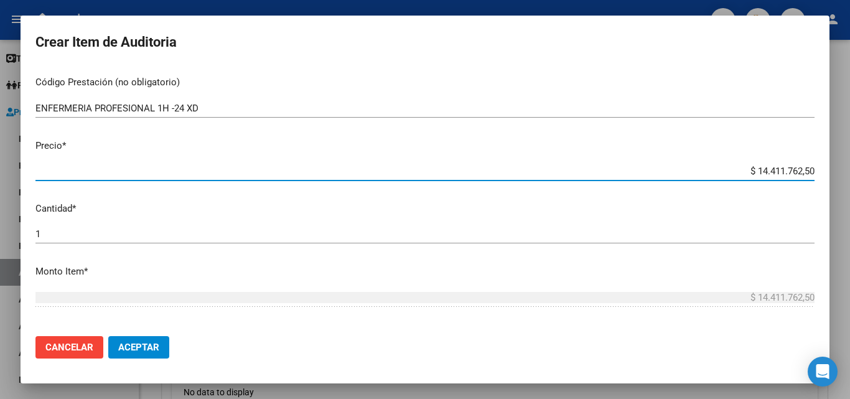
drag, startPoint x: 734, startPoint y: 169, endPoint x: 815, endPoint y: 167, distance: 80.9
click at [815, 167] on mat-dialog-content "55665951 Nro Documento 20556659517 CUIL Afiliado Activo Análisis Afiliado Prest…" at bounding box center [425, 197] width 809 height 260
type input "$ 0,06"
type input "$ 0,65"
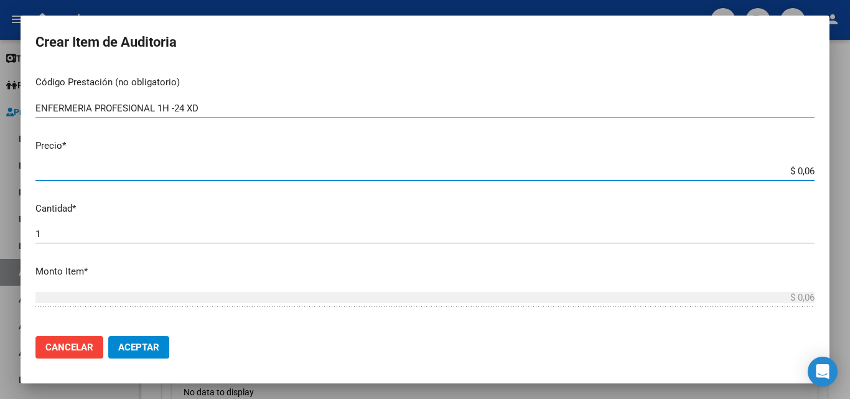
type input "$ 0,65"
type input "$ 6,50"
type input "$ 65,00"
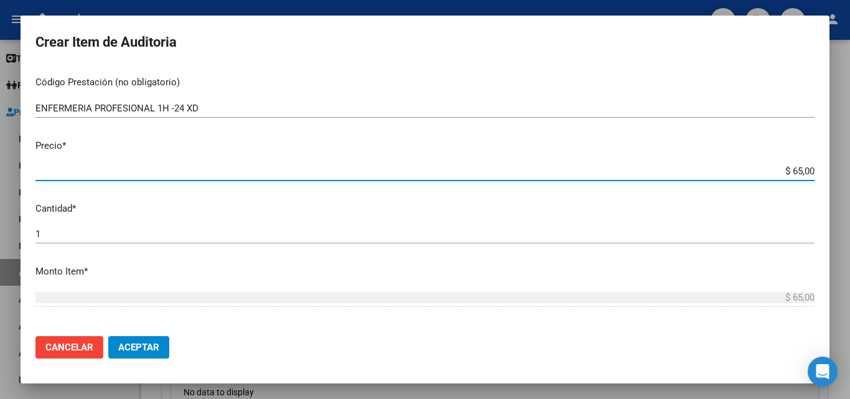
type input "$ 650,00"
type input "$ 6.500,00"
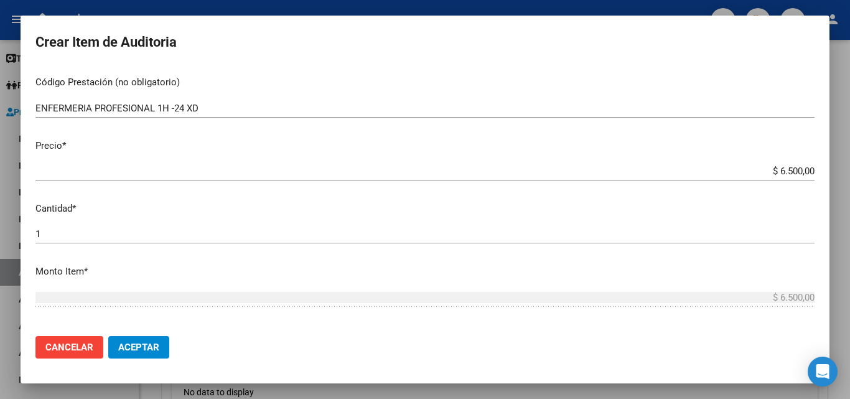
click at [166, 227] on div "1 Ingresar la cantidad" at bounding box center [424, 234] width 779 height 19
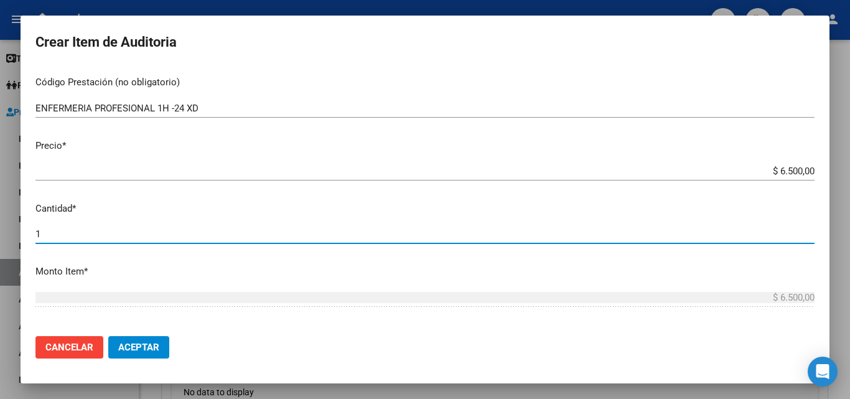
click at [146, 241] on div "1 Ingresar la cantidad" at bounding box center [424, 234] width 779 height 19
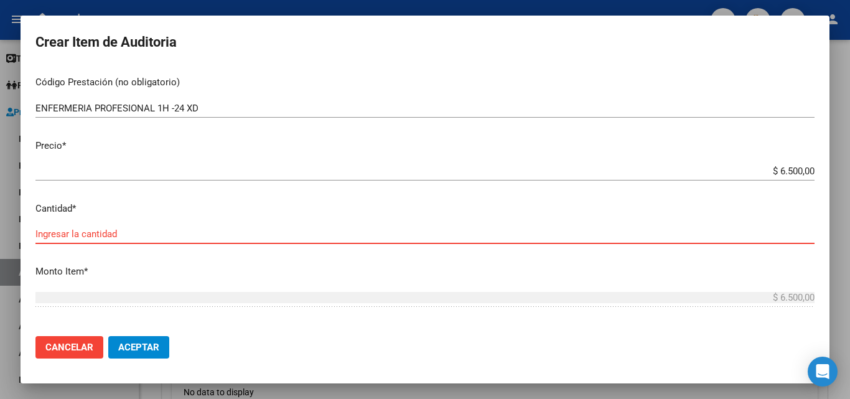
type input "7"
type input "$ 45.500,00"
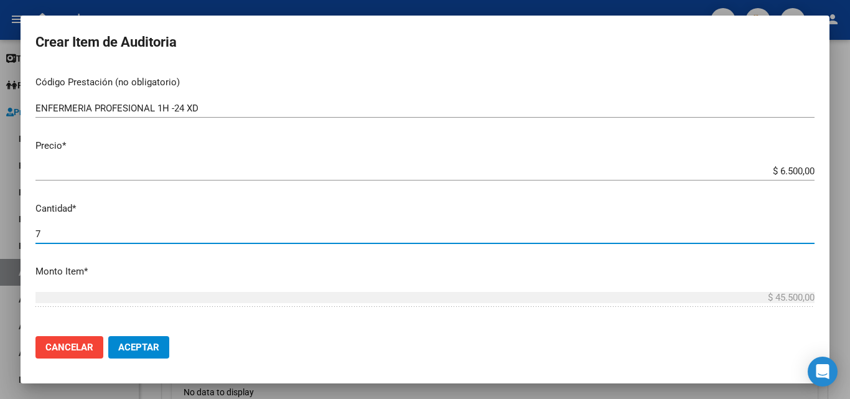
type input "74"
type input "$ 481.000,00"
type input "744"
type input "$ 4.836.000,00"
type input "744"
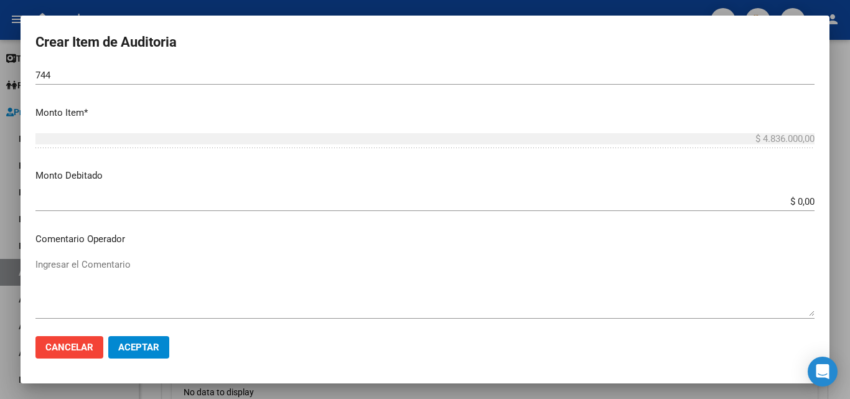
scroll to position [436, 0]
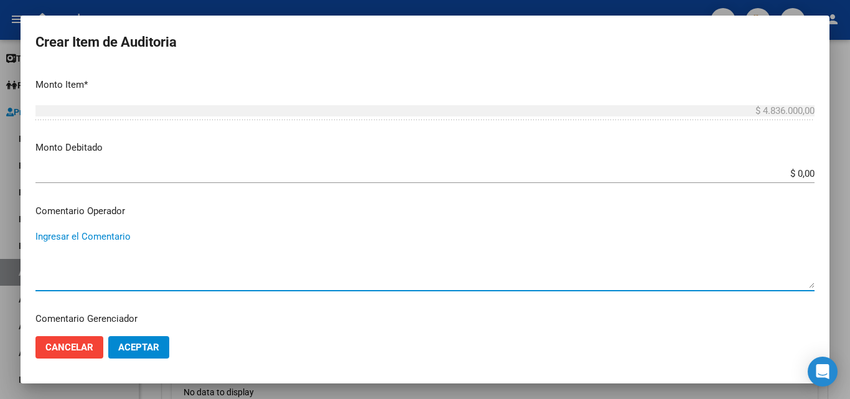
click at [116, 230] on textarea "Ingresar el Comentario" at bounding box center [424, 259] width 779 height 58
type textarea "O"
click at [175, 237] on textarea "FALTA PLANILLA DE EVOLUCION OK_PLANILLA DE ASISTENCIA FIRMADA" at bounding box center [424, 259] width 779 height 58
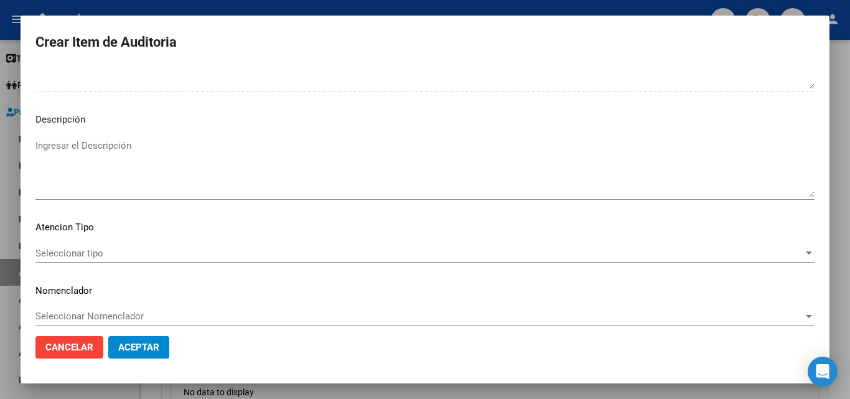
scroll to position [754, 0]
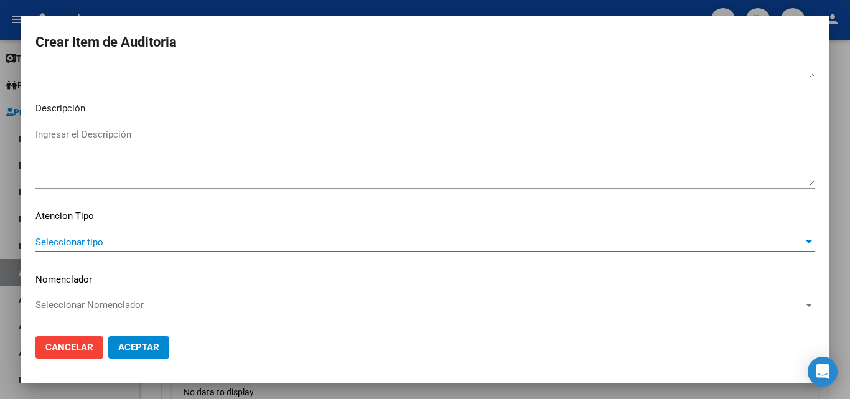
click at [101, 238] on span "Seleccionar tipo" at bounding box center [419, 241] width 768 height 11
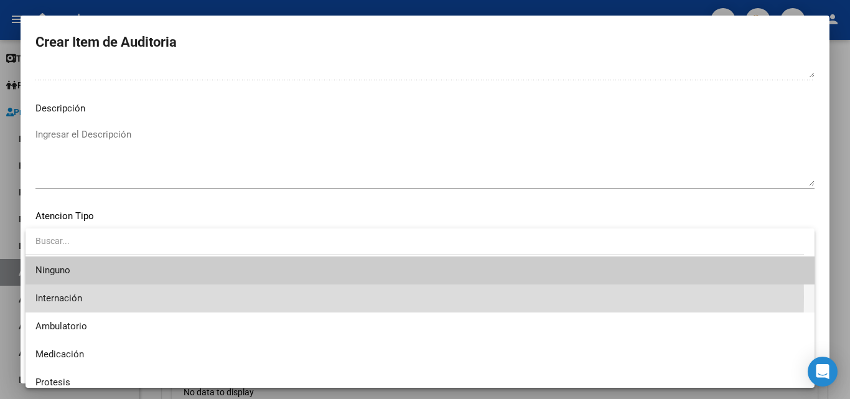
click at [100, 297] on span "Internación" at bounding box center [419, 298] width 769 height 28
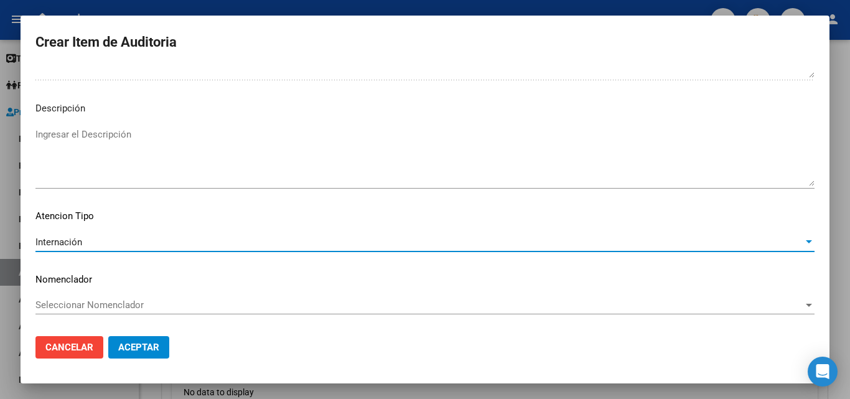
click at [92, 244] on div "Internación" at bounding box center [419, 241] width 768 height 11
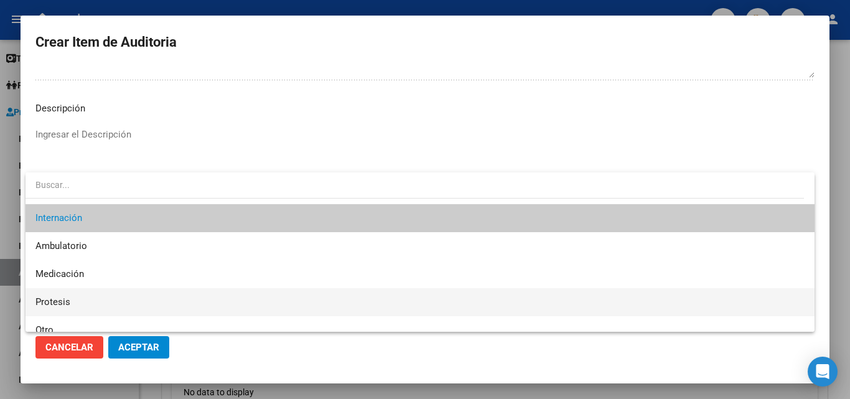
scroll to position [37, 0]
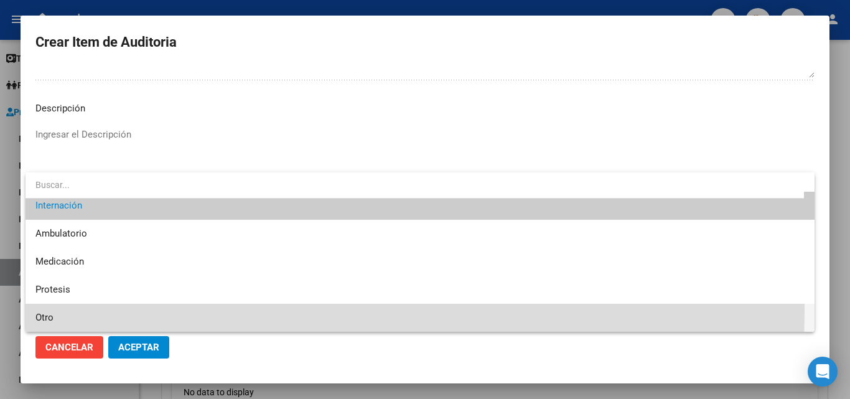
click at [74, 309] on span "Otro" at bounding box center [419, 318] width 769 height 28
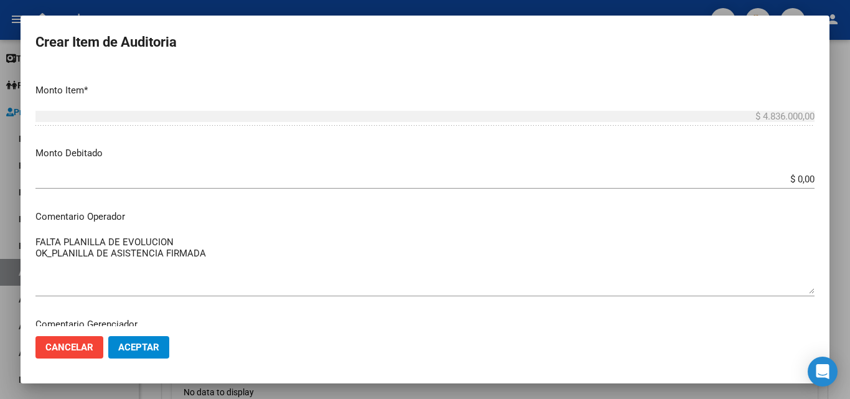
scroll to position [380, 0]
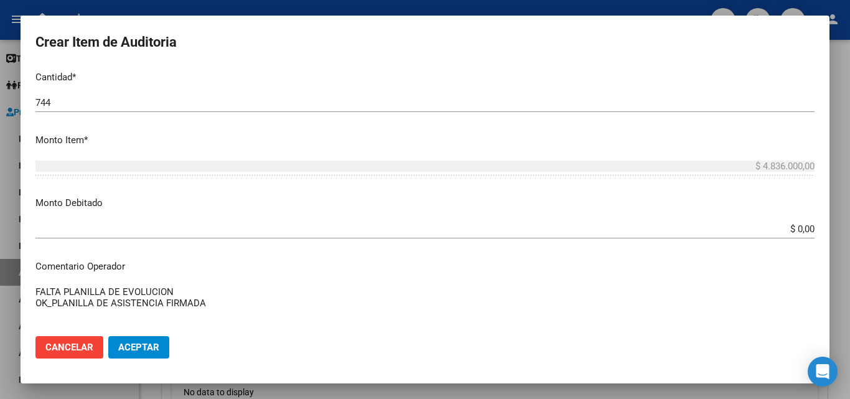
click at [34, 291] on mat-dialog-content "55665951 Nro Documento 20556659517 CUIL Afiliado Activo Análisis Afiliado Prest…" at bounding box center [425, 197] width 809 height 260
click at [35, 291] on textarea "FALTA PLANILLA DE EVOLUCION OK_PLANILLA DE ASISTENCIA FIRMADA" at bounding box center [424, 314] width 779 height 58
click at [37, 289] on textarea "FALTA PLANILLA DE EVOLUCION OK_PLANILLA DE ASISTENCIA FIRMADA" at bounding box center [424, 314] width 779 height 58
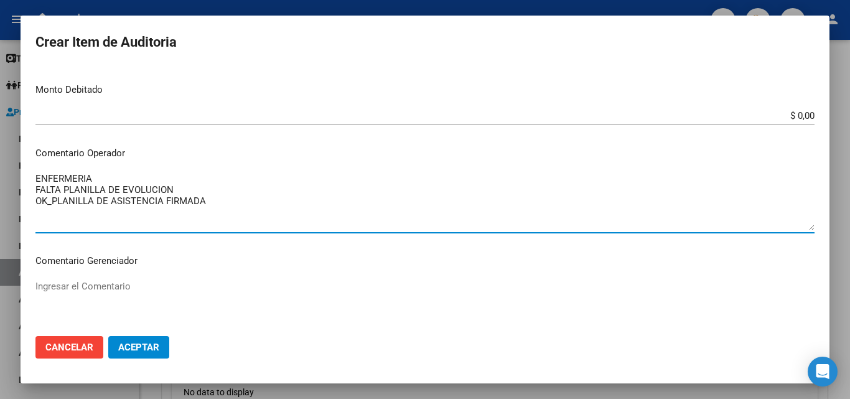
scroll to position [505, 0]
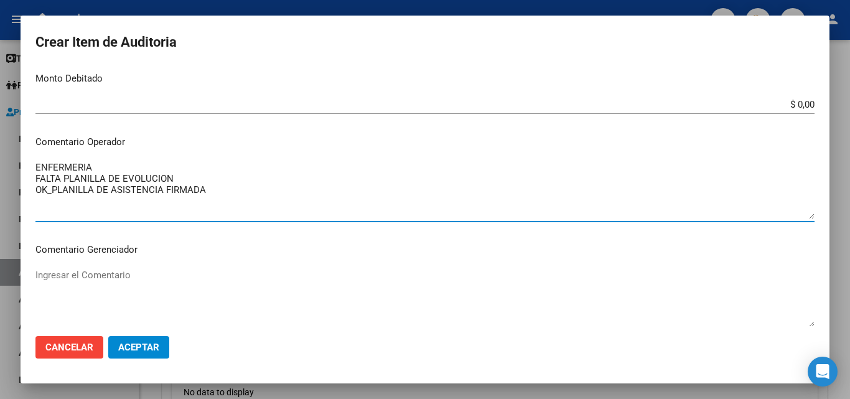
type textarea "ENFERMERIA FALTA PLANILLA DE EVOLUCION OK_PLANILLA DE ASISTENCIA FIRMADA"
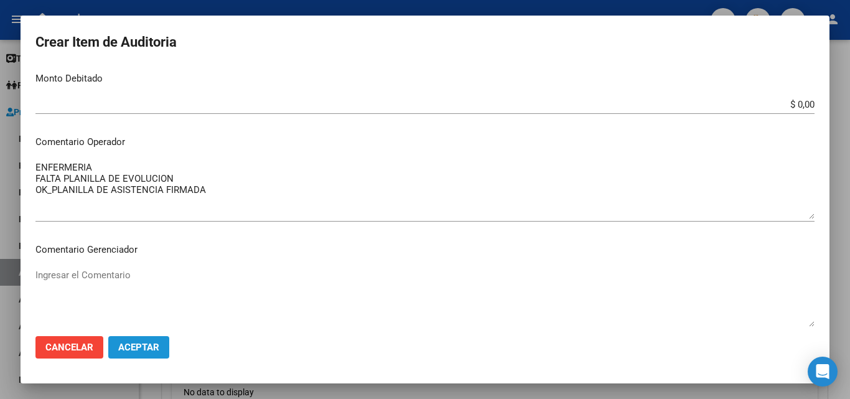
click at [143, 342] on span "Aceptar" at bounding box center [138, 347] width 41 height 11
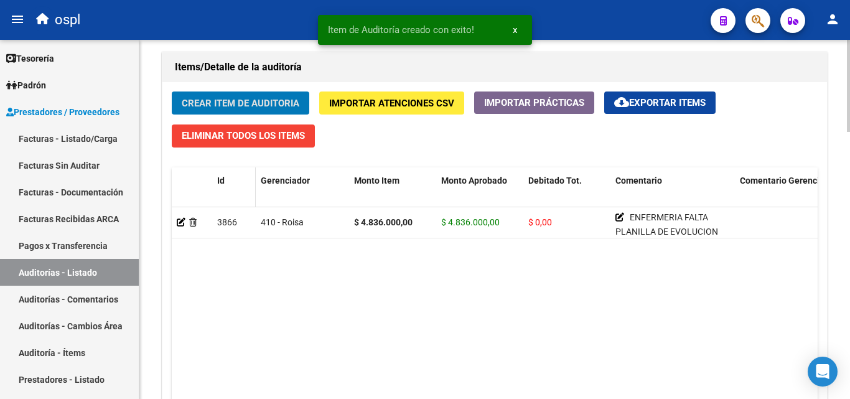
scroll to position [872, 0]
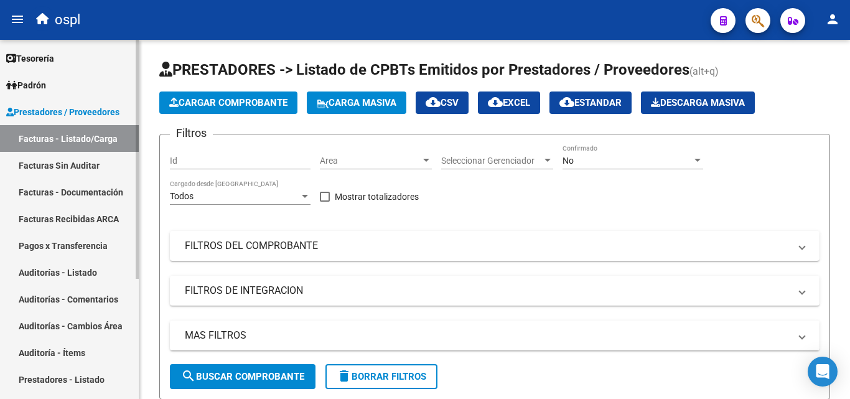
click at [115, 164] on link "Facturas Sin Auditar" at bounding box center [69, 165] width 139 height 27
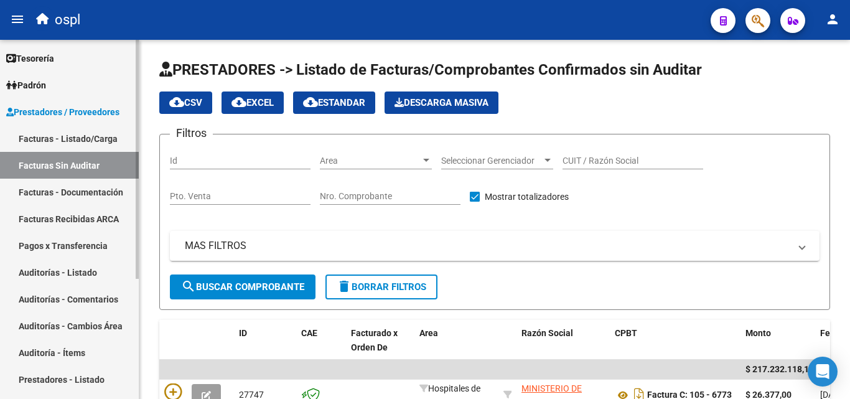
click at [87, 263] on link "Auditorías - Listado" at bounding box center [69, 272] width 139 height 27
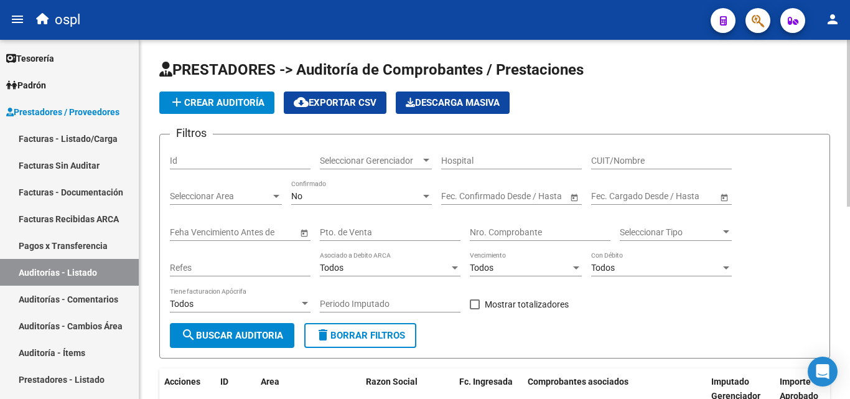
click at [489, 229] on input "Nro. Comprobante" at bounding box center [540, 232] width 141 height 11
click at [611, 164] on input "CUIT/Nombre" at bounding box center [661, 161] width 141 height 11
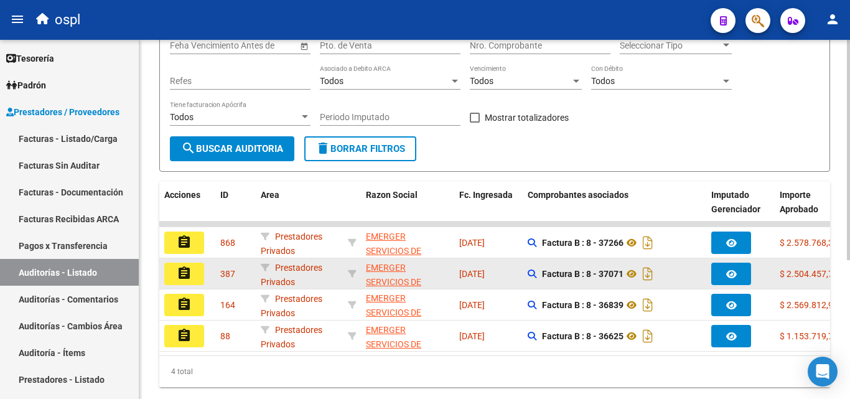
type input "EMERGER"
click at [198, 278] on button "assignment" at bounding box center [184, 274] width 40 height 22
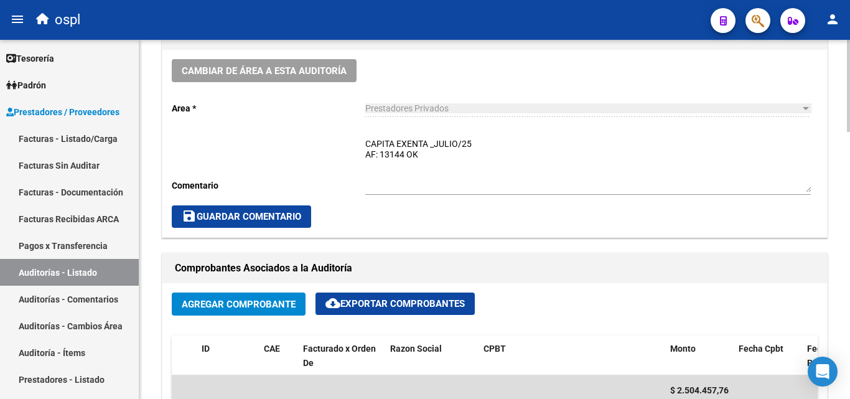
scroll to position [373, 0]
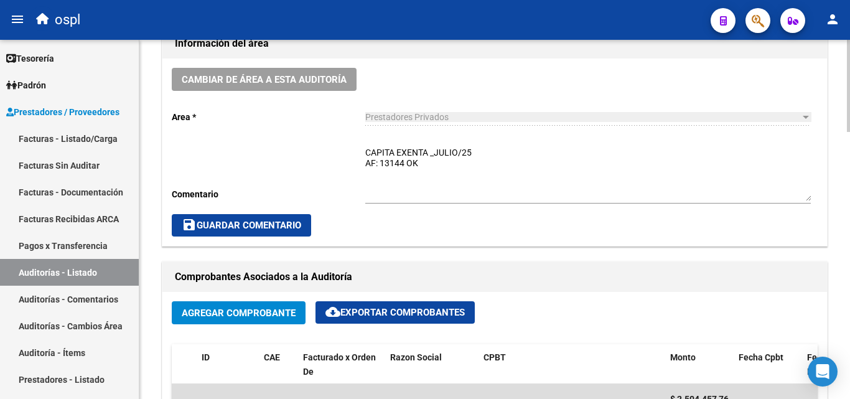
click at [442, 162] on textarea "CAPITA EXENTA _JULIO/25 AF: 13144 OK" at bounding box center [588, 173] width 446 height 55
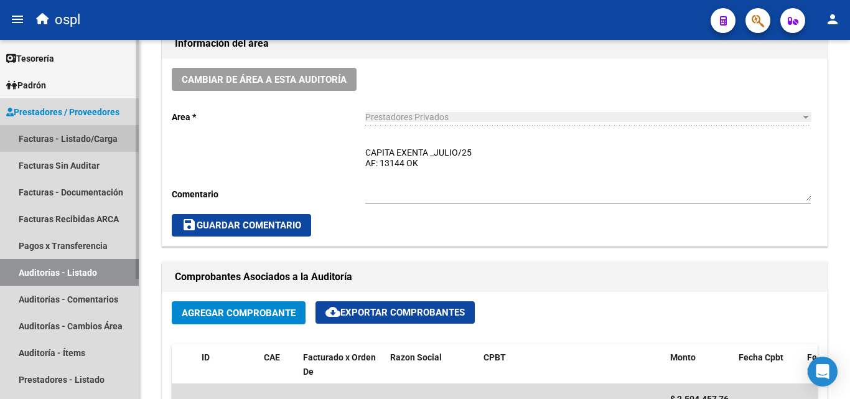
click at [96, 143] on link "Facturas - Listado/Carga" at bounding box center [69, 138] width 139 height 27
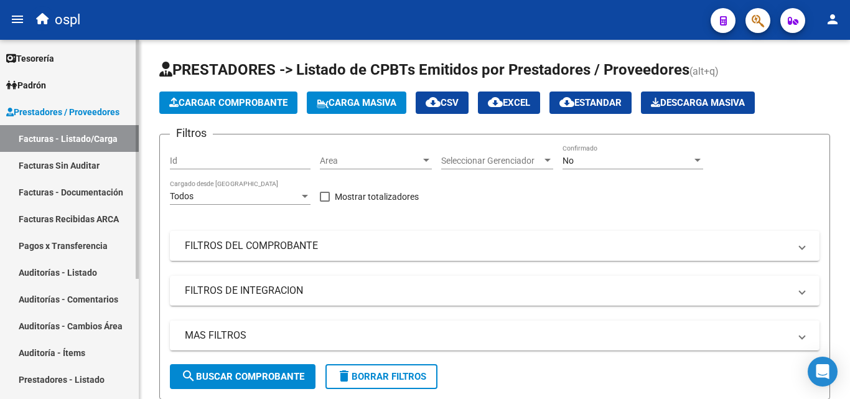
click at [83, 277] on link "Auditorías - Listado" at bounding box center [69, 272] width 139 height 27
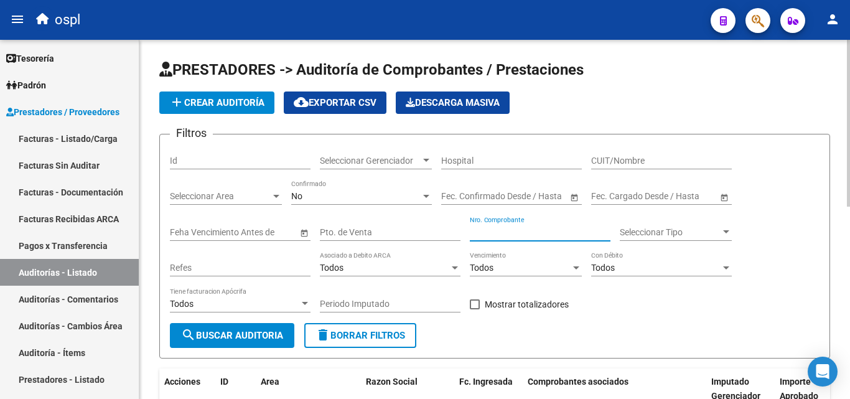
click at [518, 234] on input "Nro. Comprobante" at bounding box center [540, 232] width 141 height 11
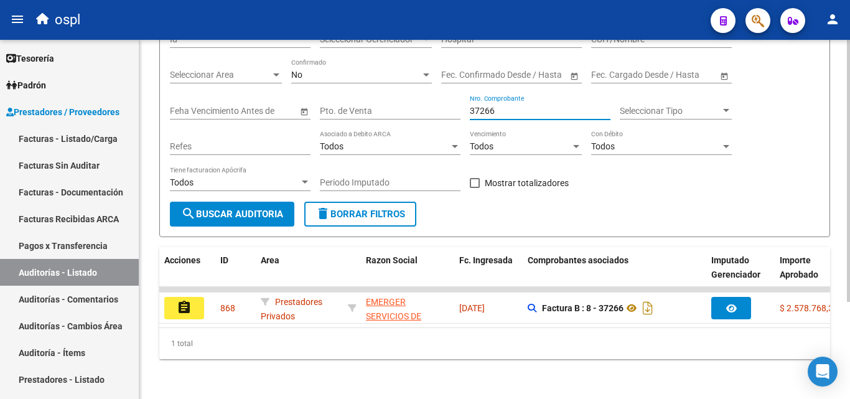
type input "37266"
click at [362, 327] on div "Acciones ID Area Razon Social Fc. Ingresada Comprobantes asociados Imputado Ger…" at bounding box center [494, 303] width 671 height 112
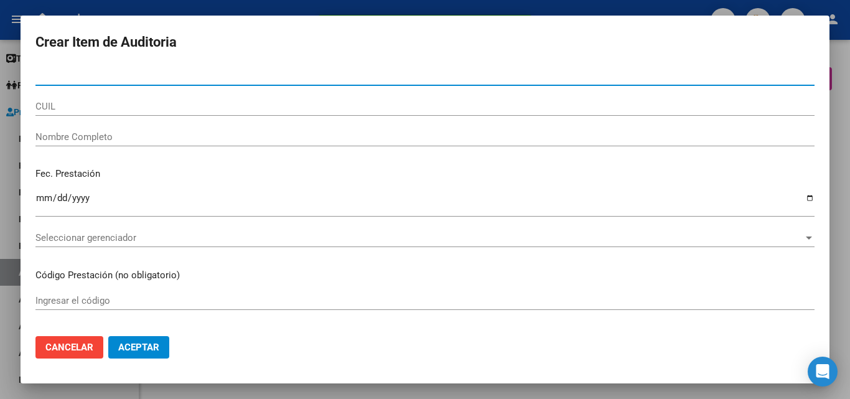
scroll to position [872, 0]
type input "55665951"
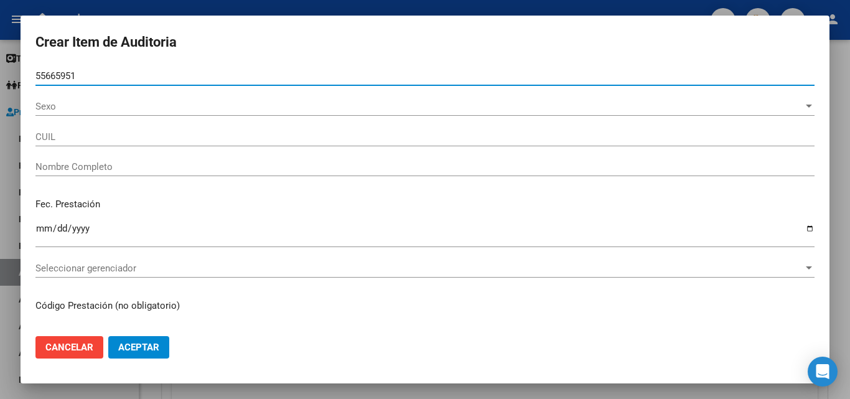
type input "20556659517"
type input "[PERSON_NAME]"
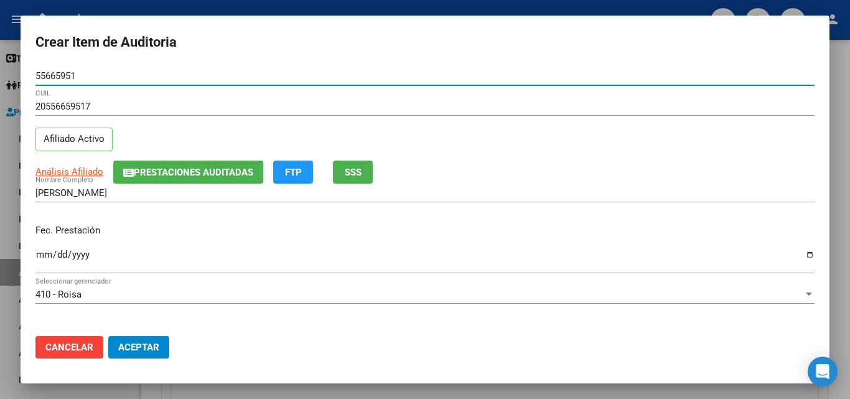
type input "55665951"
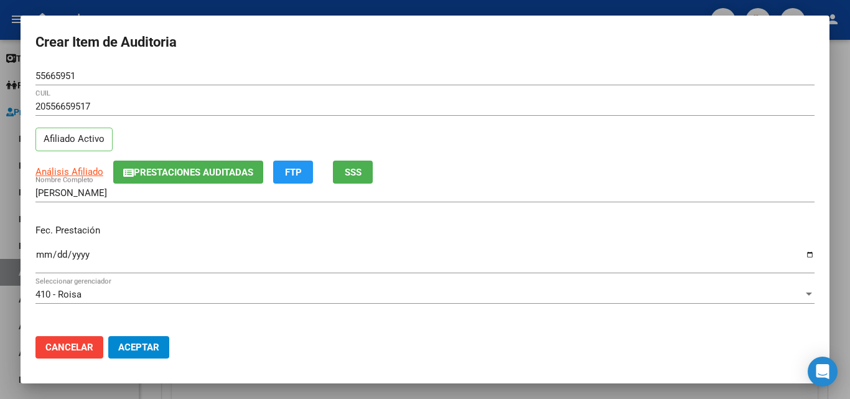
click at [46, 245] on div "Fec. Prestación Ingresar la fecha" at bounding box center [424, 249] width 779 height 71
click at [45, 248] on div "Ingresar la fecha" at bounding box center [424, 259] width 779 height 27
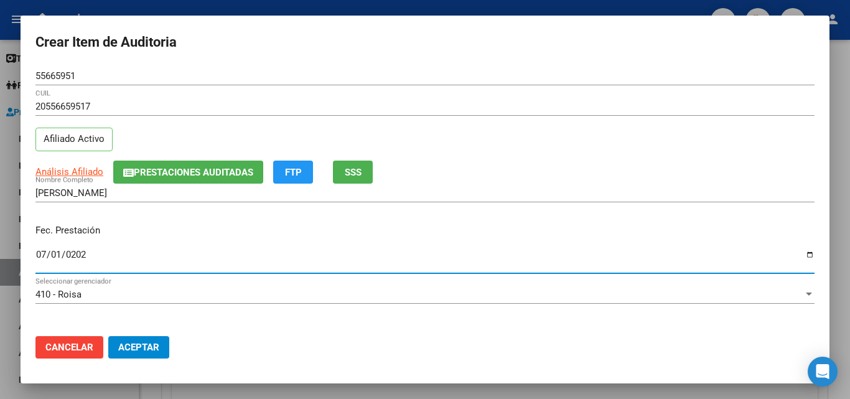
type input "[DATE]"
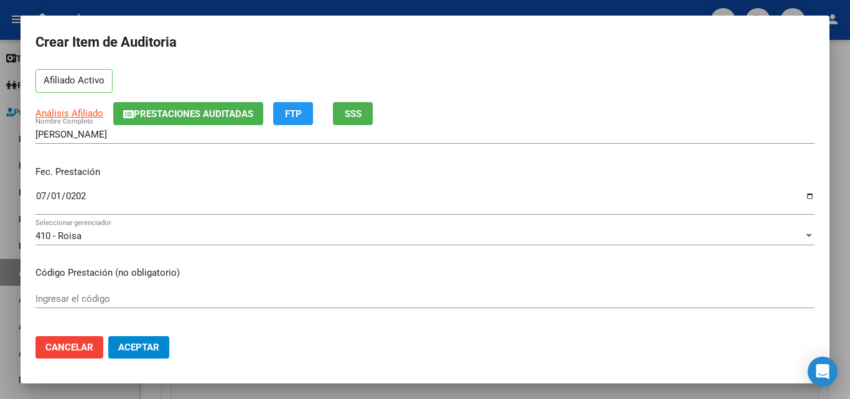
scroll to position [124, 0]
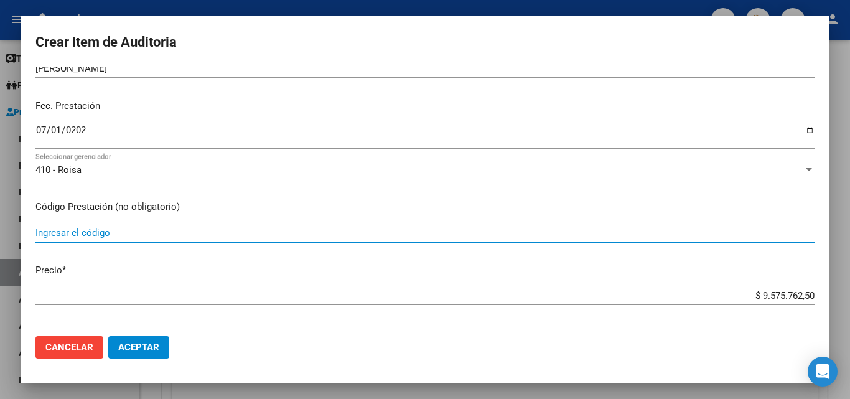
click at [83, 230] on input "Ingresar el código" at bounding box center [424, 232] width 779 height 11
type input "KINESIOLOGIA MOTORA 3XS"
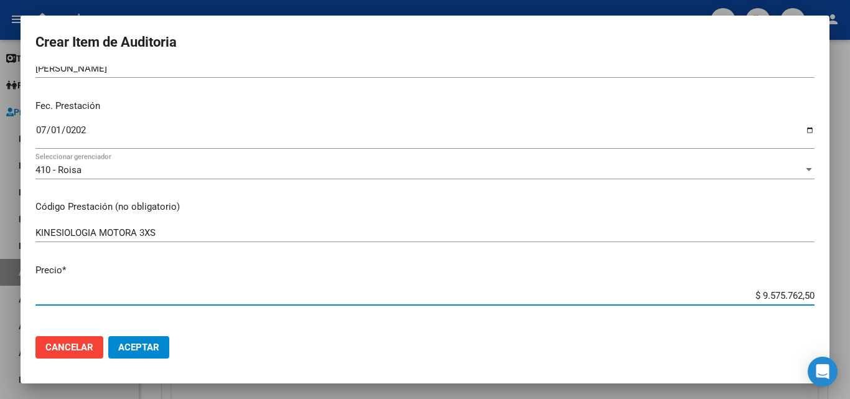
drag, startPoint x: 739, startPoint y: 292, endPoint x: 849, endPoint y: 291, distance: 110.8
click at [849, 291] on div "Crear Item de Auditoria 55665951 Nro Documento 20556659517 CUIL Afiliado Activo…" at bounding box center [425, 199] width 850 height 399
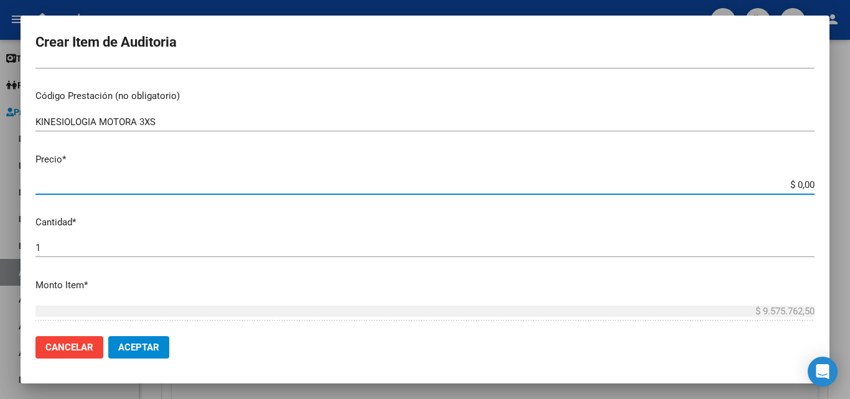
scroll to position [249, 0]
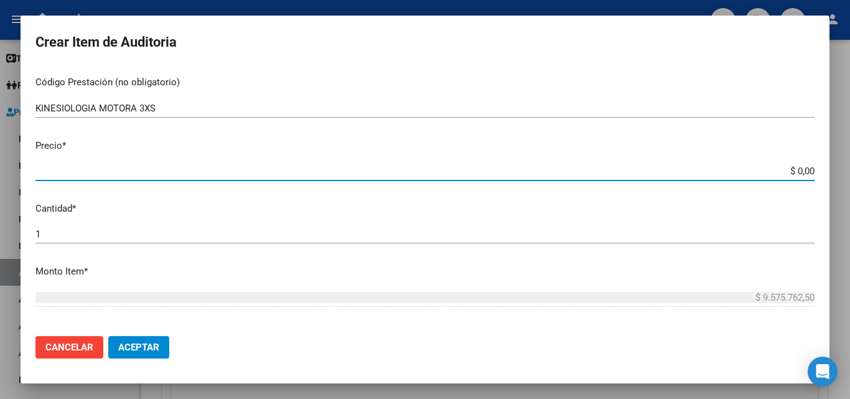
type input "$ 0,02"
type input "$ 0,26"
type input "$ 2,60"
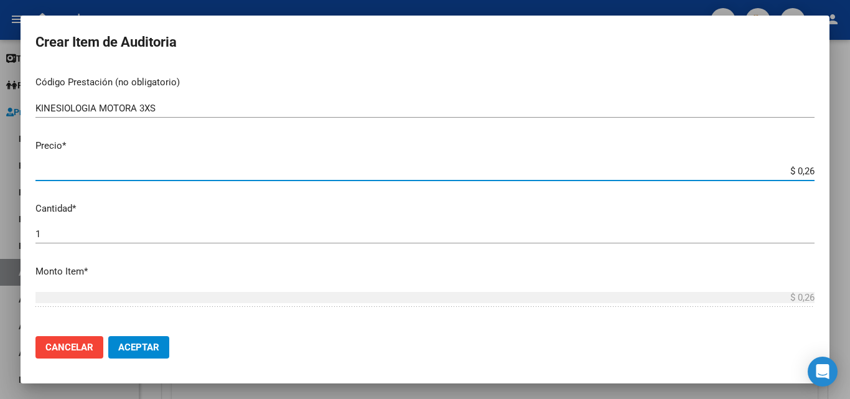
type input "$ 2,60"
type input "$ 26,00"
type input "$ 260,00"
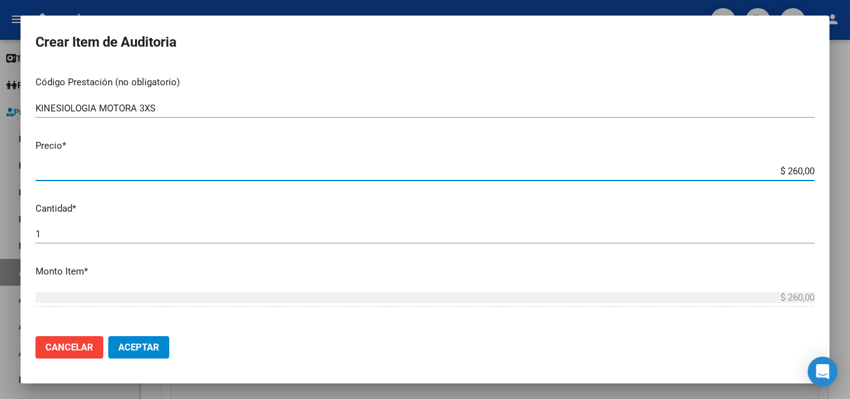
type input "$ 2.600,00"
type input "$ 26.000,00"
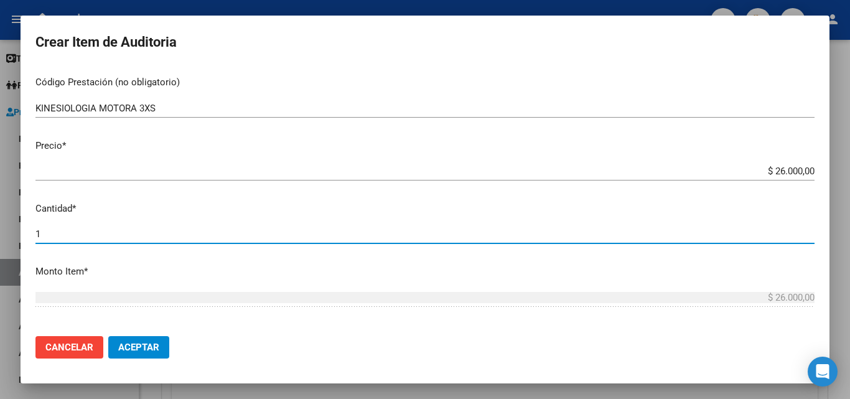
click at [108, 238] on input "1" at bounding box center [424, 233] width 779 height 11
type input "13"
type input "$ 338.000,00"
type input "13"
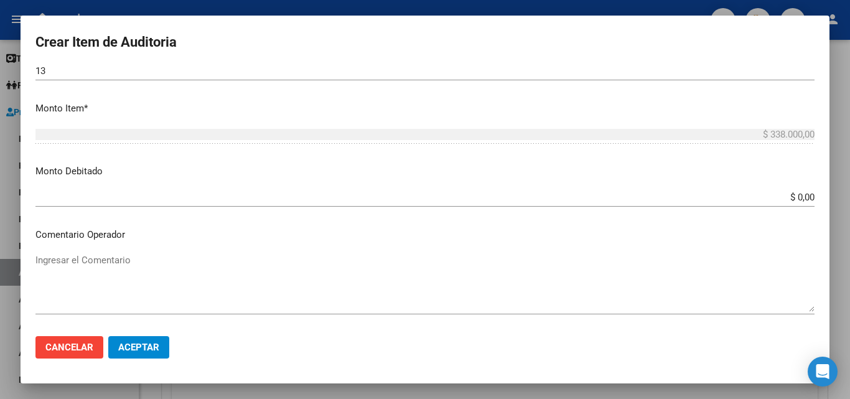
scroll to position [436, 0]
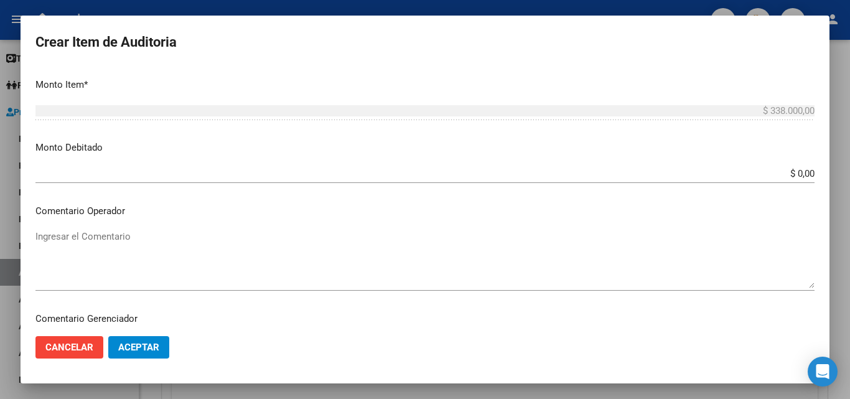
click at [150, 241] on textarea "Ingresar el Comentario" at bounding box center [424, 259] width 779 height 58
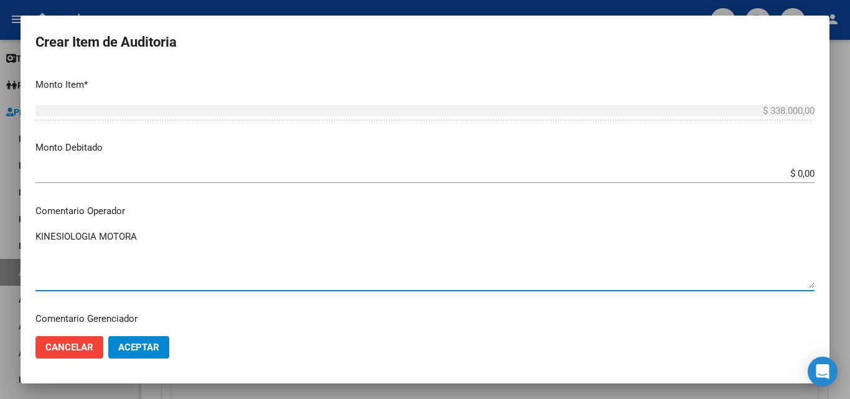
click at [68, 251] on textarea "KINESIOLOGIA MOTORA" at bounding box center [424, 259] width 779 height 58
click at [236, 260] on textarea "KINESIOLOGIA MOTORA OK_PLANILLA ASISTENCIA FIRMADA OK_PLANILLA EVOLUCION TRATAM…" at bounding box center [424, 259] width 779 height 58
click at [159, 240] on textarea "KINESIOLOGIA MOTORA OK_PLANILLA ASISTENCIA FIRMADA OK_PLANILLA EVOLUCION TRATAM…" at bounding box center [424, 259] width 779 height 58
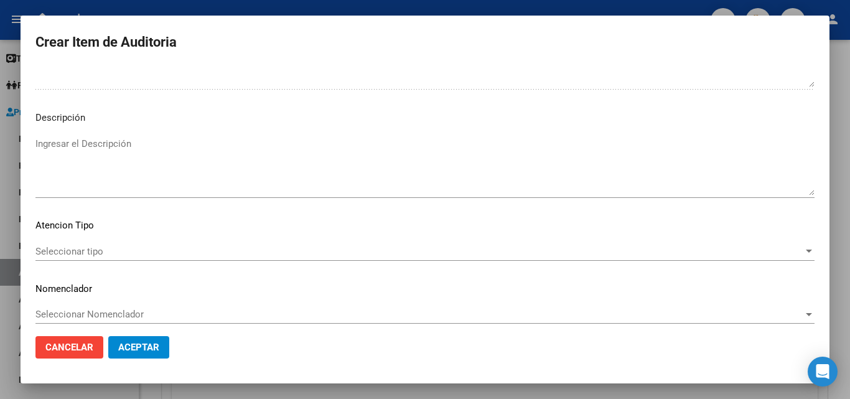
scroll to position [754, 0]
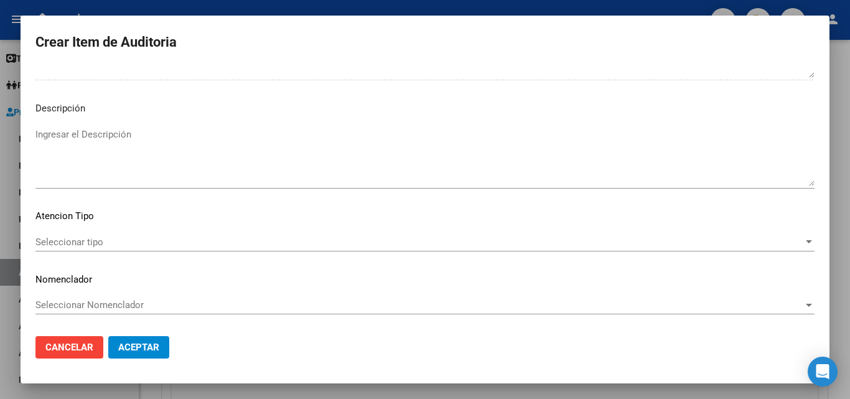
type textarea "KINESIOLOGIA MOTORA OK_PLANILLA ASISTENCIA FIRMADA OK_PLANILLA EVOLUCION TRATAM…"
click at [116, 243] on span "Seleccionar tipo" at bounding box center [419, 241] width 768 height 11
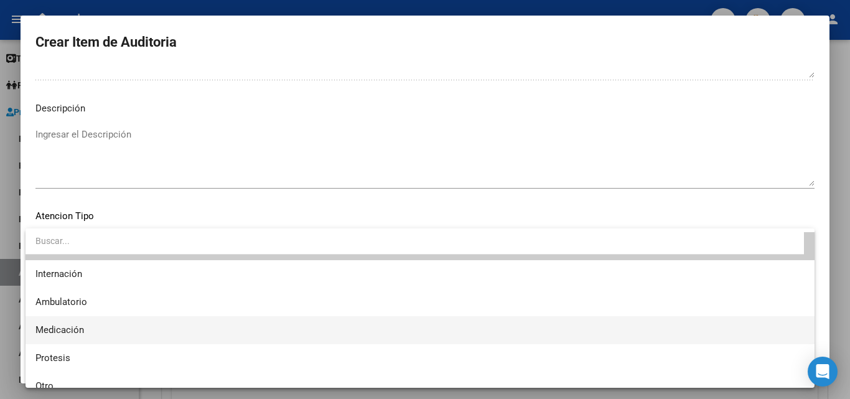
scroll to position [37, 0]
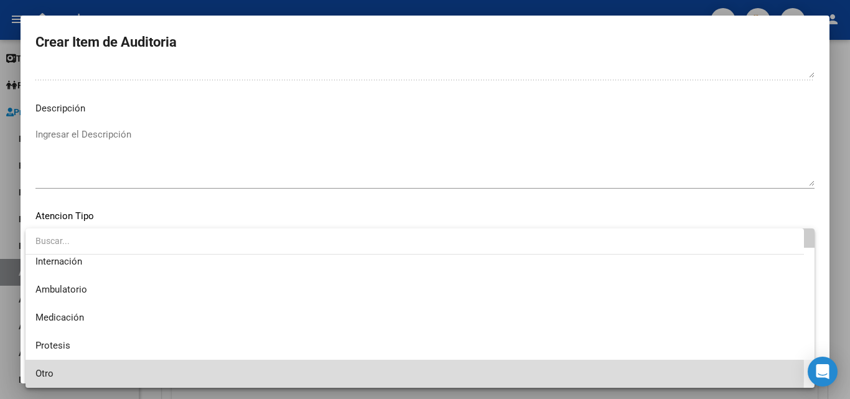
click at [74, 371] on span "Otro" at bounding box center [419, 374] width 769 height 28
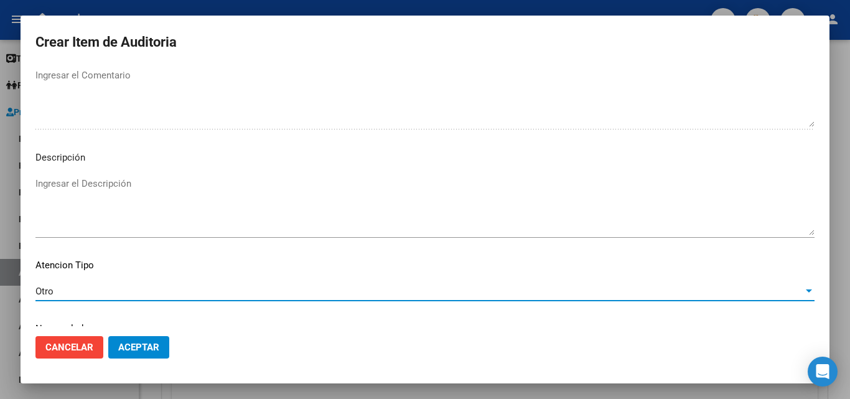
scroll to position [629, 0]
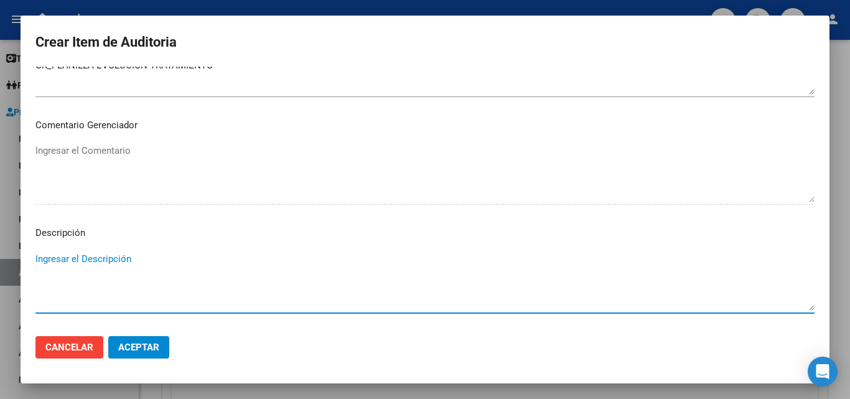
click at [108, 263] on textarea "Ingresar el Descripción" at bounding box center [424, 281] width 779 height 58
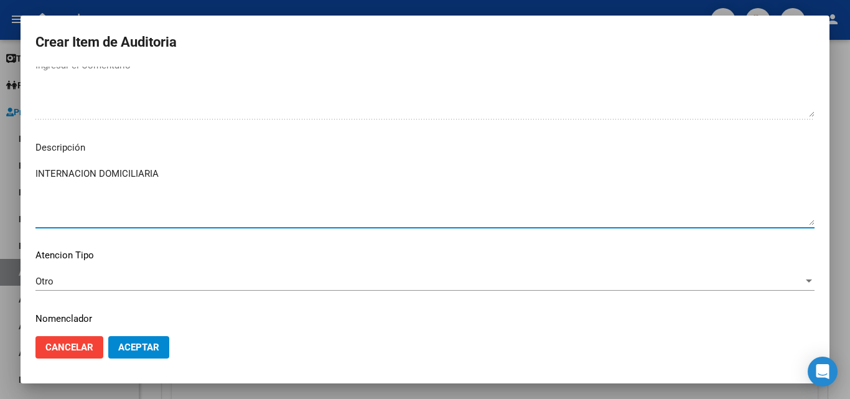
scroll to position [754, 0]
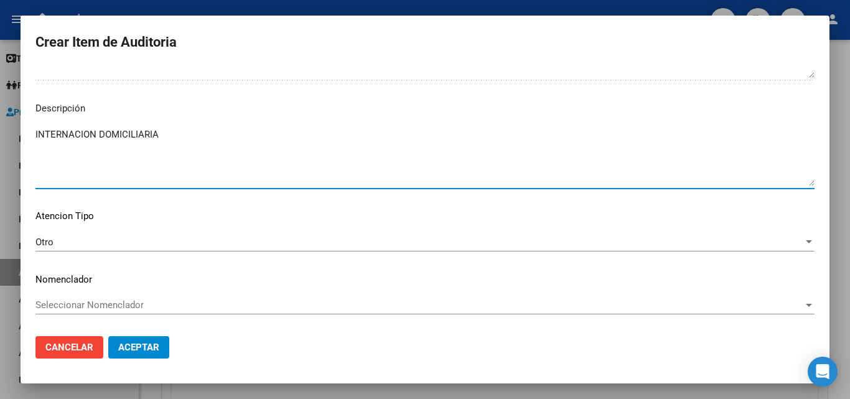
type textarea "INTERNACION DOMICILIARIA"
click at [160, 340] on button "Aceptar" at bounding box center [138, 347] width 61 height 22
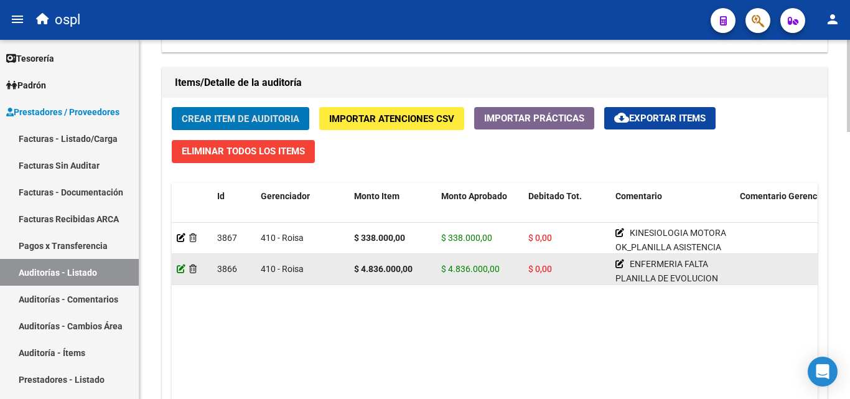
click at [178, 271] on icon at bounding box center [181, 268] width 9 height 9
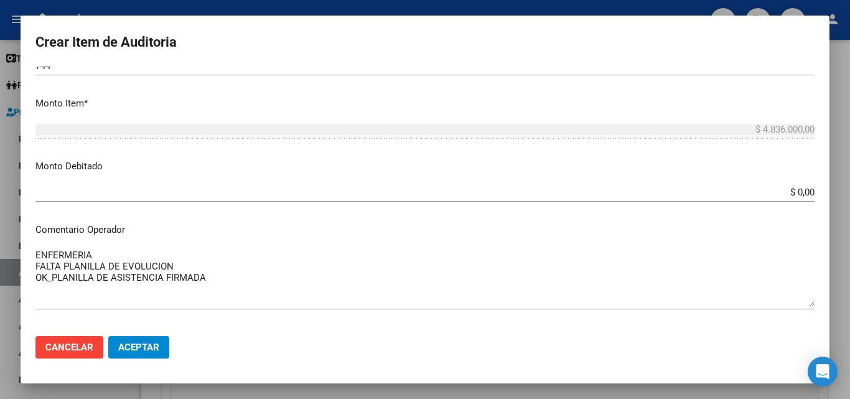
scroll to position [498, 0]
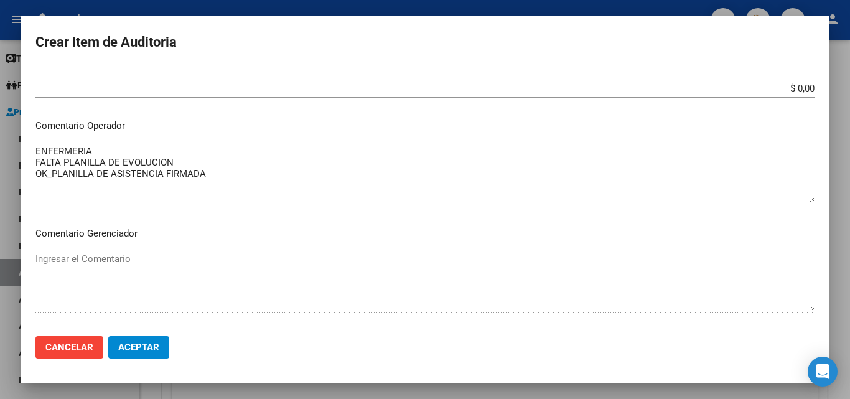
click at [131, 147] on textarea "ENFERMERIA FALTA PLANILLA DE EVOLUCION OK_PLANILLA DE ASISTENCIA FIRMADA" at bounding box center [424, 173] width 779 height 58
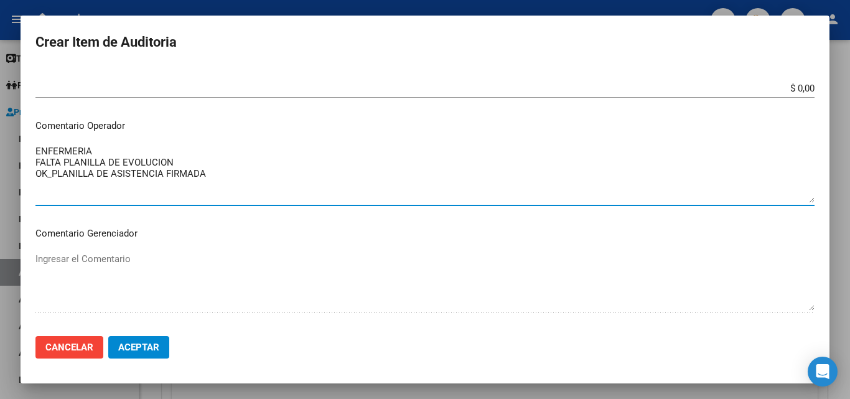
click at [191, 159] on textarea "ENFERMERIA FALTA PLANILLA DE EVOLUCION OK_PLANILLA DE ASISTENCIA FIRMADA" at bounding box center [424, 173] width 779 height 58
click at [122, 154] on textarea "ENFERMERIA FALTA PLANILLA DE EVOLUCION OK_PLANILLA DE ASISTENCIA FIRMADA" at bounding box center [424, 173] width 779 height 58
type textarea "ENFERMERIA FALTA ORDEN MEDICA-AUTORIZADO FALTA PLANILLA DE EVOLUCION OK_PLANILL…"
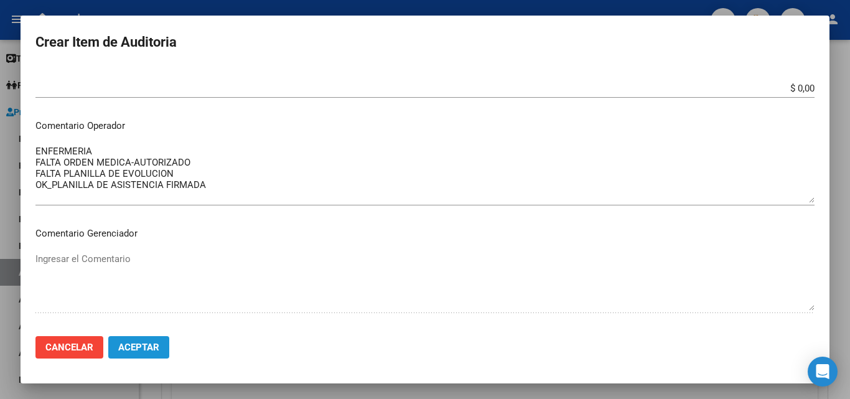
click at [139, 343] on span "Aceptar" at bounding box center [138, 347] width 41 height 11
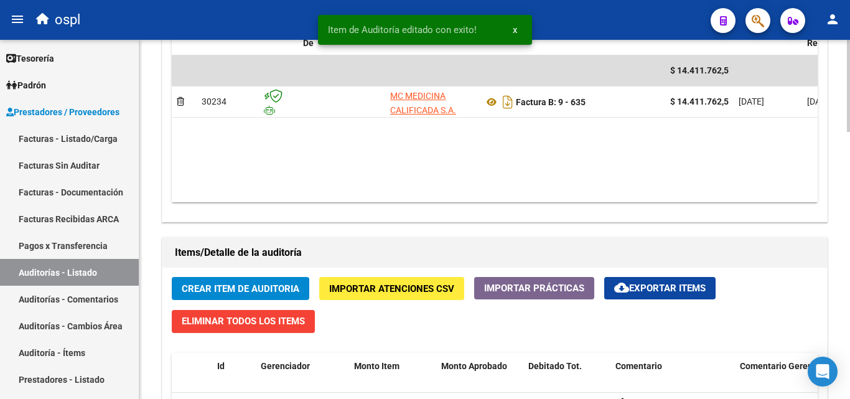
scroll to position [871, 0]
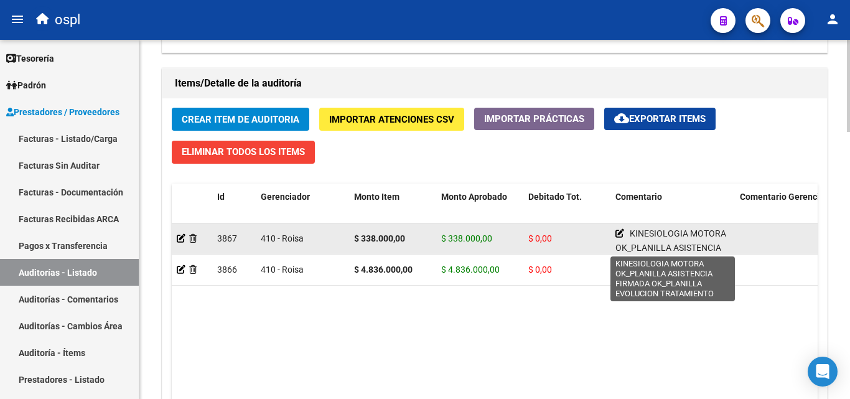
click at [617, 230] on icon at bounding box center [619, 233] width 9 height 9
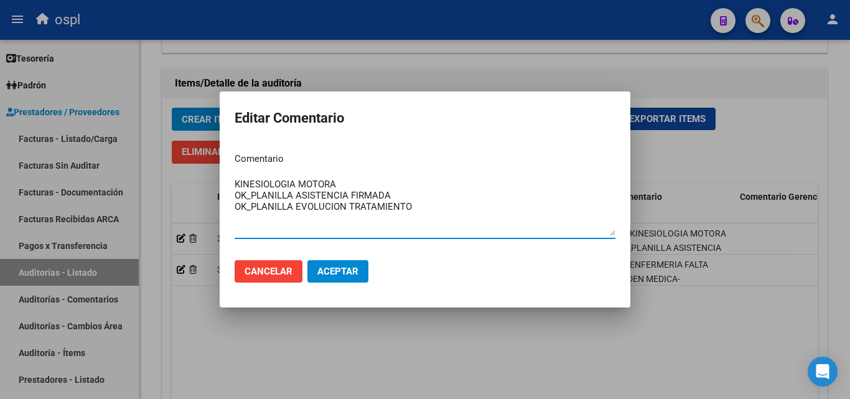
click at [350, 184] on textarea "KINESIOLOGIA MOTORA OK_PLANILLA ASISTENCIA FIRMADA OK_PLANILLA EVOLUCION TRATAM…" at bounding box center [425, 206] width 381 height 58
type textarea "KINESIOLOGIA MOTORA FALTA ORDEN MEDICA- AUTORIZADO OK_PLANILLA ASISTENCIA FIRMA…"
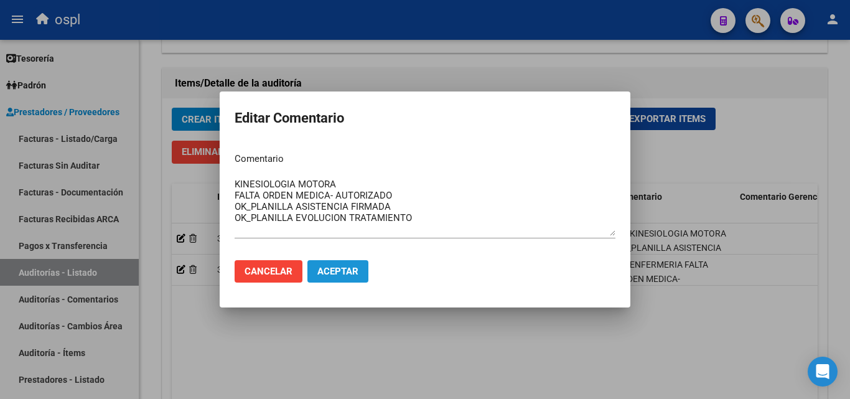
click at [355, 274] on span "Aceptar" at bounding box center [337, 271] width 41 height 11
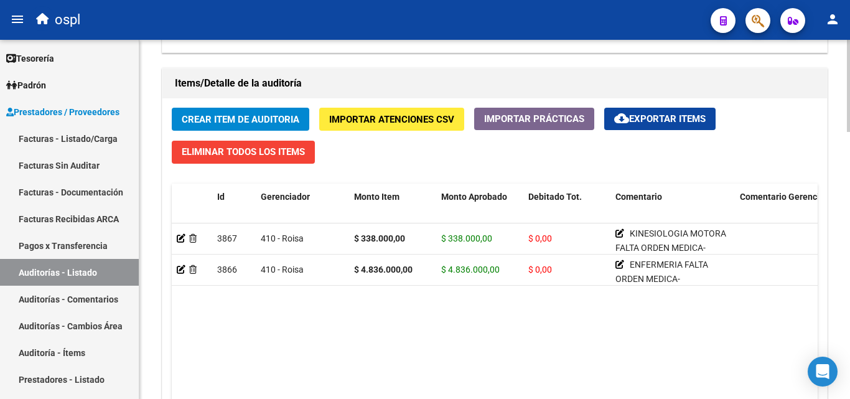
click at [274, 123] on span "Crear Item de Auditoria" at bounding box center [241, 119] width 118 height 11
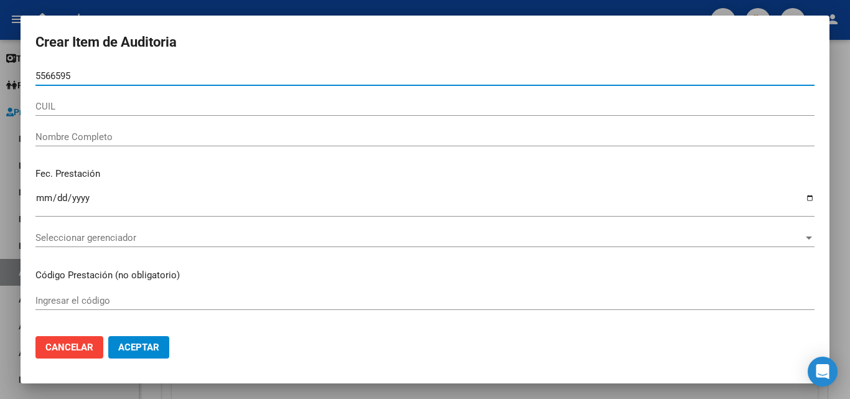
type input "55665951"
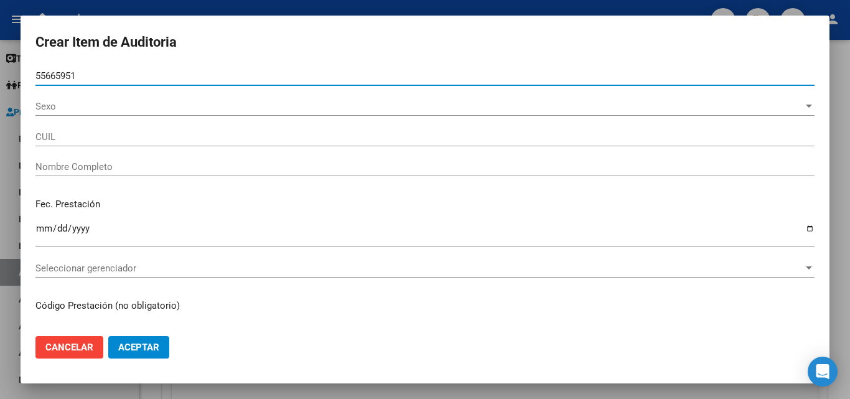
type input "20556659517"
type input "[PERSON_NAME]"
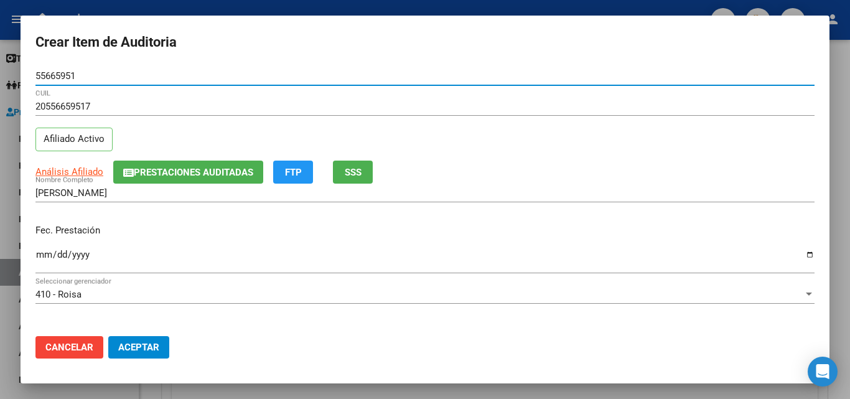
type input "55665951"
click at [42, 260] on input "Ingresar la fecha" at bounding box center [424, 260] width 779 height 20
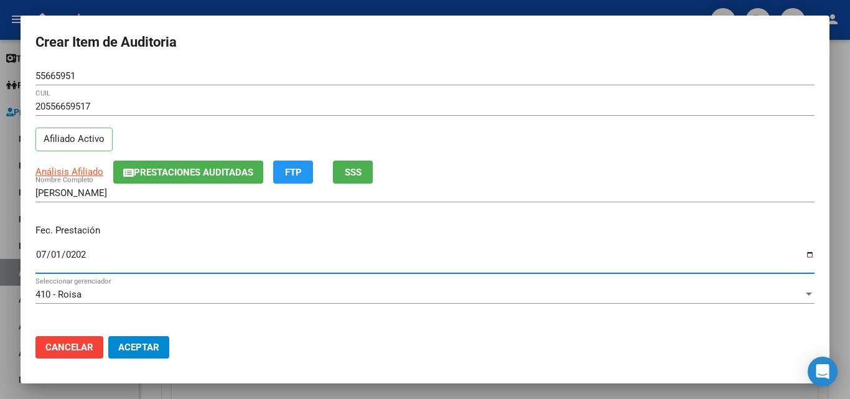
type input "[DATE]"
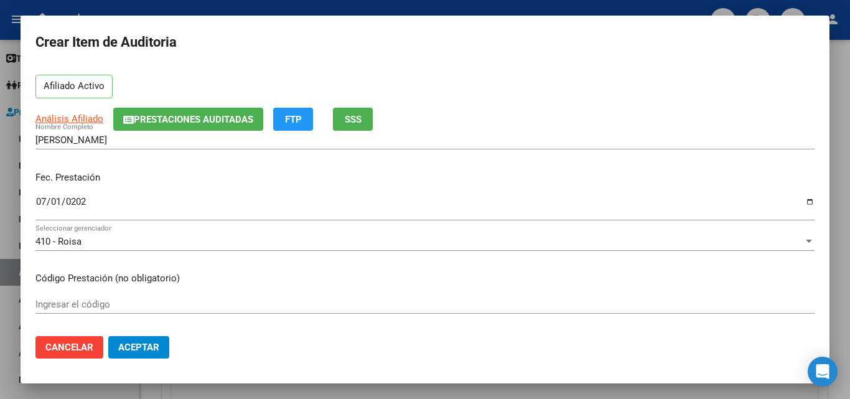
scroll to position [124, 0]
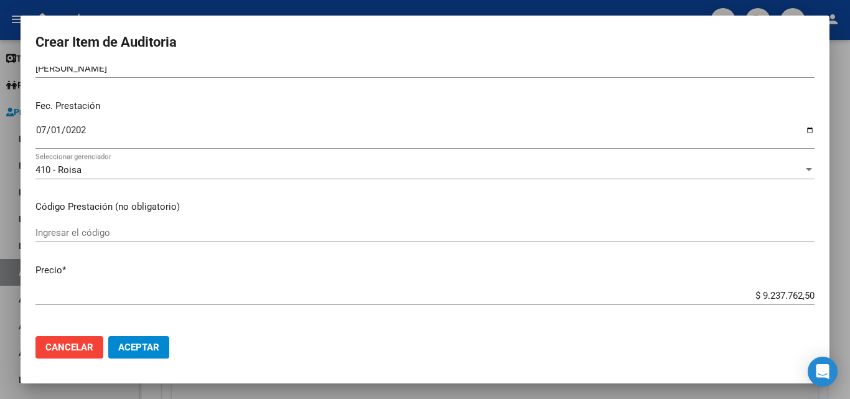
click at [105, 230] on input "Ingresar el código" at bounding box center [424, 232] width 779 height 11
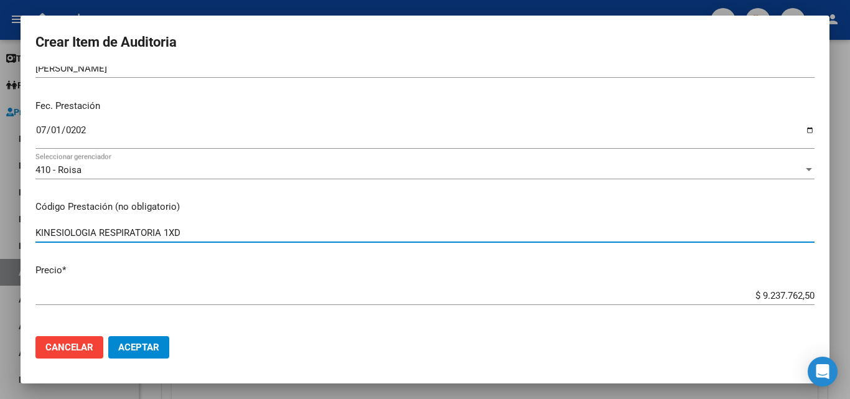
click at [175, 235] on input "KINESIOLOGIA RESPIRATORIA 1XD" at bounding box center [424, 232] width 779 height 11
click at [189, 230] on input "KINESIOLOGIA RESPIRATORIA 1X D" at bounding box center [424, 232] width 779 height 11
type input "KINESIOLOGIA RESPIRATORIA 1X D"
click at [711, 303] on div "$ 9.237.762,50 Ingresar el precio" at bounding box center [424, 295] width 779 height 19
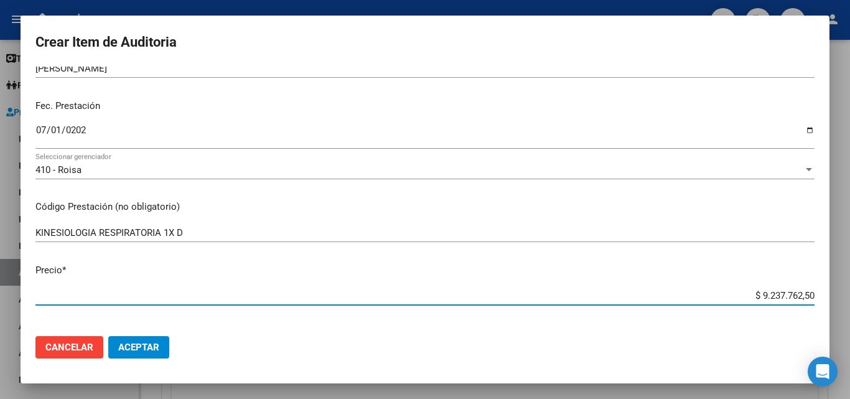
drag, startPoint x: 725, startPoint y: 297, endPoint x: 822, endPoint y: 293, distance: 97.2
click at [822, 293] on mat-dialog-content "55665951 Nro Documento 20556659517 CUIL Afiliado Activo Análisis Afiliado Prest…" at bounding box center [425, 197] width 809 height 260
type input "$ 0,02"
type input "$ 0,26"
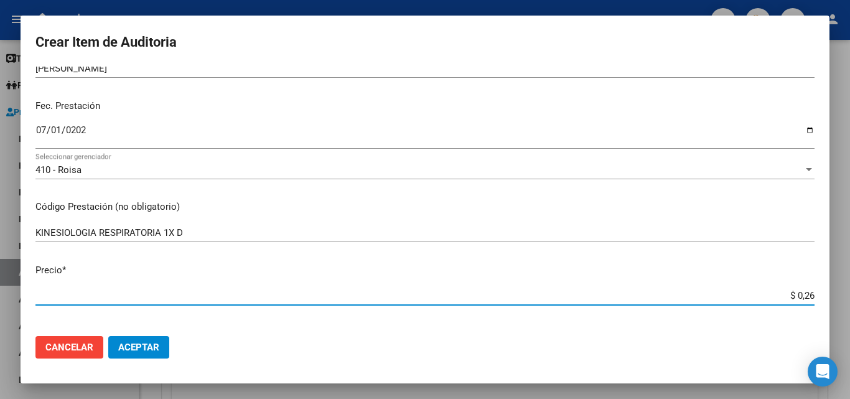
type input "$ 0,26"
type input "$ 2,60"
type input "$ 26,00"
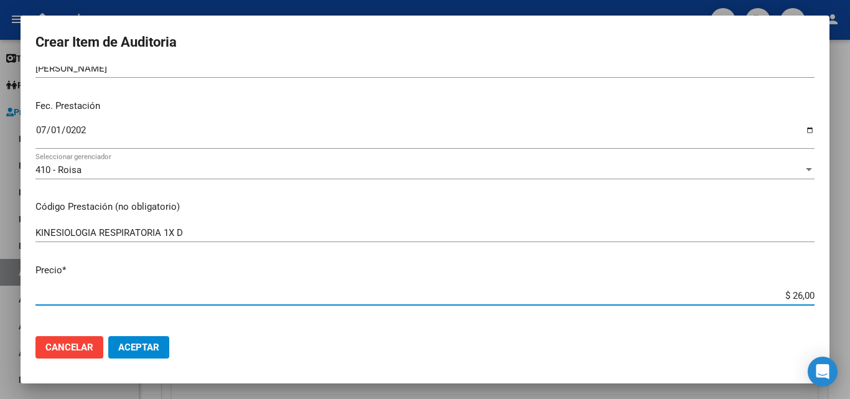
type input "$ 260,00"
type input "$ 2.600,00"
type input "$ 26.000,00"
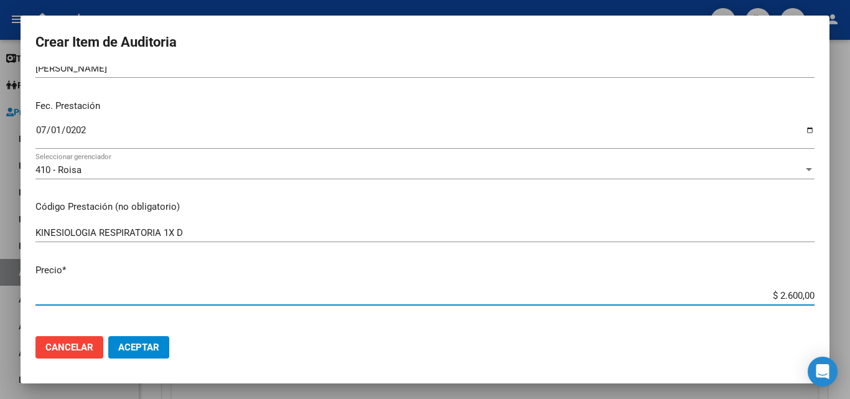
type input "$ 26.000,00"
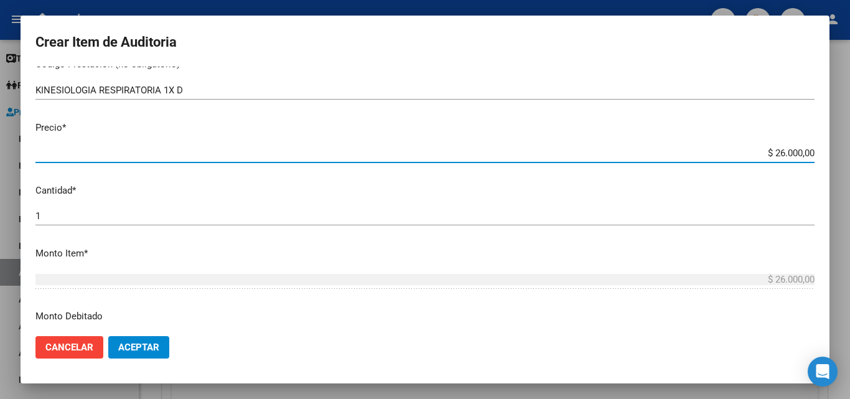
scroll to position [311, 0]
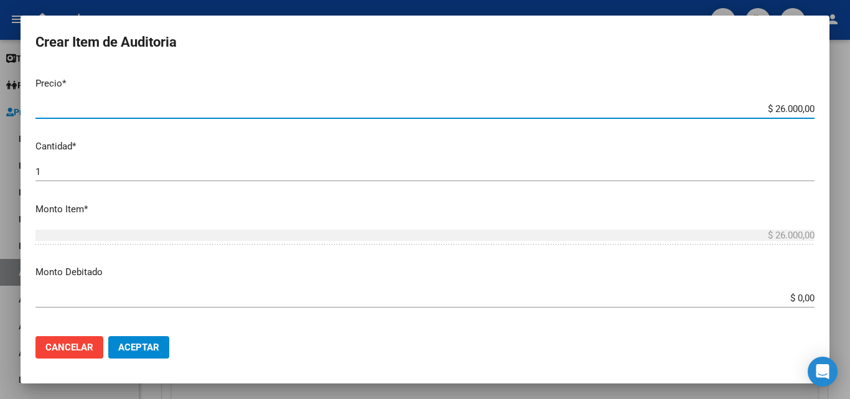
click at [78, 155] on mat-dialog-content "55665951 Nro Documento 20556659517 CUIL Afiliado Activo Análisis Afiliado Prest…" at bounding box center [425, 197] width 809 height 260
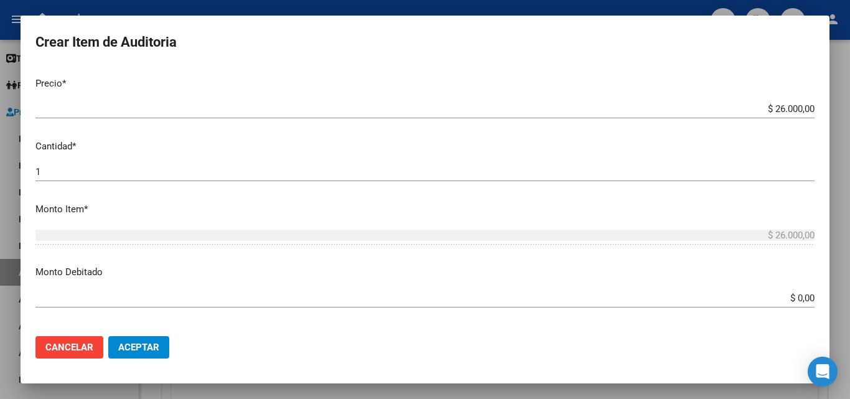
click at [76, 169] on input "1" at bounding box center [424, 171] width 779 height 11
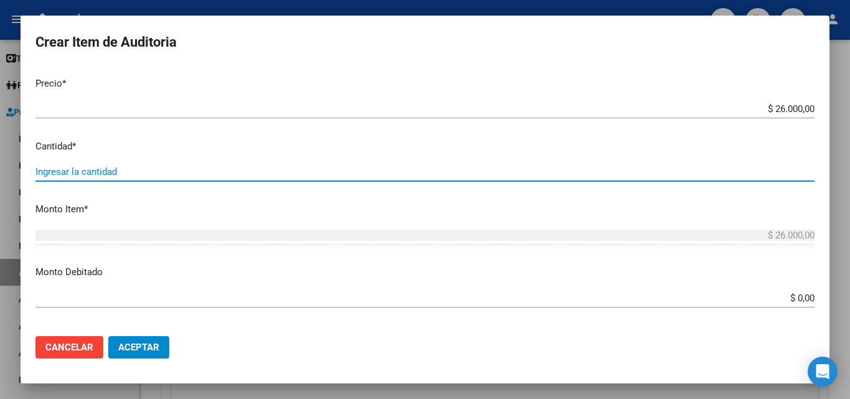
type input "3"
type input "$ 78.000,00"
type input "31"
type input "$ 806.000,00"
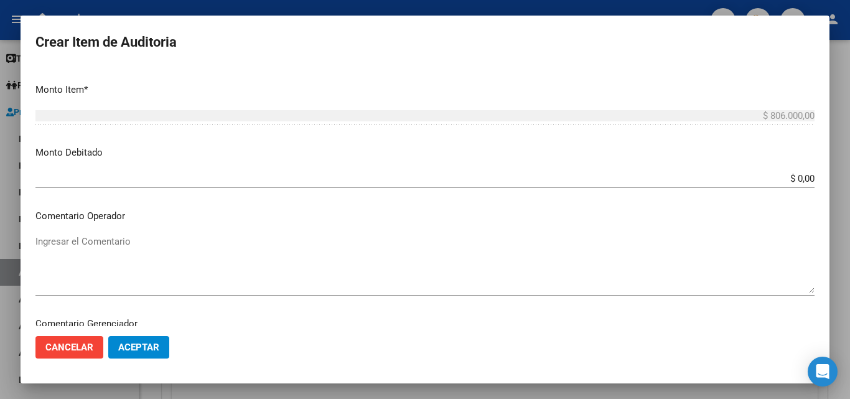
scroll to position [436, 0]
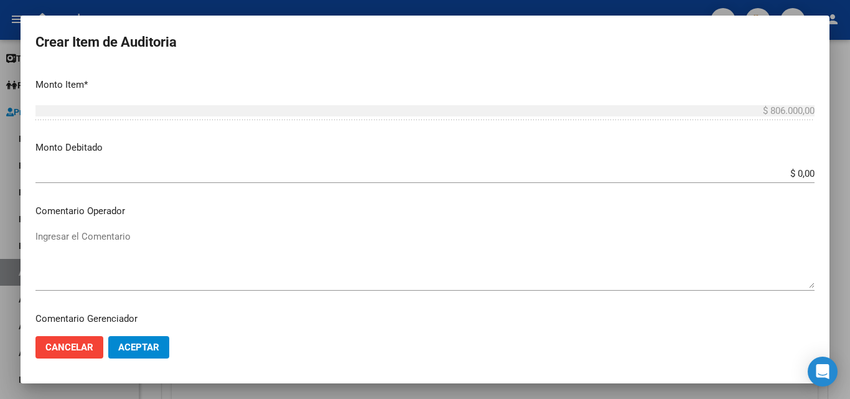
type input "31"
click at [136, 244] on textarea "Ingresar el Comentario" at bounding box center [424, 259] width 779 height 58
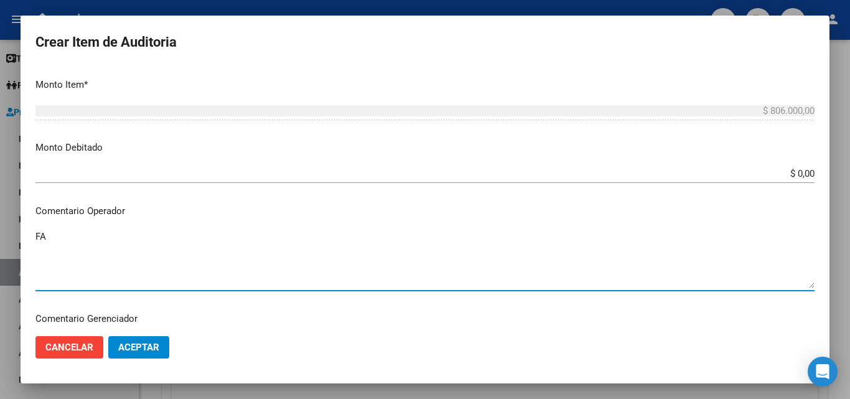
type textarea "F"
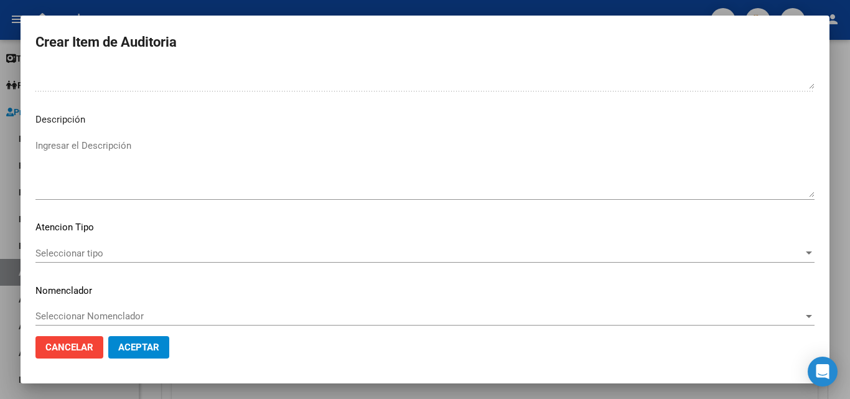
scroll to position [754, 0]
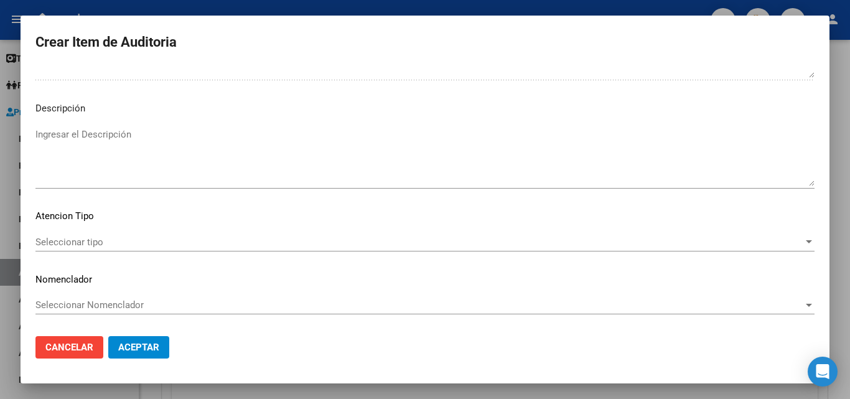
type textarea "KINESIOLOGIA RESPIRATORIA FALTA ORDEN MEDICA - AUTORIZADO OK_PLANILLA DE ASISTE…"
click at [99, 239] on span "Seleccionar tipo" at bounding box center [419, 241] width 768 height 11
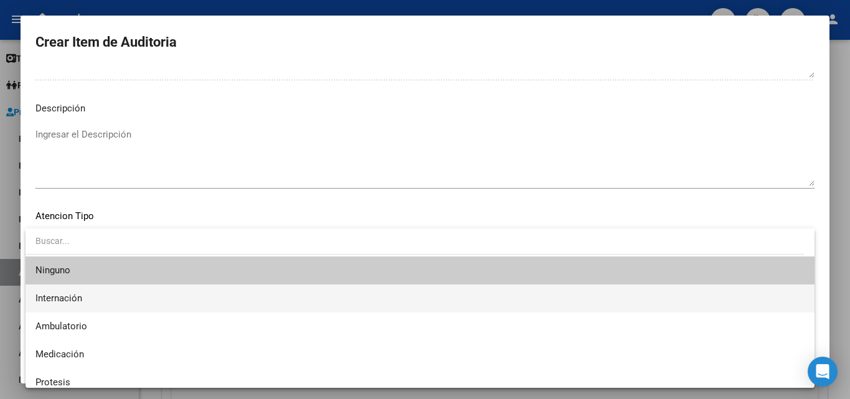
click at [85, 302] on span "Internación" at bounding box center [419, 298] width 769 height 28
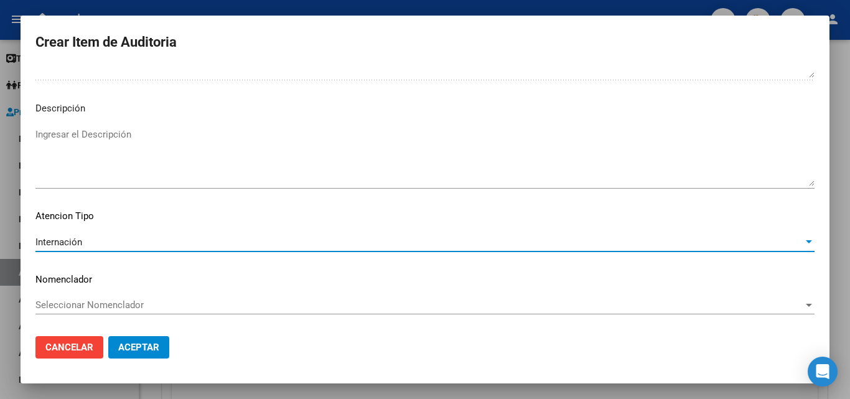
click at [103, 139] on textarea "Ingresar el Descripción" at bounding box center [424, 157] width 779 height 58
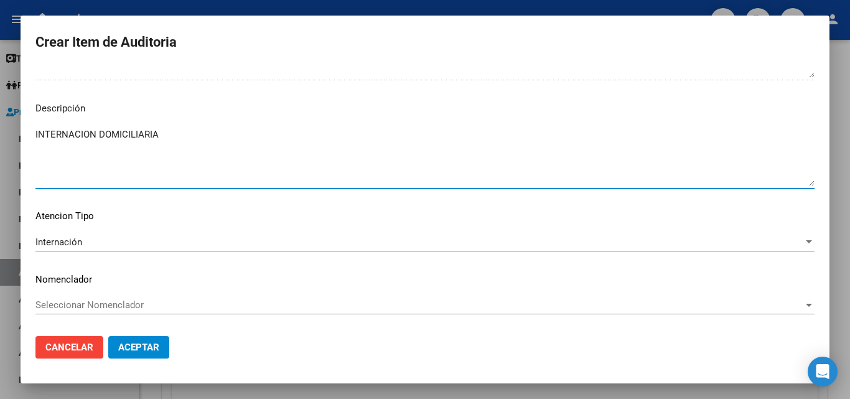
type textarea "INTERNACION DOMICILIARIA"
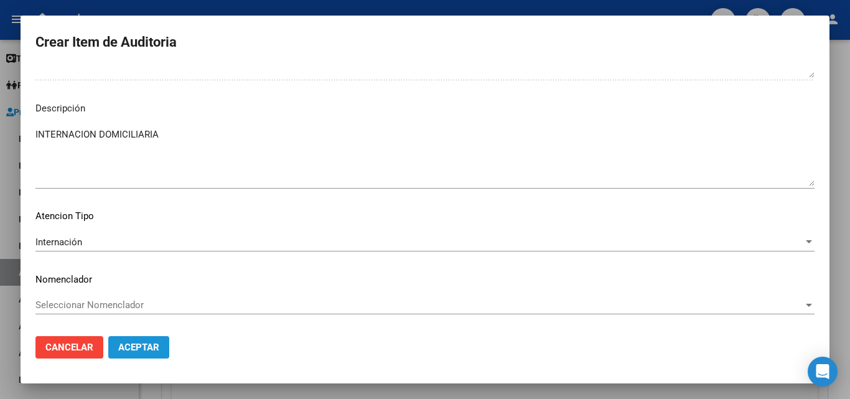
click at [138, 340] on button "Aceptar" at bounding box center [138, 347] width 61 height 22
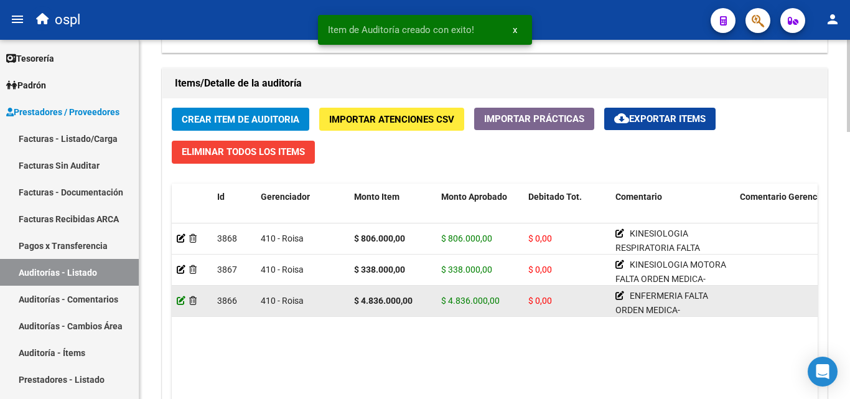
click at [177, 302] on icon at bounding box center [181, 300] width 9 height 9
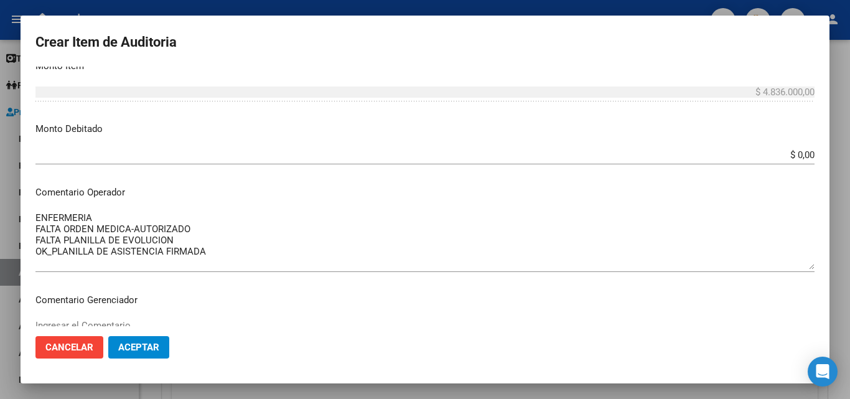
scroll to position [436, 0]
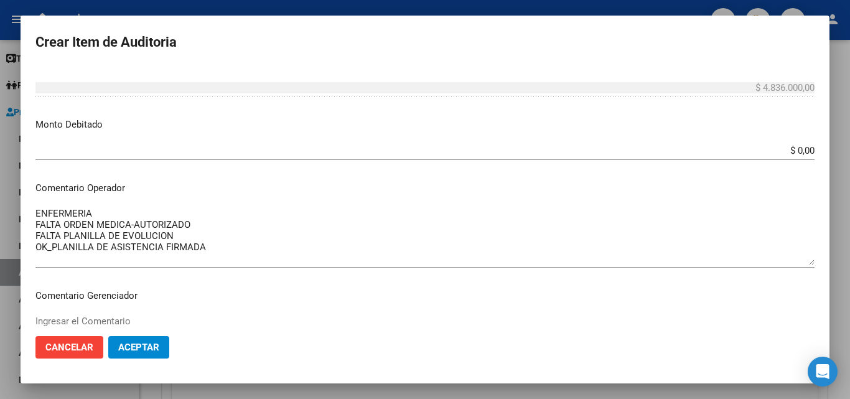
click at [419, 8] on div at bounding box center [425, 199] width 850 height 399
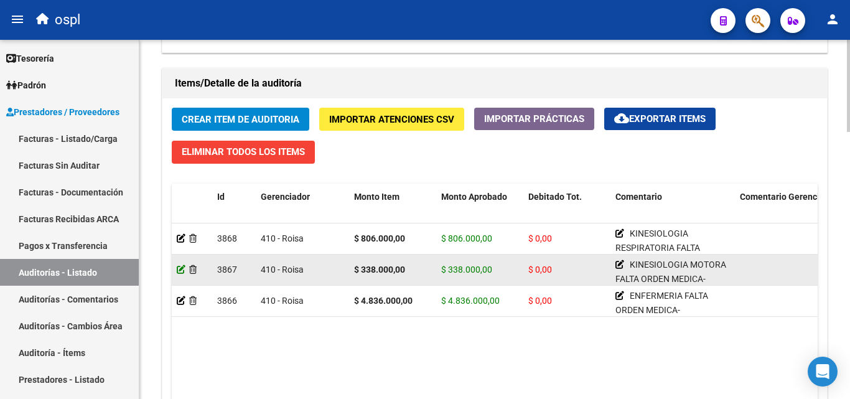
click at [183, 271] on icon at bounding box center [181, 269] width 9 height 9
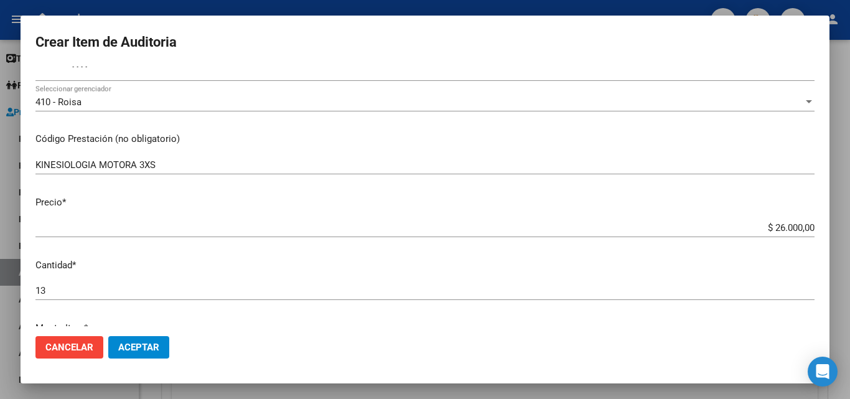
scroll to position [187, 0]
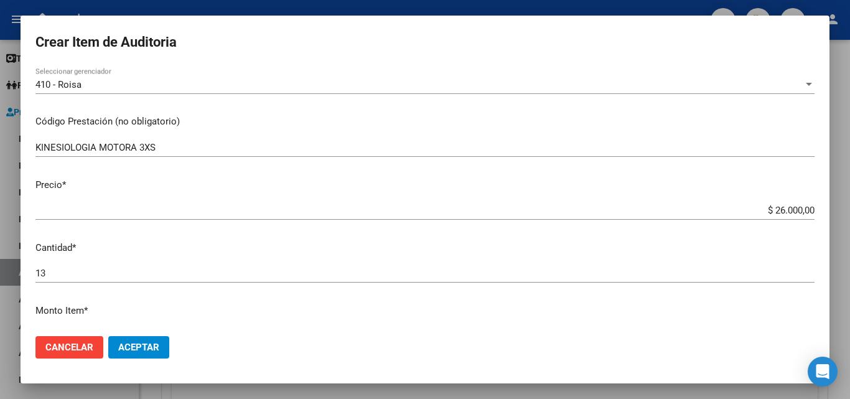
click at [308, 7] on div at bounding box center [425, 199] width 850 height 399
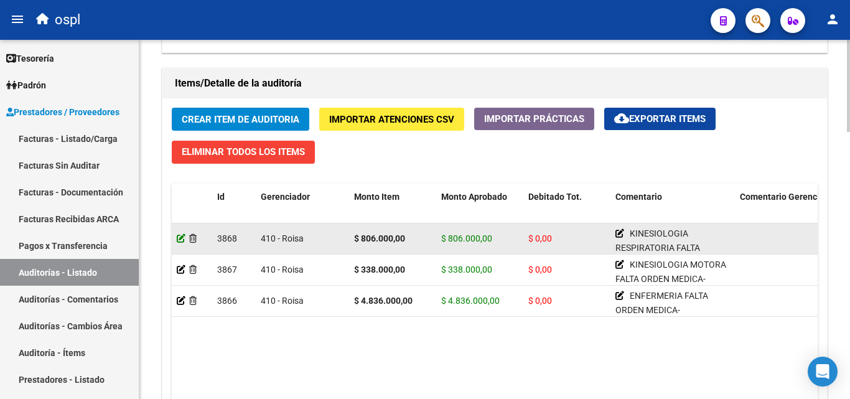
click at [185, 236] on icon at bounding box center [181, 238] width 9 height 9
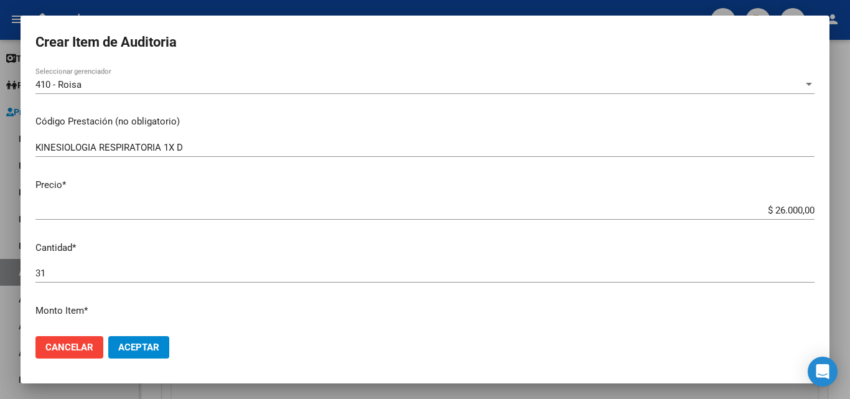
click at [528, 11] on div at bounding box center [425, 199] width 850 height 399
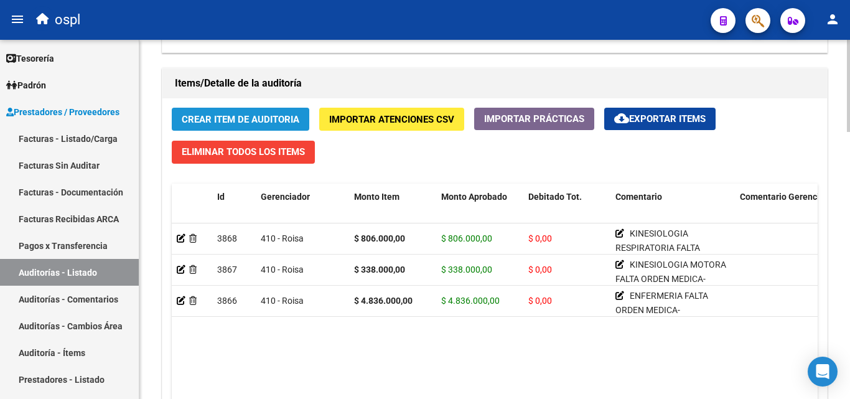
click at [261, 119] on span "Crear Item de Auditoria" at bounding box center [241, 119] width 118 height 11
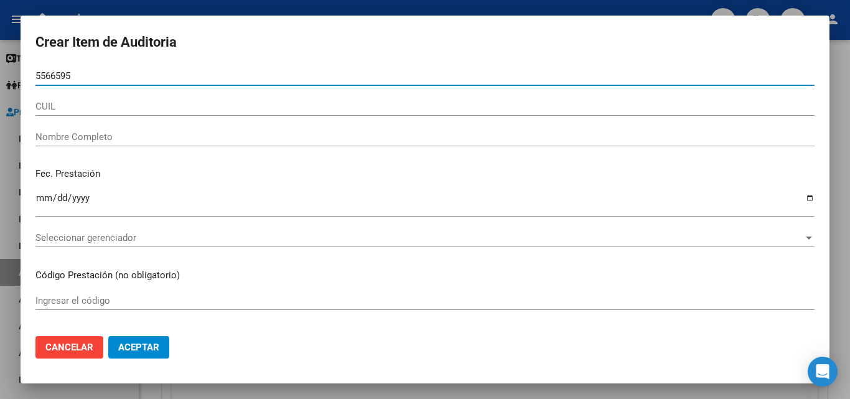
type input "55665951"
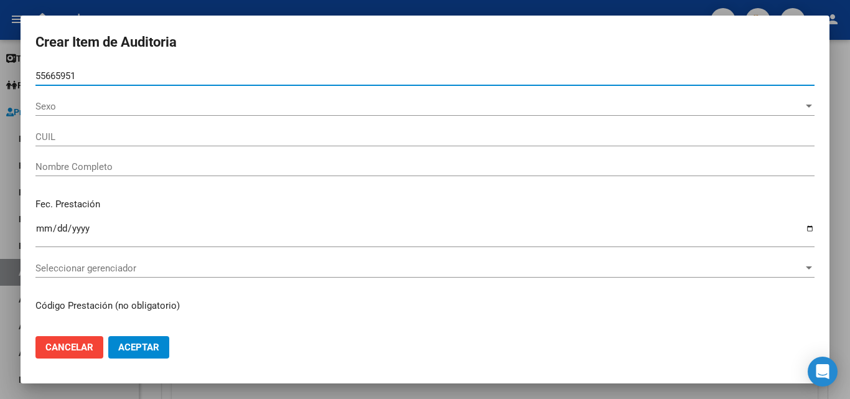
type input "20556659517"
type input "[PERSON_NAME]"
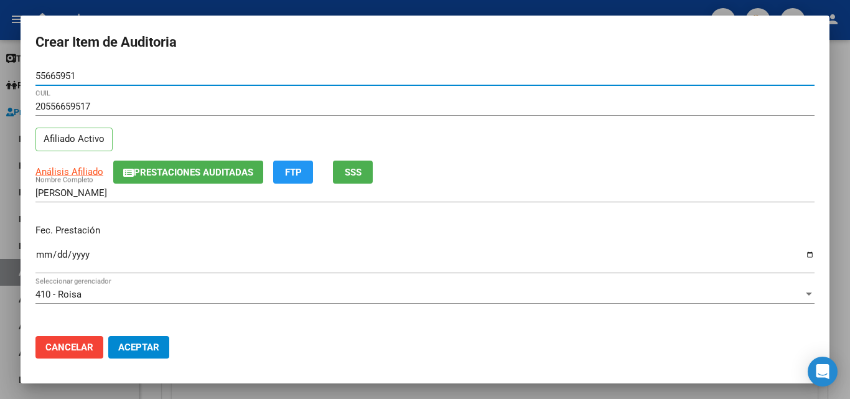
type input "55665951"
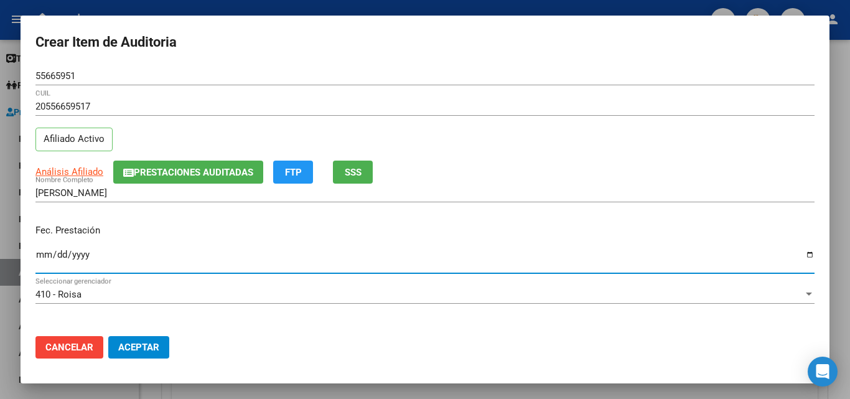
click at [41, 258] on input "Ingresar la fecha" at bounding box center [424, 260] width 779 height 20
type input "[DATE]"
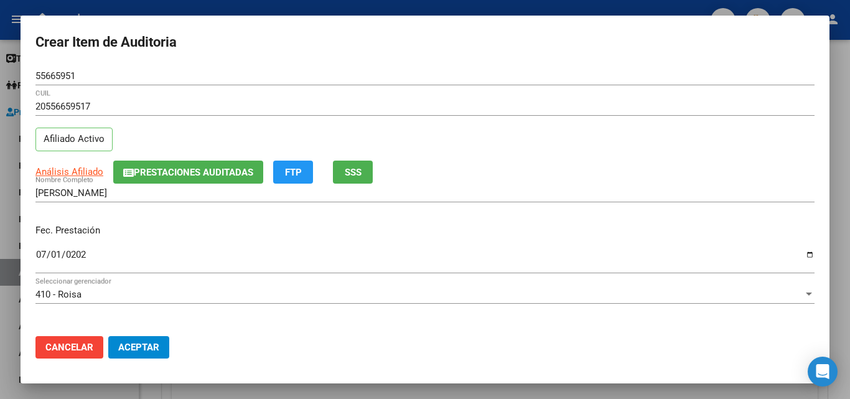
scroll to position [124, 0]
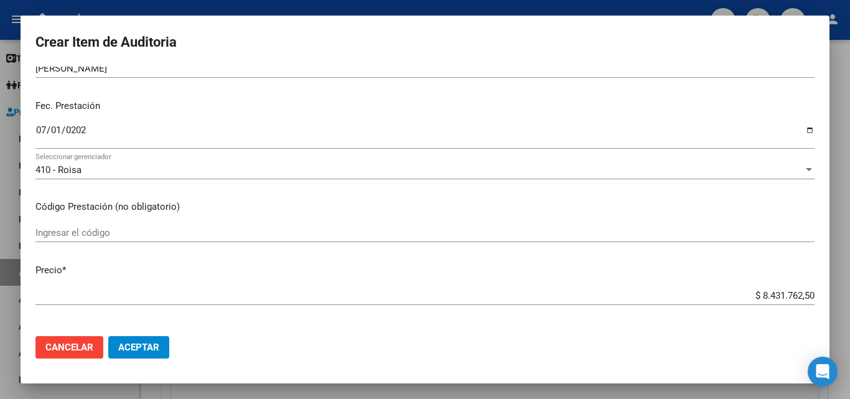
click at [113, 227] on input "Ingresar el código" at bounding box center [424, 232] width 779 height 11
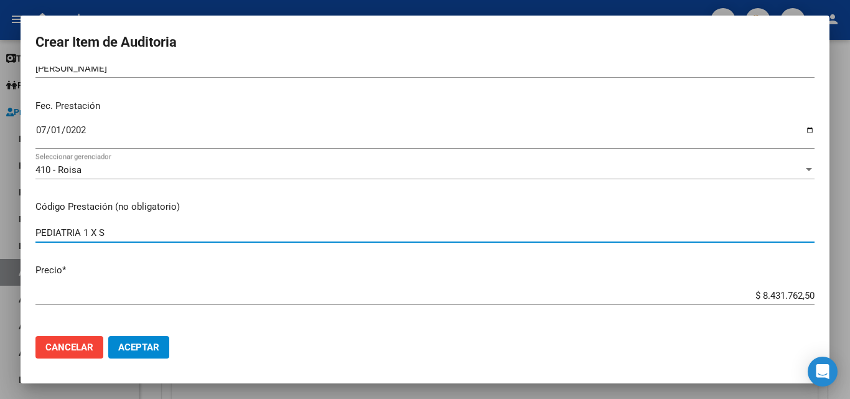
type input "PEDIATRIA 1 X S"
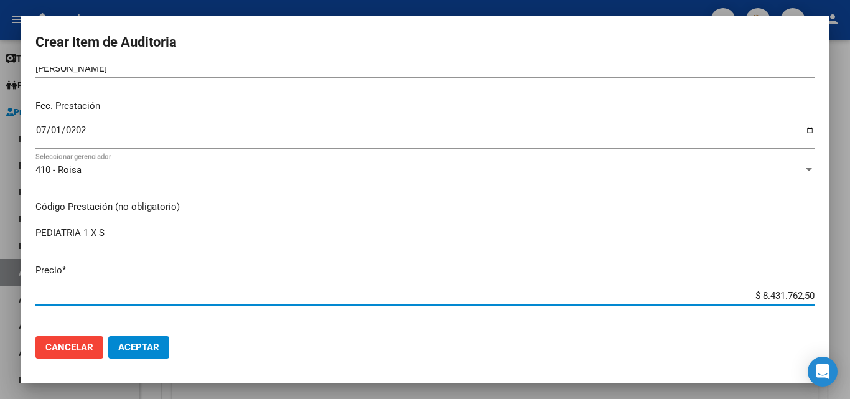
drag, startPoint x: 741, startPoint y: 292, endPoint x: 845, endPoint y: 292, distance: 103.9
click at [845, 294] on div "Crear Item de Auditoria 55665951 Nro Documento 20556659517 CUIL Afiliado Activo…" at bounding box center [425, 199] width 850 height 399
type input "$ 0,02"
type input "$ 0,26"
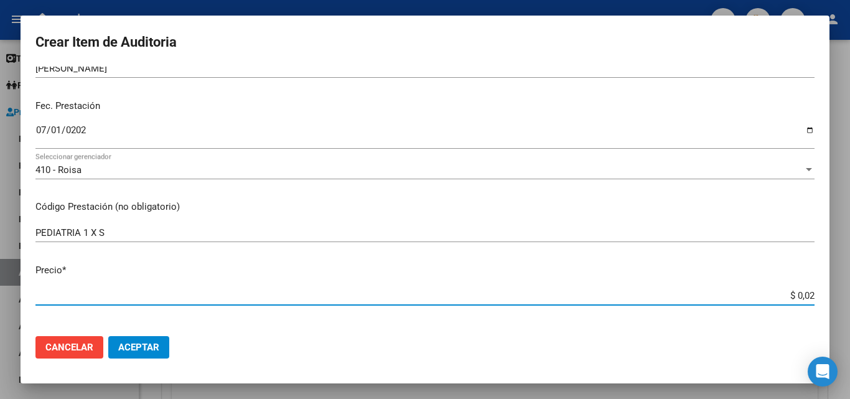
type input "$ 0,26"
type input "$ 2,60"
type input "$ 26,00"
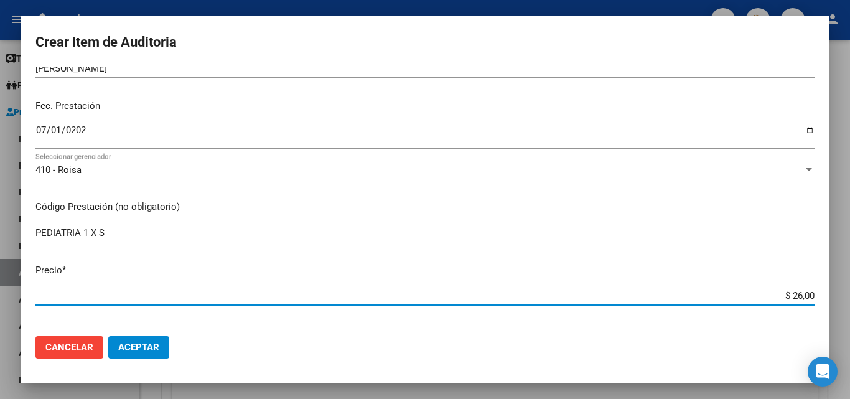
type input "$ 260,00"
type input "$ 2.600,00"
type input "$ 26.000,00"
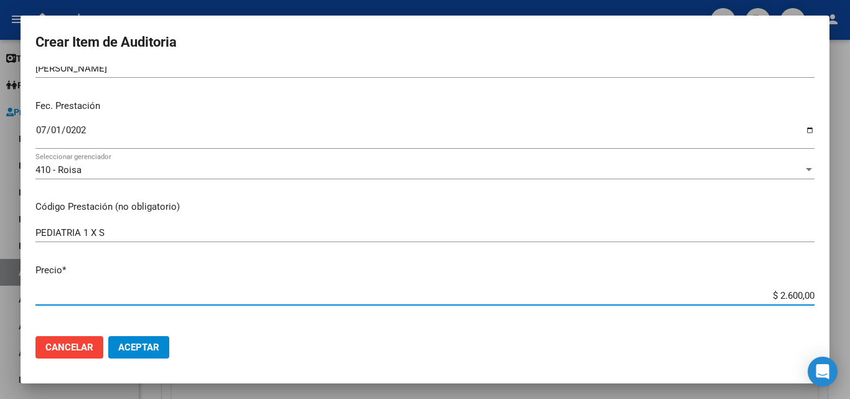
type input "$ 26.000,00"
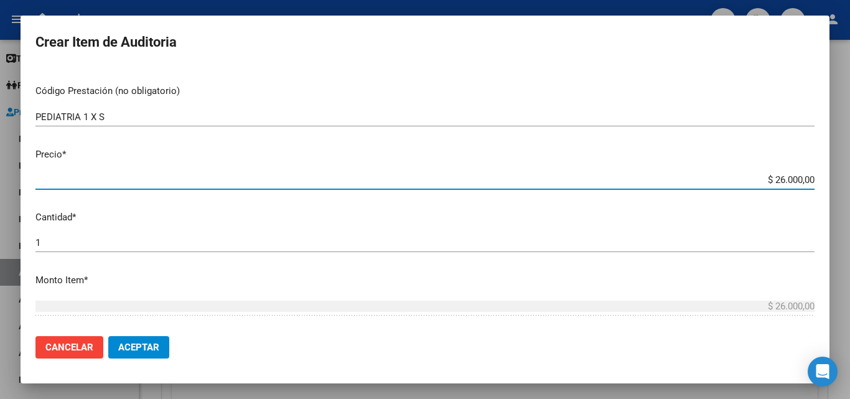
scroll to position [311, 0]
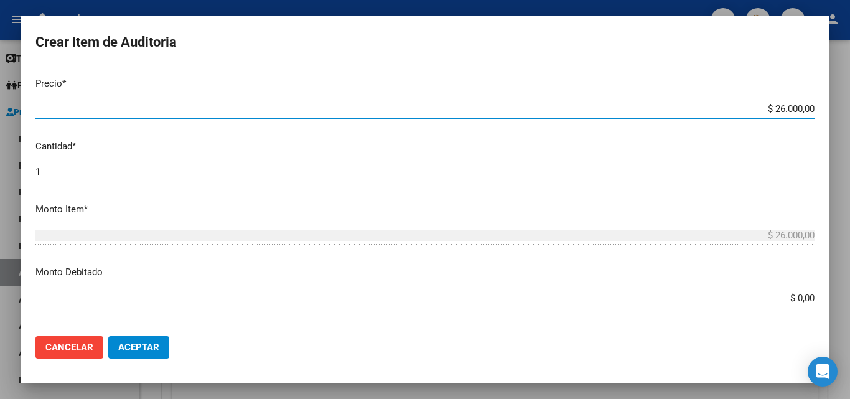
click at [99, 175] on input "1" at bounding box center [424, 171] width 779 height 11
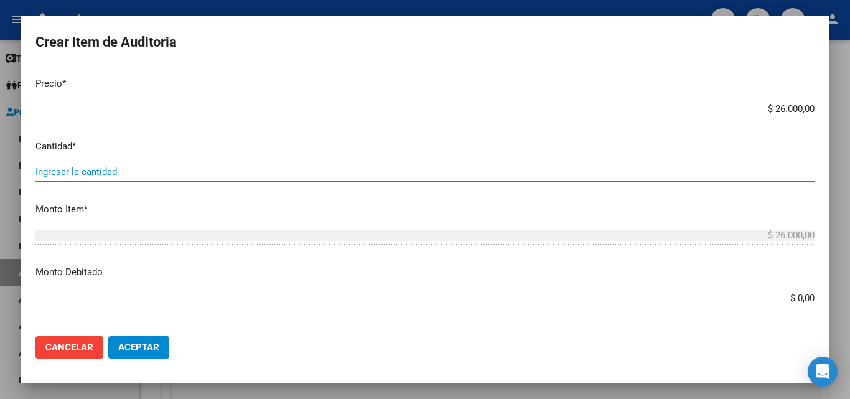
type input "4"
type input "$ 104.000,00"
type input "4"
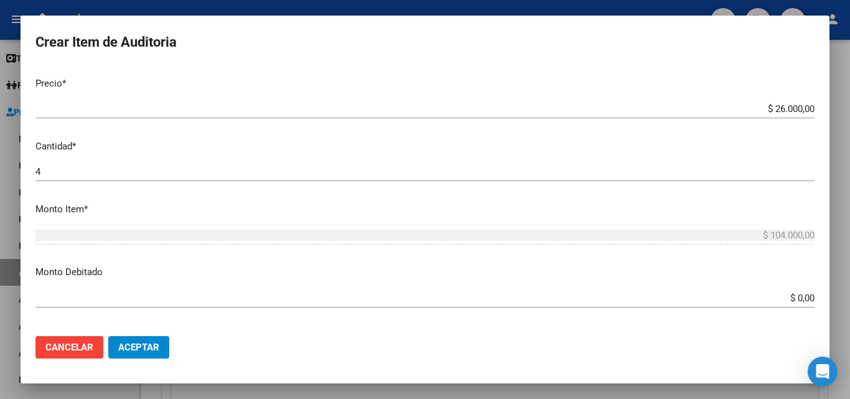
scroll to position [373, 0]
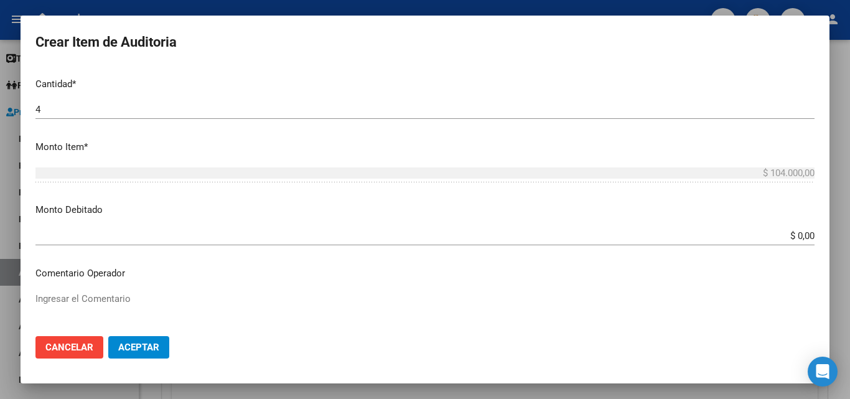
click at [192, 230] on input "$ 0,00" at bounding box center [424, 235] width 779 height 11
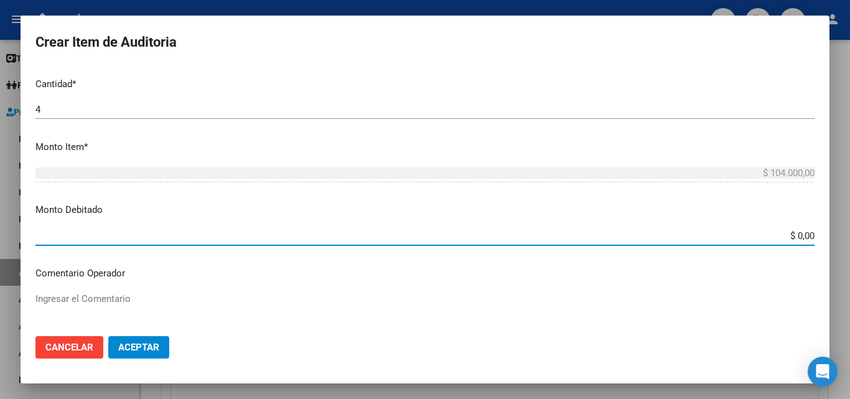
click at [162, 289] on mat-dialog-content "55665951 Nro Documento 20556659517 CUIL Afiliado Activo Análisis Afiliado Prest…" at bounding box center [425, 197] width 809 height 260
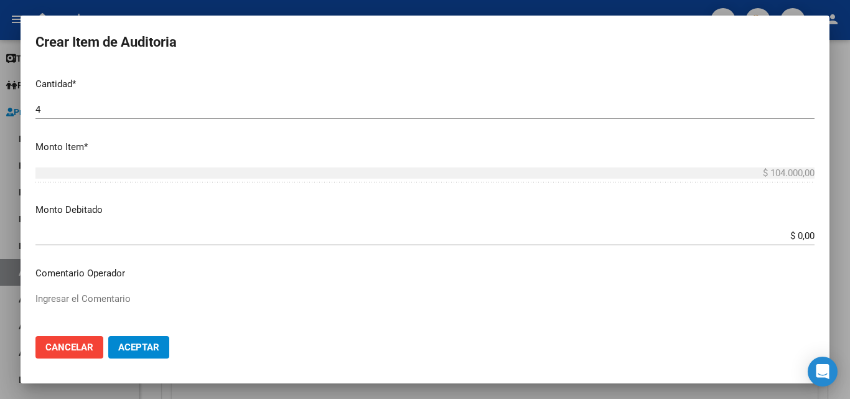
click at [144, 307] on textarea "Ingresar el Comentario" at bounding box center [424, 321] width 779 height 58
click at [38, 297] on textarea "FALTA AUTORIZADO - ORDEN MEDICA OK_PLANILLA ASISTENCIA" at bounding box center [424, 321] width 779 height 58
click at [35, 292] on textarea "FALTA AUTORIZADO - ORDEN MEDICA OK_PLANILLA ASISTENCIA" at bounding box center [424, 321] width 779 height 58
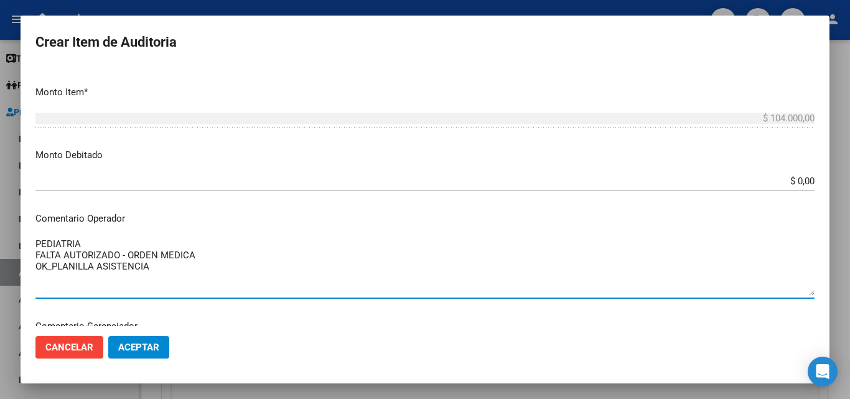
scroll to position [436, 0]
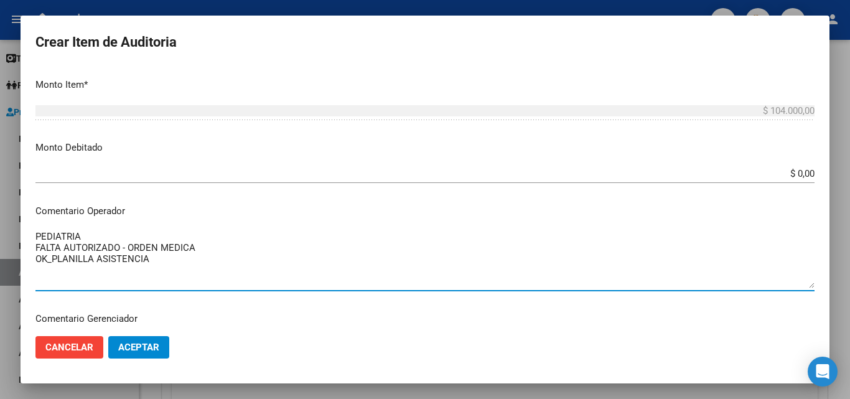
click at [171, 272] on textarea "PEDIATRIA FALTA AUTORIZADO - ORDEN MEDICA OK_PLANILLA ASISTENCIA" at bounding box center [424, 259] width 779 height 58
click at [181, 252] on textarea "PEDIATRIA FALTA AUTORIZADO - ORDEN MEDICA OK_PLANILLA ASISTENCIA" at bounding box center [424, 259] width 779 height 58
click at [167, 261] on textarea "PEDIATRIA FALTA AUTORIZADO - ORDEN MEDICA OK_PLANILLA ASISTENCIA" at bounding box center [424, 259] width 779 height 58
drag, startPoint x: 52, startPoint y: 261, endPoint x: 57, endPoint y: 266, distance: 7.0
click at [52, 261] on textarea "PEDIATRIA FALTA AUTORIZADO - ORDEN MEDICA OK_PLANILLA ASISTENCIA" at bounding box center [424, 259] width 779 height 58
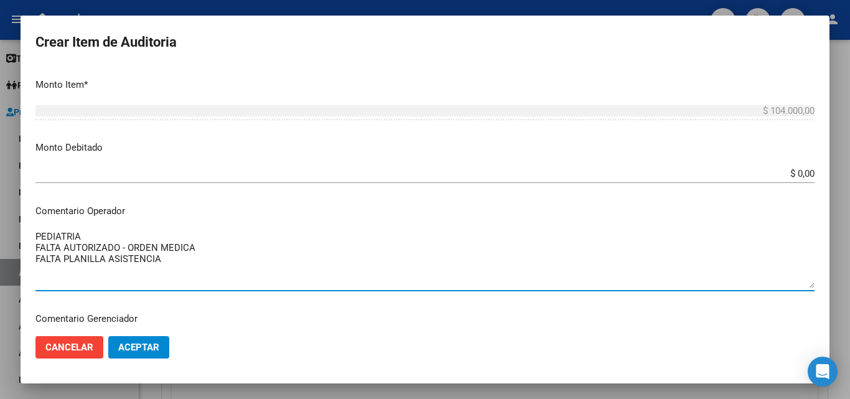
click at [206, 259] on textarea "PEDIATRIA FALTA AUTORIZADO - ORDEN MEDICA FALTA PLANILLA ASISTENCIA" at bounding box center [424, 259] width 779 height 58
click at [229, 256] on textarea "PEDIATRIA FALTA AUTORIZADO - ORDEN MEDICA FALTA PLANILLA ASISTENCIA FIRMA OK_PL…" at bounding box center [424, 259] width 779 height 58
click at [220, 241] on textarea "PEDIATRIA FALTA AUTORIZADO - ORDEN MEDICA FALTA PLANILLA ASISTENCIA FIRMA OK_PL…" at bounding box center [424, 259] width 779 height 58
click at [205, 251] on textarea "PEDIATRIA FALTA AUTORIZADO - ORDEN MEDICA FALTA PLANILLA ASISTENCIA FIRMA OK_PL…" at bounding box center [424, 259] width 779 height 58
click at [99, 241] on textarea "PEDIATRIA FALTA AUTORIZADO - ORDEN MEDICA FALTA PLANILLA ASISTENCIA FIRMA OK_PL…" at bounding box center [424, 259] width 779 height 58
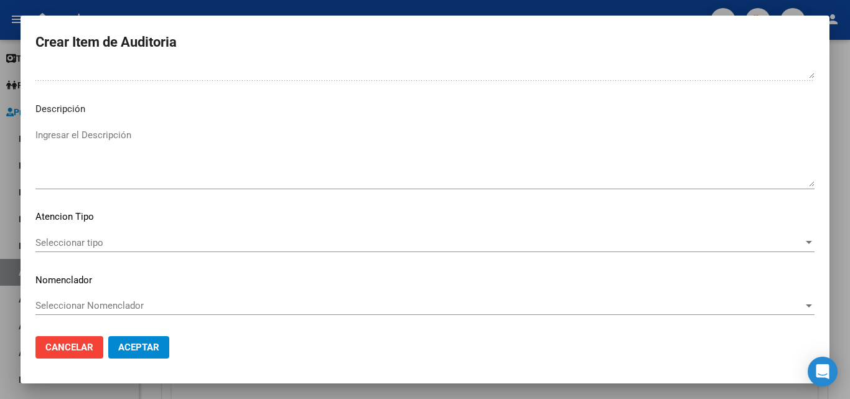
scroll to position [754, 0]
type textarea "PEDIATRIA FALTA AUTORIZADO - ORDEN MEDICA FALTA PLANILLA ASISTENCIA FIRMA OK_PL…"
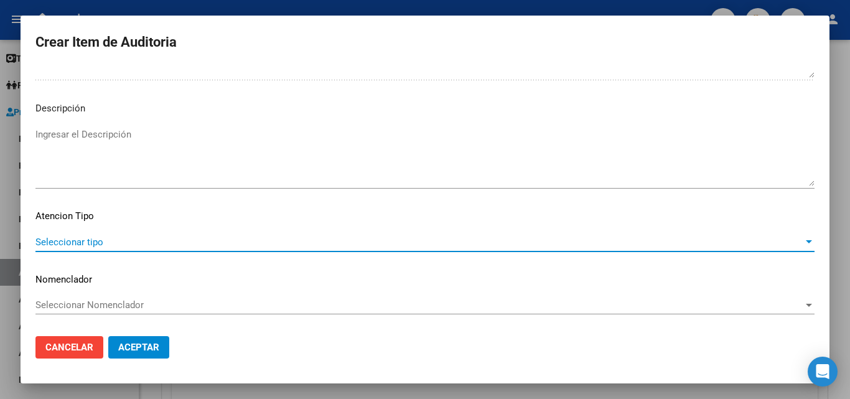
click at [91, 246] on span "Seleccionar tipo" at bounding box center [419, 241] width 768 height 11
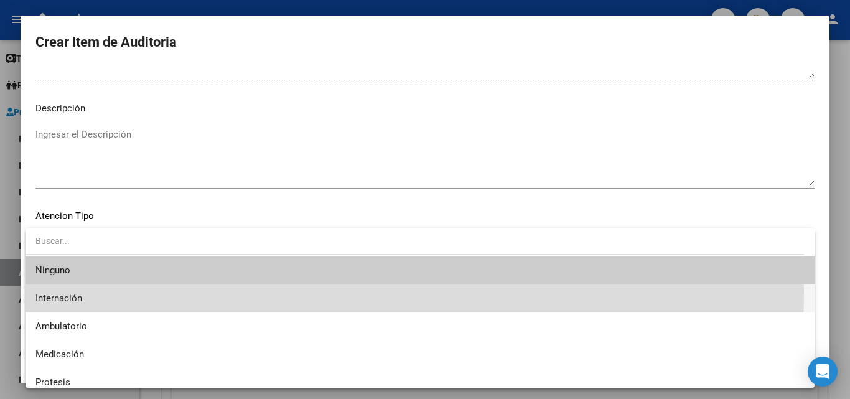
click at [85, 292] on span "Internación" at bounding box center [419, 298] width 769 height 28
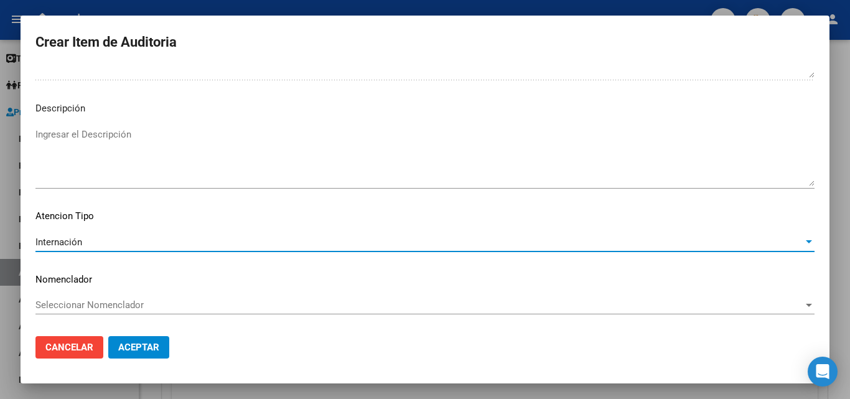
click at [114, 149] on textarea "Ingresar el Descripción" at bounding box center [424, 157] width 779 height 58
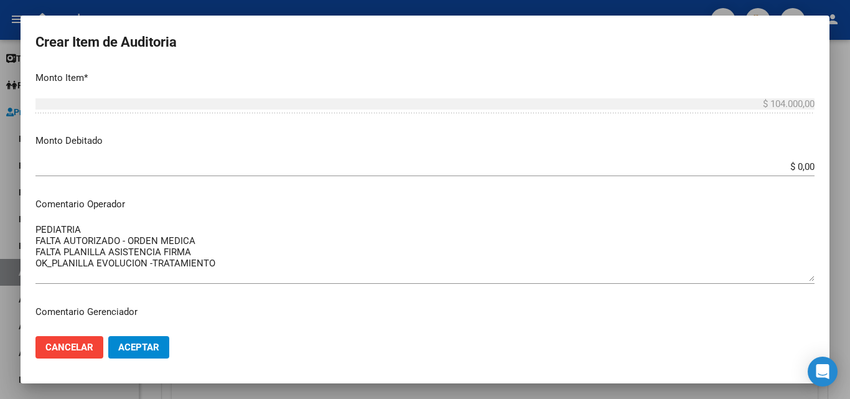
scroll to position [505, 0]
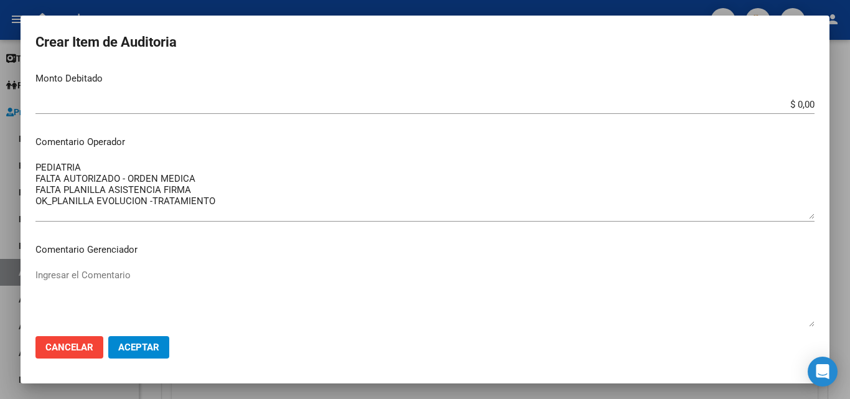
type textarea "INTERNACION DOMICILIARIA"
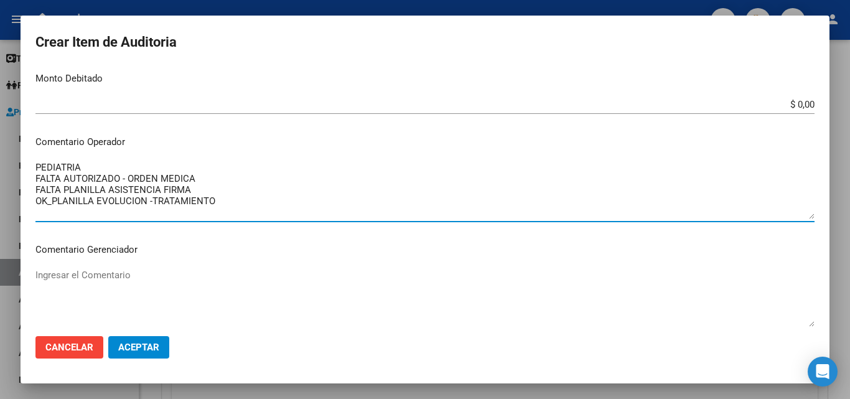
click at [212, 182] on textarea "PEDIATRIA FALTA AUTORIZADO - ORDEN MEDICA FALTA PLANILLA ASISTENCIA FIRMA OK_PL…" at bounding box center [424, 190] width 779 height 58
click at [209, 197] on textarea "PEDIATRIA FALTA AUTORIZADO - ORDEN MEDICA FALTA PLANILLA ASISTENCIA FIRMA OK_PL…" at bounding box center [424, 190] width 779 height 58
click at [227, 206] on textarea "PEDIATRIA FALTA AUTORIZADO - ORDEN MEDICA FALTA PLANILLA ASISTENCIA FIRMA OK_PL…" at bounding box center [424, 190] width 779 height 58
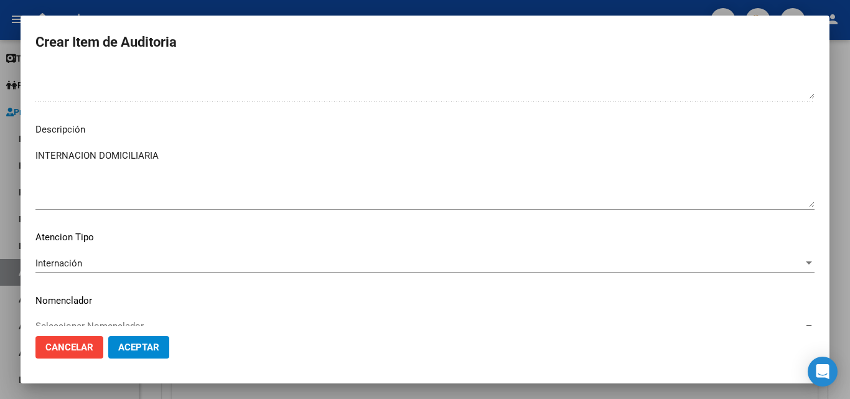
scroll to position [754, 0]
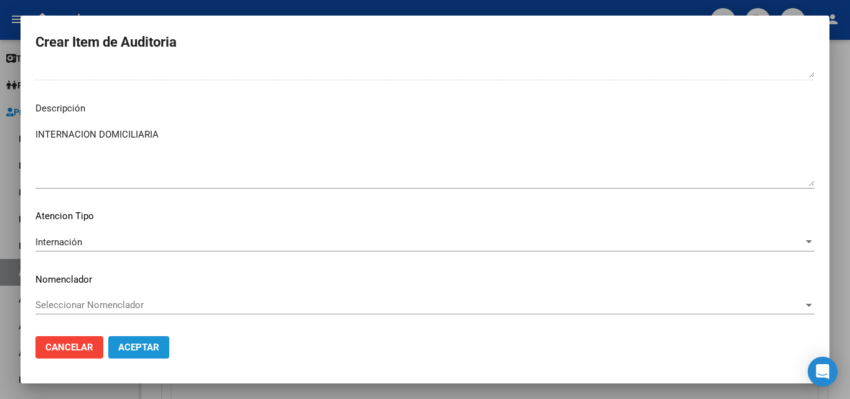
click at [141, 344] on span "Aceptar" at bounding box center [138, 347] width 41 height 11
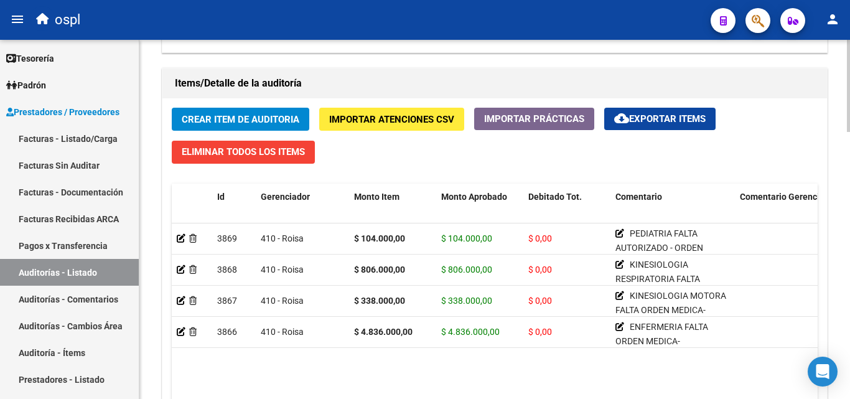
click at [248, 99] on div "Crear Item de Auditoria Importar Atenciones CSV Importar Prácticas cloud_downlo…" at bounding box center [494, 290] width 665 height 384
click at [245, 115] on span "Crear Item de Auditoria" at bounding box center [241, 119] width 118 height 11
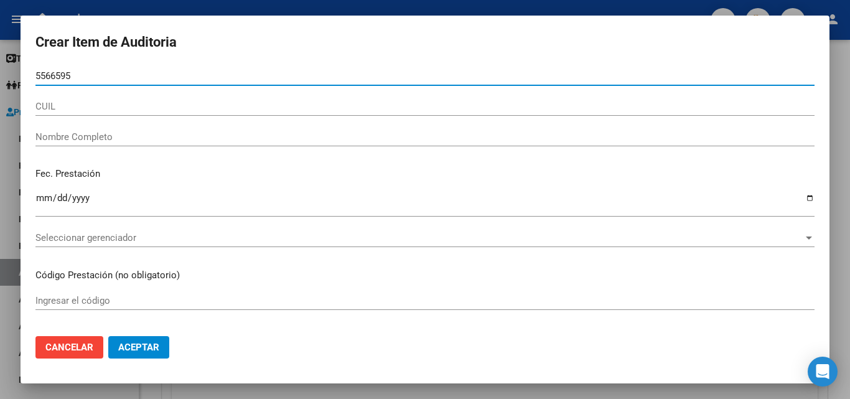
type input "55665951"
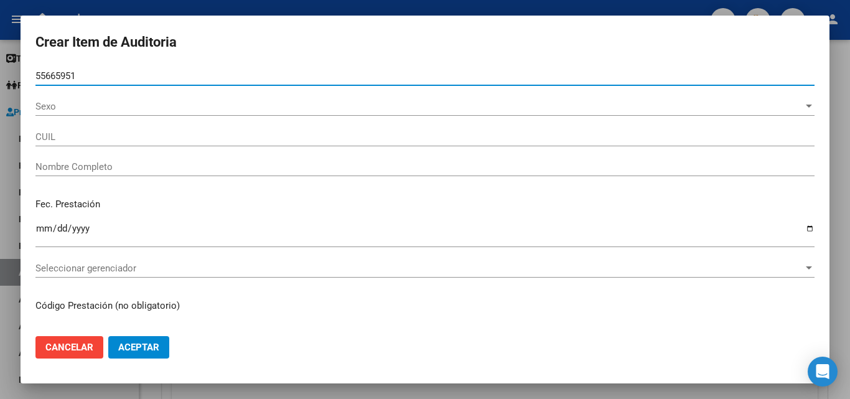
type input "20556659517"
type input "[PERSON_NAME]"
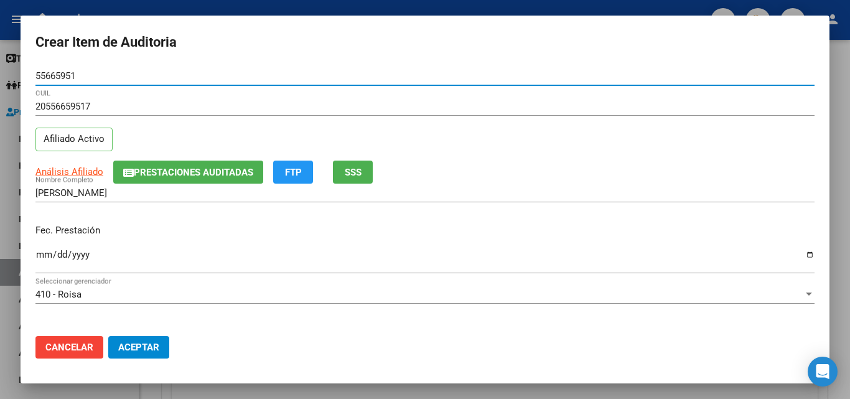
type input "55665951"
click at [43, 256] on input "Ingresar la fecha" at bounding box center [424, 260] width 779 height 20
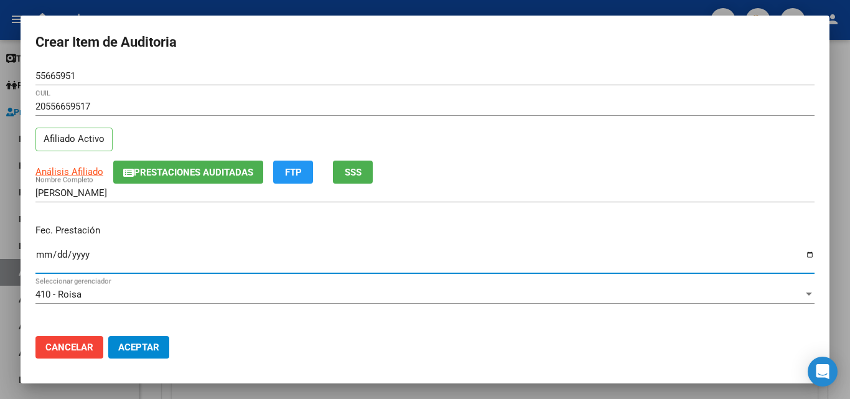
click at [44, 253] on input "Ingresar la fecha" at bounding box center [424, 260] width 779 height 20
type input "[DATE]"
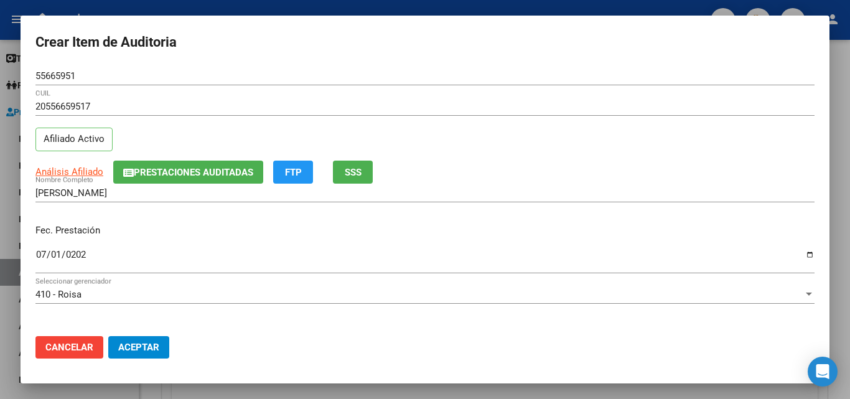
scroll to position [62, 0]
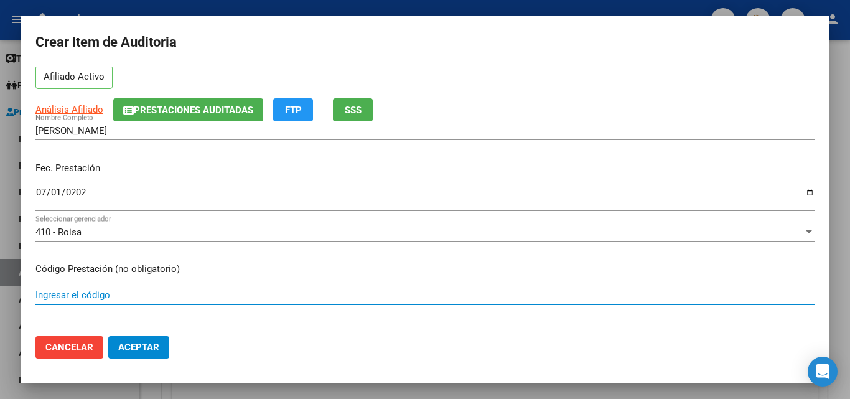
click at [83, 299] on input "Ingresar el código" at bounding box center [424, 294] width 779 height 11
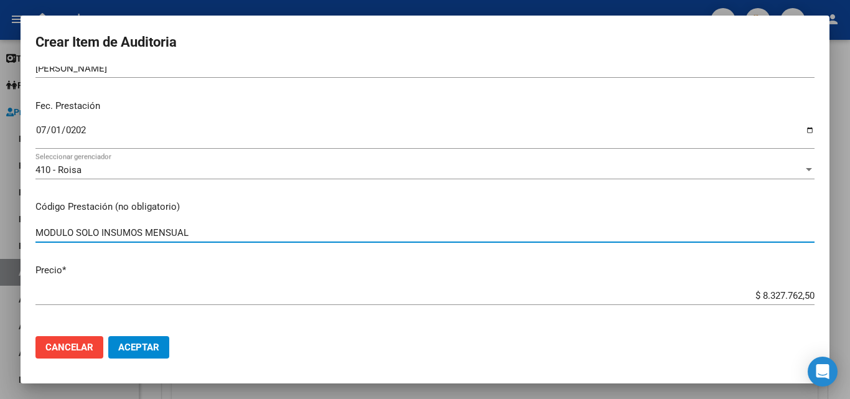
type input "MODULO SOLO INSUMOS MENSUAL"
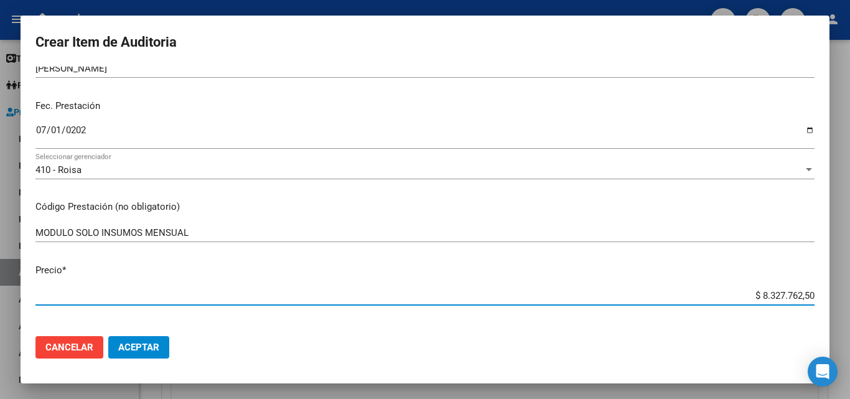
drag, startPoint x: 734, startPoint y: 299, endPoint x: 825, endPoint y: 288, distance: 90.9
click at [825, 288] on mat-dialog-content "55665951 Nro Documento 20556659517 CUIL Afiliado Activo Análisis Afiliado Prest…" at bounding box center [425, 197] width 809 height 260
type input "$ 0,06"
type input "$ 0,63"
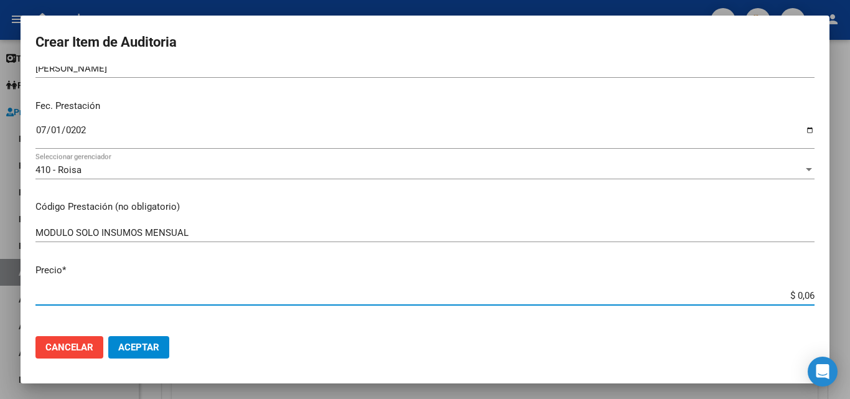
type input "$ 0,63"
type input "$ 6,30"
type input "$ 63,09"
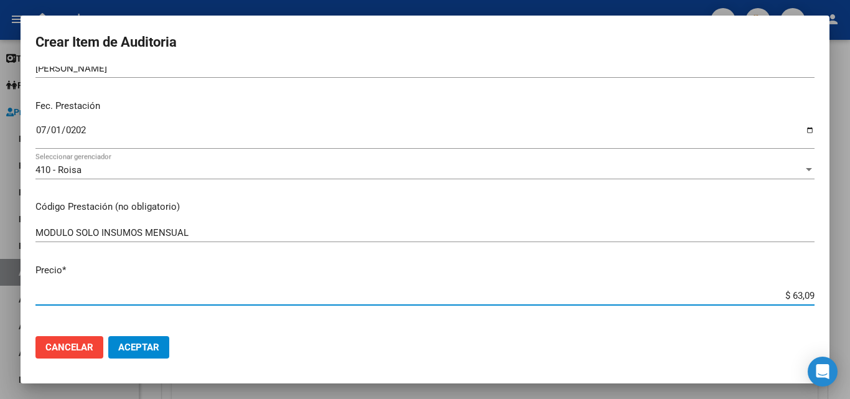
type input "$ 630,92"
type input "$ 6.309,26"
type input "$ 63.092,67"
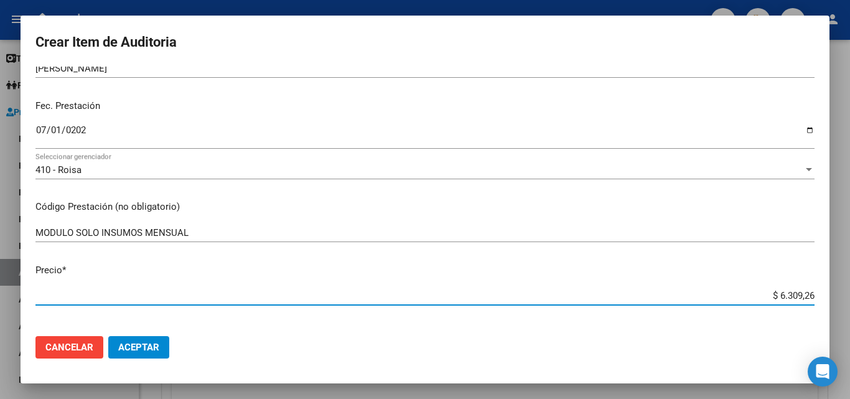
type input "$ 63.092,67"
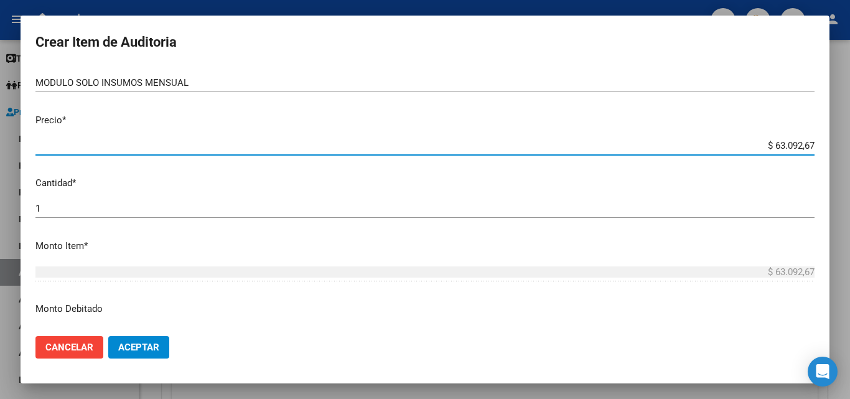
scroll to position [311, 0]
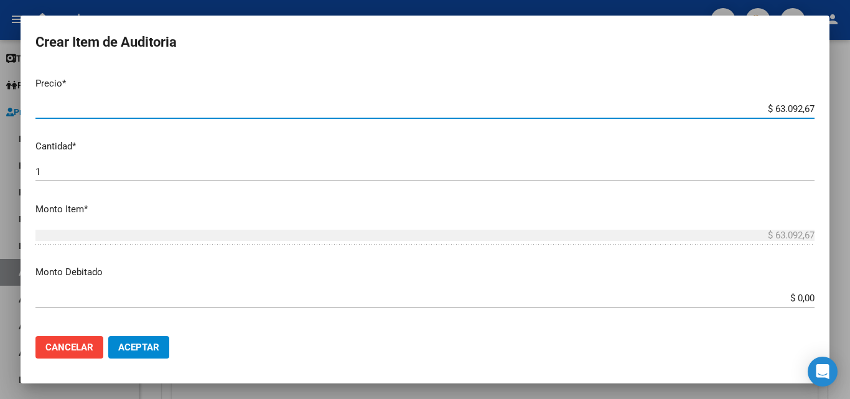
click at [85, 180] on div "1 Ingresar la cantidad" at bounding box center [424, 171] width 779 height 19
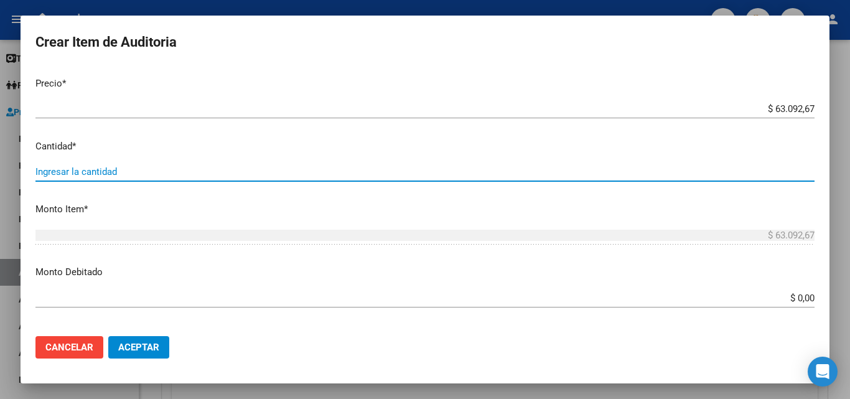
type input "3"
type input "$ 189.278,01"
type input "31"
type input "$ 1.955.872,77"
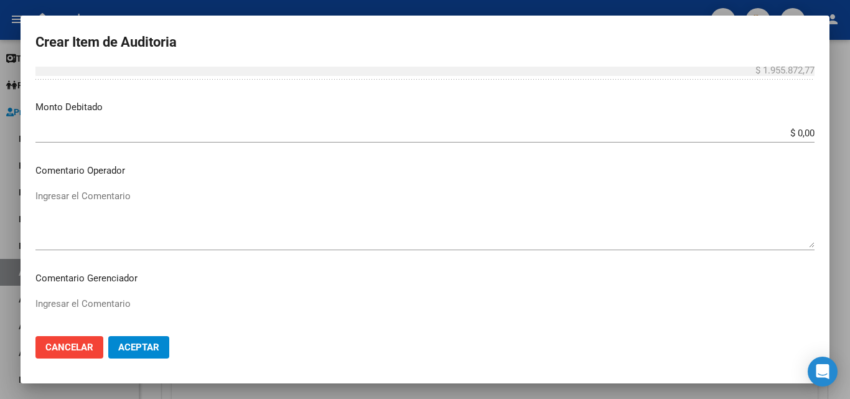
scroll to position [498, 0]
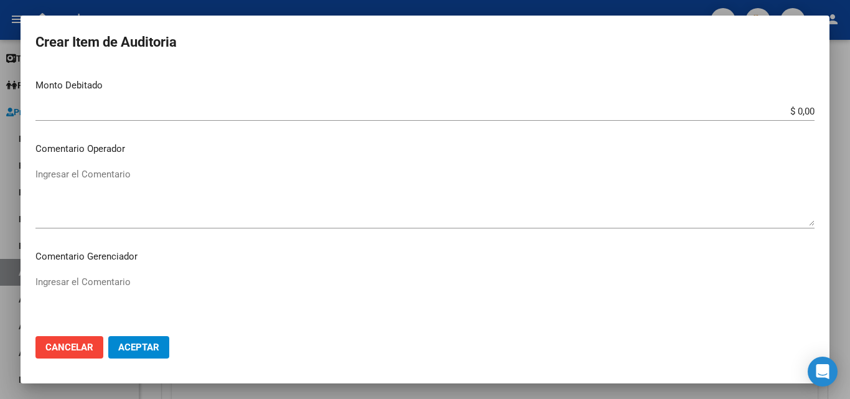
type input "31"
click at [125, 179] on textarea "Ingresar el Comentario" at bounding box center [424, 196] width 779 height 58
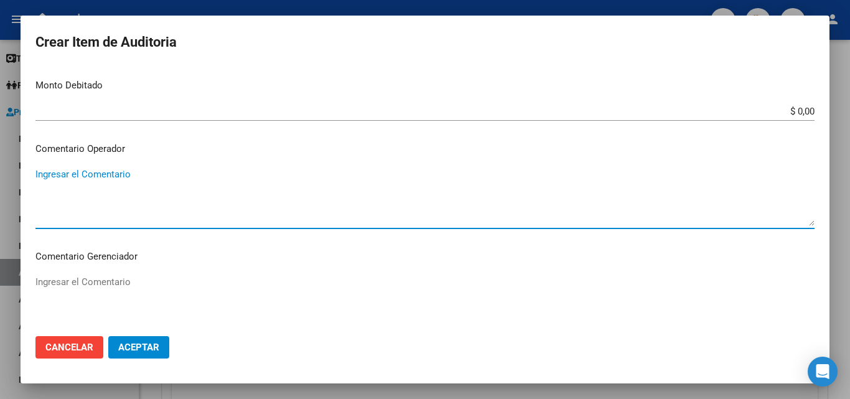
click at [88, 348] on span "Cancelar" at bounding box center [69, 347] width 48 height 11
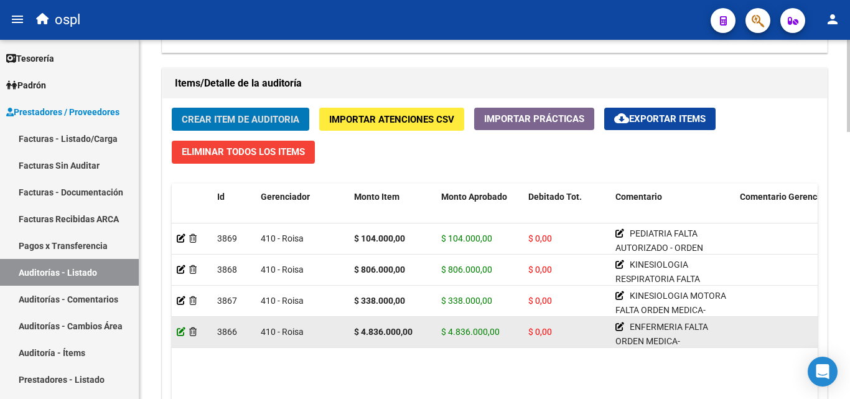
click at [180, 329] on icon at bounding box center [181, 331] width 9 height 9
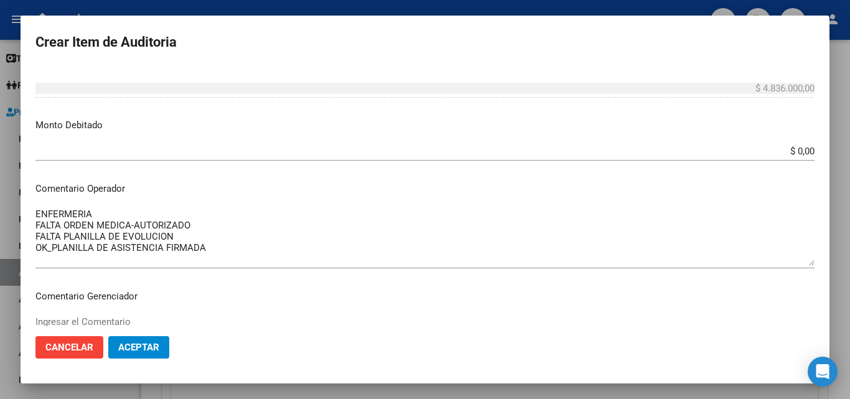
scroll to position [436, 0]
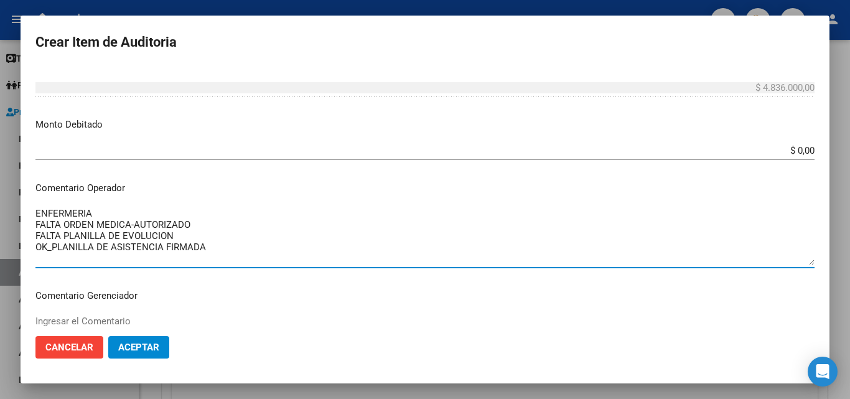
click at [238, 245] on textarea "ENFERMERIA FALTA ORDEN MEDICA-AUTORIZADO FALTA PLANILLA DE EVOLUCION OK_PLANILL…" at bounding box center [424, 236] width 779 height 58
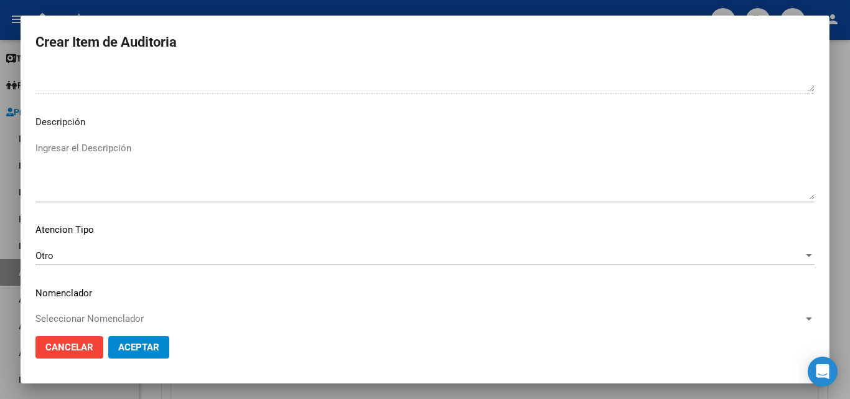
scroll to position [731, 0]
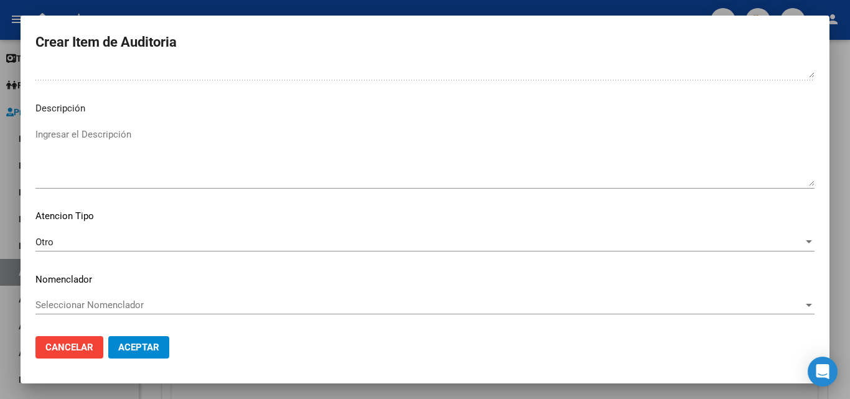
click at [161, 185] on div "Ingresar el Descripción" at bounding box center [424, 156] width 779 height 63
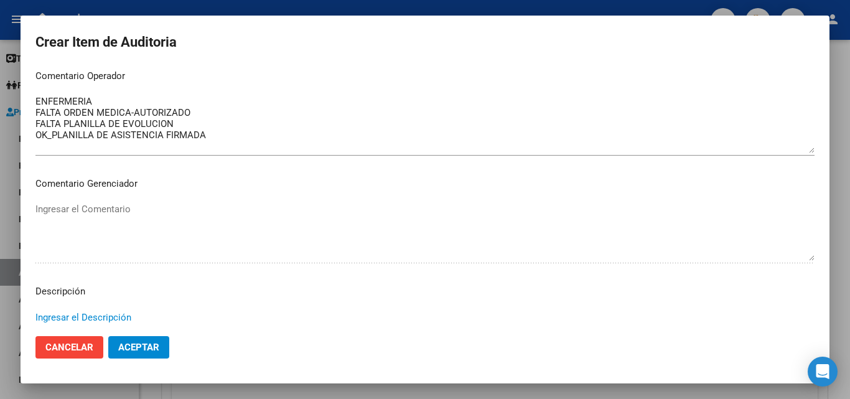
scroll to position [544, 0]
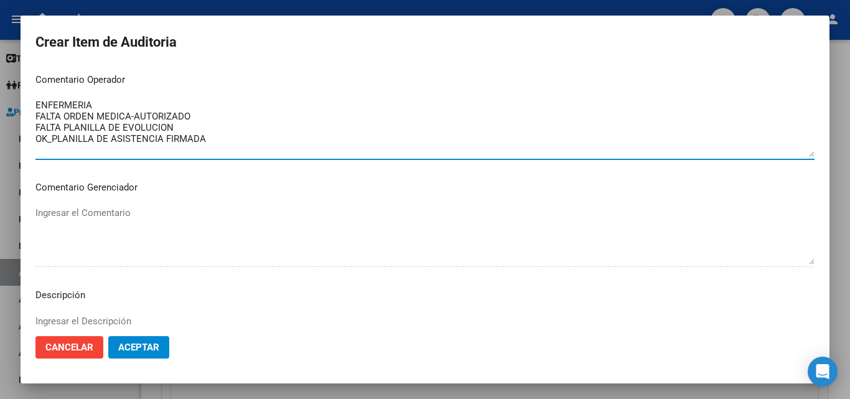
click at [169, 128] on textarea "ENFERMERIA FALTA ORDEN MEDICA-AUTORIZADO FALTA PLANILLA DE EVOLUCION OK_PLANILL…" at bounding box center [424, 127] width 779 height 58
click at [185, 125] on textarea "ENFERMERIA FALTA ORDEN MEDICA-AUTORIZADO FALTA PLANILLA DE EVOLUCION OK_PLANILL…" at bounding box center [424, 127] width 779 height 58
click at [198, 115] on textarea "ENFERMERIA FALTA ORDEN MEDICA-AUTORIZADO FALTA PLANILLA DE EVOLUCION OK_PLANILL…" at bounding box center [424, 127] width 779 height 58
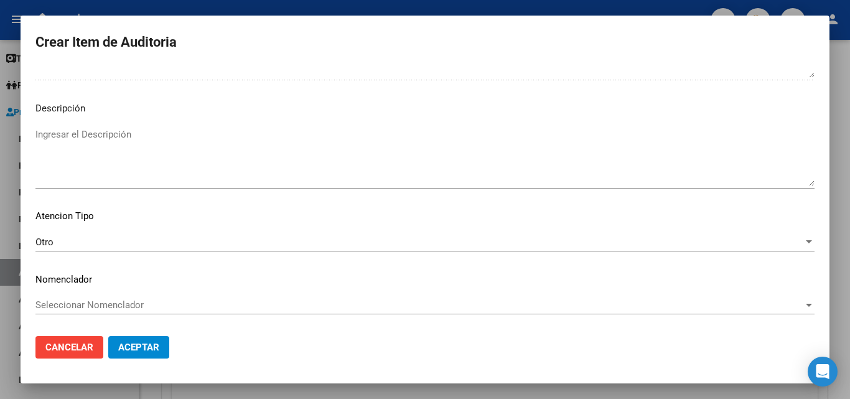
click at [146, 152] on textarea "Ingresar el Descripción" at bounding box center [424, 157] width 779 height 58
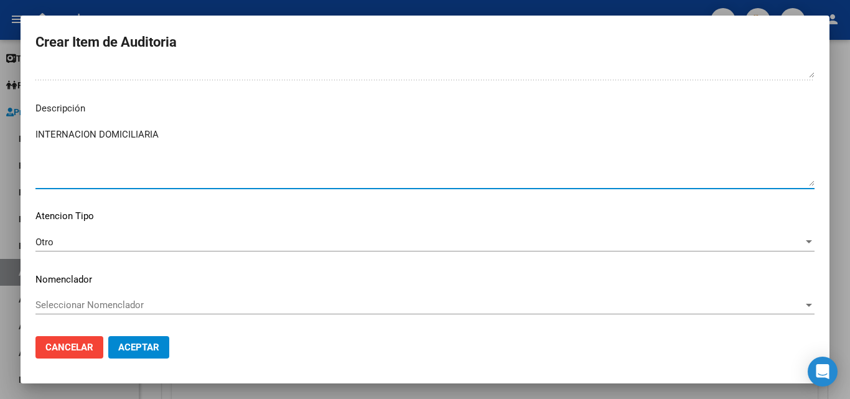
type textarea "INTERNACION DOMICILIARIA"
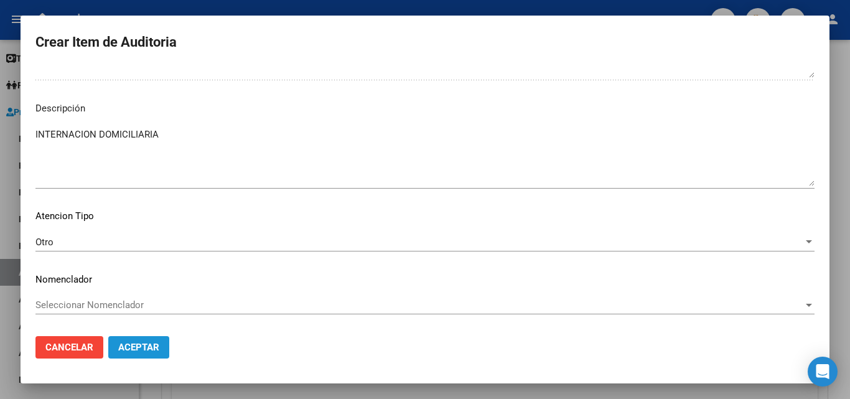
click at [142, 342] on span "Aceptar" at bounding box center [138, 347] width 41 height 11
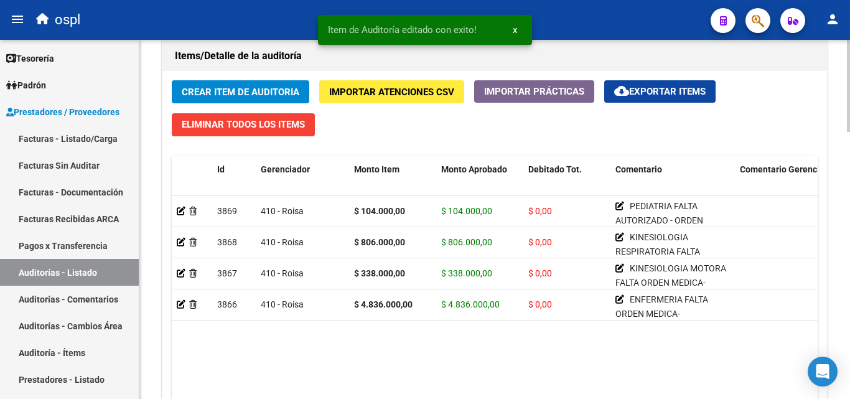
scroll to position [996, 0]
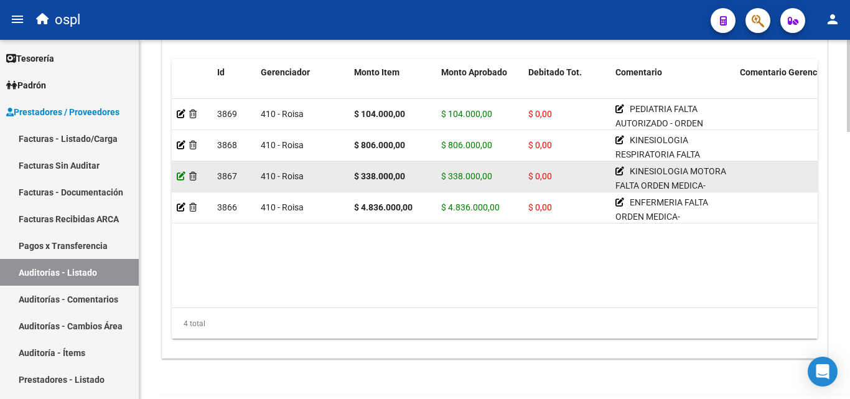
click at [181, 175] on icon at bounding box center [181, 176] width 9 height 9
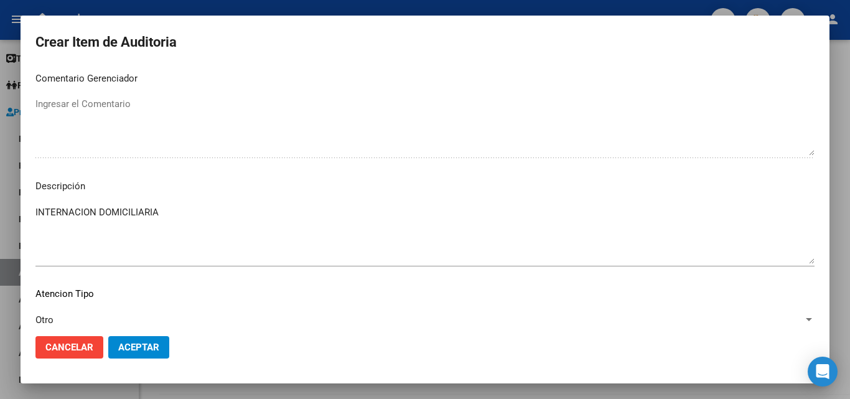
scroll to position [731, 0]
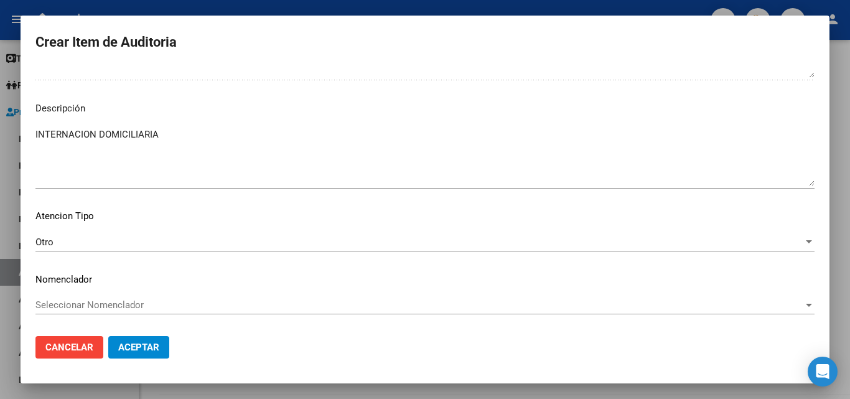
click at [225, 148] on textarea "INTERNACION DOMICILIARIA" at bounding box center [424, 157] width 779 height 58
click at [236, 7] on div at bounding box center [425, 199] width 850 height 399
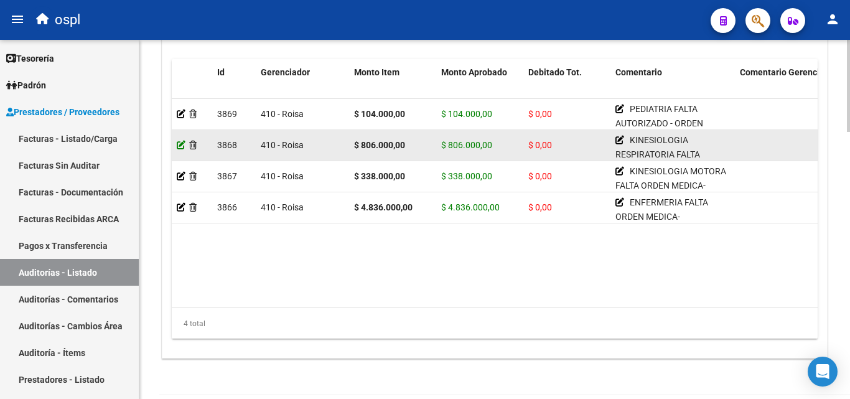
click at [179, 145] on icon at bounding box center [181, 145] width 9 height 9
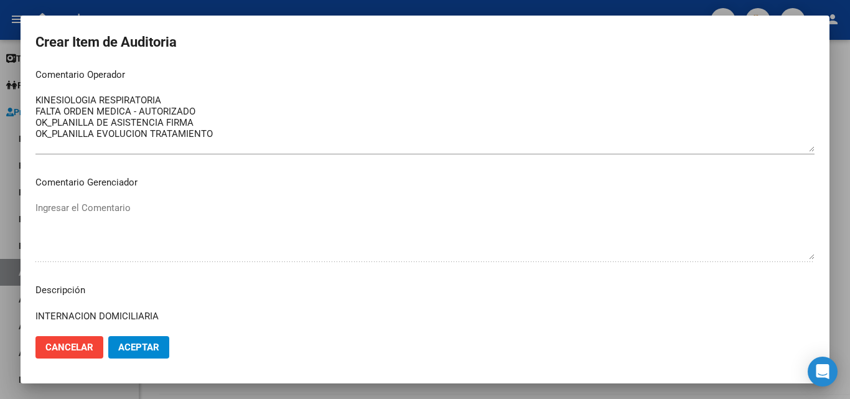
scroll to position [560, 0]
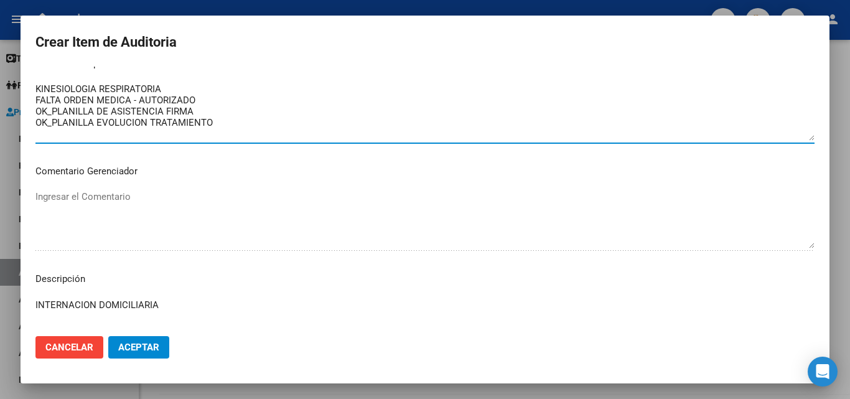
click at [200, 103] on textarea "KINESIOLOGIA RESPIRATORIA FALTA ORDEN MEDICA - AUTORIZADO OK_PLANILLA DE ASISTE…" at bounding box center [424, 111] width 779 height 58
click at [306, 4] on div at bounding box center [425, 199] width 850 height 399
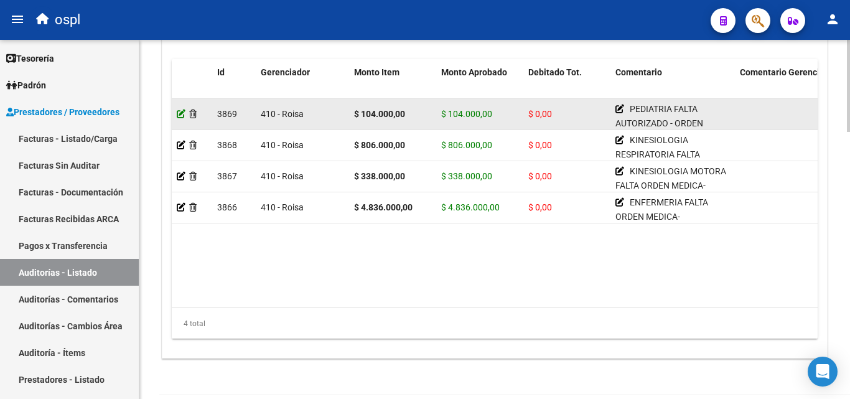
click at [179, 112] on icon at bounding box center [181, 114] width 9 height 9
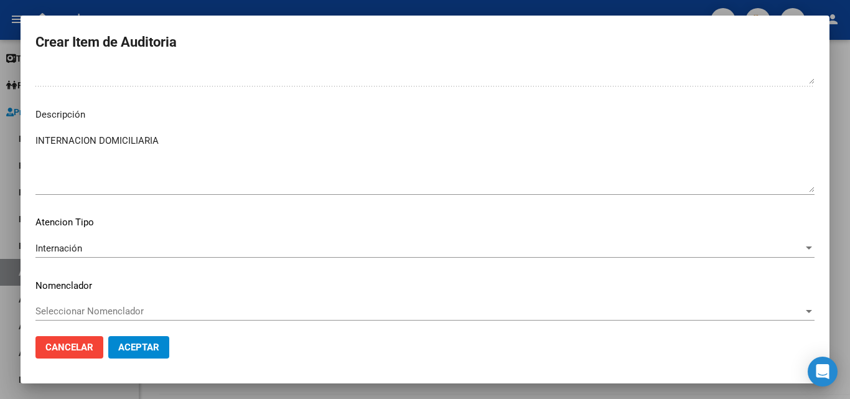
scroll to position [731, 0]
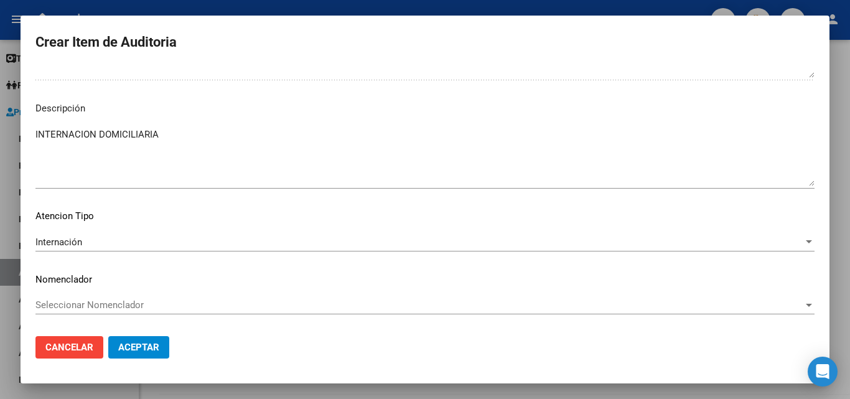
click at [244, 6] on div at bounding box center [425, 199] width 850 height 399
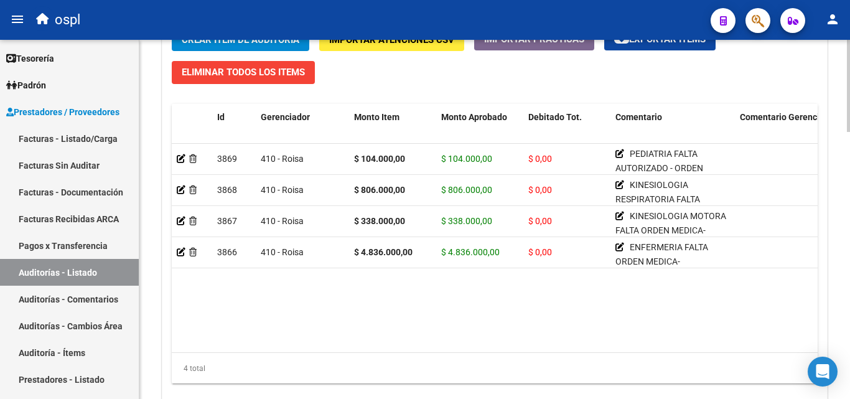
scroll to position [934, 0]
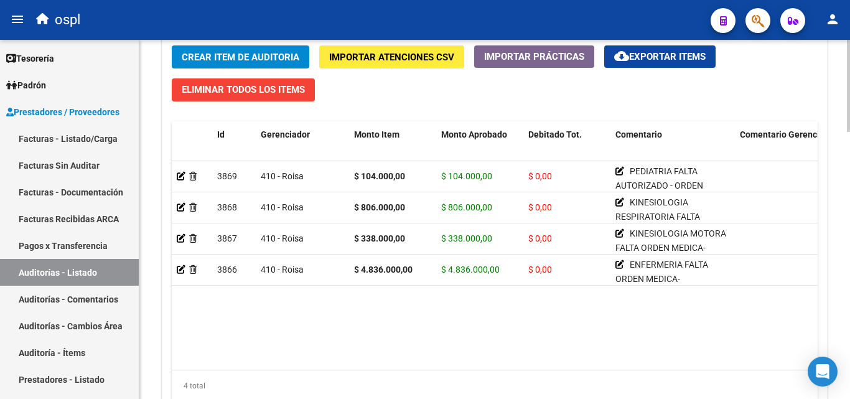
click at [259, 48] on button "Crear Item de Auditoria" at bounding box center [241, 56] width 138 height 23
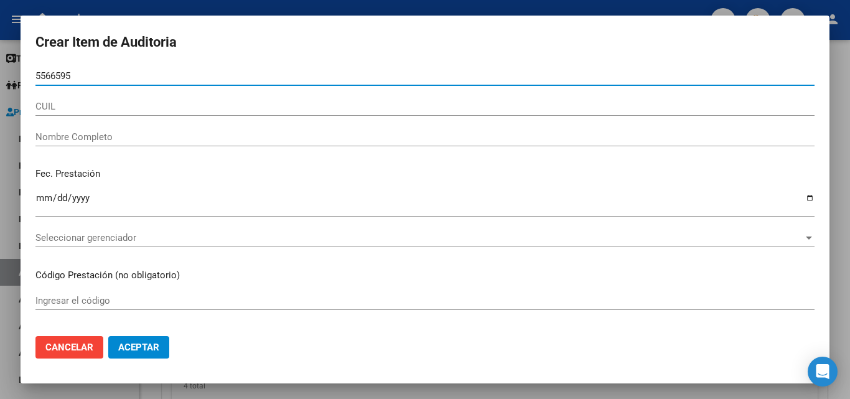
type input "55665951"
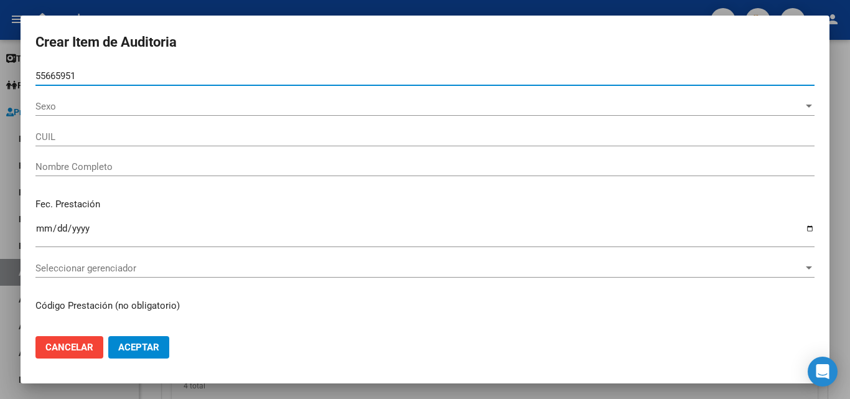
type input "20556659517"
type input "[PERSON_NAME]"
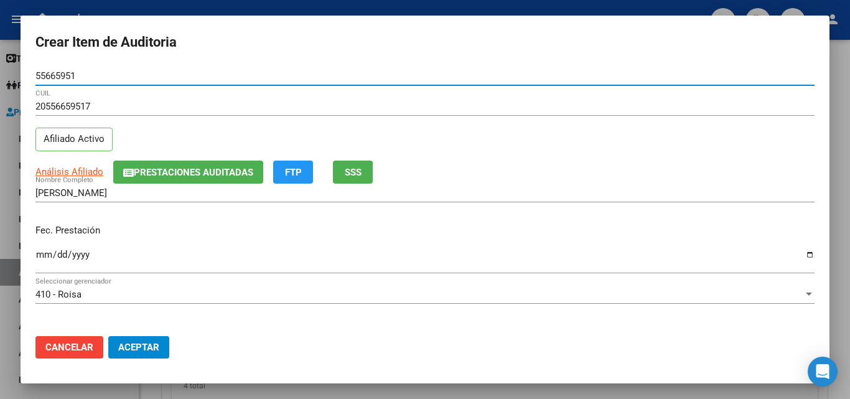
type input "55665951"
click at [44, 254] on input "Ingresar la fecha" at bounding box center [424, 260] width 779 height 20
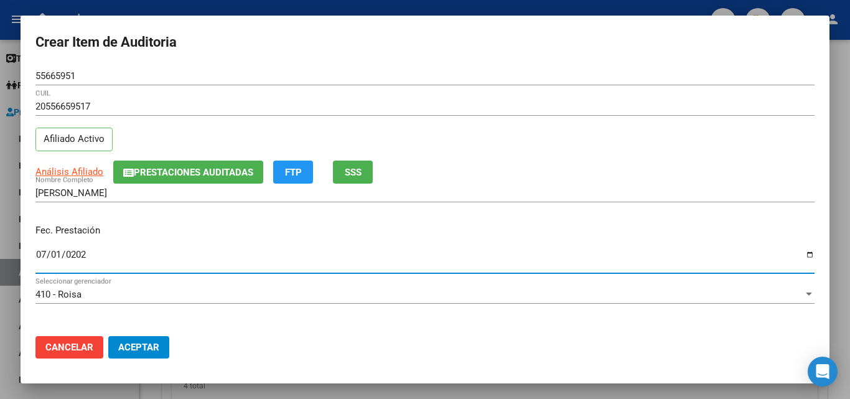
type input "[DATE]"
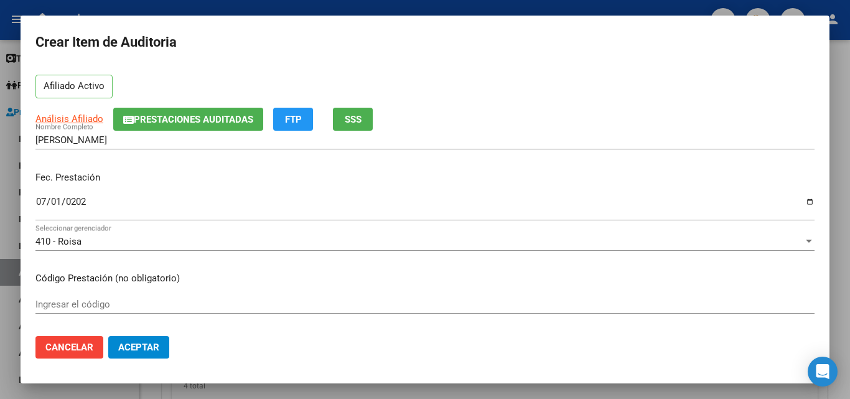
scroll to position [62, 0]
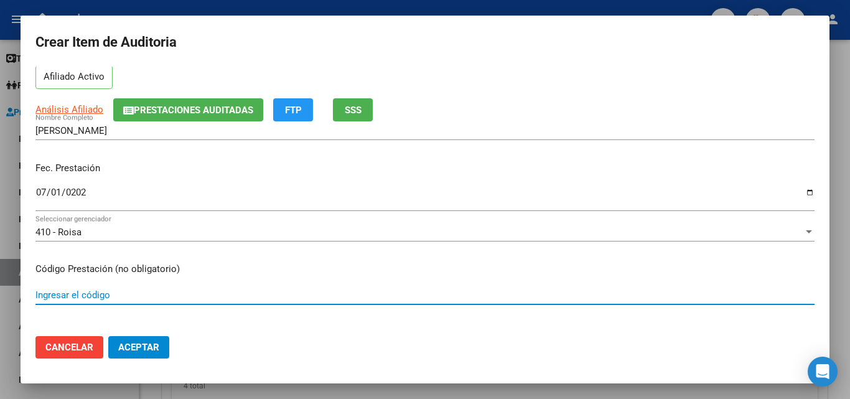
click at [70, 289] on input "Ingresar el código" at bounding box center [424, 294] width 779 height 11
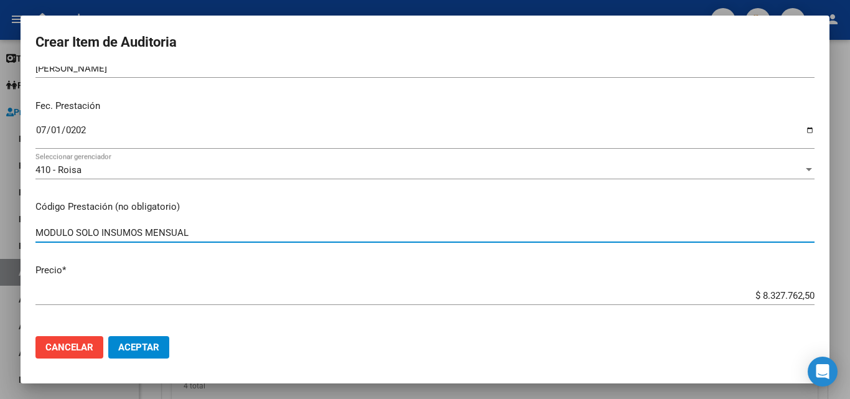
type input "MODULO SOLO INSUMOS MENSUAL"
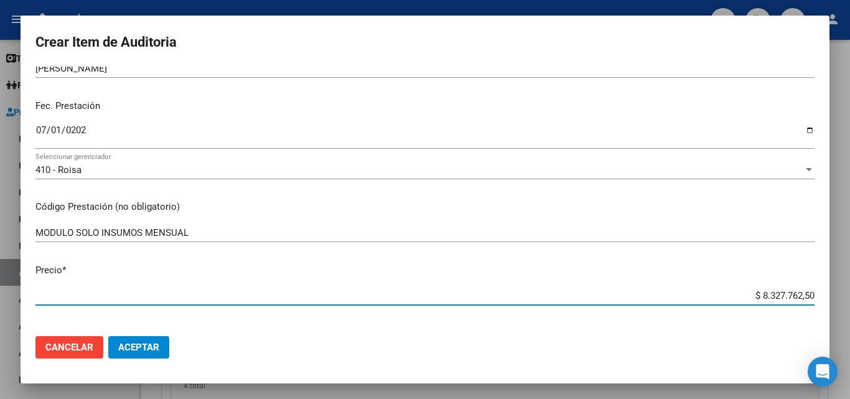
drag, startPoint x: 743, startPoint y: 297, endPoint x: 817, endPoint y: 294, distance: 73.5
click at [817, 294] on mat-dialog-content "55665951 Nro Documento 20556659517 CUIL Afiliado Activo Análisis Afiliado Prest…" at bounding box center [425, 197] width 809 height 260
type input "$ 0,06"
type input "$ 0,63"
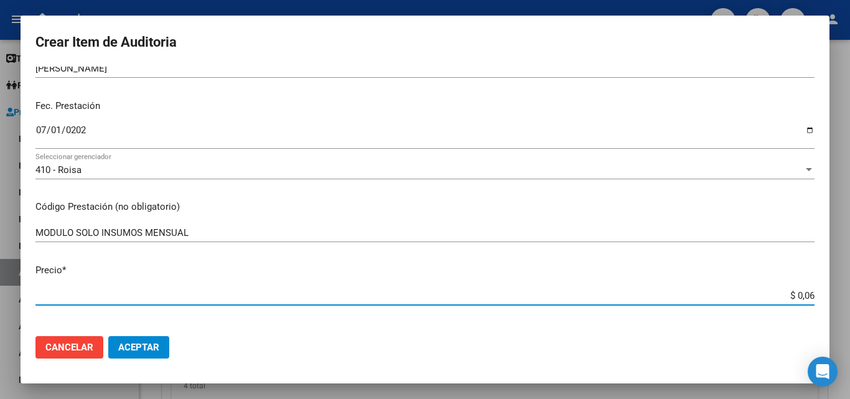
type input "$ 0,63"
type input "$ 6,30"
type input "$ 63,09"
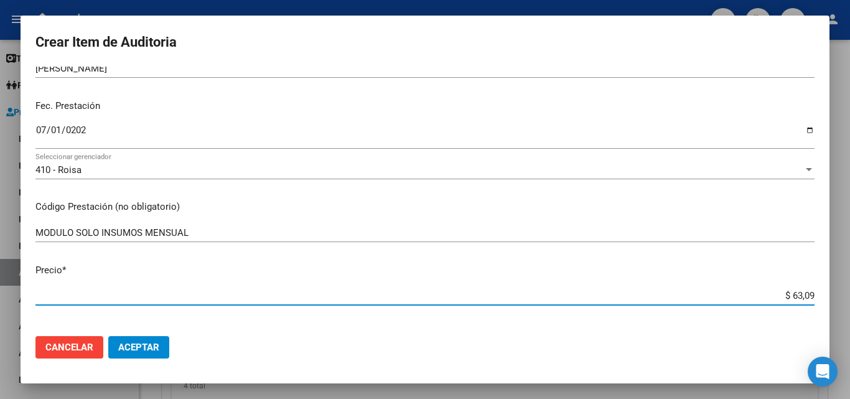
type input "$ 630,92"
type input "$ 6.309,26"
type input "$ 63.092,67"
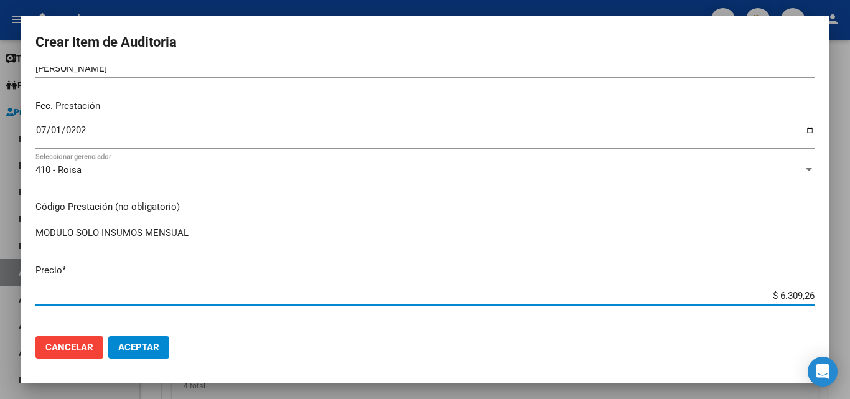
type input "$ 63.092,67"
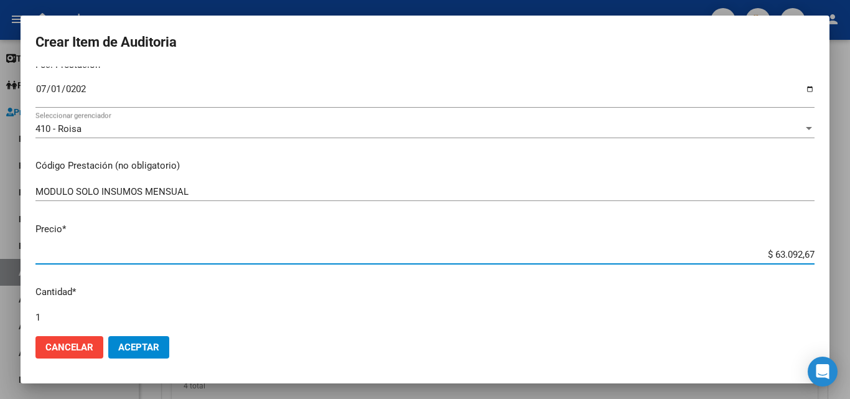
scroll to position [249, 0]
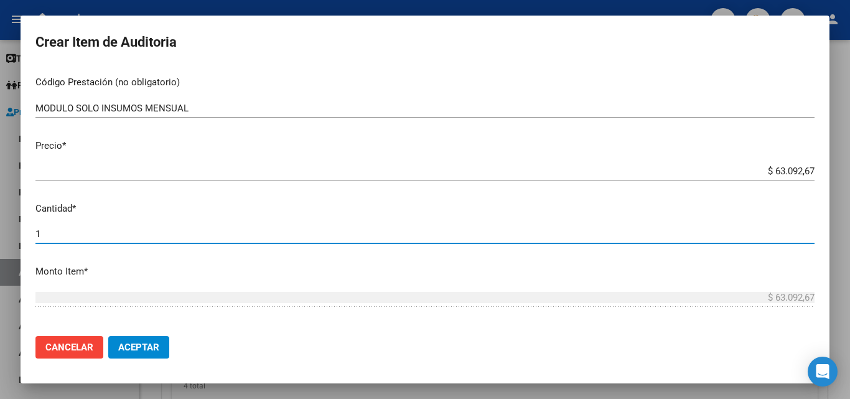
click at [120, 238] on input "1" at bounding box center [424, 233] width 779 height 11
type input "3"
type input "$ 189.278,01"
type input "31"
type input "$ 1.955.872,77"
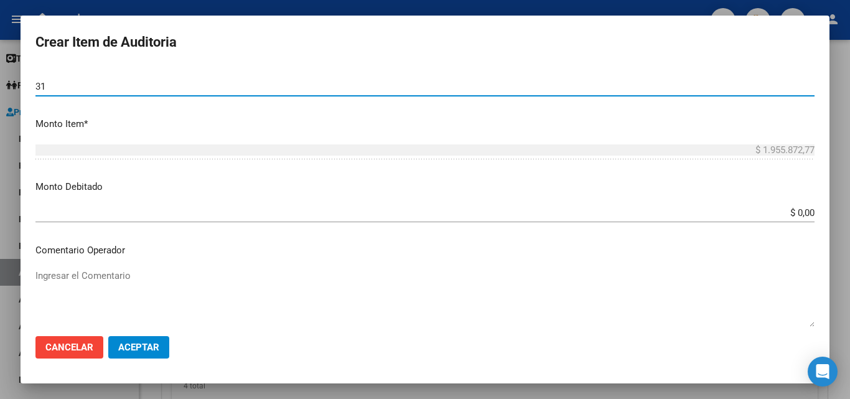
scroll to position [498, 0]
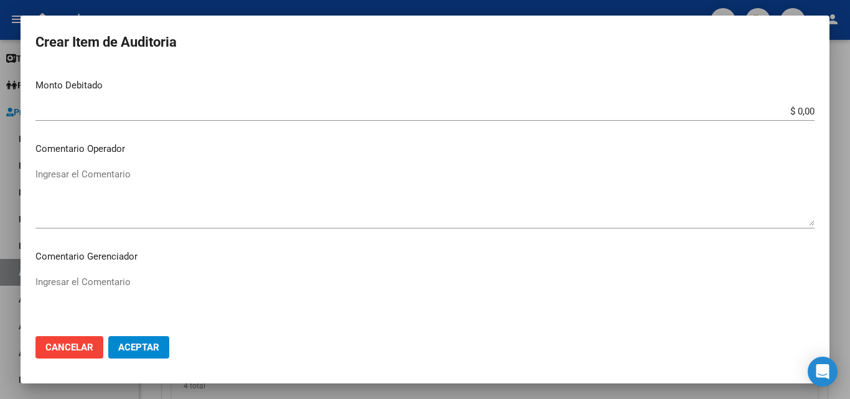
type input "31"
click at [147, 182] on textarea "Ingresar el Comentario" at bounding box center [424, 196] width 779 height 58
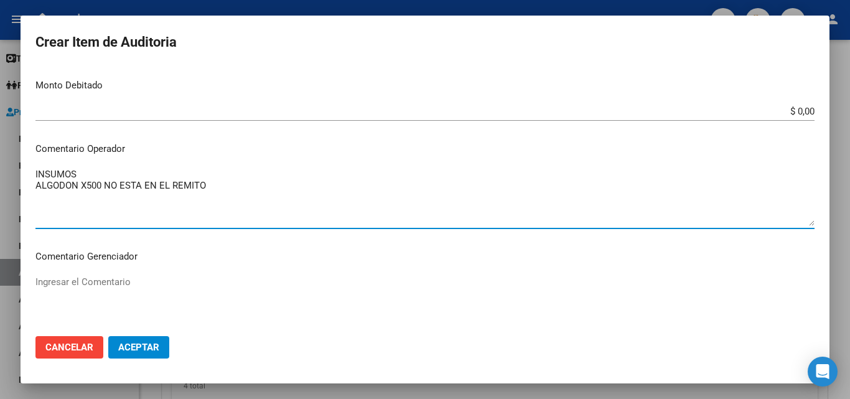
click at [35, 187] on mat-dialog-content "55665951 Nro Documento 20556659517 CUIL Afiliado Activo Análisis Afiliado Prest…" at bounding box center [425, 197] width 809 height 260
click at [39, 202] on textarea "INSUMOS _ALGODON X500 NO ESTA EN EL REMITO" at bounding box center [424, 196] width 779 height 58
drag, startPoint x: 225, startPoint y: 191, endPoint x: 224, endPoint y: 199, distance: 8.2
click at [225, 192] on textarea "INSUMOS _ALGODON X500 NO ESTA EN EL REMITO" at bounding box center [424, 196] width 779 height 58
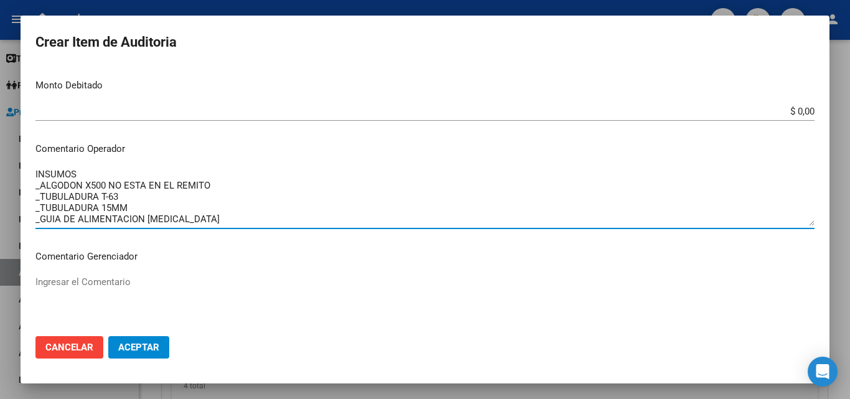
click at [143, 206] on textarea "INSUMOS _ALGODON X500 NO ESTA EN EL REMITO _TUBULADURA T-63 _TUBULADURA 15MM _G…" at bounding box center [424, 196] width 779 height 58
click at [144, 183] on textarea "INSUMOS _ALGODON X500 NO ESTA EN EL REMITO _TUBULADURA T-63 _TUBULADURA 15MM _G…" at bounding box center [424, 196] width 779 height 58
drag, startPoint x: 108, startPoint y: 182, endPoint x: 215, endPoint y: 184, distance: 107.0
click at [215, 184] on textarea "INSUMOS _ALGODON X500 NO ESTA EN EL REMITO _TUBULADURA T-63 _TUBULADURA 15MM _G…" at bounding box center [424, 196] width 779 height 58
click at [107, 172] on textarea "INSUMOS _ALGODON X500 _TUBULADURA T-63 _TUBULADURA 15MM _GUIA DE ALIMENTACION […" at bounding box center [424, 196] width 779 height 58
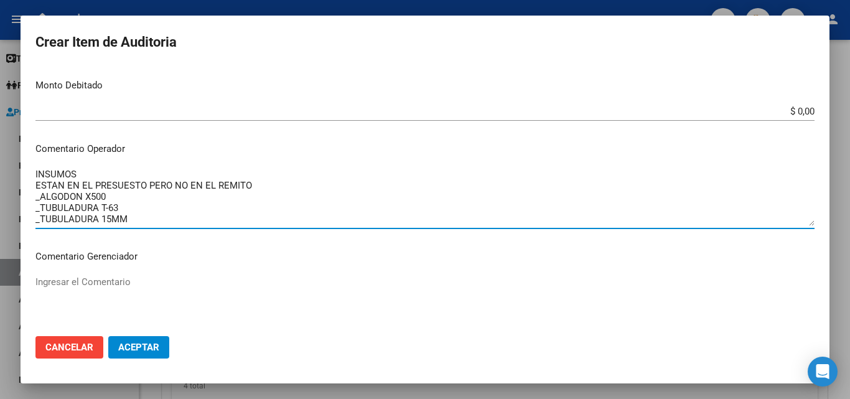
click at [82, 171] on textarea "INSUMOS ESTAN EN EL PRESUESTO PERO NO EN EL REMITO _ALGODON X500 _TUBULADURA T-…" at bounding box center [424, 196] width 779 height 58
click at [123, 189] on textarea "INSUMOS ESTAN EN EL PRESUESTO PERO NO EN EL REMITO _ALGODON X500 _TUBULADURA T-…" at bounding box center [424, 196] width 779 height 58
click at [271, 189] on textarea "INSUMOS ESTAN EN EL PRESUPUESTO PERO NO EN EL REMITO _ALGODON X500 _TUBULADURA …" at bounding box center [424, 196] width 779 height 58
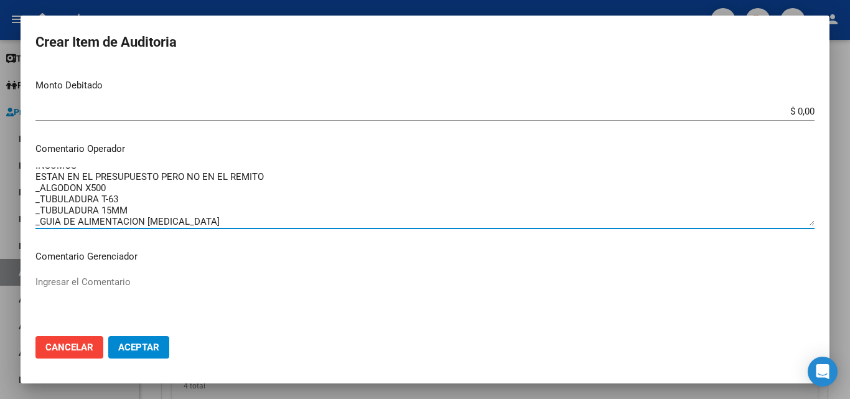
scroll to position [11, 0]
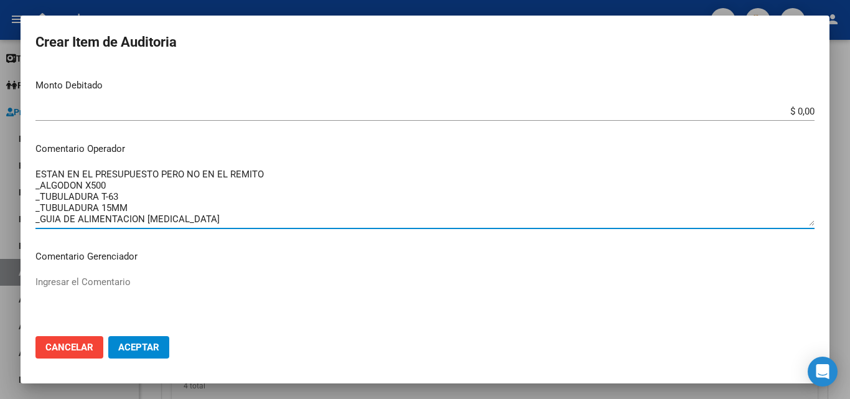
click at [208, 210] on textarea "INSUMOS ESTAN EN EL PRESUPUESTO PERO NO EN EL REMITO _ALGODON X500 _TUBULADURA …" at bounding box center [424, 196] width 779 height 58
click at [204, 215] on textarea "INSUMOS ESTAN EN EL PRESUPUESTO PERO NO EN EL REMITO _ALGODON X500 _TUBULADURA …" at bounding box center [424, 196] width 779 height 58
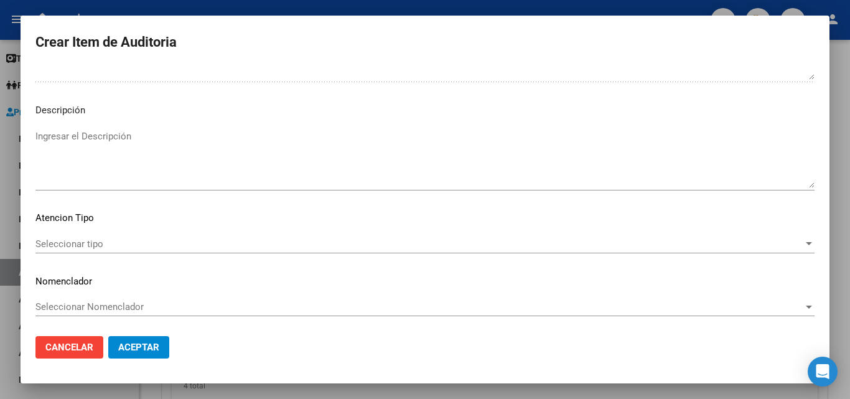
scroll to position [754, 0]
type textarea "INSUMOS ESTAN EN EL PRESUPUESTO PERO NO EN EL REMITO _ALGODON X500 _TUBULADURA …"
click at [72, 156] on textarea "Ingresar el Descripción" at bounding box center [424, 157] width 779 height 58
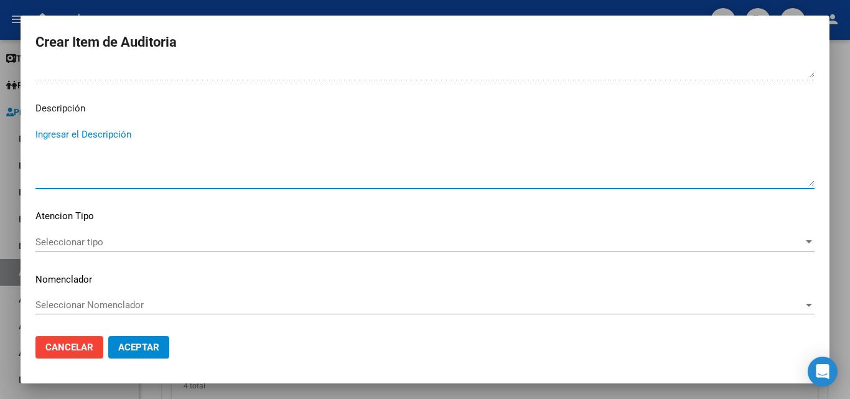
type textarea "I"
type textarea "INTERNACION DOMICILIARIA"
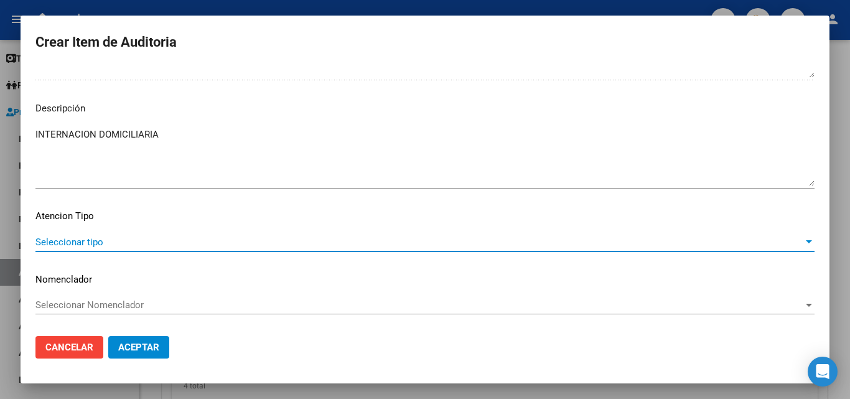
click at [112, 243] on span "Seleccionar tipo" at bounding box center [419, 241] width 768 height 11
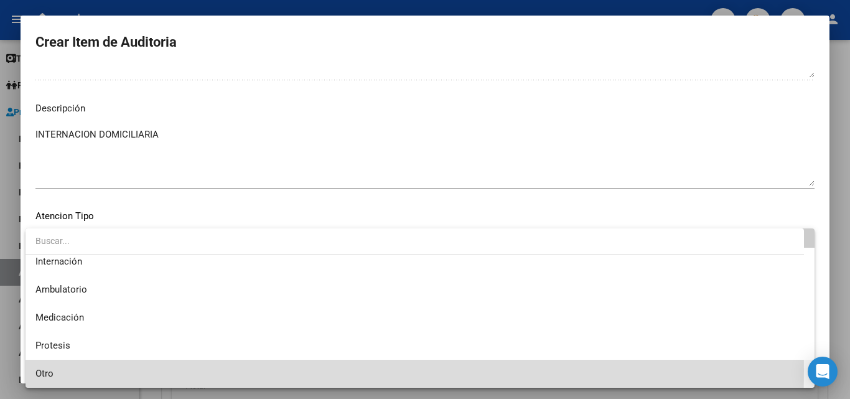
click at [76, 370] on span "Otro" at bounding box center [419, 374] width 769 height 28
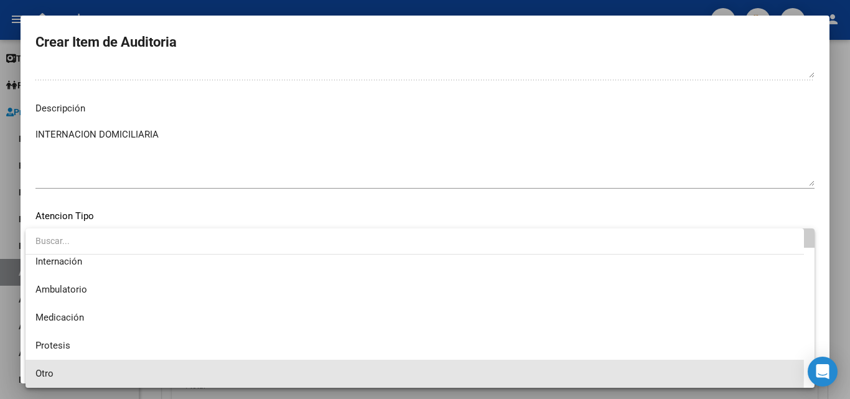
scroll to position [35, 0]
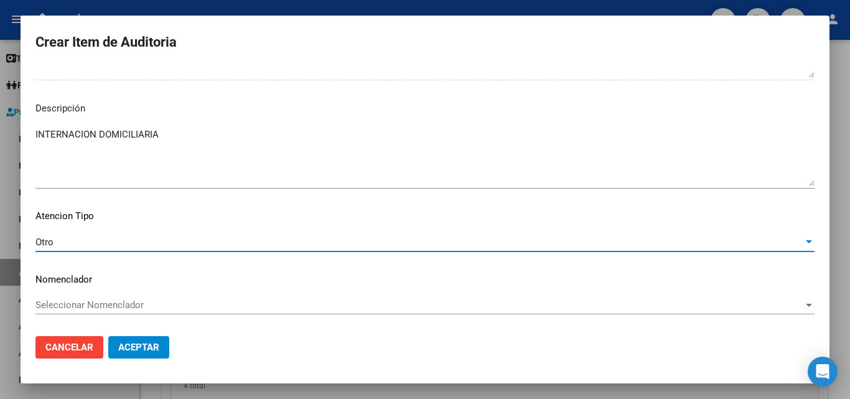
click at [133, 347] on span "Aceptar" at bounding box center [138, 347] width 41 height 11
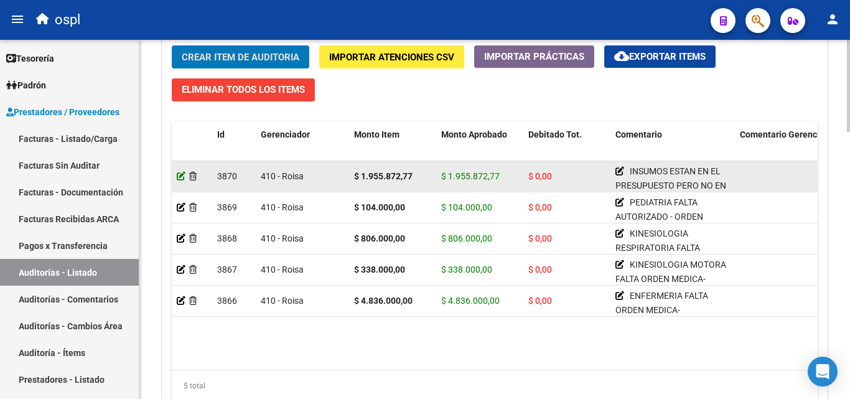
click at [183, 176] on icon at bounding box center [181, 176] width 9 height 9
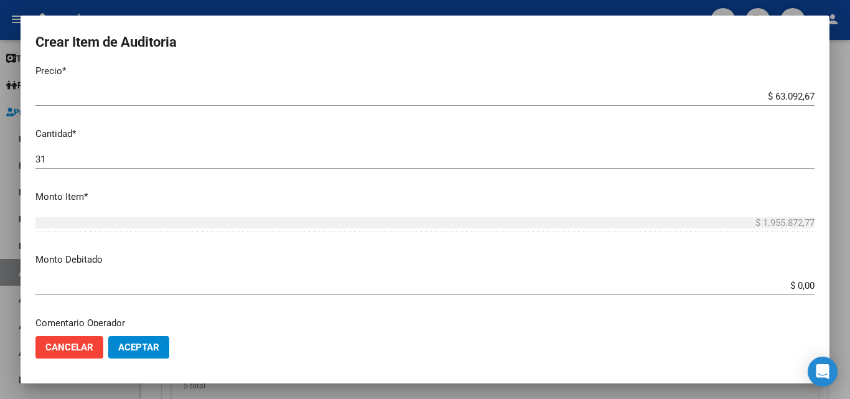
scroll to position [311, 0]
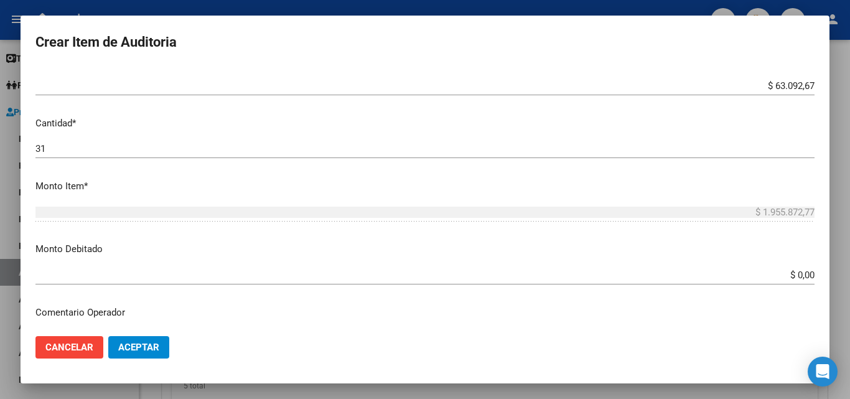
click at [318, 5] on div at bounding box center [425, 199] width 850 height 399
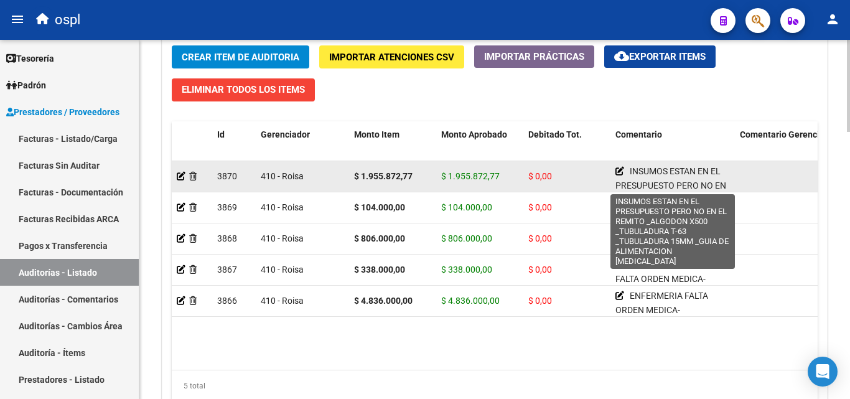
click at [621, 171] on icon at bounding box center [619, 171] width 9 height 9
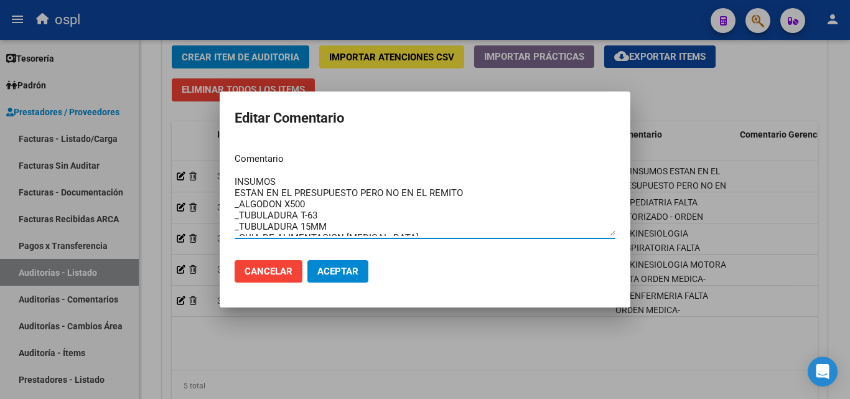
scroll to position [0, 0]
click at [284, 187] on textarea "INSUMOS ESTAN EN EL PRESUPUESTO PERO NO EN EL REMITO _ALGODON X500 _TUBULADURA …" at bounding box center [425, 206] width 381 height 58
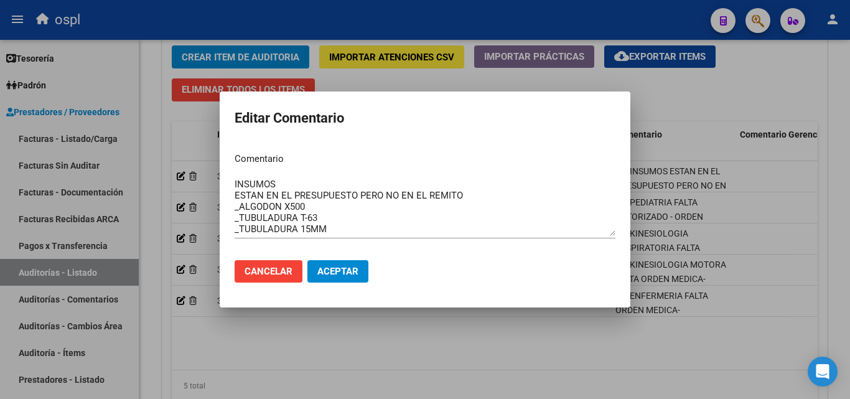
click at [157, 136] on div at bounding box center [425, 199] width 850 height 399
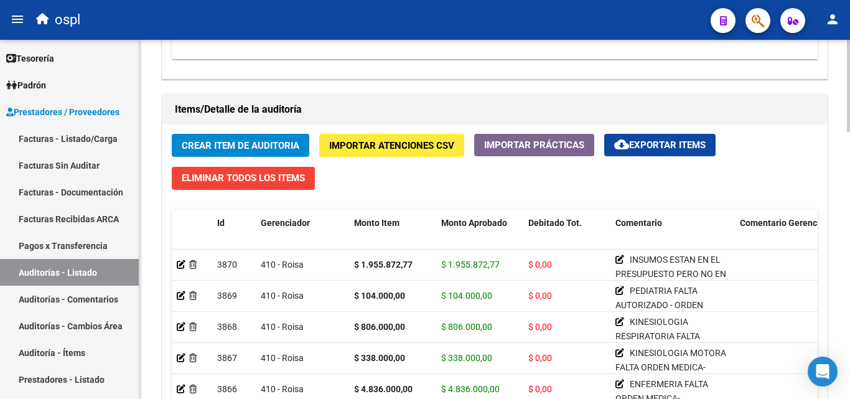
scroll to position [809, 0]
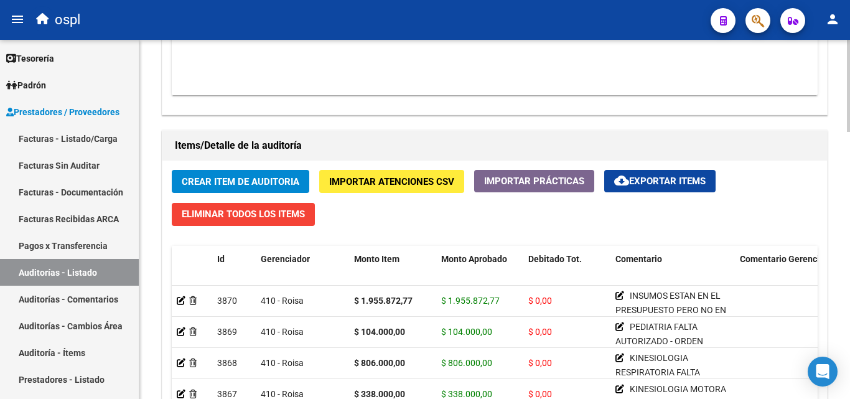
click at [292, 180] on span "Crear Item de Auditoria" at bounding box center [241, 181] width 118 height 11
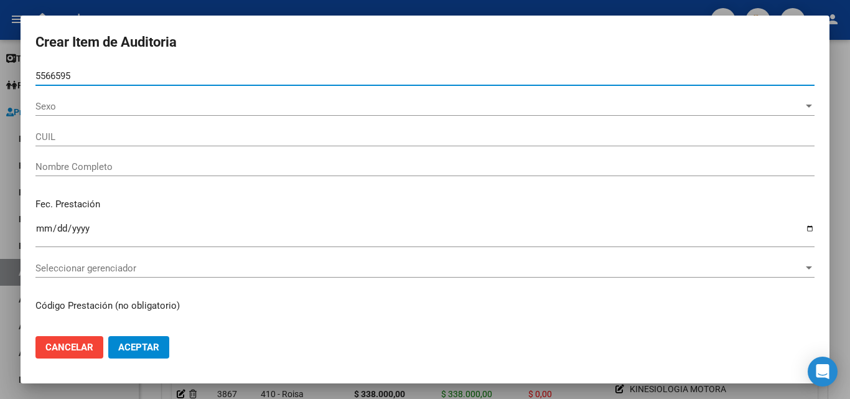
type input "55665951"
type input "20556659517"
type input "[PERSON_NAME]"
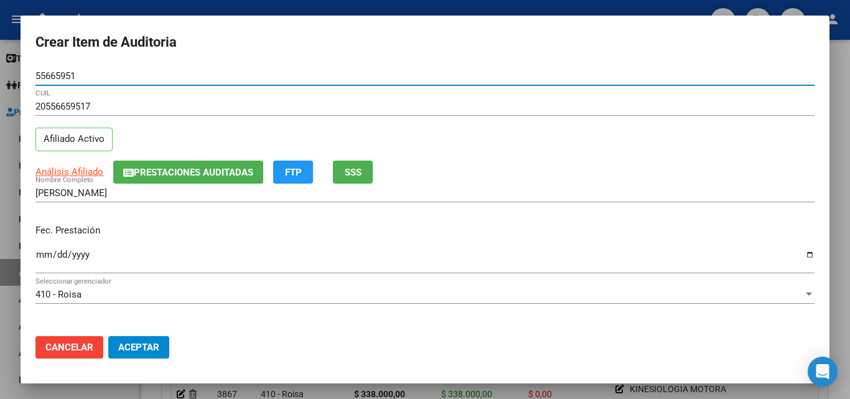
type input "55665951"
click at [37, 260] on input "Ingresar la fecha" at bounding box center [424, 260] width 779 height 20
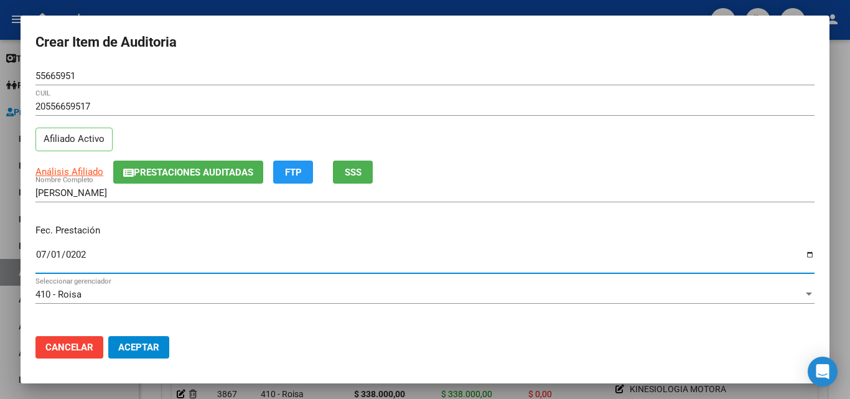
type input "[DATE]"
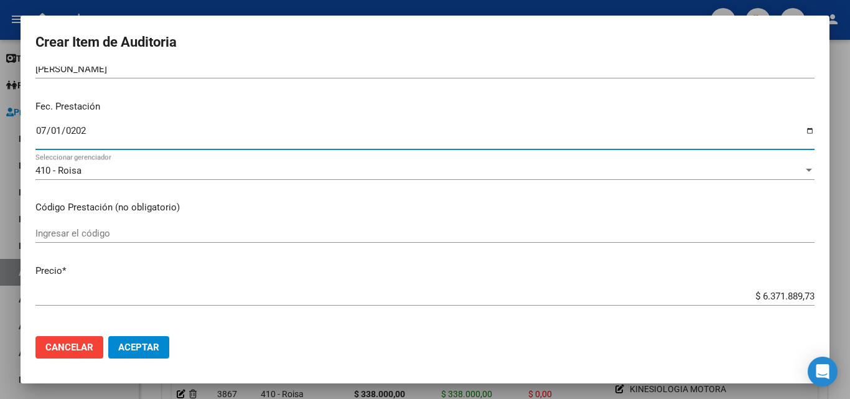
scroll to position [124, 0]
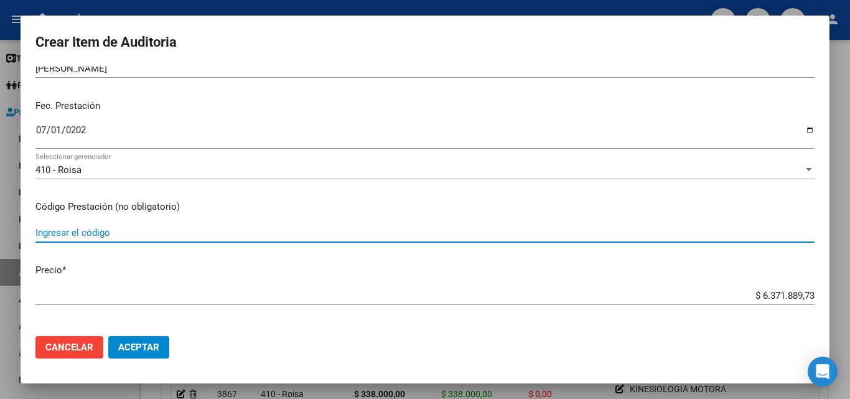
click at [124, 238] on input "Ingresar el código" at bounding box center [424, 232] width 779 height 11
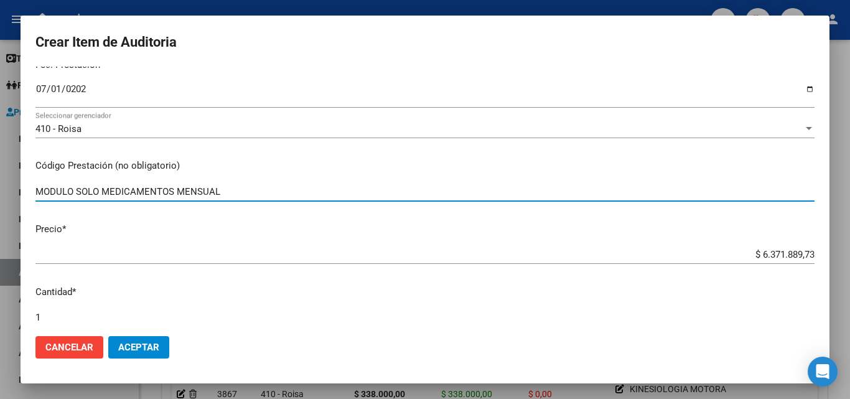
scroll to position [187, 0]
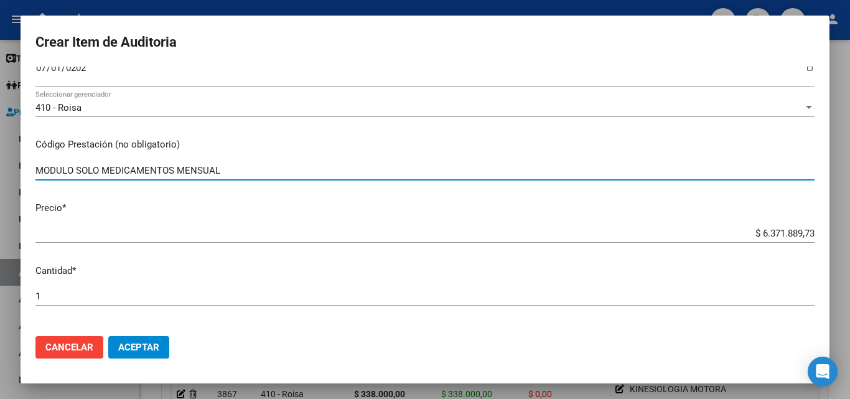
type input "MODULO SOLO MEDICAMENTOS MENSUAL"
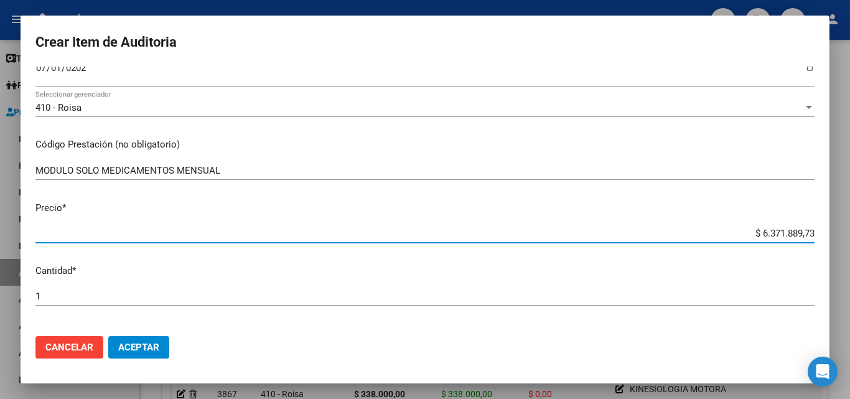
drag, startPoint x: 730, startPoint y: 230, endPoint x: 849, endPoint y: 222, distance: 119.1
click at [849, 222] on div "Crear Item de Auditoria 55665951 Nro Documento 20556659517 CUIL Afiliado Activo…" at bounding box center [425, 199] width 850 height 399
click at [731, 241] on div "$ 0,00 Ingresar el precio" at bounding box center [424, 233] width 779 height 19
type input "$ 0,04"
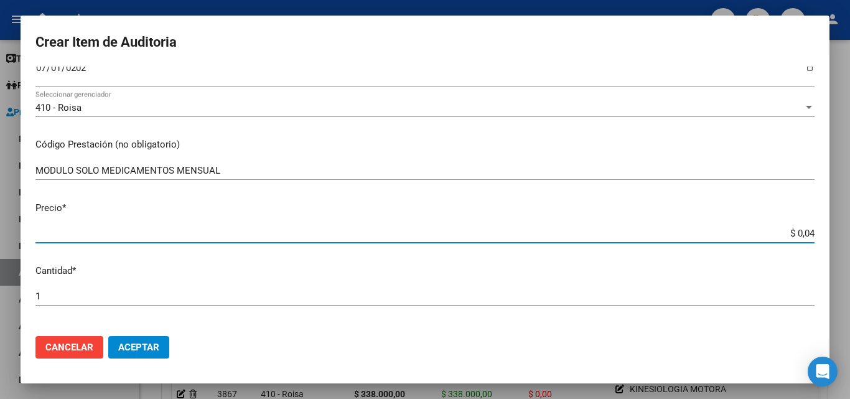
type input "$ 0,47"
type input "$ 4,77"
type input "$ 47,75"
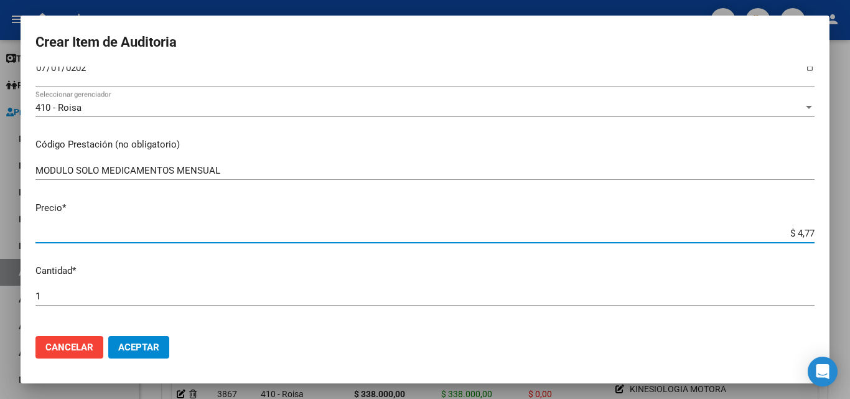
type input "$ 47,75"
type input "$ 477,52"
type input "$ 4.775,23"
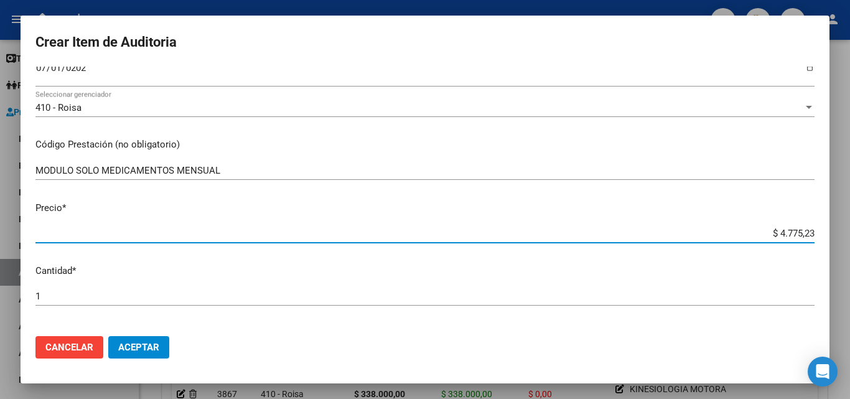
type input "$ 47.752,30"
click at [299, 308] on div "1 Ingresar la cantidad" at bounding box center [424, 302] width 779 height 30
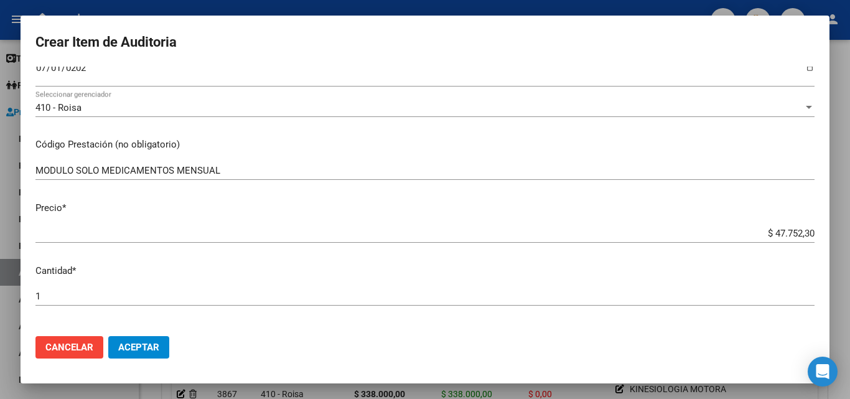
drag, startPoint x: 255, startPoint y: 301, endPoint x: 247, endPoint y: 302, distance: 8.1
click at [247, 302] on input "1" at bounding box center [424, 296] width 779 height 11
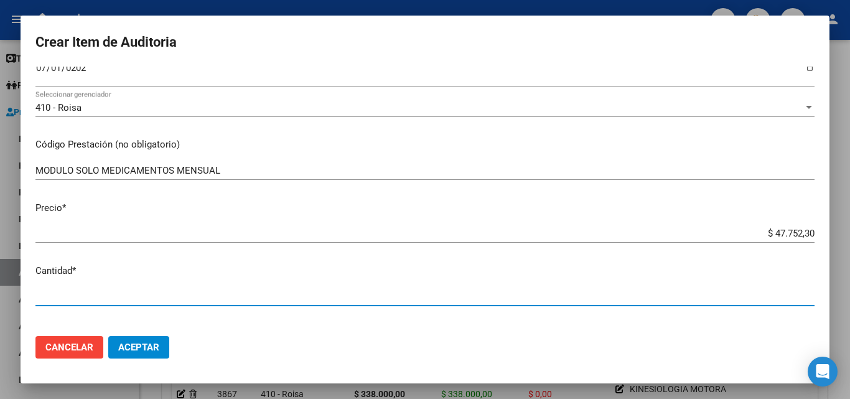
type input "3"
type input "$ 143.256,90"
type input "31"
type input "$ 1.480.321,30"
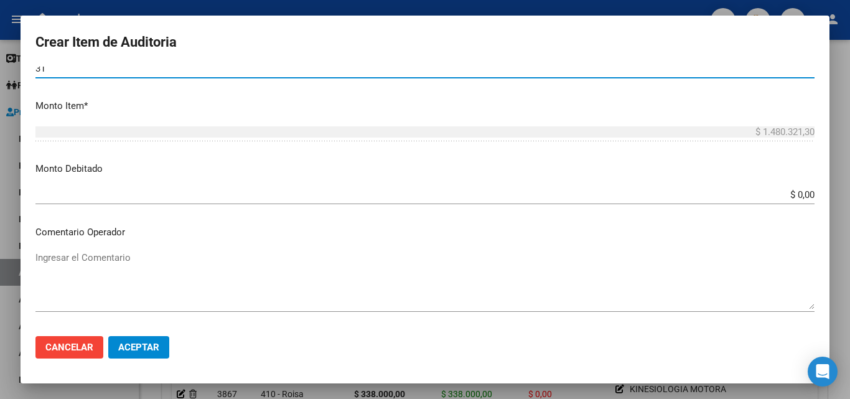
scroll to position [436, 0]
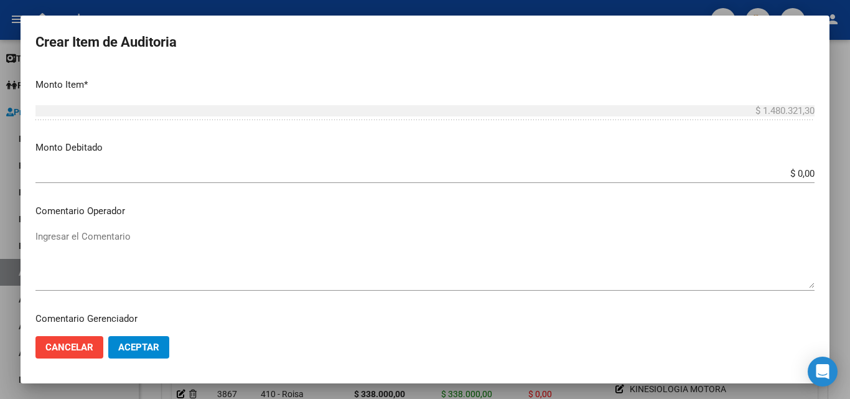
type input "31"
click at [173, 249] on textarea "Ingresar el Comentario" at bounding box center [424, 259] width 779 height 58
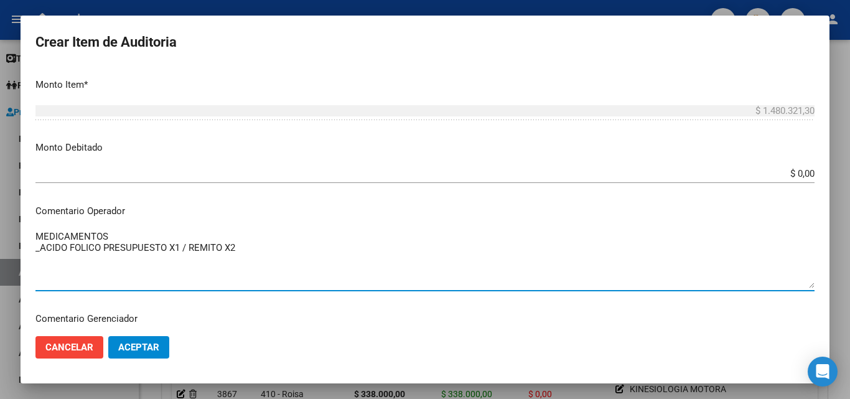
click at [261, 248] on textarea "MEDICAMENTOS _ACIDO FOLICO PRESUPUESTO X1 / REMITO X2" at bounding box center [424, 259] width 779 height 58
click at [189, 253] on textarea "MEDICAMENTOS _ACIDO FOLICO PRESUPUESTO X1 / REMITO X2" at bounding box center [424, 259] width 779 height 58
click at [325, 259] on textarea "MEDICAMENTOS _ACIDO FOLICO PRESUPUESTO X1 / SE LE ENTREGO REMITO X2" at bounding box center [424, 259] width 779 height 58
click at [101, 247] on textarea "MEDICAMENTOS _ACIDO FOLICO PRESUPUESTO X1 / SE LE ENTREGO REMITO X2 _" at bounding box center [424, 259] width 779 height 58
click at [104, 249] on textarea "MEDICAMENTOS _ACIDO FOLICO PRESUPUESTO X1 / SE LE ENTREGO REMITO X2 _" at bounding box center [424, 259] width 779 height 58
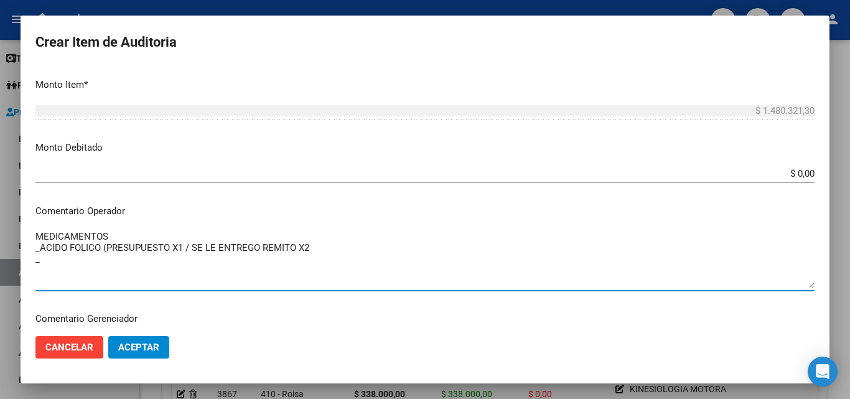
click at [324, 245] on textarea "MEDICAMENTOS _ACIDO FOLICO (PRESUPUESTO X1 / SE LE ENTREGO REMITO X2 _" at bounding box center [424, 259] width 779 height 58
click at [91, 260] on textarea "MEDICAMENTOS _ACIDO FOLICO (PRESUPUESTO X1 / SE LE ENTREGO REMITO X2) _" at bounding box center [424, 259] width 779 height 58
click at [100, 264] on textarea "MEDICAMENTOS _ACIDO FOLICO (PRESUPUESTO X1 / SE LE ENTREGO REMITO X2) _" at bounding box center [424, 259] width 779 height 58
click at [116, 241] on textarea "MEDICAMENTOS _ACIDO FOLICO (PRESUPUESTO X1 / SE LE ENTREGO REMITO X2) _[MEDICAL…" at bounding box center [424, 259] width 779 height 58
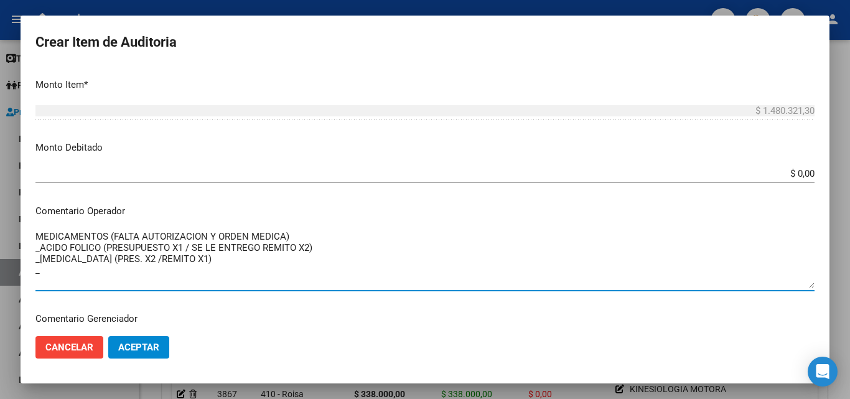
click at [114, 236] on textarea "MEDICAMENTOS (FALTA AUTORIZACION Y ORDEN MEDICA) _ACIDO FOLICO (PRESUPUESTO X1 …" at bounding box center [424, 259] width 779 height 58
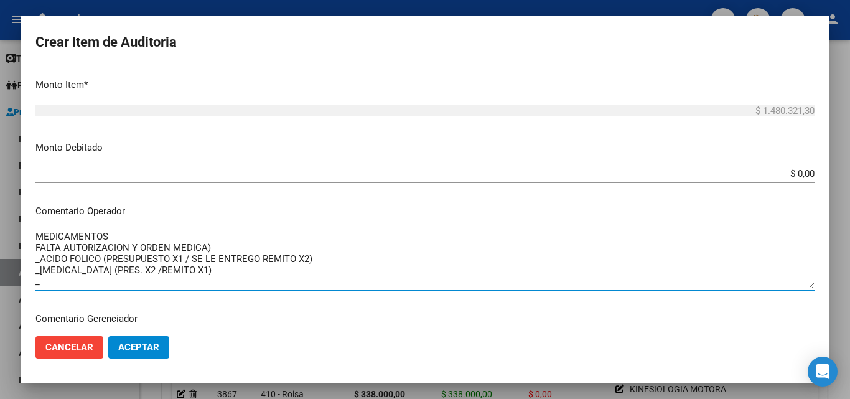
click at [217, 246] on textarea "MEDICAMENTOS FALTA AUTORIZACION Y ORDEN MEDICA) _ACIDO FOLICO (PRESUPUESTO X1 /…" at bounding box center [424, 259] width 779 height 58
click at [228, 242] on textarea "MEDICAMENTOS FALTA AUTORIZACION Y ORDEN MEDICA _ACIDO FOLICO (PRESUPUESTO X1 / …" at bounding box center [424, 259] width 779 height 58
click at [197, 274] on textarea "MEDICAMENTOS FALTA AUTORIZACION Y ORDEN MEDICA _ACIDO FOLICO (PRESUPUESTO X1 / …" at bounding box center [424, 259] width 779 height 58
click at [95, 291] on div "MEDICAMENTOS FALTA AUTORIZACION Y ORDEN MEDICA _ACIDO FOLICO (PRESUPUESTO X1 / …" at bounding box center [424, 258] width 779 height 63
click at [91, 281] on textarea "MEDICAMENTOS FALTA AUTORIZACION Y ORDEN MEDICA _ACIDO FOLICO (PRESUPUESTO X1 / …" at bounding box center [424, 259] width 779 height 58
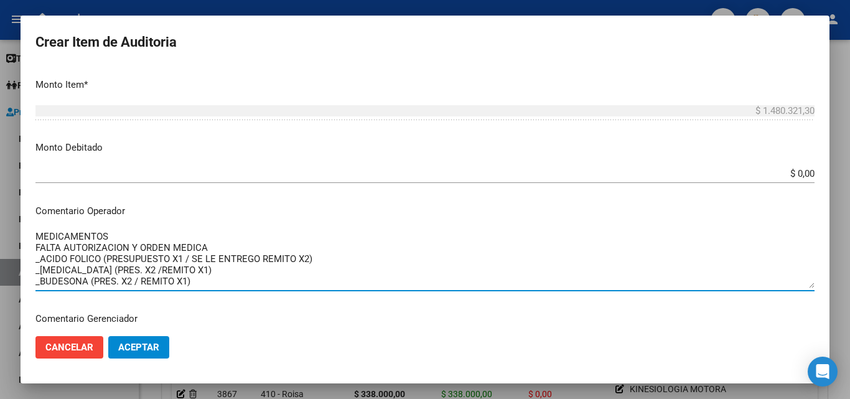
scroll to position [11, 0]
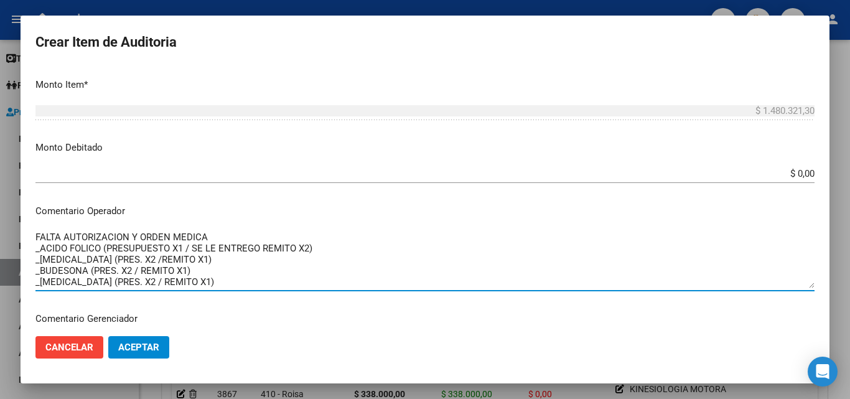
click at [190, 283] on textarea "MEDICAMENTOS FALTA AUTORIZACION Y ORDEN MEDICA _ACIDO FOLICO (PRESUPUESTO X1 / …" at bounding box center [424, 259] width 779 height 58
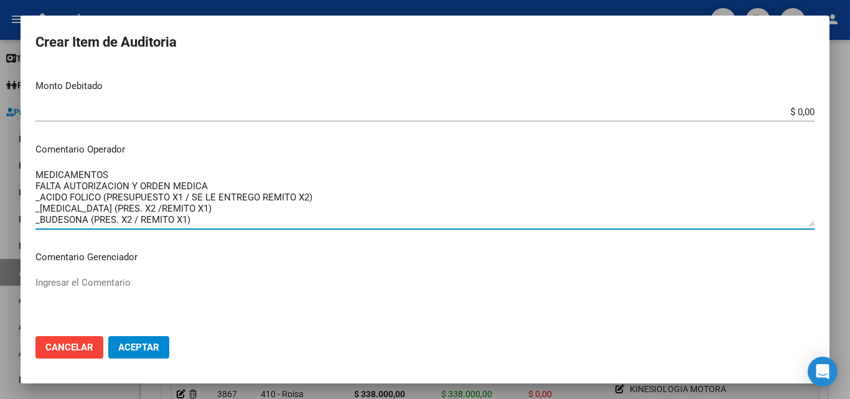
scroll to position [498, 0]
click at [213, 213] on textarea "MEDICAMENTOS FALTA AUTORIZACION Y ORDEN MEDICA _ACIDO FOLICO (PRESUPUESTO X1 / …" at bounding box center [424, 196] width 779 height 58
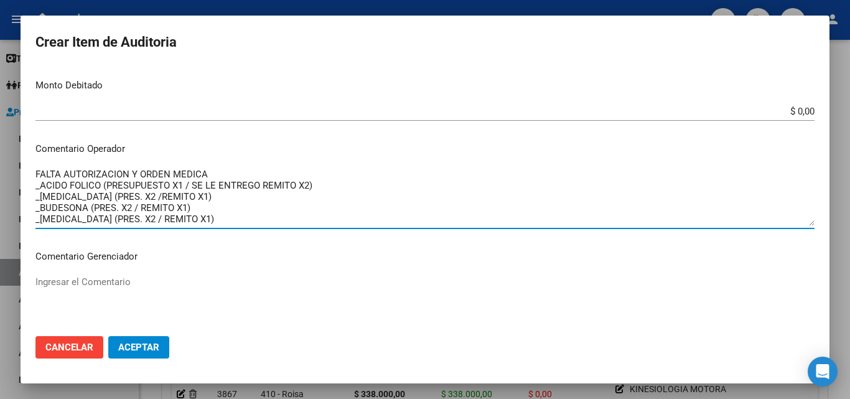
scroll to position [22, 0]
click at [206, 215] on textarea "MEDICAMENTOS FALTA AUTORIZACION Y ORDEN MEDICA _ACIDO FOLICO (PRESUPUESTO X1 / …" at bounding box center [424, 196] width 779 height 58
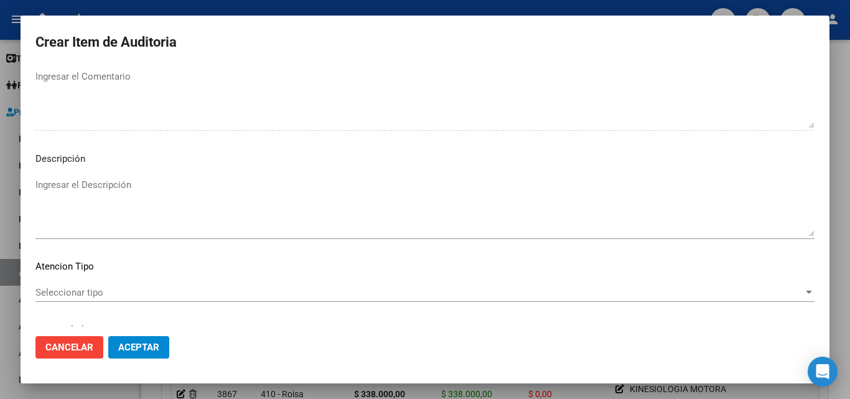
scroll to position [747, 0]
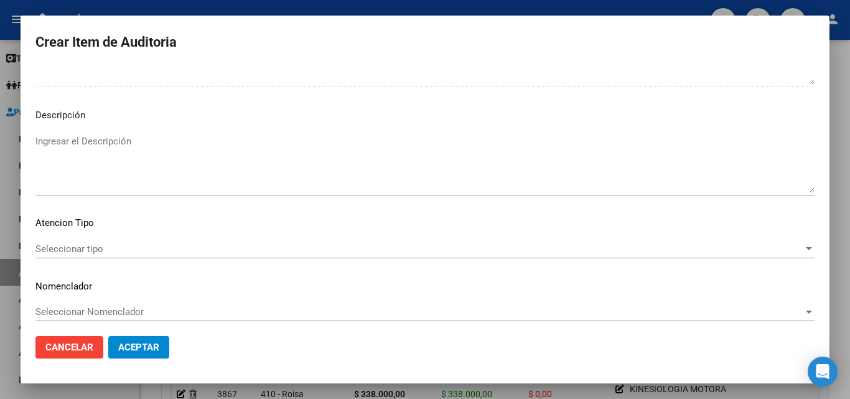
type textarea "MEDICAMENTOS FALTA AUTORIZACION Y ORDEN MEDICA _ACIDO FOLICO (PRESUPUESTO X1 / …"
click at [78, 256] on div "Seleccionar tipo Seleccionar tipo" at bounding box center [424, 249] width 779 height 19
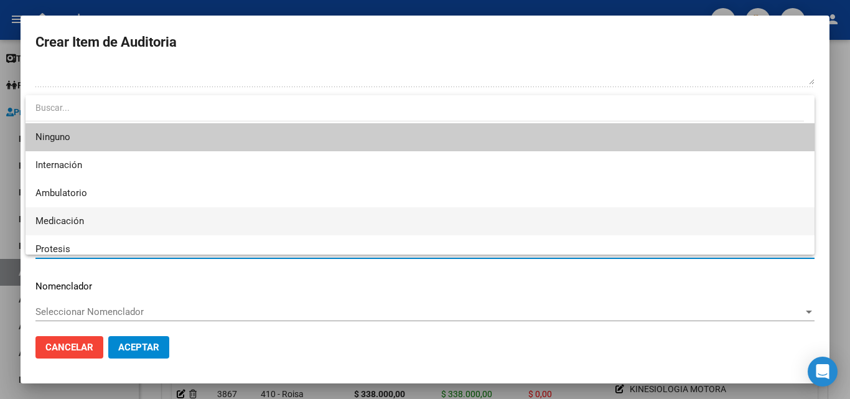
click at [85, 223] on span "Medicación" at bounding box center [419, 221] width 769 height 28
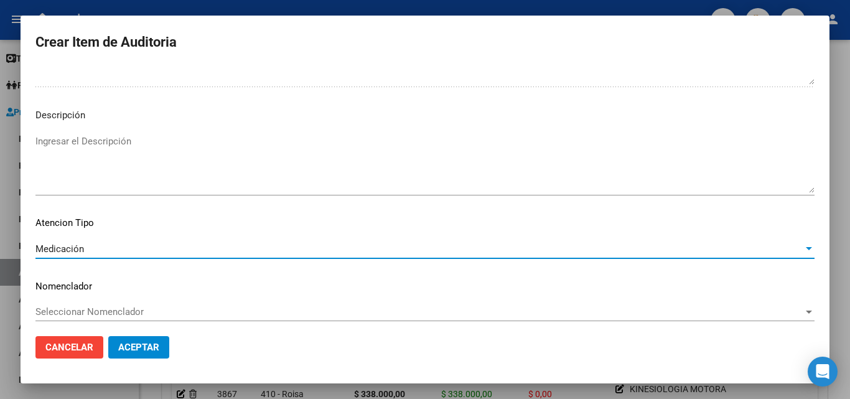
scroll to position [754, 0]
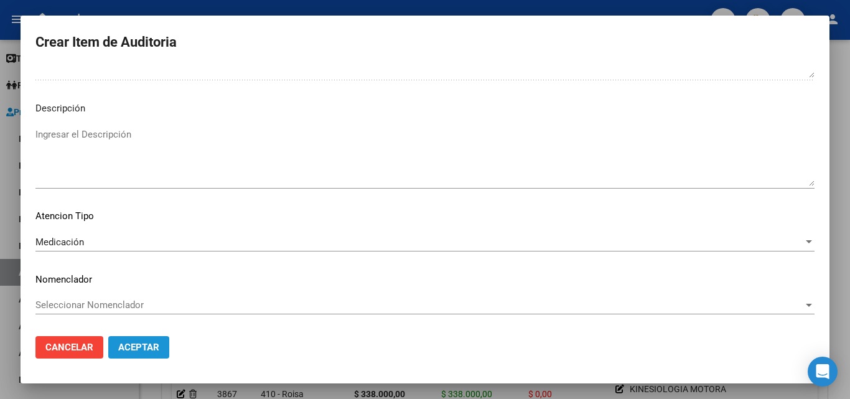
click at [132, 340] on button "Aceptar" at bounding box center [138, 347] width 61 height 22
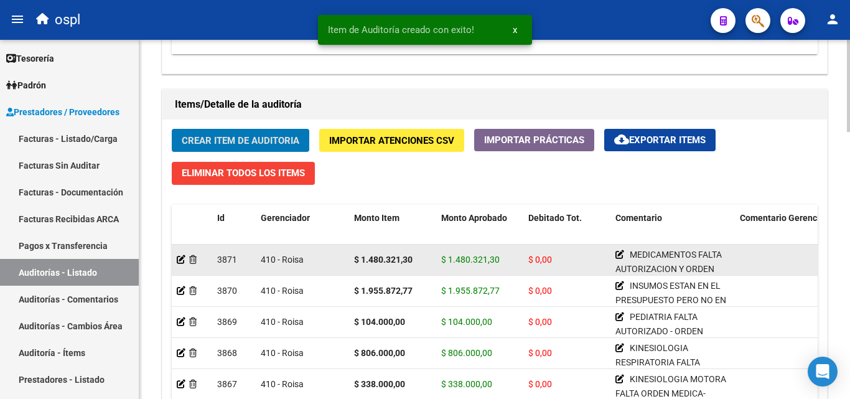
scroll to position [871, 0]
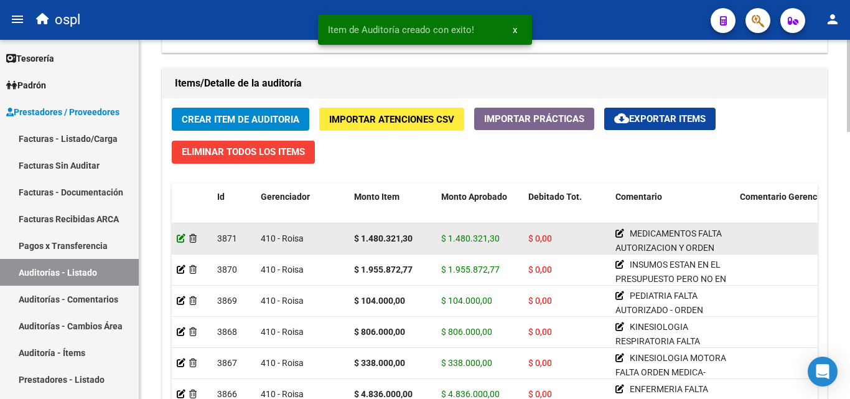
click at [180, 236] on icon at bounding box center [181, 238] width 9 height 9
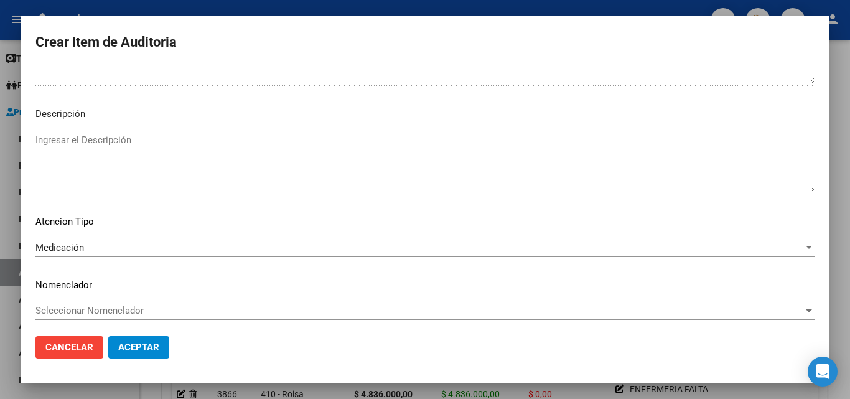
scroll to position [731, 0]
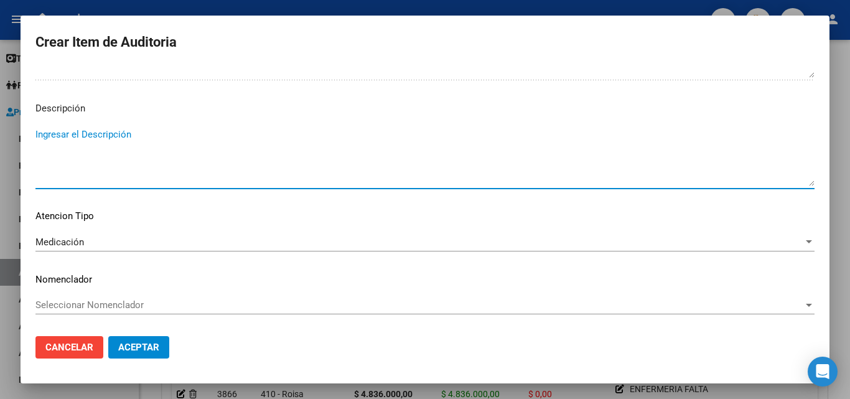
click at [118, 161] on textarea "Ingresar el Descripción" at bounding box center [424, 157] width 779 height 58
type textarea "INTERNACION DOMICILIARIA"
click at [122, 345] on span "Aceptar" at bounding box center [138, 347] width 41 height 11
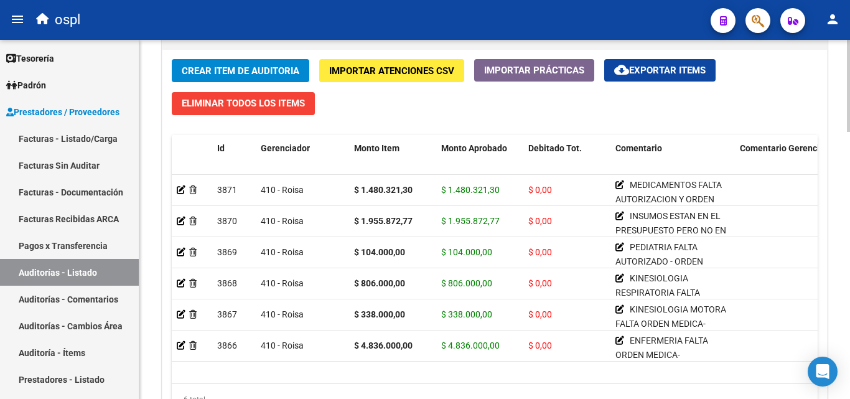
scroll to position [919, 0]
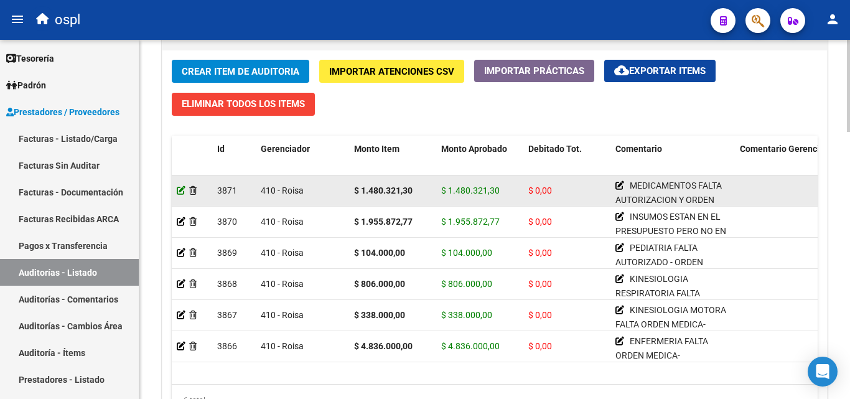
click at [180, 192] on icon at bounding box center [181, 190] width 9 height 9
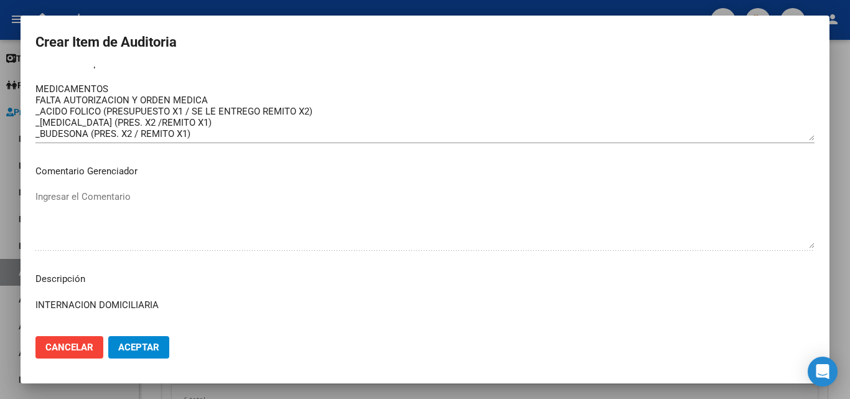
scroll to position [34, 0]
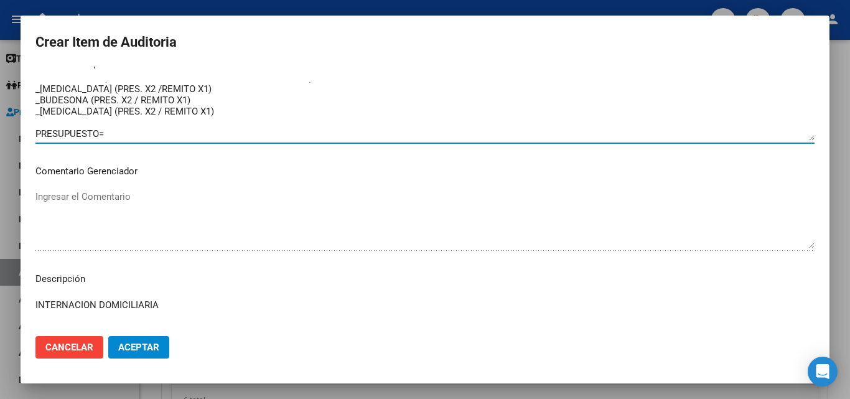
drag, startPoint x: 156, startPoint y: 140, endPoint x: 0, endPoint y: 131, distance: 156.5
click at [0, 131] on div "Crear Item de Auditoria 55665951 Nro Documento 20556659517 CUIL Afiliado Activo…" at bounding box center [425, 199] width 850 height 399
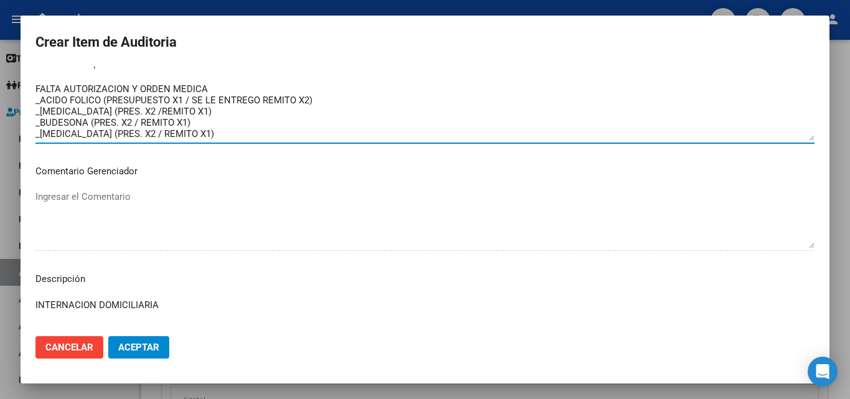
click at [37, 126] on textarea "MEDICAMENTOS FALTA AUTORIZACION Y ORDEN MEDICA _ACIDO FOLICO (PRESUPUESTO X1 / …" at bounding box center [424, 111] width 779 height 58
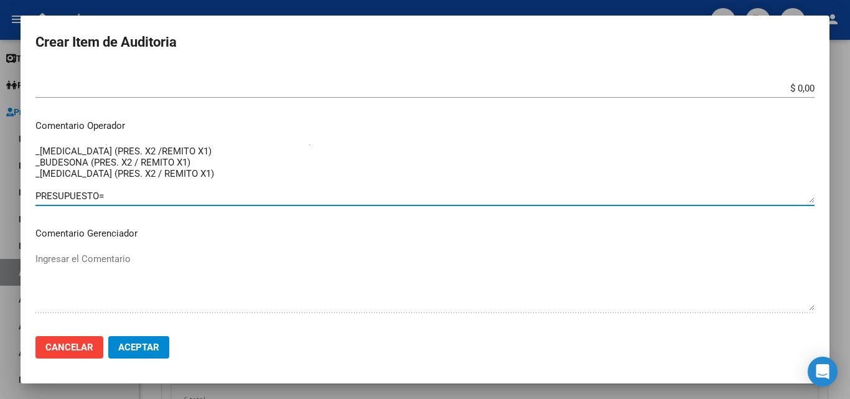
click at [100, 194] on textarea "MEDICAMENTOS FALTA AUTORIZACION Y ORDEN MEDICA _ACIDO FOLICO (PRESUPUESTO X1 / …" at bounding box center [424, 173] width 779 height 58
click at [124, 197] on textarea "MEDICAMENTOS FALTA AUTORIZACION Y ORDEN MEDICA _ACIDO FOLICO (PRESUPUESTO X1 / …" at bounding box center [424, 173] width 779 height 58
click at [98, 190] on textarea "MEDICAMENTOS FALTA AUTORIZACION Y ORDEN MEDICA _ACIDO FOLICO (PRESUPUESTO X1 / …" at bounding box center [424, 173] width 779 height 58
click at [100, 198] on textarea "MEDICAMENTOS FALTA AUTORIZACION Y ORDEN MEDICA _ACIDO FOLICO (PRESUPUESTO X1 / …" at bounding box center [424, 173] width 779 height 58
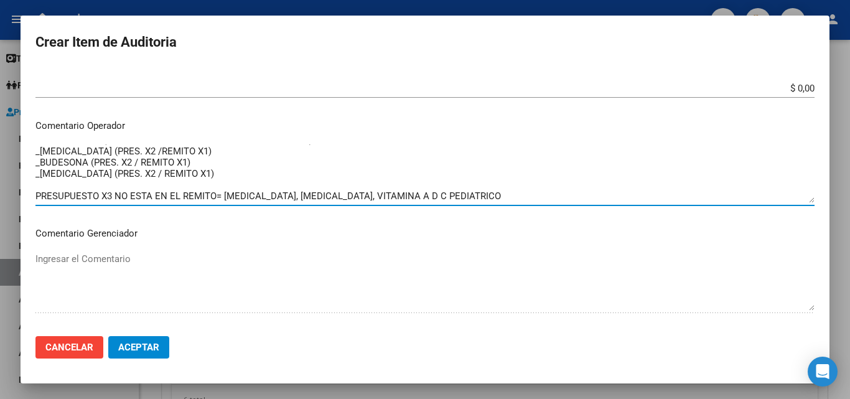
click at [505, 196] on textarea "MEDICAMENTOS FALTA AUTORIZACION Y ORDEN MEDICA _ACIDO FOLICO (PRESUPUESTO X1 / …" at bounding box center [424, 173] width 779 height 58
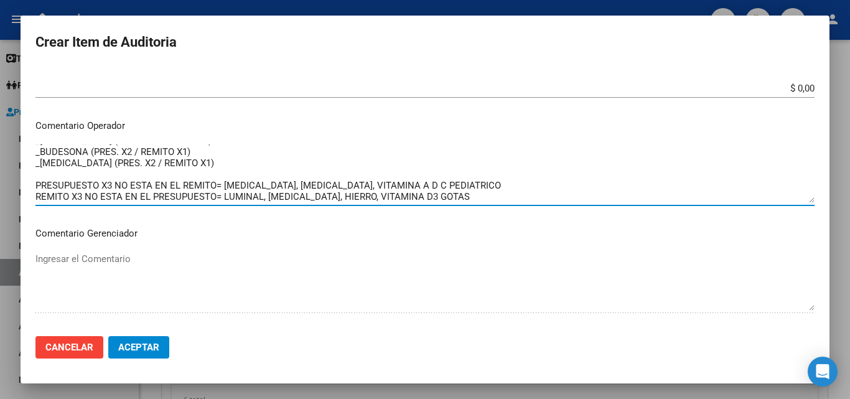
click at [80, 199] on textarea "MEDICAMENTOS FALTA AUTORIZACION Y ORDEN MEDICA _ACIDO FOLICO (PRESUPUESTO X1 / …" at bounding box center [424, 173] width 779 height 58
click at [80, 201] on textarea "MEDICAMENTOS FALTA AUTORIZACION Y ORDEN MEDICA _ACIDO FOLICO (PRESUPUESTO X1 / …" at bounding box center [424, 173] width 779 height 58
click at [100, 200] on textarea "MEDICAMENTOS FALTA AUTORIZACION Y ORDEN MEDICA _ACIDO FOLICO (PRESUPUESTO X1 / …" at bounding box center [424, 173] width 779 height 58
click at [216, 199] on textarea "MEDICAMENTOS FALTA AUTORIZACION Y ORDEN MEDICA _ACIDO FOLICO (PRESUPUESTO X1 / …" at bounding box center [424, 173] width 779 height 58
click at [454, 195] on textarea "MEDICAMENTOS FALTA AUTORIZACION Y ORDEN MEDICA _ACIDO FOLICO (PRESUPUESTO X1 / …" at bounding box center [424, 173] width 779 height 58
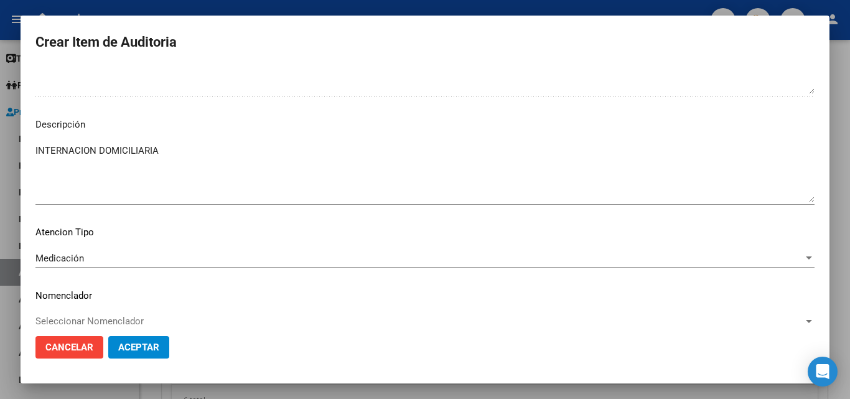
scroll to position [731, 0]
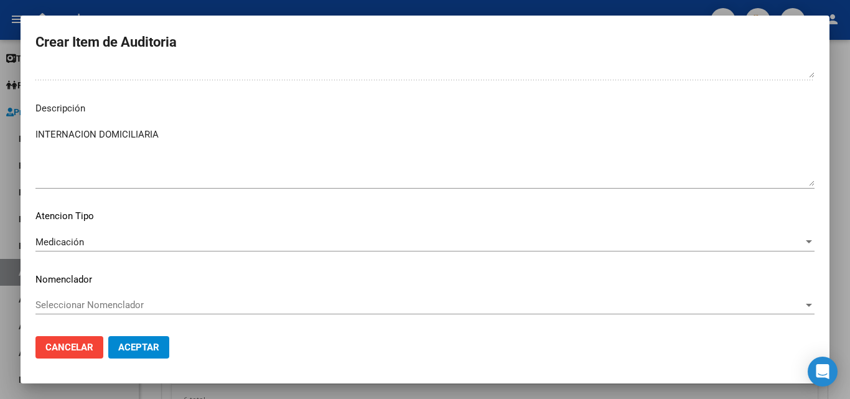
type textarea "MEDICAMENTOS FALTA AUTORIZACION Y ORDEN MEDICA _ACIDO FOLICO (PRESUPUESTO X1 / …"
click at [136, 350] on span "Aceptar" at bounding box center [138, 347] width 41 height 11
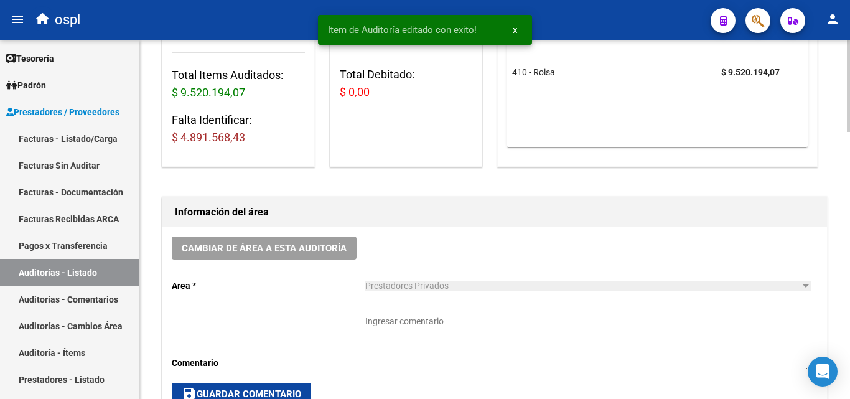
scroll to position [249, 0]
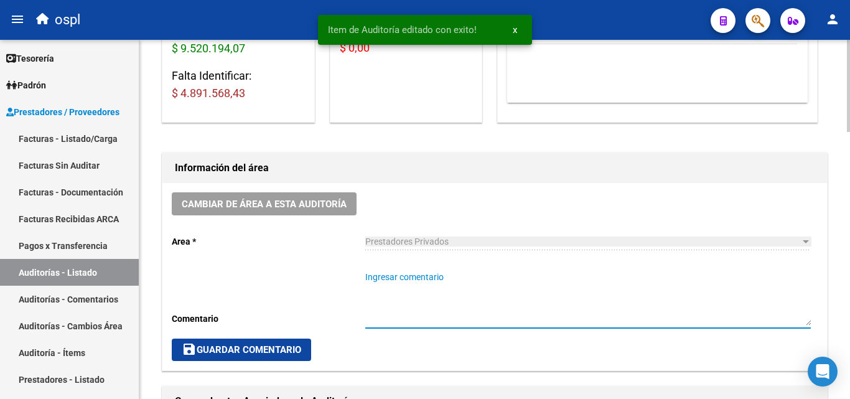
click at [413, 271] on textarea "Ingresar comentario" at bounding box center [588, 298] width 446 height 55
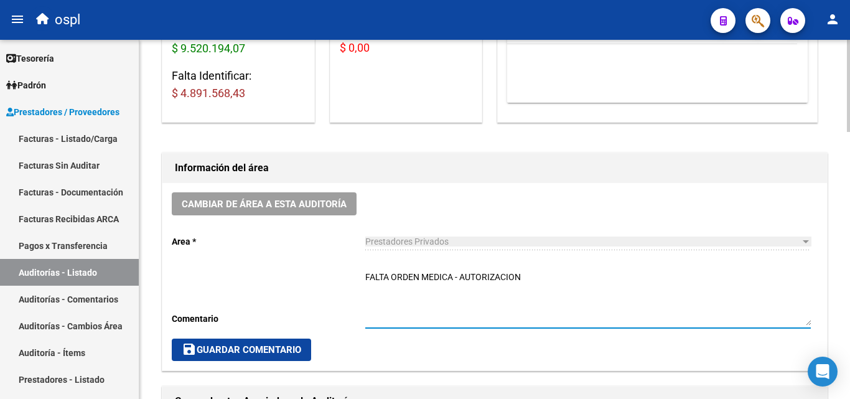
click at [489, 275] on textarea "FALTA ORDEN MEDICA - AUTORIZACION" at bounding box center [588, 298] width 446 height 55
click at [531, 278] on textarea "FALTA ORDEN MEDICA - AUTORIZACION" at bounding box center [588, 298] width 446 height 55
click at [450, 286] on textarea "FALTA ORDEN MEDICA - AUTORIZACION" at bounding box center [588, 298] width 446 height 55
click at [454, 283] on textarea "FALTA ORDEN MEDICA - AUTORIZACION _ENFERMERIA= FALTA EVOLUCION" at bounding box center [588, 298] width 446 height 55
click at [510, 285] on textarea "FALTA ORDEN MEDICA - AUTORIZACION _ENFERMERIA= FALTA EVOLUCION" at bounding box center [588, 298] width 446 height 55
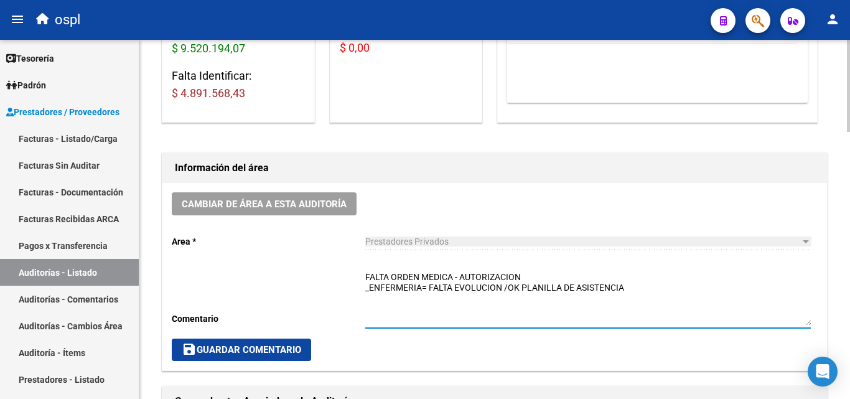
click at [377, 300] on textarea "FALTA ORDEN MEDICA - AUTORIZACION _ENFERMERIA= FALTA EVOLUCION /OK PLANILLA DE …" at bounding box center [588, 298] width 446 height 55
click at [645, 290] on textarea "FALTA ORDEN MEDICA - AUTORIZACION _ENFERMERIA= FALTA EVOLUCION /OK PLANILLA DE …" at bounding box center [588, 298] width 446 height 55
click at [479, 312] on textarea "FALTA ORDEN MEDICA - AUTORIZACION _ENFERMERIA= FALTA EVOLUCION /OK PLANILLA DE …" at bounding box center [588, 298] width 446 height 55
click at [486, 304] on textarea "FALTA ORDEN MEDICA - AUTORIZACION _ENFERMERIA= FALTA EVOLUCION /OK PLANILLA DE …" at bounding box center [588, 298] width 446 height 55
click at [487, 300] on textarea "FALTA ORDEN MEDICA - AUTORIZACION _ENFERMERIA= FALTA EVOLUCION /OK PLANILLA DE …" at bounding box center [588, 298] width 446 height 55
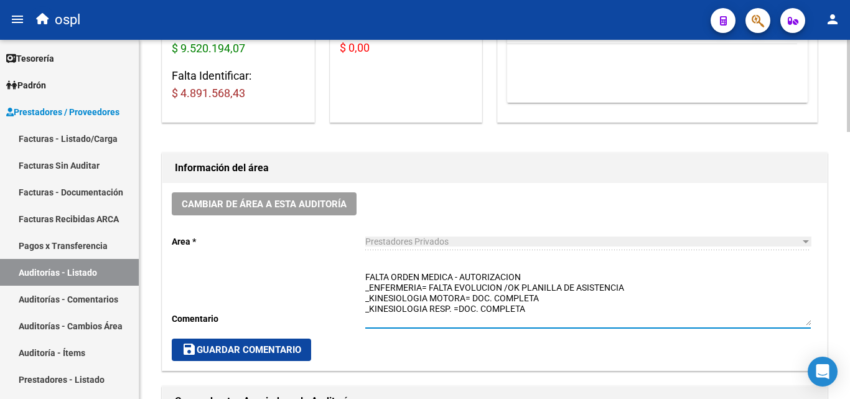
click at [522, 314] on textarea "FALTA ORDEN MEDICA - AUTORIZACION _ENFERMERIA= FALTA EVOLUCION /OK PLANILLA DE …" at bounding box center [588, 298] width 446 height 55
drag, startPoint x: 381, startPoint y: 315, endPoint x: 472, endPoint y: 316, distance: 90.9
click at [382, 315] on textarea "FALTA ORDEN MEDICA - AUTORIZACION _ENFERMERIA= FALTA EVOLUCION /OK PLANILLA DE …" at bounding box center [588, 298] width 446 height 55
click at [525, 315] on textarea "FALTA ORDEN MEDICA - AUTORIZACION _ENFERMERIA= FALTA EVOLUCION /OK PLANILLA DE …" at bounding box center [588, 298] width 446 height 55
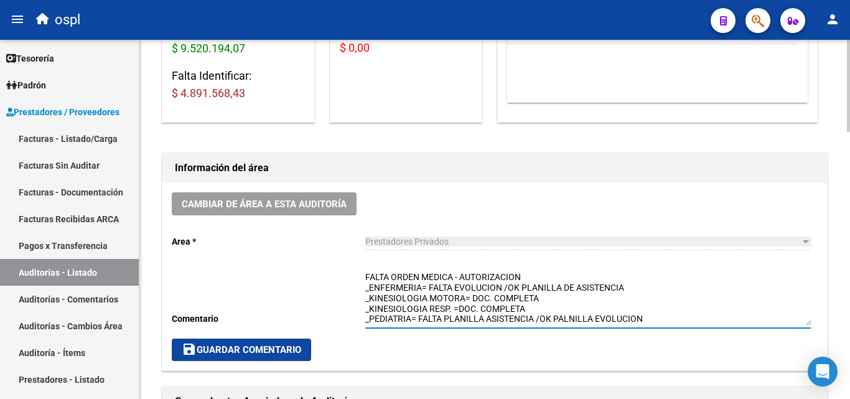
click at [568, 316] on textarea "FALTA ORDEN MEDICA - AUTORIZACION _ENFERMERIA= FALTA EVOLUCION /OK PLANILLA DE …" at bounding box center [588, 298] width 446 height 55
click at [569, 311] on textarea "FALTA ORDEN MEDICA - AUTORIZACION _ENFERMERIA= FALTA EVOLUCION /OK PLANILLA DE …" at bounding box center [588, 298] width 446 height 55
click at [658, 314] on textarea "FALTA ORDEN MEDICA - AUTORIZACION _ENFERMERIA= FALTA EVOLUCION /OK PLANILLA DE …" at bounding box center [588, 298] width 446 height 55
click at [461, 317] on textarea "FALTA ORDEN MEDICA - AUTORIZACION _ENFERMERIA= FALTA EVOLUCION /OK PLANILLA DE …" at bounding box center [588, 298] width 446 height 55
click at [482, 327] on div "FALTA ORDEN MEDICA - AUTORIZACION _ENFERMERIA= FALTA EVOLUCION /OK PLANILLA DE …" at bounding box center [588, 294] width 446 height 67
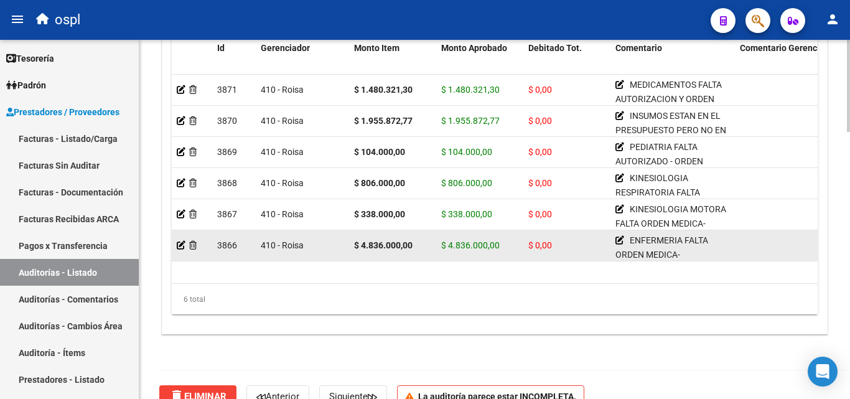
scroll to position [981, 0]
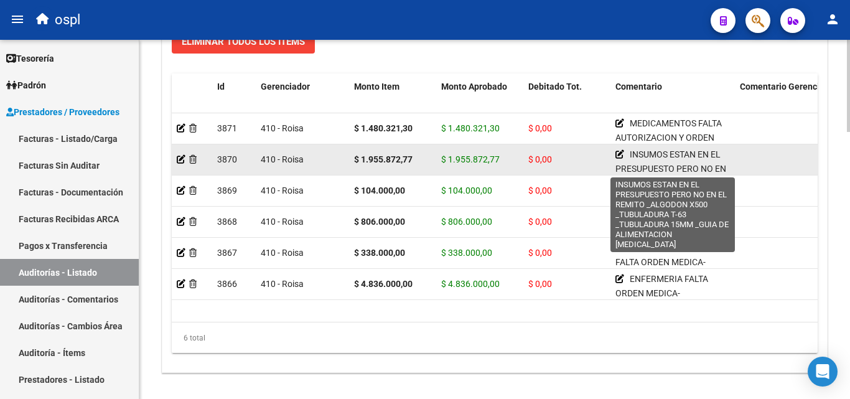
click at [619, 154] on icon at bounding box center [619, 154] width 9 height 9
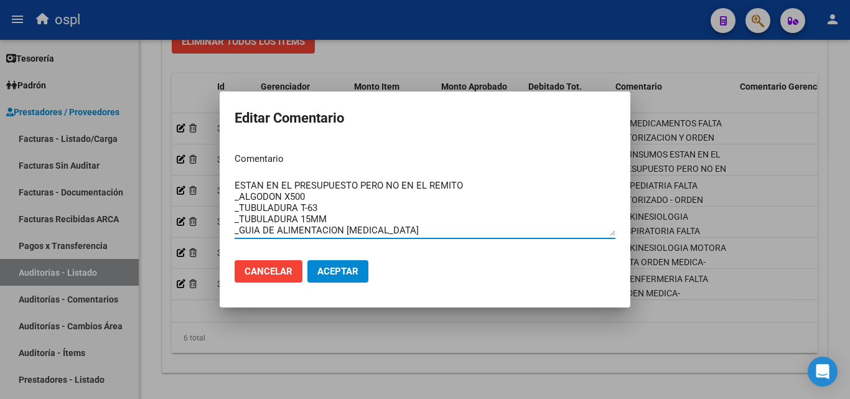
scroll to position [11, 0]
click at [612, 61] on div at bounding box center [425, 199] width 850 height 399
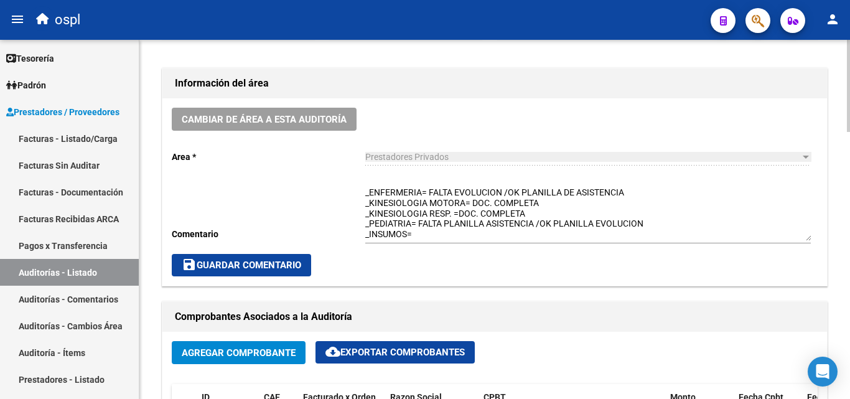
scroll to position [297, 0]
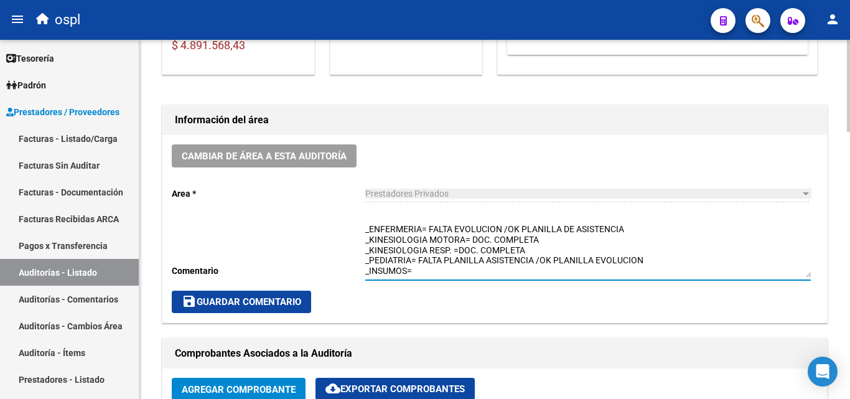
click at [429, 267] on textarea "FALTA ORDEN MEDICA - AUTORIZACION _ENFERMERIA= FALTA EVOLUCION /OK PLANILLA DE …" at bounding box center [588, 250] width 446 height 55
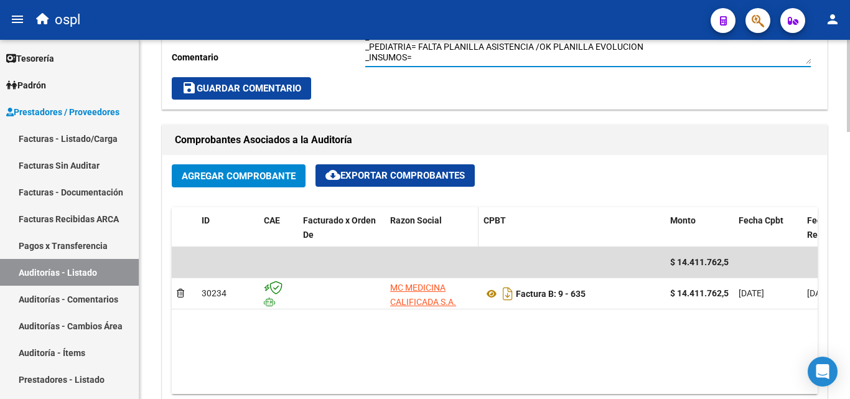
scroll to position [484, 0]
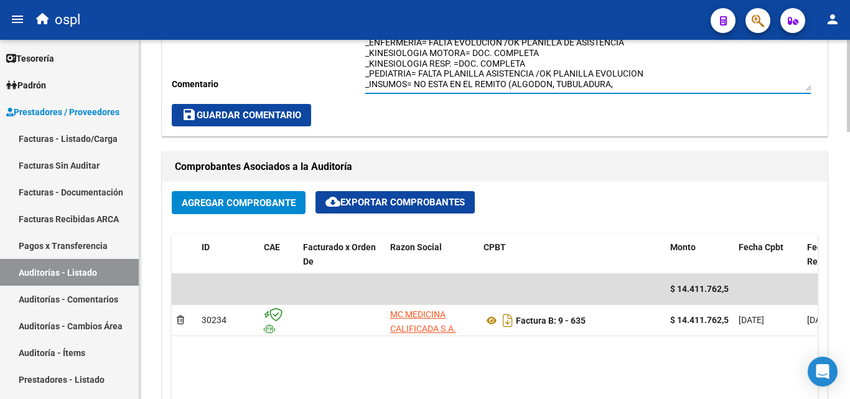
click at [612, 83] on textarea "FALTA ORDEN MEDICA - AUTORIZACION _ENFERMERIA= FALTA EVOLUCION /OK PLANILLA DE …" at bounding box center [588, 63] width 446 height 55
click at [634, 85] on textarea "FALTA ORDEN MEDICA - AUTORIZACION _ENFERMERIA= FALTA EVOLUCION /OK PLANILLA DE …" at bounding box center [588, 63] width 446 height 55
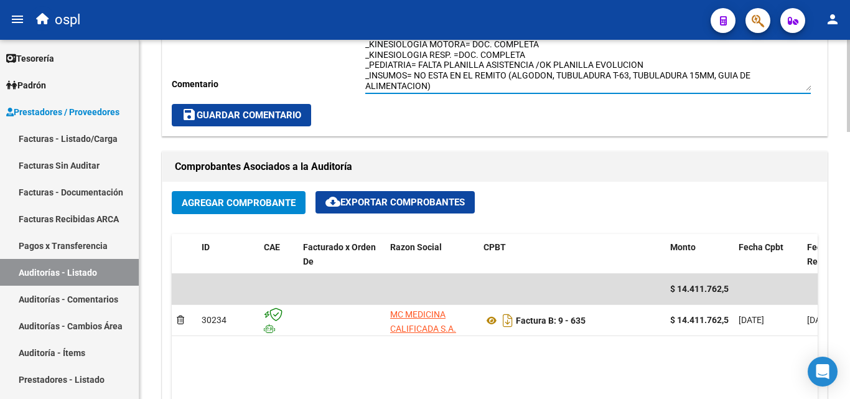
click at [485, 90] on textarea "FALTA ORDEN MEDICA - AUTORIZACION _ENFERMERIA= FALTA EVOLUCION /OK PLANILLA DE …" at bounding box center [588, 63] width 446 height 55
click at [482, 84] on textarea "FALTA ORDEN MEDICA - AUTORIZACION _ENFERMERIA= FALTA EVOLUCION /OK PLANILLA DE …" at bounding box center [588, 63] width 446 height 55
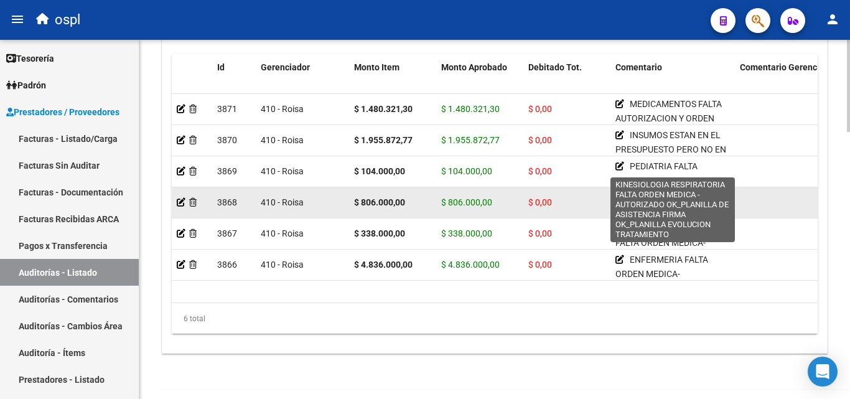
scroll to position [981, 0]
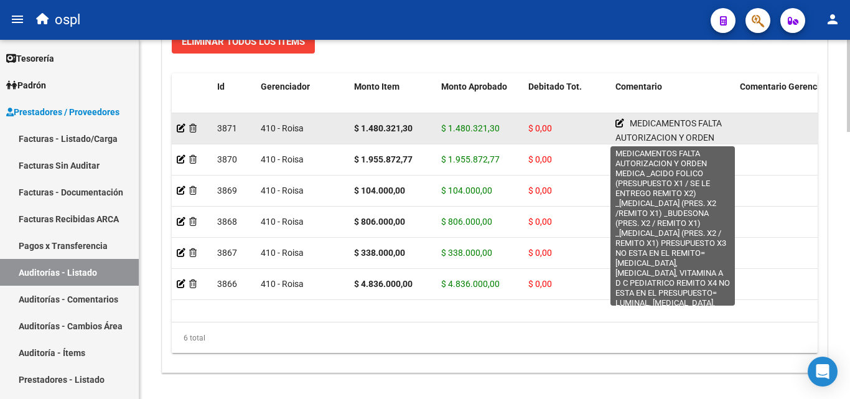
click at [619, 123] on icon at bounding box center [619, 123] width 9 height 9
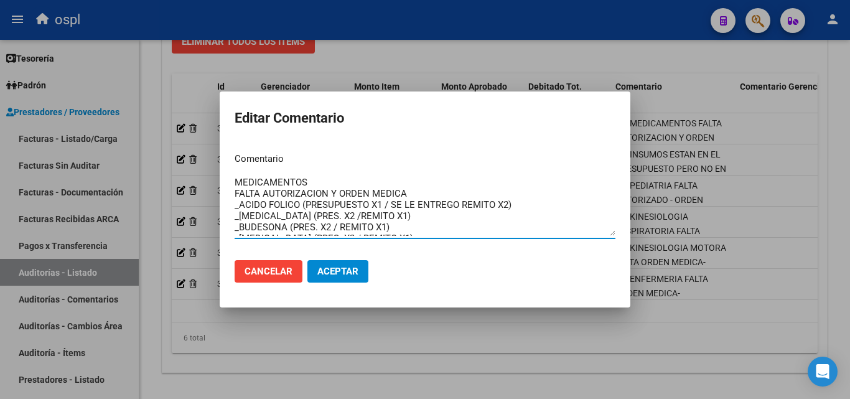
scroll to position [0, 0]
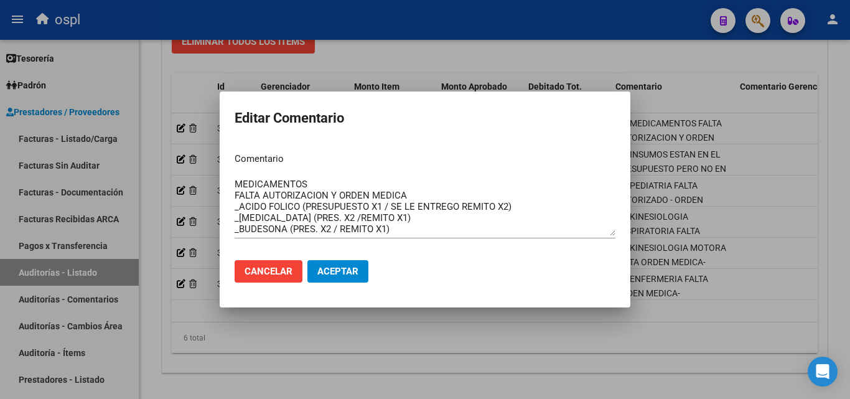
click at [553, 49] on div at bounding box center [425, 199] width 850 height 399
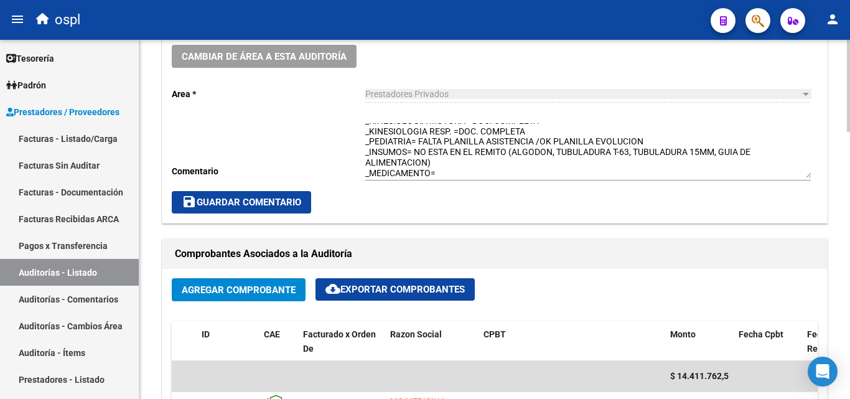
scroll to position [359, 0]
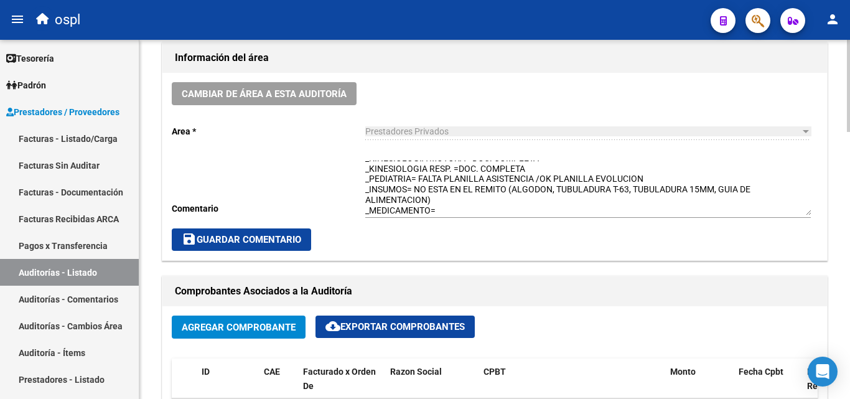
drag, startPoint x: 438, startPoint y: 218, endPoint x: 449, endPoint y: 207, distance: 15.4
click at [439, 217] on div "FALTA ORDEN MEDICA - AUTORIZACION _ENFERMERIA= FALTA EVOLUCION /OK PLANILLA DE …" at bounding box center [588, 190] width 446 height 78
click at [450, 205] on textarea "FALTA ORDEN MEDICA - AUTORIZACION _ENFERMERIA= FALTA EVOLUCION /OK PLANILLA DE …" at bounding box center [588, 188] width 446 height 55
click at [451, 205] on textarea "FALTA ORDEN MEDICA - AUTORIZACION _ENFERMERIA= FALTA EVOLUCION /OK PLANILLA DE …" at bounding box center [588, 188] width 446 height 55
click at [451, 209] on textarea "FALTA ORDEN MEDICA - AUTORIZACION _ENFERMERIA= FALTA EVOLUCION /OK PLANILLA DE …" at bounding box center [588, 188] width 446 height 55
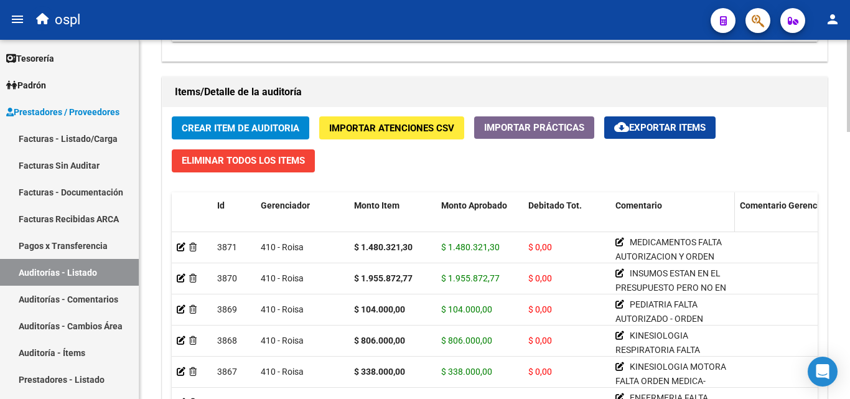
scroll to position [919, 0]
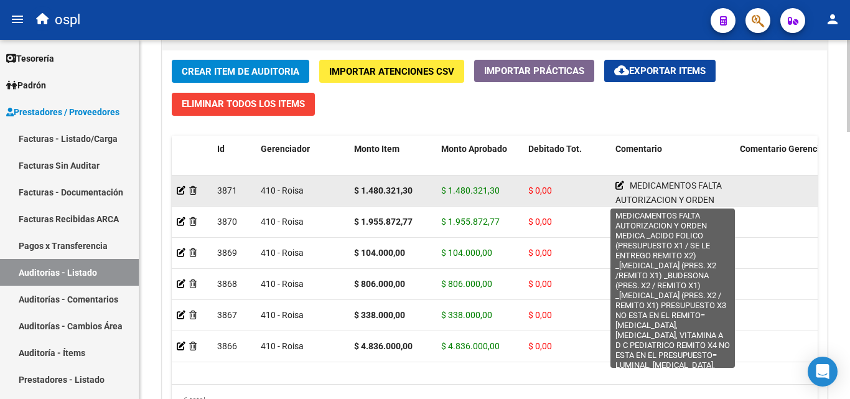
click at [620, 187] on icon at bounding box center [619, 185] width 9 height 9
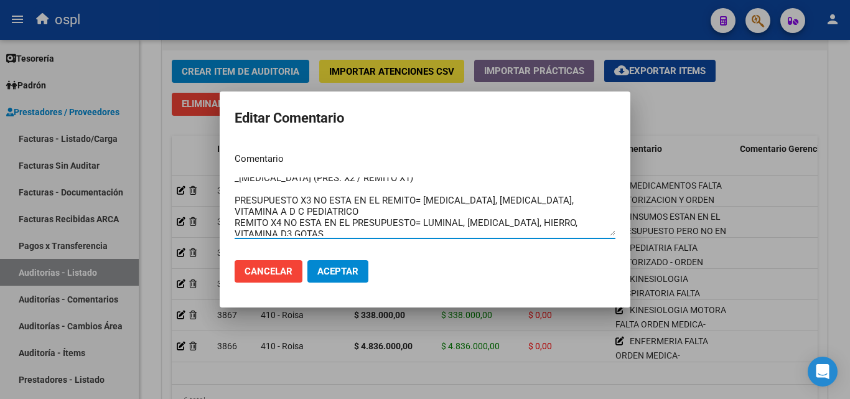
scroll to position [78, 0]
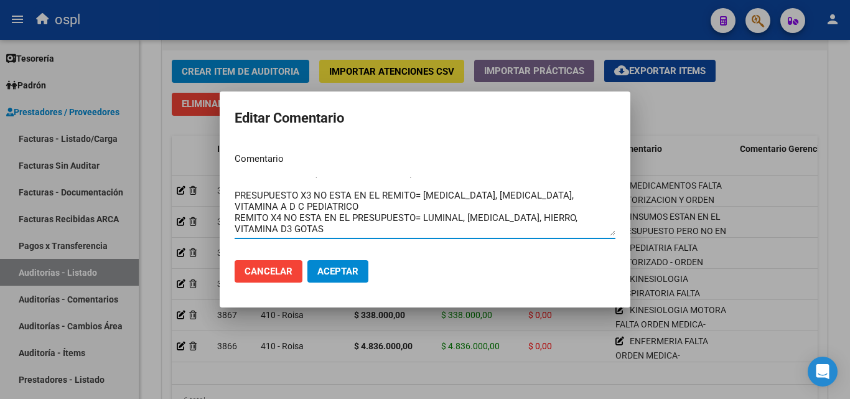
click at [317, 229] on textarea "MEDICAMENTOS FALTA AUTORIZACION Y ORDEN MEDICA _ACIDO FOLICO (PRESUPUESTO X1 / …" at bounding box center [425, 206] width 381 height 58
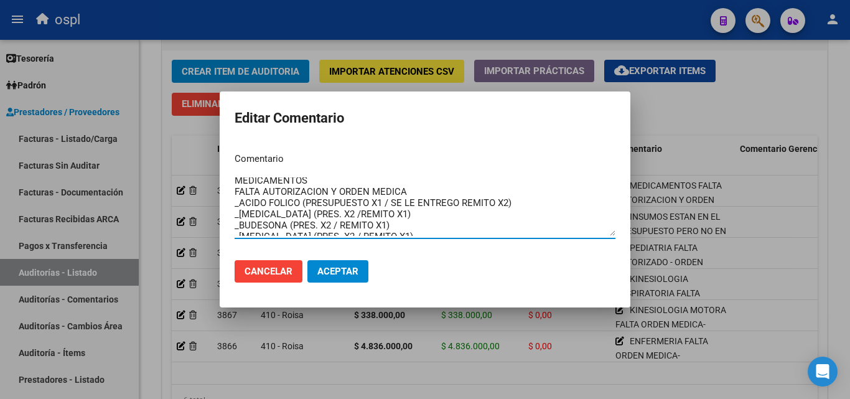
scroll to position [0, 0]
click at [402, 215] on textarea "MEDICAMENTOS FALTA AUTORIZACION Y ORDEN MEDICA _ACIDO FOLICO (PRESUPUESTO X1 / …" at bounding box center [425, 206] width 381 height 58
click at [672, 110] on div at bounding box center [425, 199] width 850 height 399
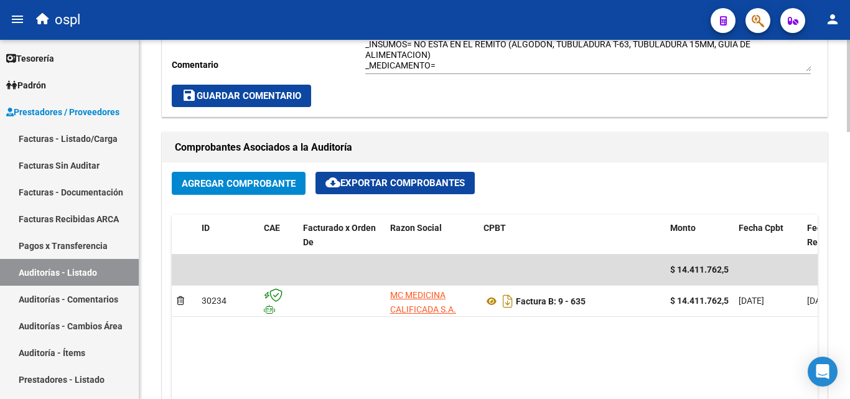
scroll to position [484, 0]
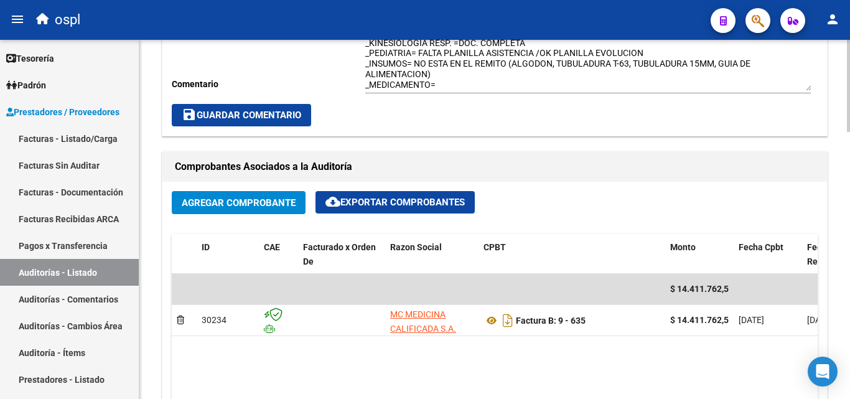
click at [454, 91] on div "FALTA ORDEN MEDICA - AUTORIZACION _ENFERMERIA= FALTA EVOLUCION /OK PLANILLA DE …" at bounding box center [588, 60] width 446 height 67
click at [454, 89] on textarea "FALTA ORDEN MEDICA - AUTORIZACION _ENFERMERIA= FALTA EVOLUCION /OK PLANILLA DE …" at bounding box center [588, 63] width 446 height 55
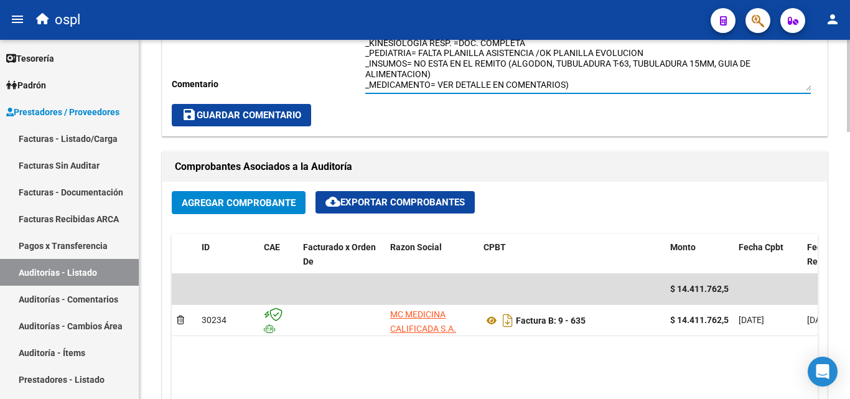
click at [439, 82] on textarea "FALTA ORDEN MEDICA - AUTORIZACION _ENFERMERIA= FALTA EVOLUCION /OK PLANILLA DE …" at bounding box center [588, 63] width 446 height 55
click at [594, 83] on textarea "FALTA ORDEN MEDICA - AUTORIZACION _ENFERMERIA= FALTA EVOLUCION /OK PLANILLA DE …" at bounding box center [588, 63] width 446 height 55
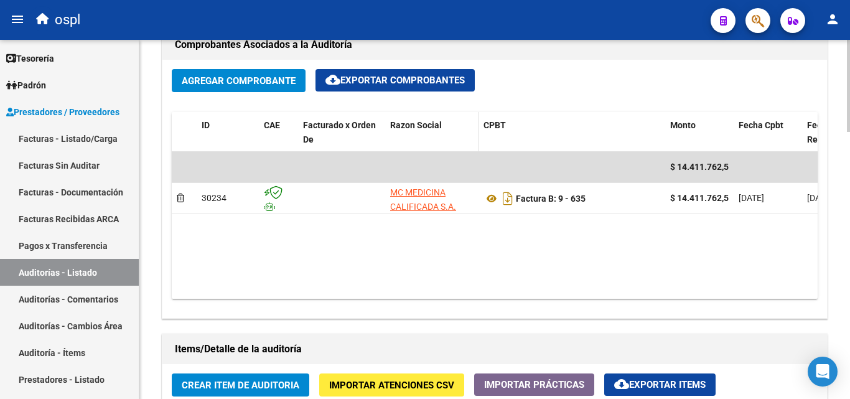
scroll to position [546, 0]
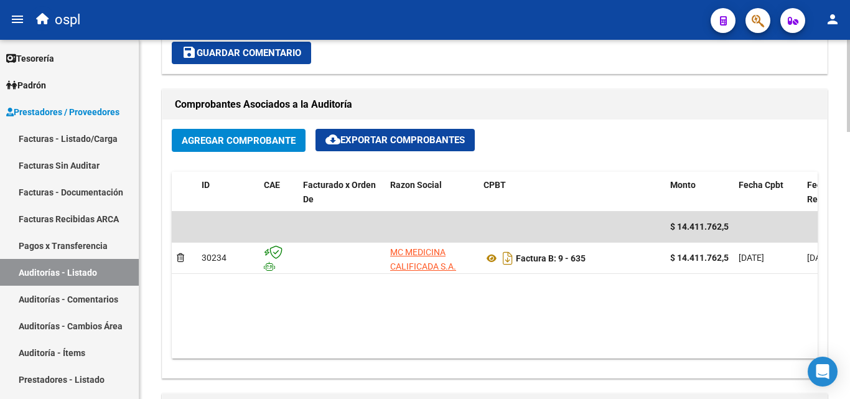
type textarea "FALTA ORDEN MEDICA - AUTORIZACION _ENFERMERIA= FALTA EVOLUCION /OK PLANILLA DE …"
click at [290, 60] on button "save Guardar Comentario" at bounding box center [241, 53] width 139 height 22
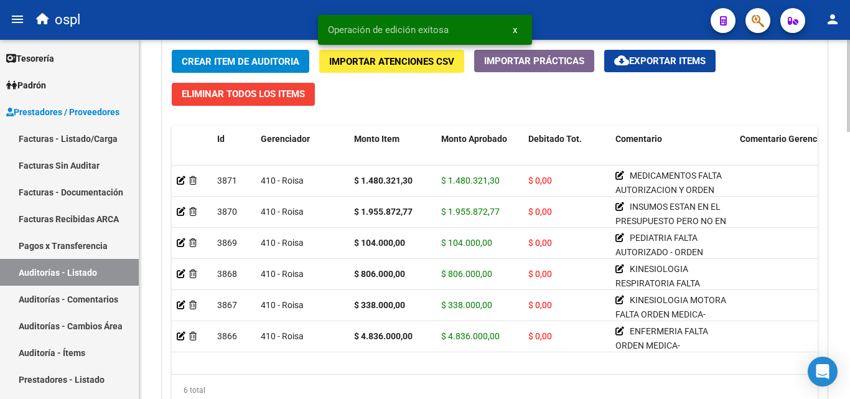
scroll to position [857, 0]
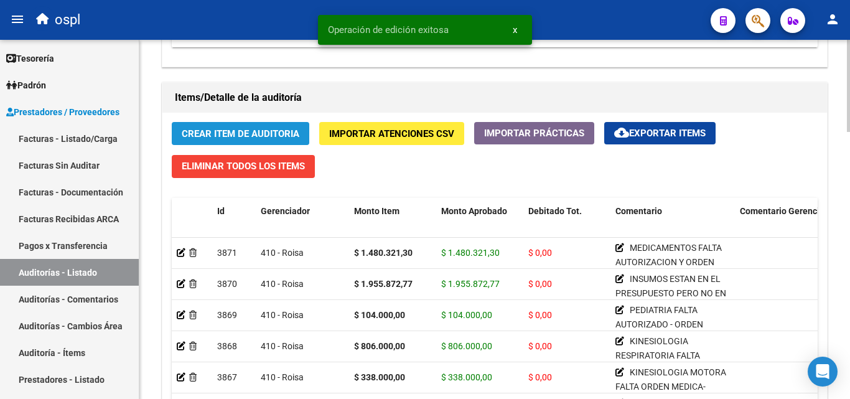
click at [273, 130] on span "Crear Item de Auditoria" at bounding box center [241, 133] width 118 height 11
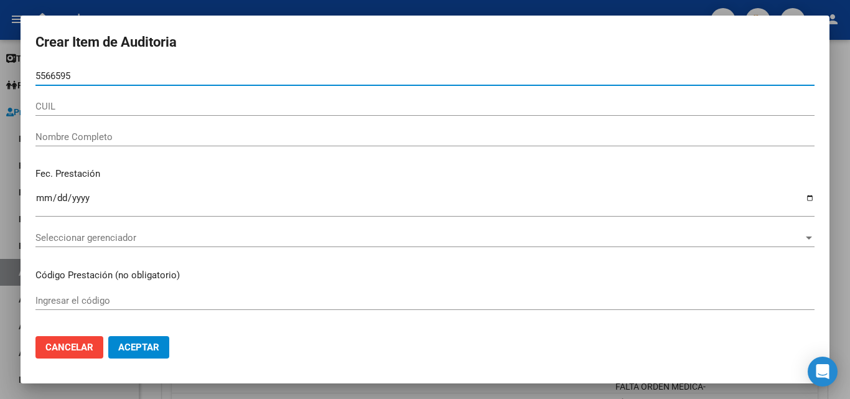
type input "55665951"
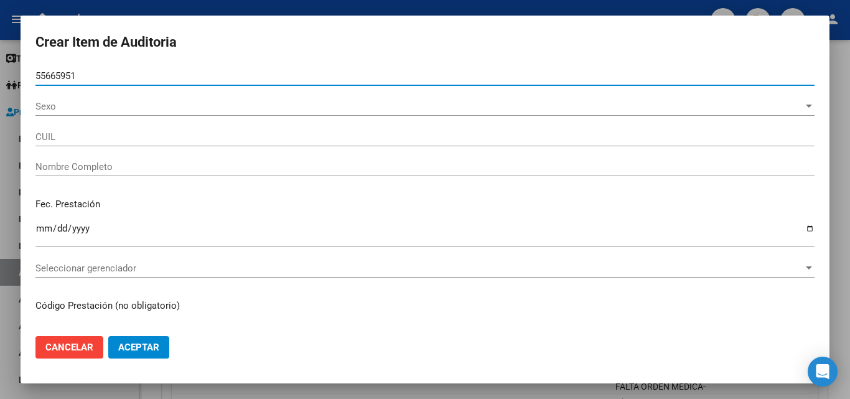
type input "20556659517"
type input "[PERSON_NAME]"
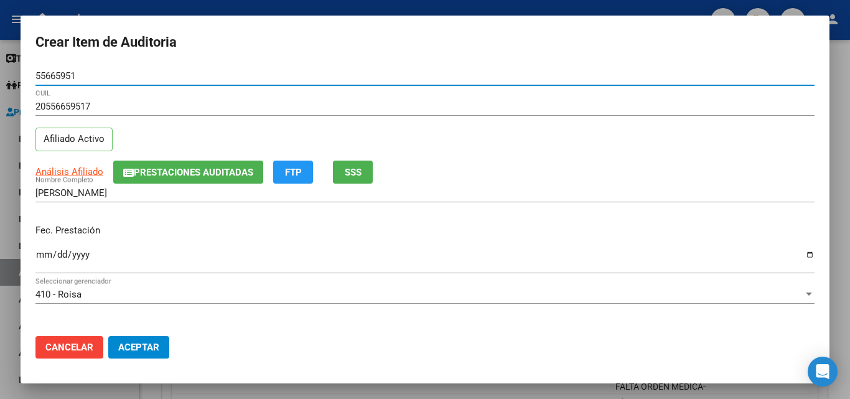
type input "55665951"
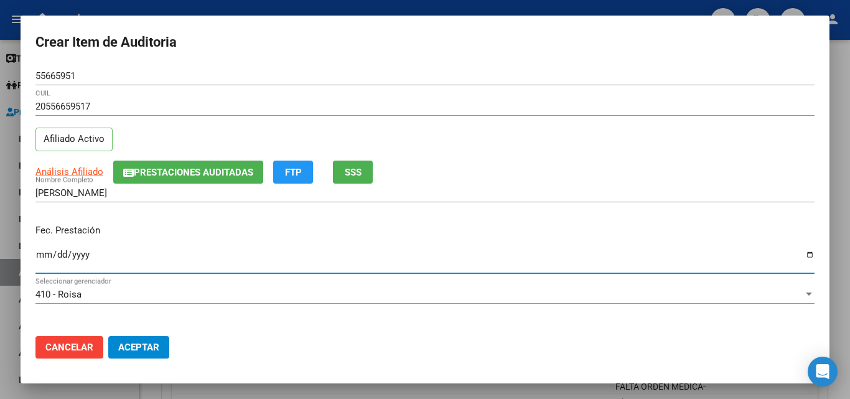
click at [43, 266] on input "Ingresar la fecha" at bounding box center [424, 260] width 779 height 20
type input "[DATE]"
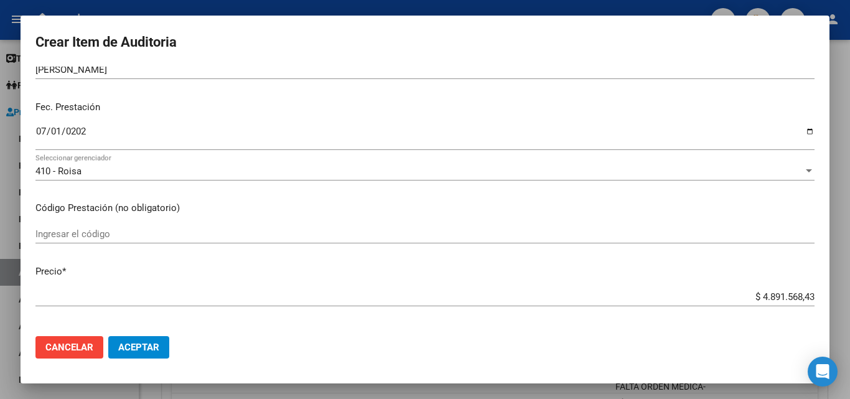
scroll to position [124, 0]
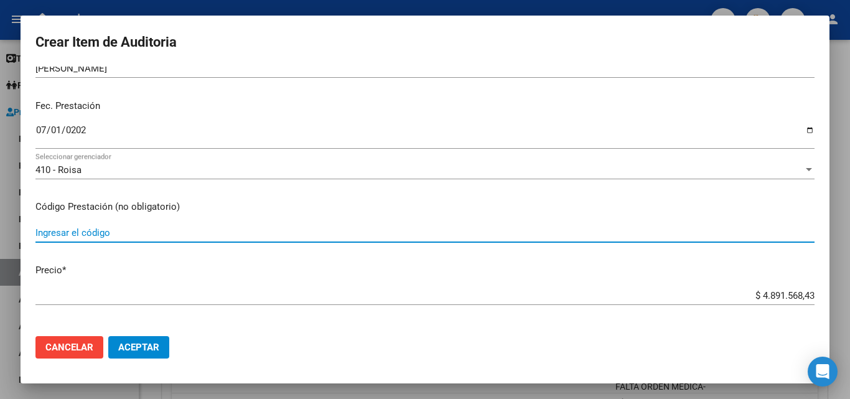
click at [93, 236] on input "Ingresar el código" at bounding box center [424, 232] width 779 height 11
type input "MODULO AGREGADO INSUMOS EQUIPAMIENTO MENSUAL"
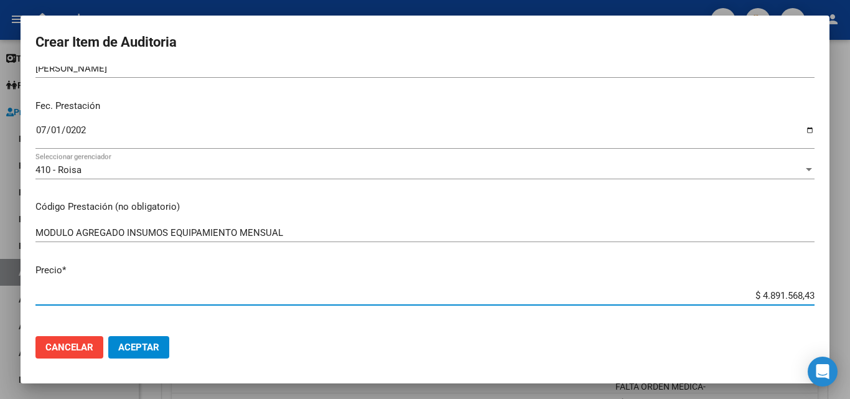
click at [727, 299] on input "$ 4.891.568,43" at bounding box center [424, 295] width 779 height 11
drag, startPoint x: 727, startPoint y: 299, endPoint x: 841, endPoint y: 301, distance: 113.9
click at [841, 301] on div "Crear Item de Auditoria 55665951 Nro Documento 20556659517 CUIL Afiliado Activo…" at bounding box center [425, 199] width 850 height 399
type input "$ 0,01"
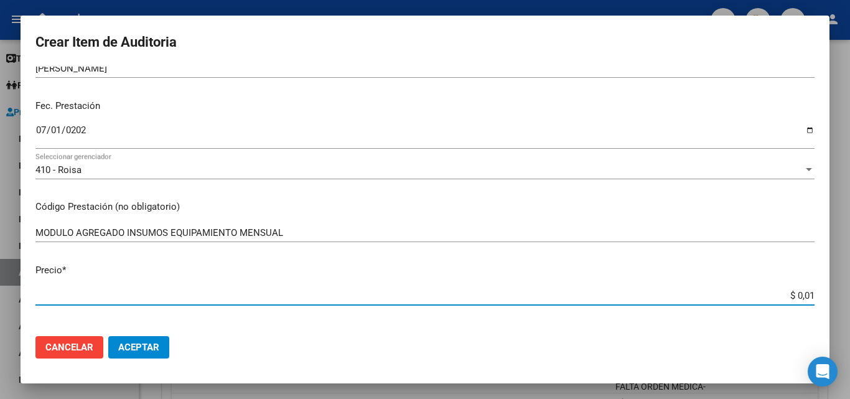
type input "$ 0,15"
type input "$ 1,57"
type input "$ 15,77"
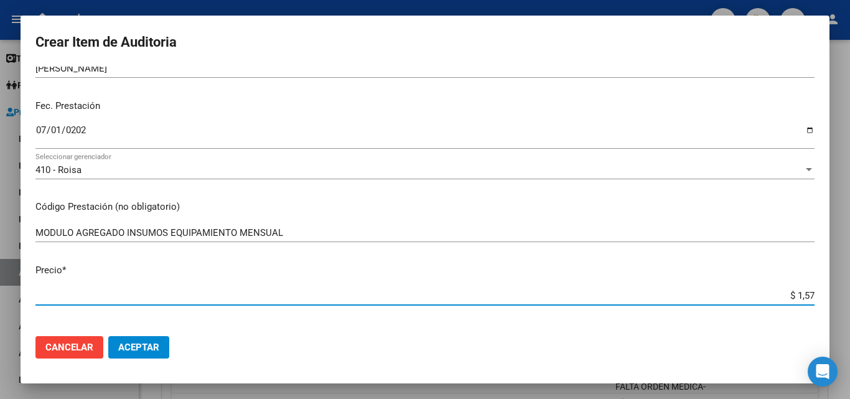
type input "$ 15,77"
type input "$ 157,79"
type input "$ 1.577,92"
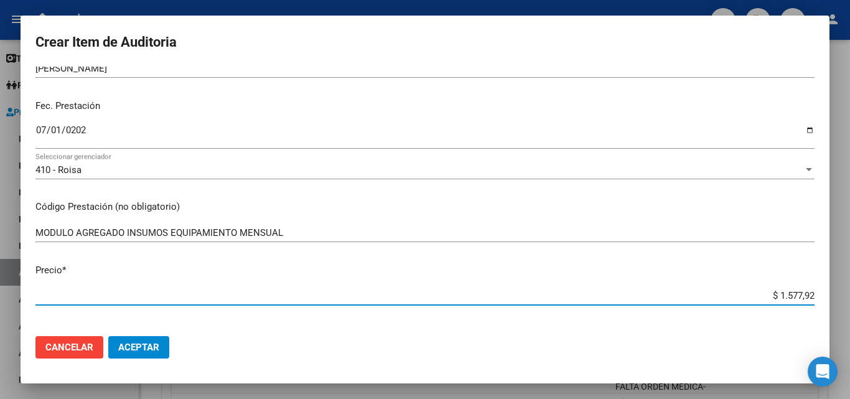
type input "$ 15.779,25"
type input "$ 157.792,53"
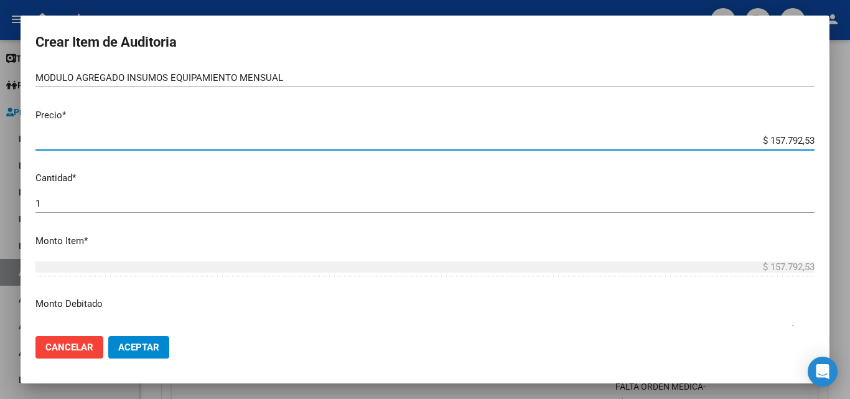
scroll to position [311, 0]
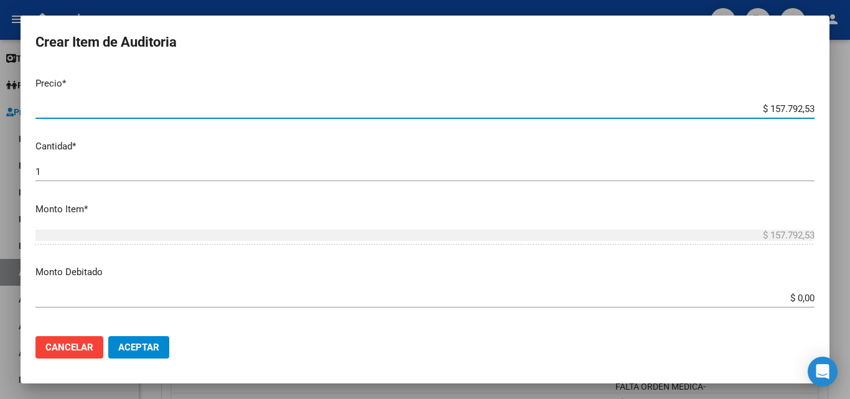
click at [101, 177] on input "1" at bounding box center [424, 171] width 779 height 11
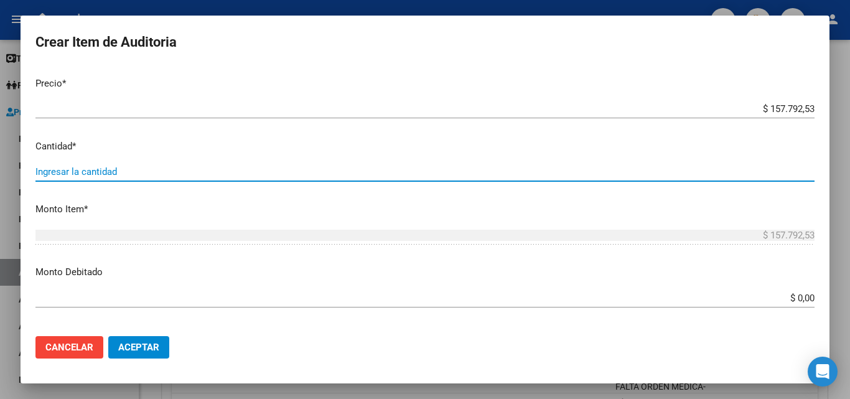
type input "3"
type input "$ 473.377,59"
type input "31"
type input "$ 4.891.568,43"
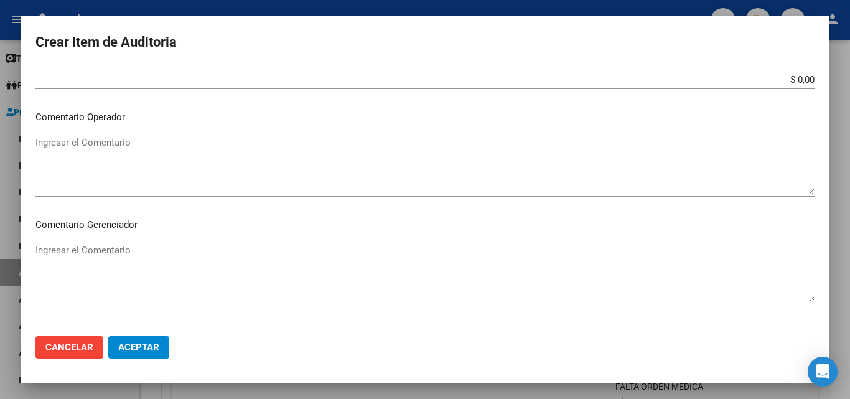
scroll to position [560, 0]
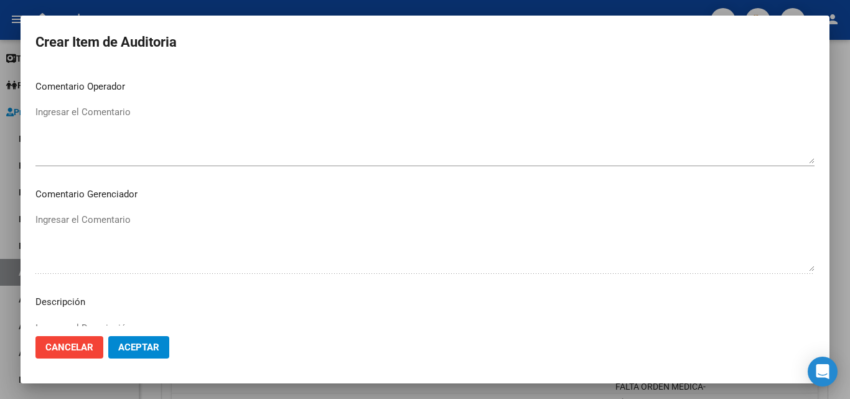
type input "31"
click at [135, 128] on textarea "Ingresar el Comentario" at bounding box center [424, 134] width 779 height 58
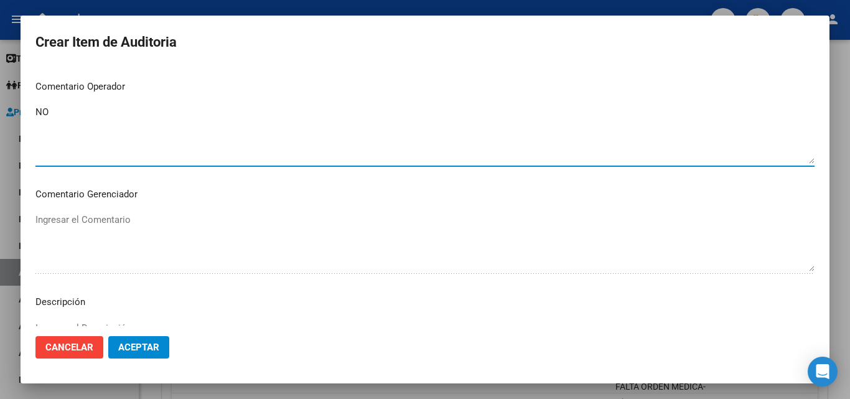
type textarea "N"
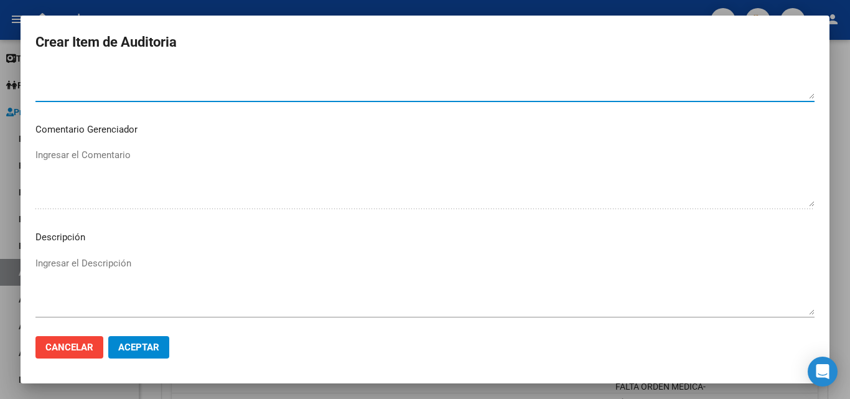
scroll to position [685, 0]
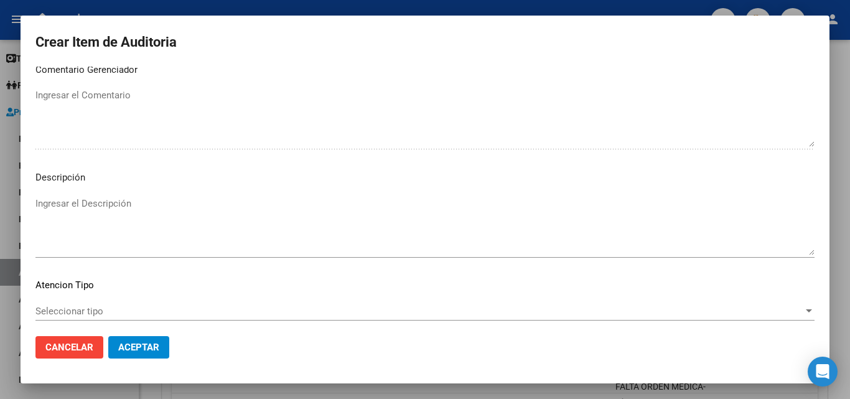
type textarea "FALTA ORDEN MEDICA - AUTORIZACION NO HAY REMITO DE ENTREGA Y FALTA DOCUMENTACIO…"
click at [124, 190] on mat-dialog-content "55665951 Nro Documento 20556659517 CUIL Afiliado Activo Análisis Afiliado Prest…" at bounding box center [425, 197] width 809 height 260
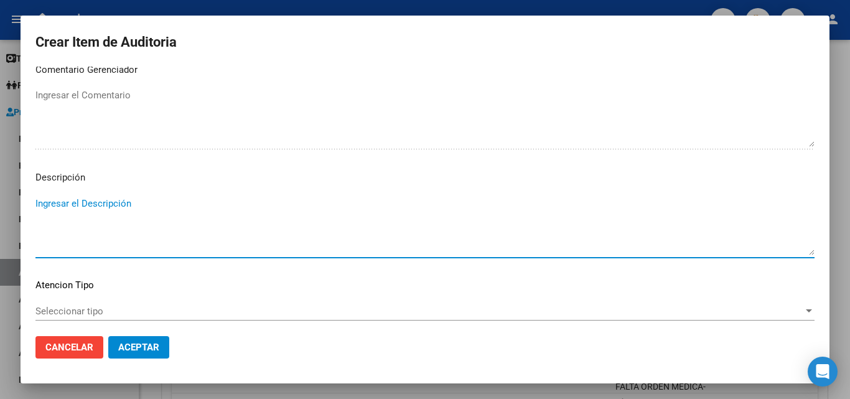
click at [97, 198] on textarea "Ingresar el Descripción" at bounding box center [424, 226] width 779 height 58
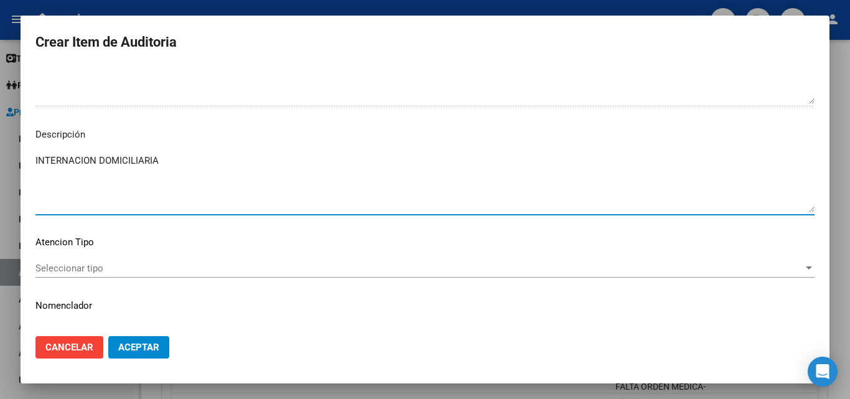
scroll to position [754, 0]
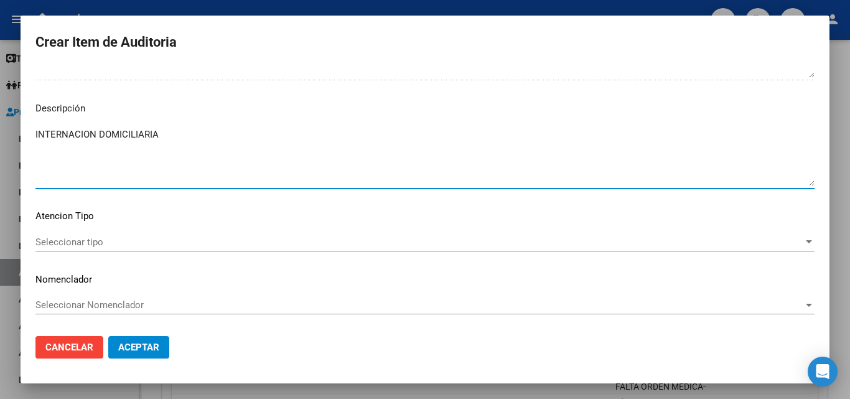
type textarea "INTERNACION DOMICILIARIA"
click at [82, 243] on span "Seleccionar tipo" at bounding box center [419, 241] width 768 height 11
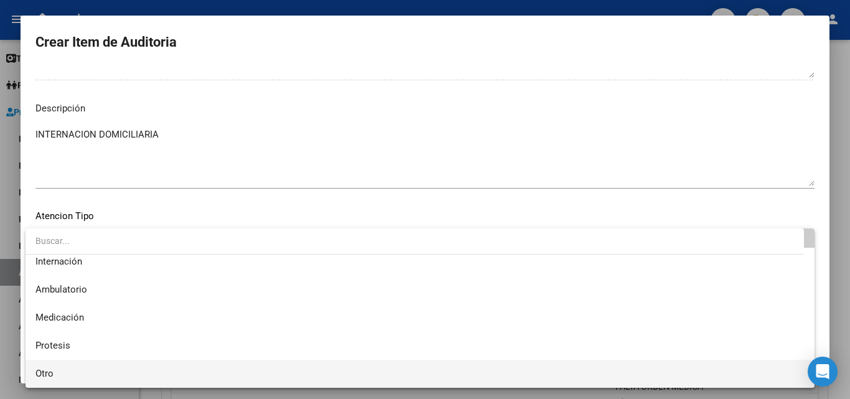
click at [69, 378] on span "Otro" at bounding box center [419, 374] width 769 height 28
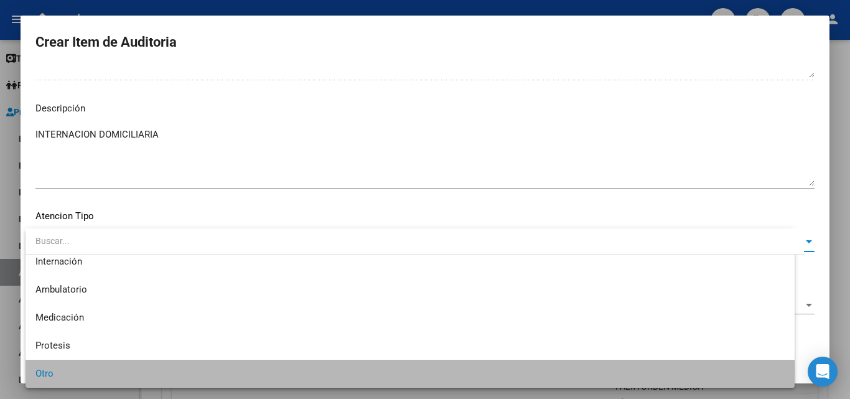
scroll to position [35, 0]
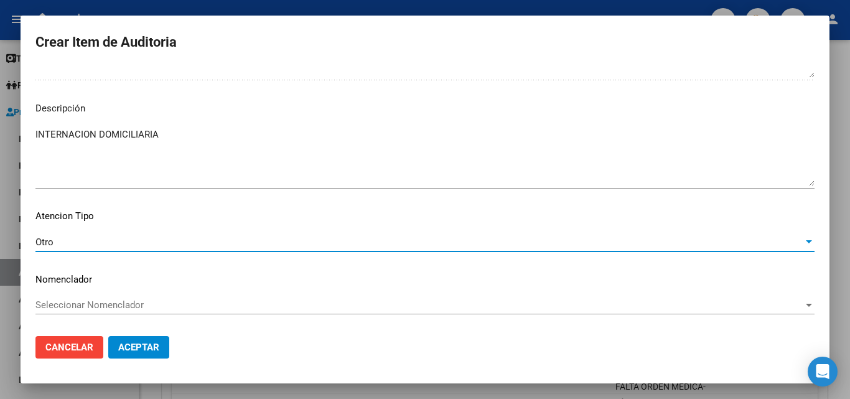
click at [147, 357] on button "Aceptar" at bounding box center [138, 347] width 61 height 22
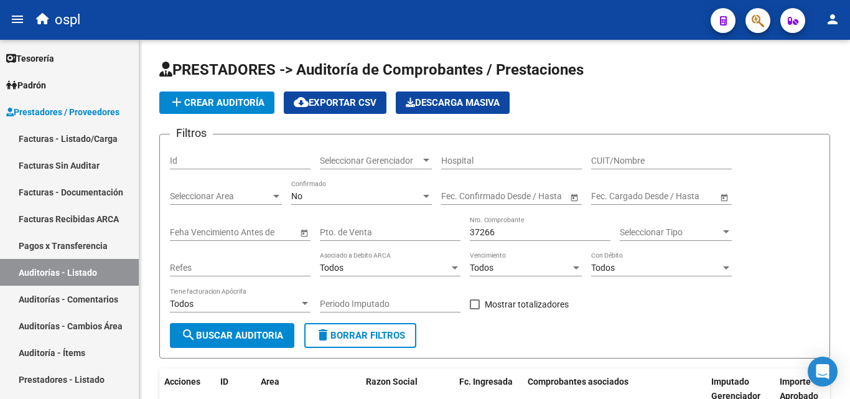
scroll to position [133, 0]
